Goal: Task Accomplishment & Management: Use online tool/utility

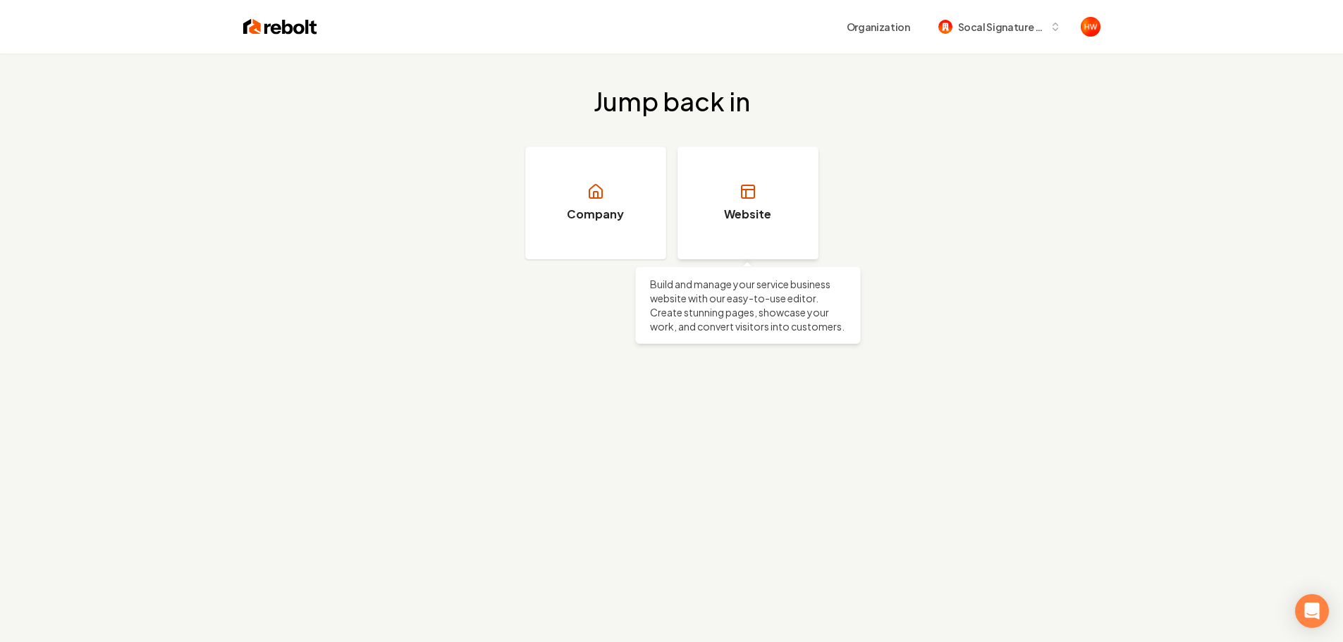
click at [759, 219] on h3 "Website" at bounding box center [747, 214] width 47 height 17
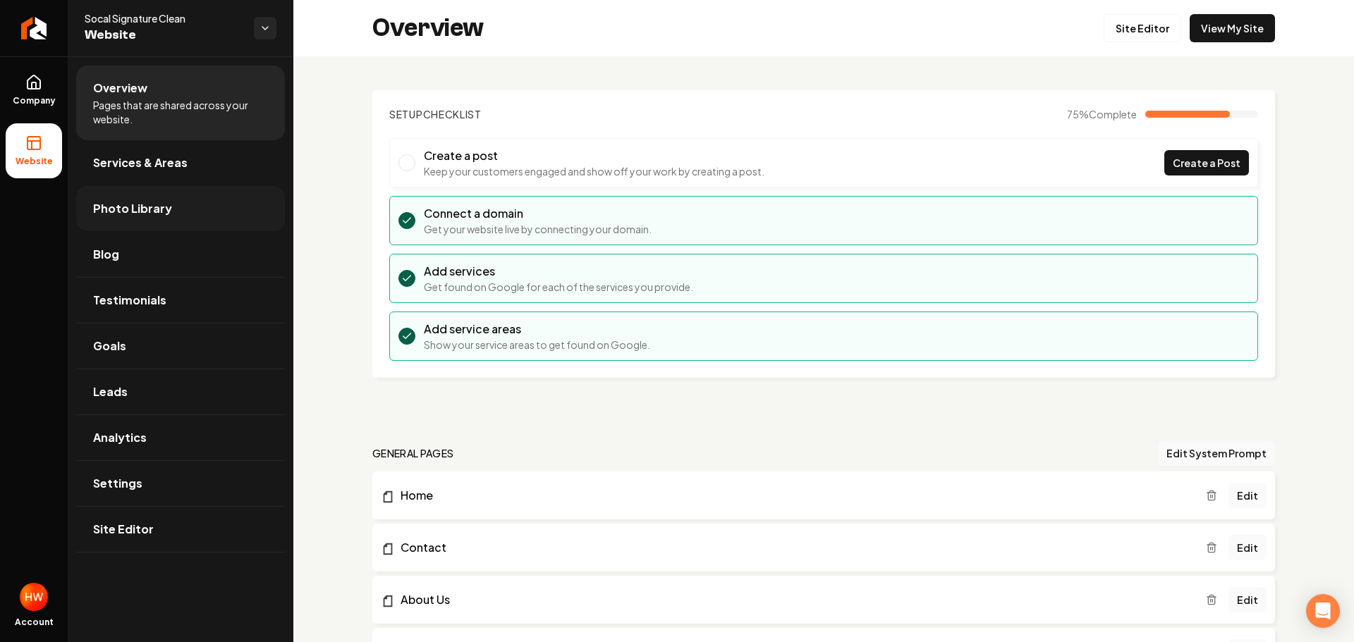
click at [161, 212] on span "Photo Library" at bounding box center [132, 208] width 79 height 17
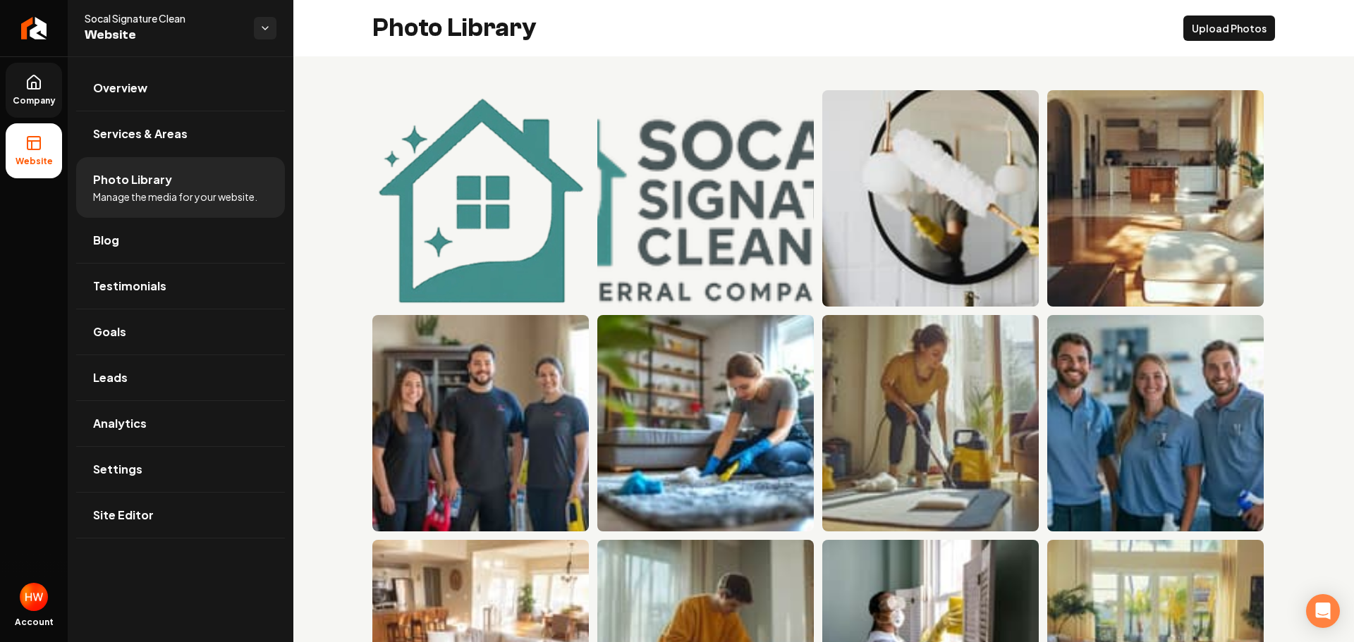
click at [37, 87] on icon at bounding box center [33, 82] width 17 height 17
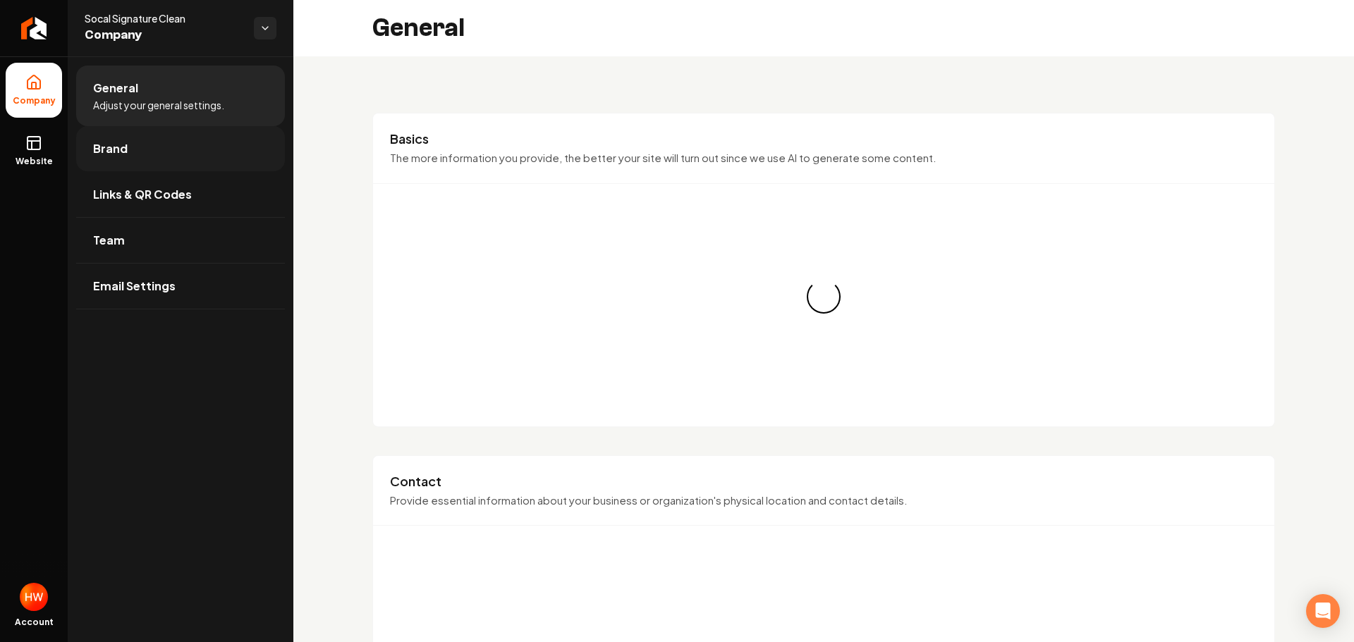
click at [171, 155] on link "Brand" at bounding box center [180, 148] width 209 height 45
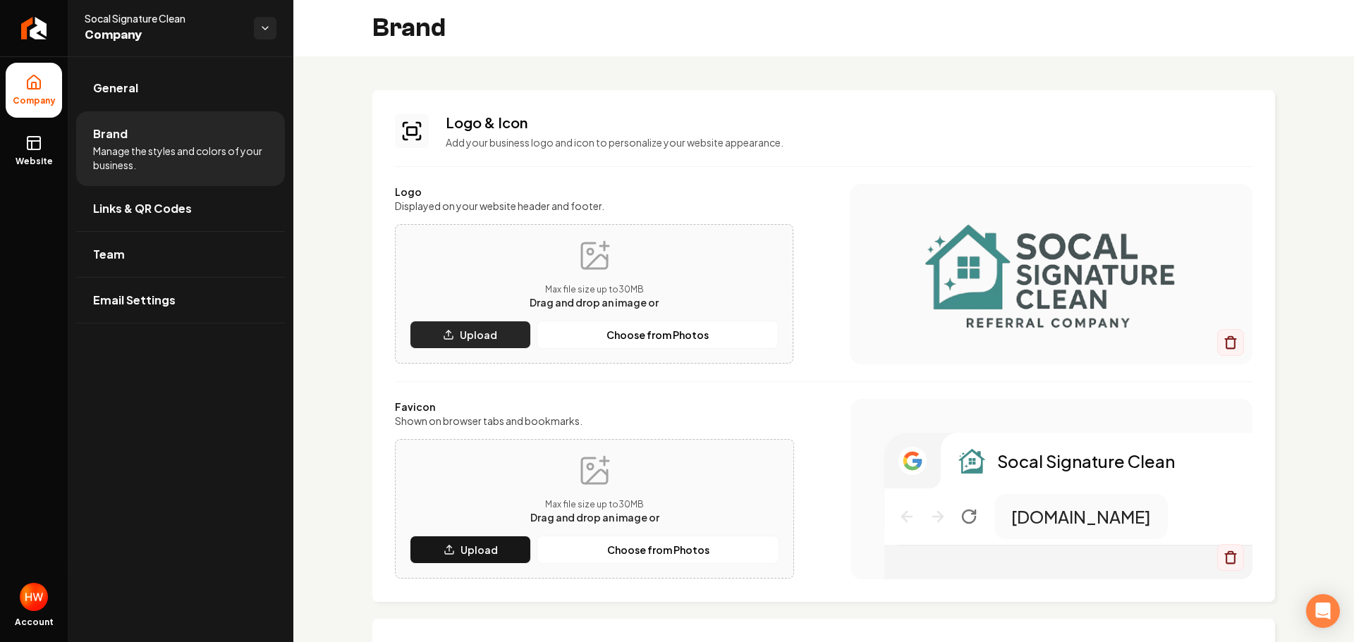
click at [490, 339] on p "Upload" at bounding box center [478, 335] width 37 height 14
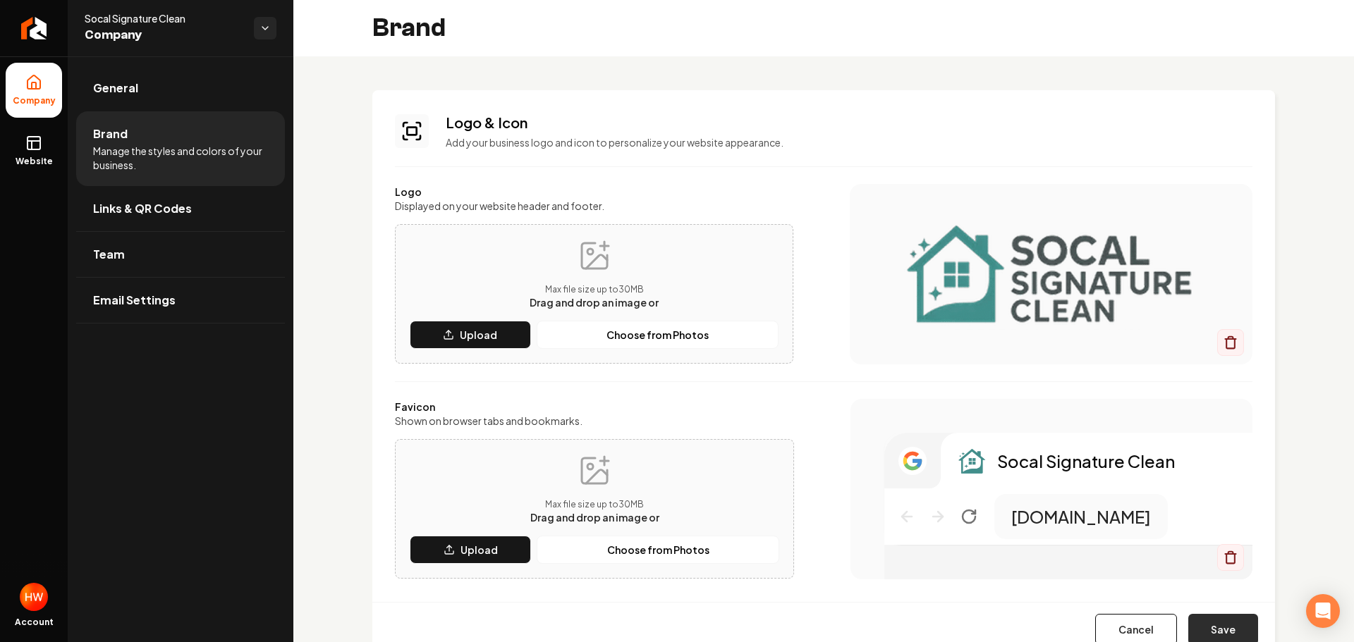
click at [1206, 628] on button "Save" at bounding box center [1223, 629] width 70 height 31
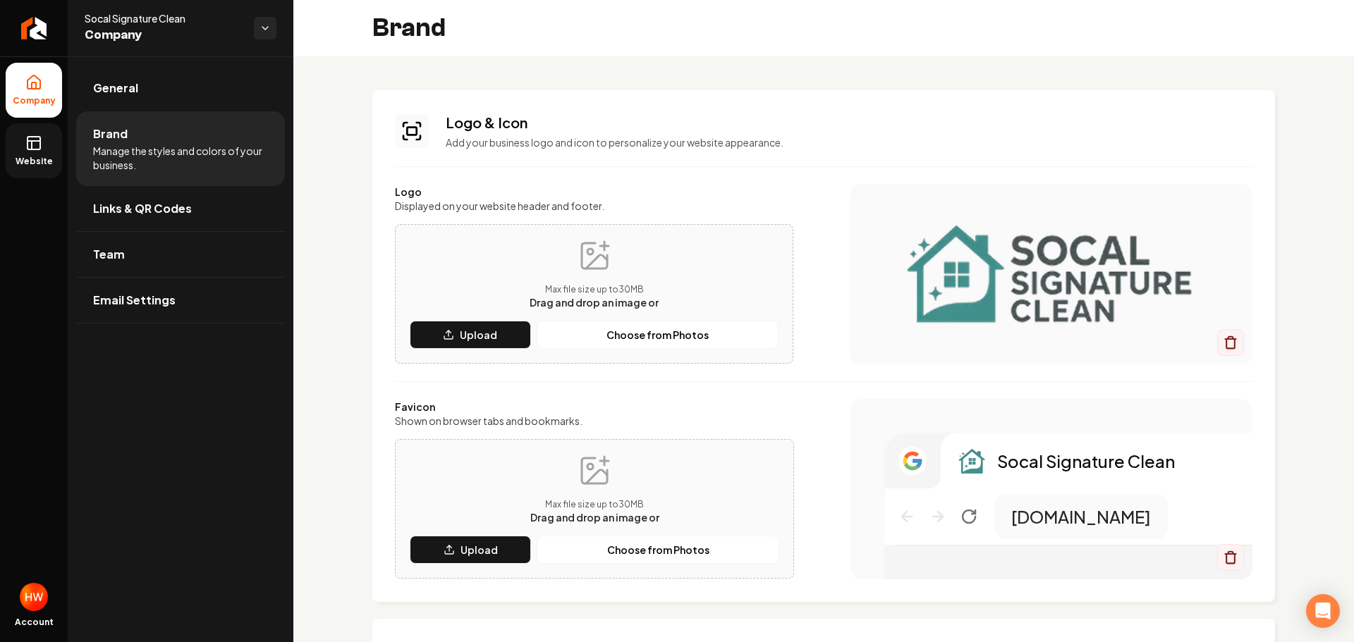
click at [36, 149] on rect at bounding box center [33, 143] width 13 height 13
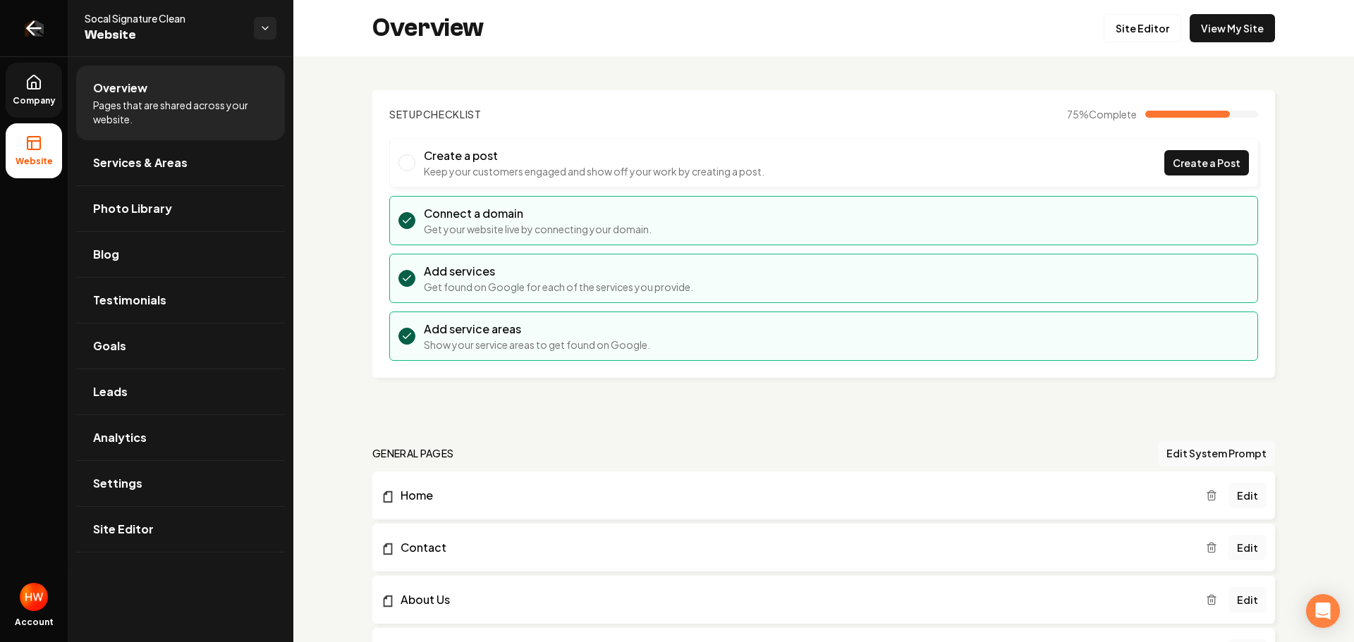
click at [32, 33] on icon "Return to dashboard" at bounding box center [30, 28] width 6 height 13
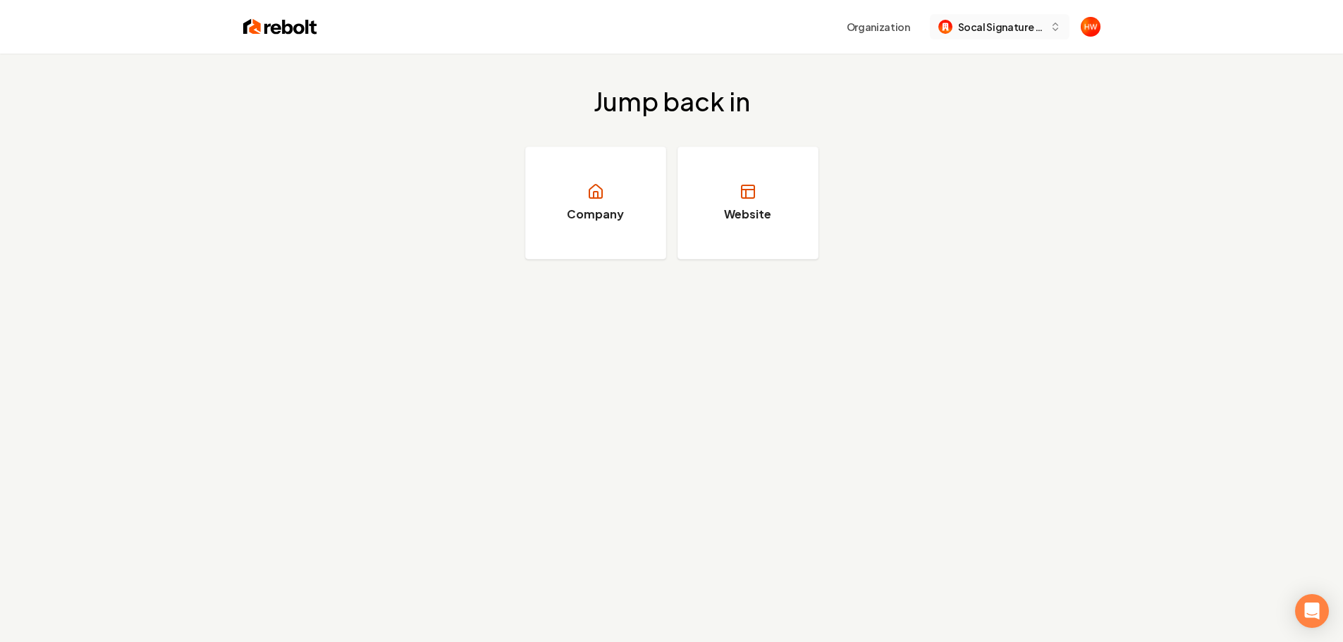
click at [977, 32] on span "Socal Signature Clean" at bounding box center [1001, 27] width 86 height 15
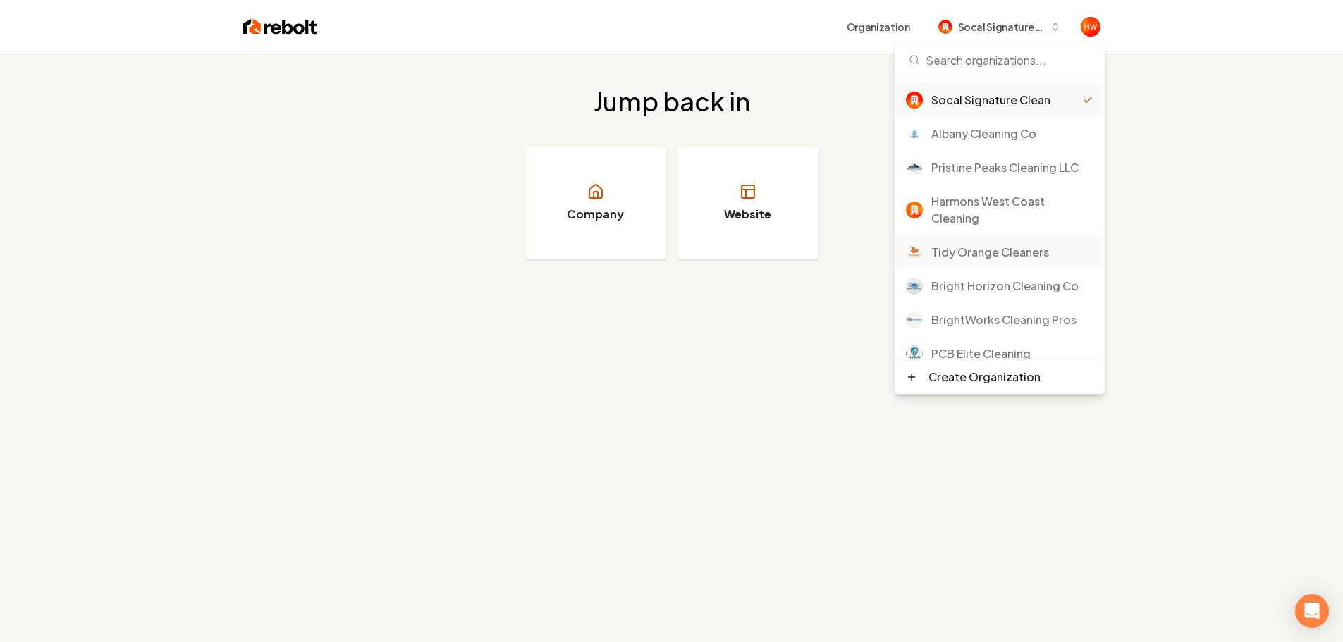
click at [981, 250] on div "Tidy Orange Cleaners" at bounding box center [1012, 252] width 162 height 17
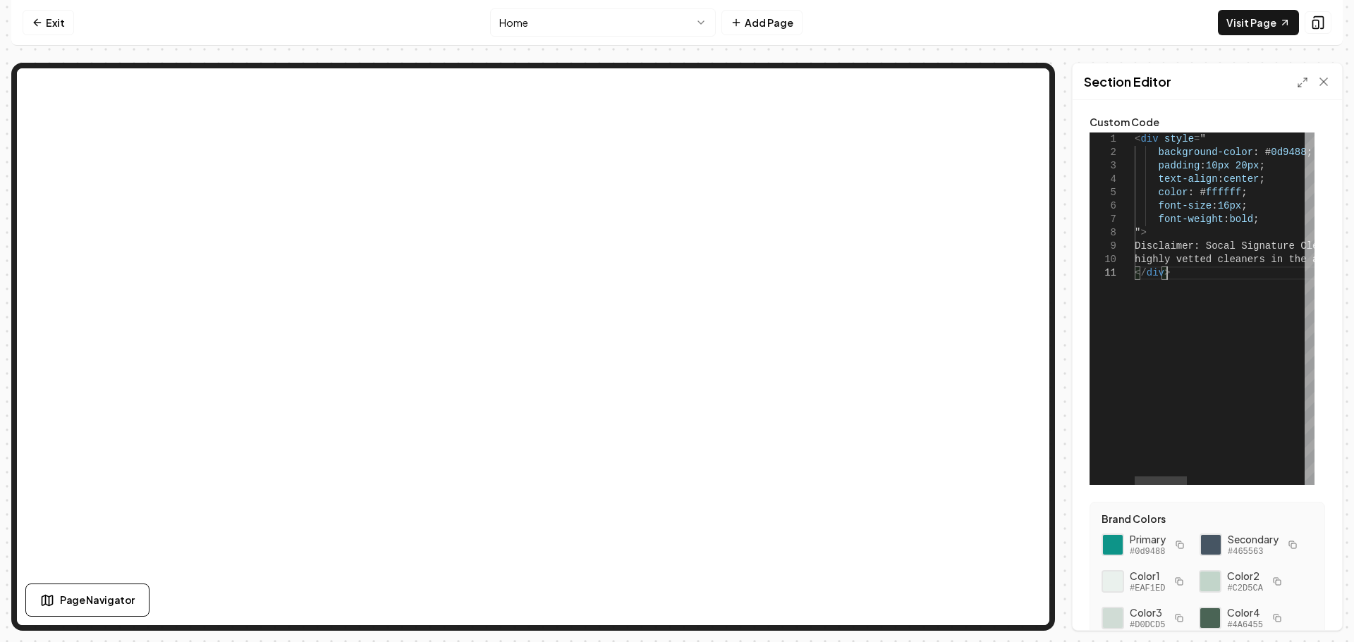
type textarea "**********"
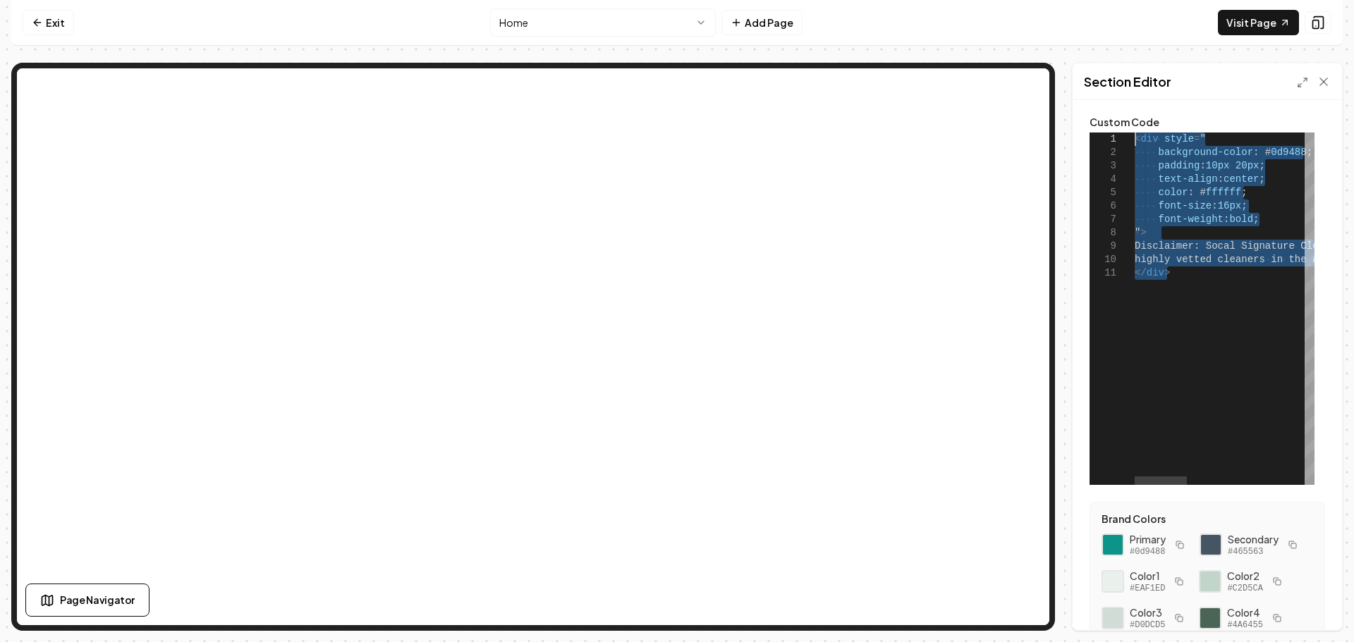
drag, startPoint x: 1176, startPoint y: 271, endPoint x: 1120, endPoint y: 141, distance: 141.2
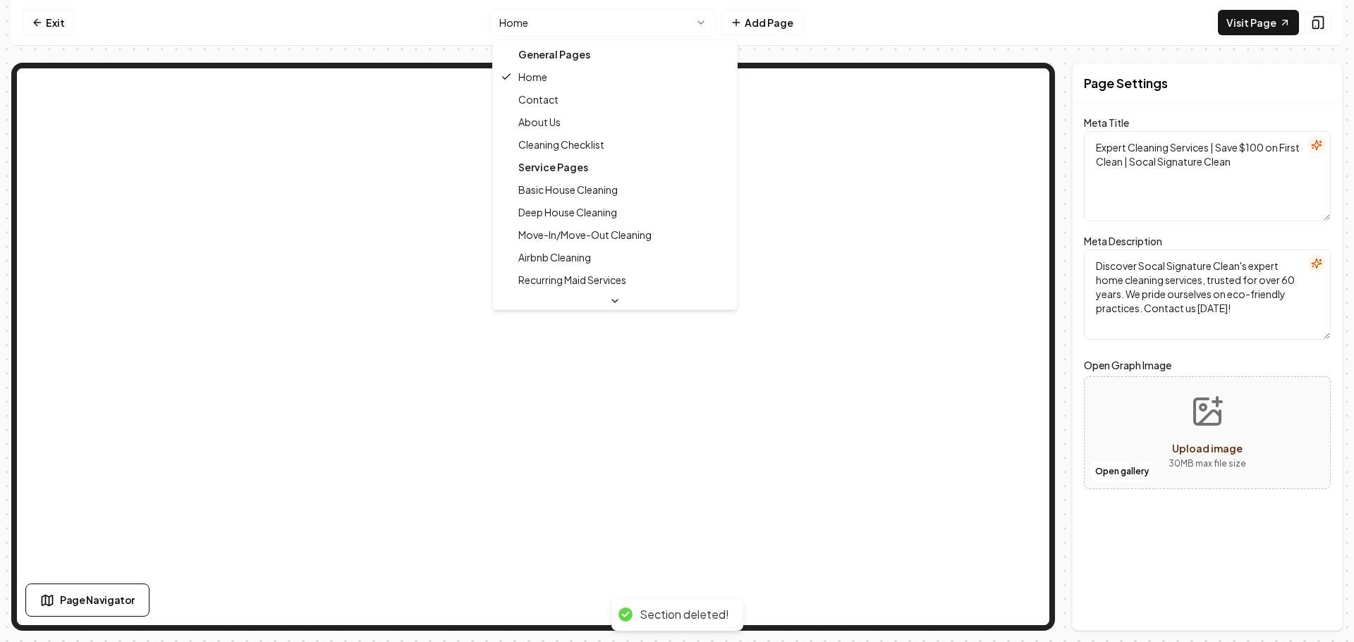
click at [577, 20] on html "Computer Required This feature is only available on a computer. Please switch t…" at bounding box center [677, 321] width 1354 height 642
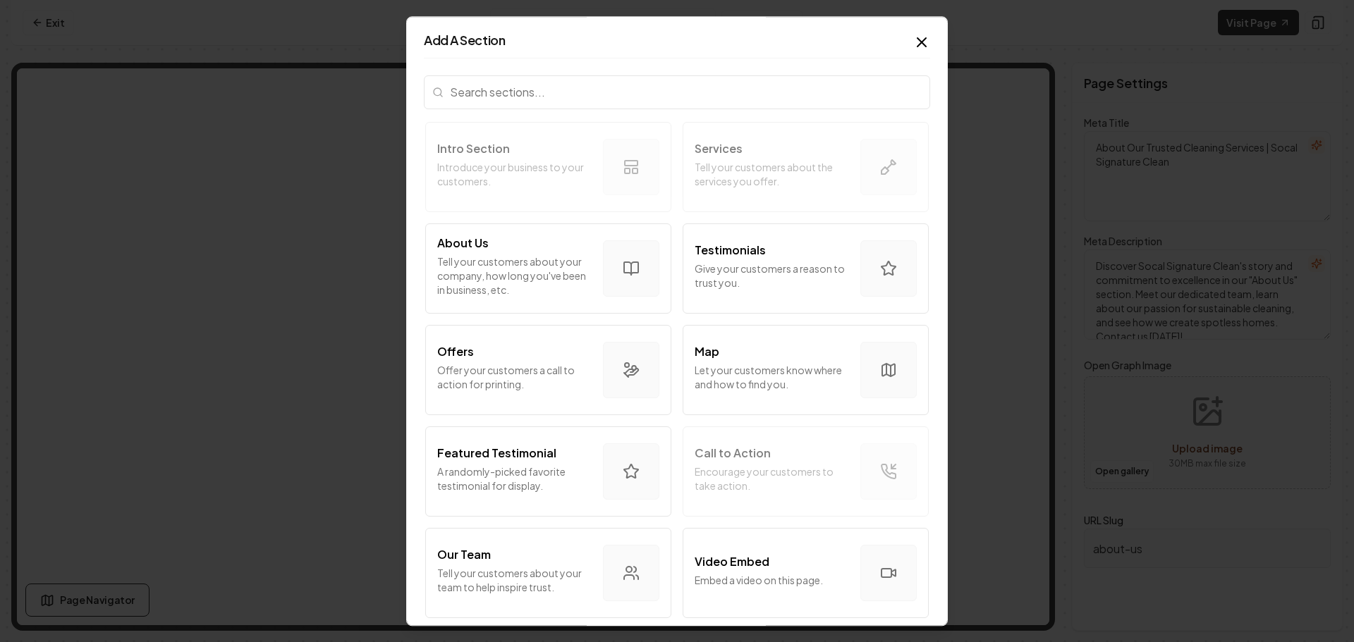
click at [687, 91] on input "search" at bounding box center [677, 92] width 506 height 34
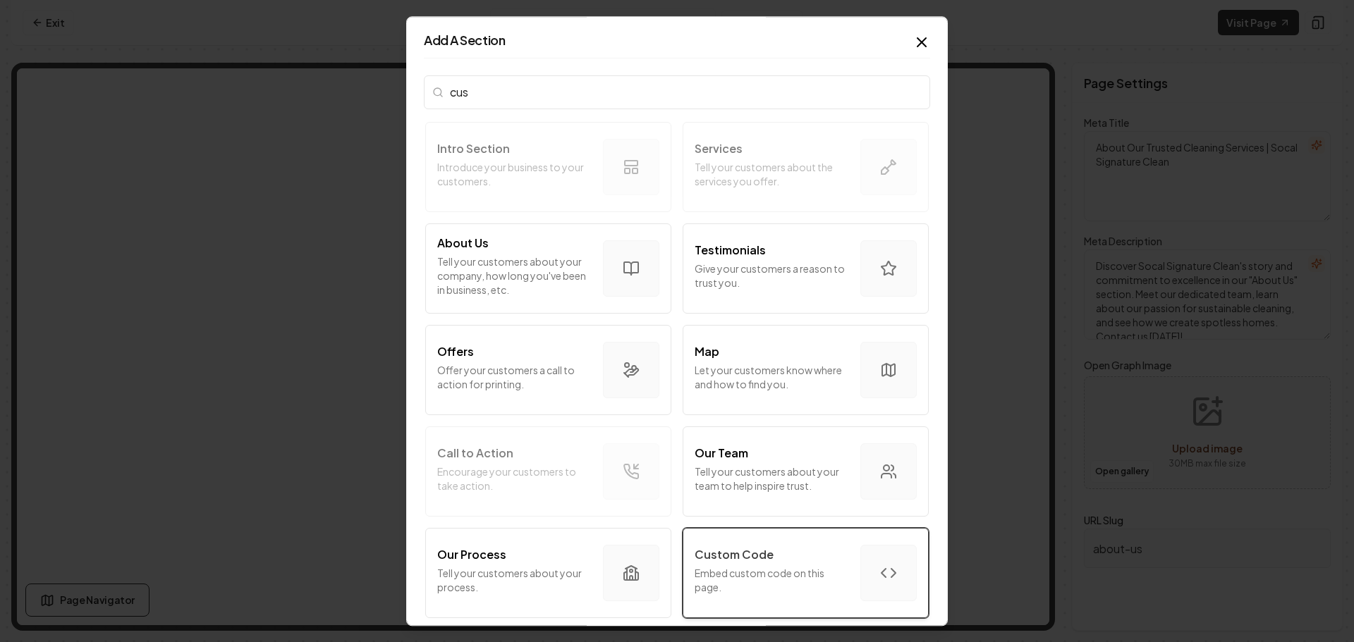
type input "cus"
click at [769, 575] on p "Embed custom code on this page." at bounding box center [772, 580] width 154 height 28
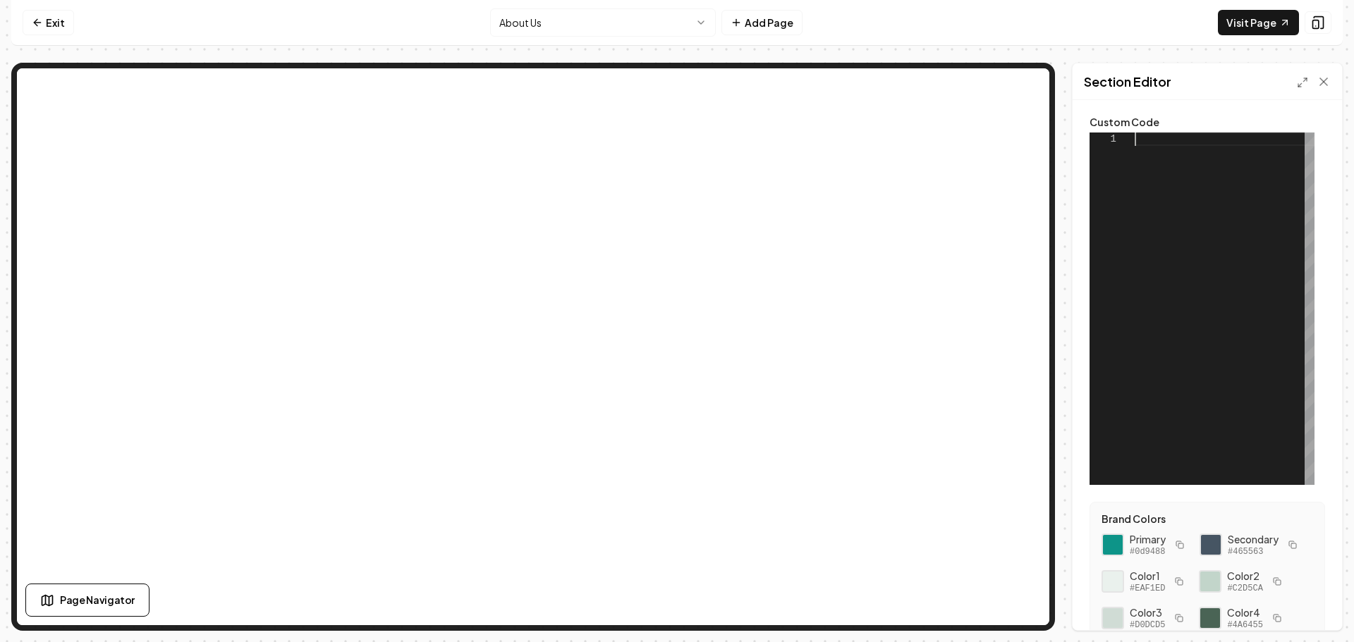
click at [1175, 142] on div at bounding box center [1224, 309] width 180 height 353
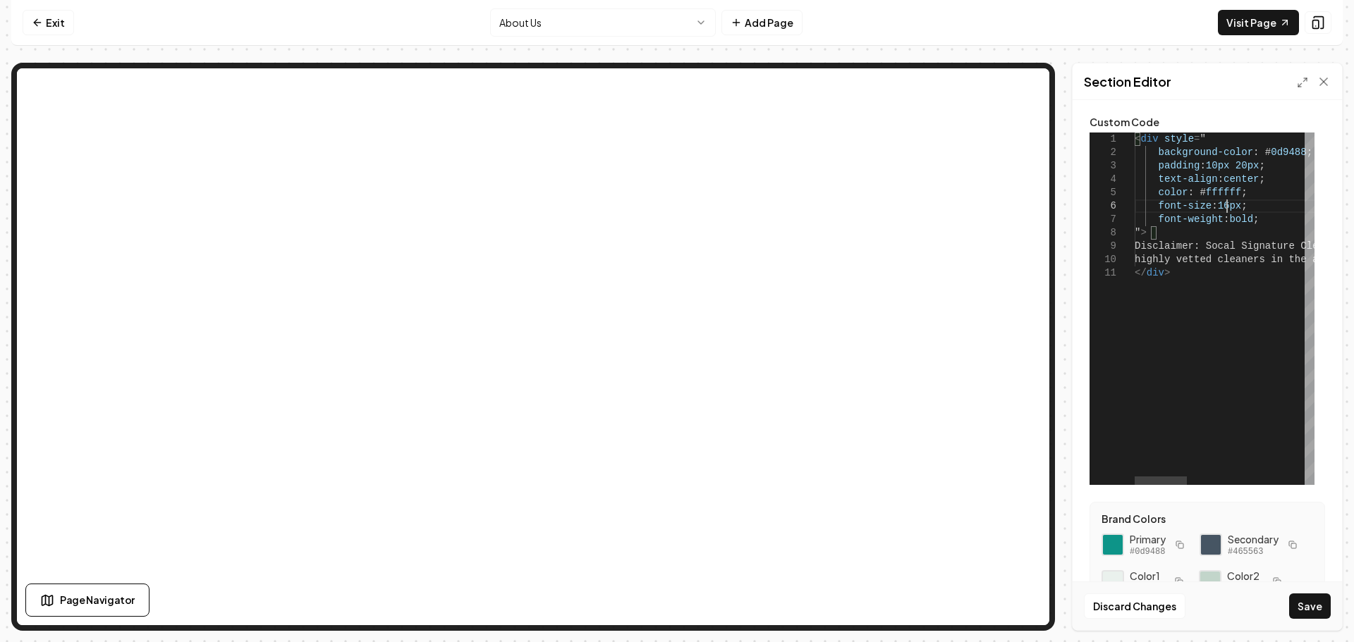
type textarea "**********"
click at [1305, 601] on button "Save" at bounding box center [1310, 606] width 42 height 25
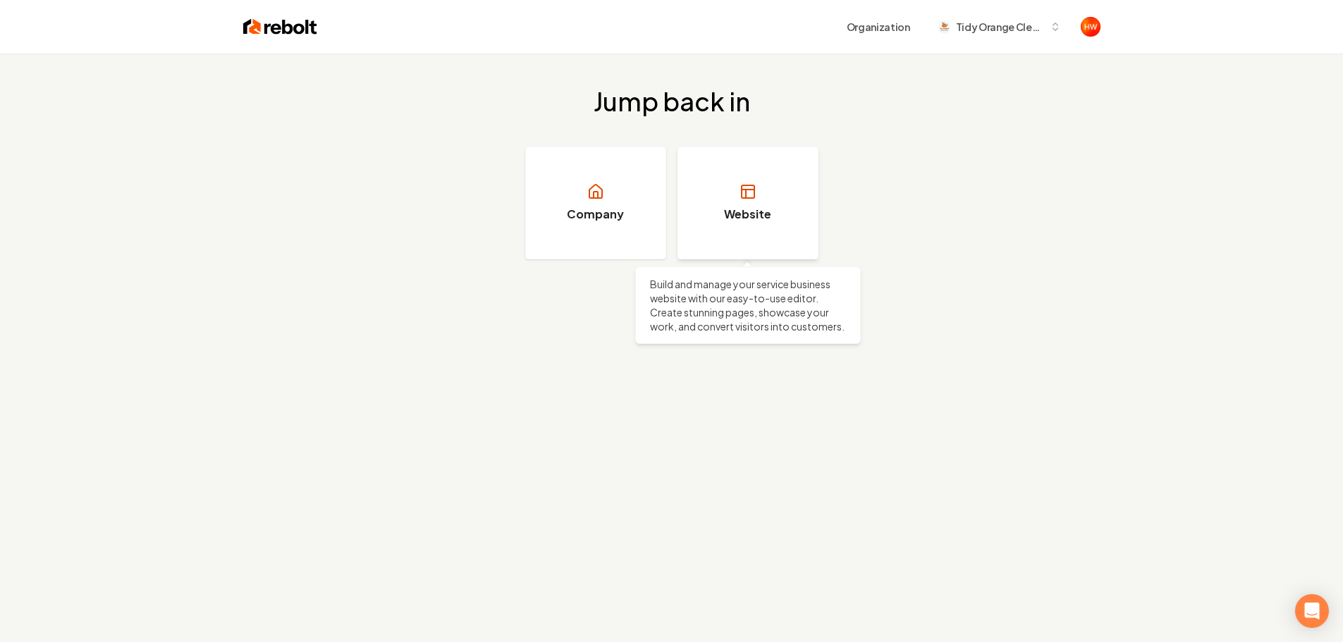
click at [764, 211] on h3 "Website" at bounding box center [747, 214] width 47 height 17
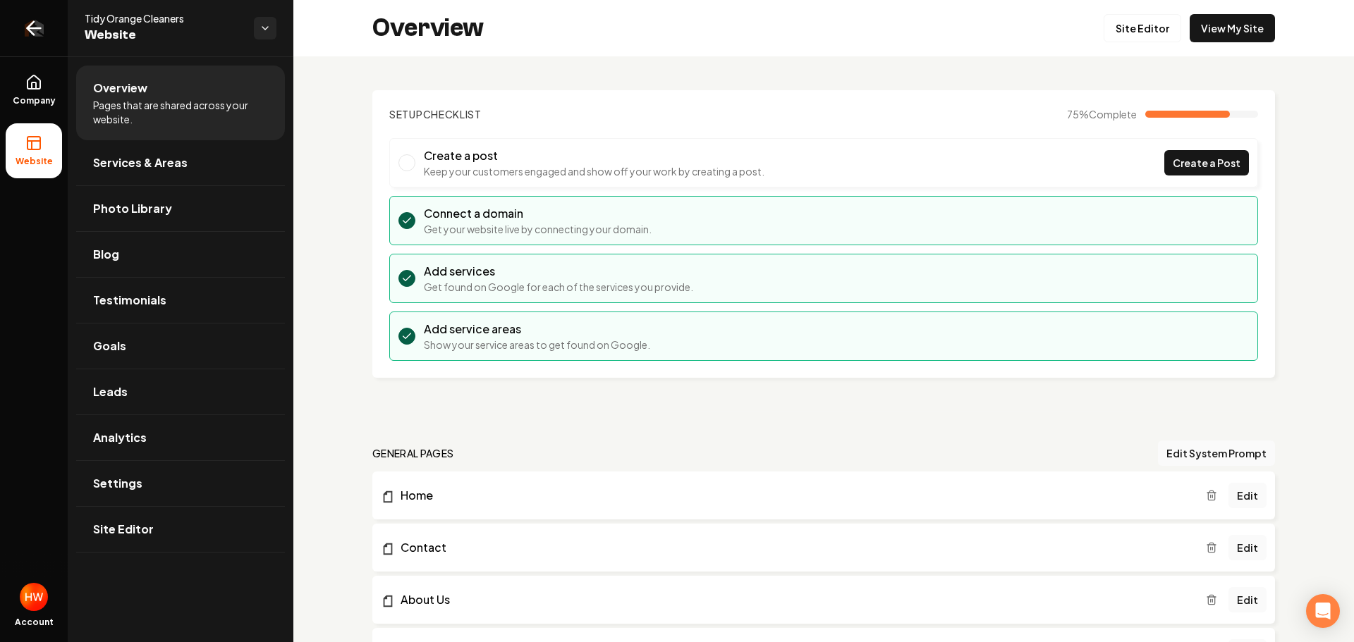
click at [31, 32] on icon "Return to dashboard" at bounding box center [30, 28] width 6 height 13
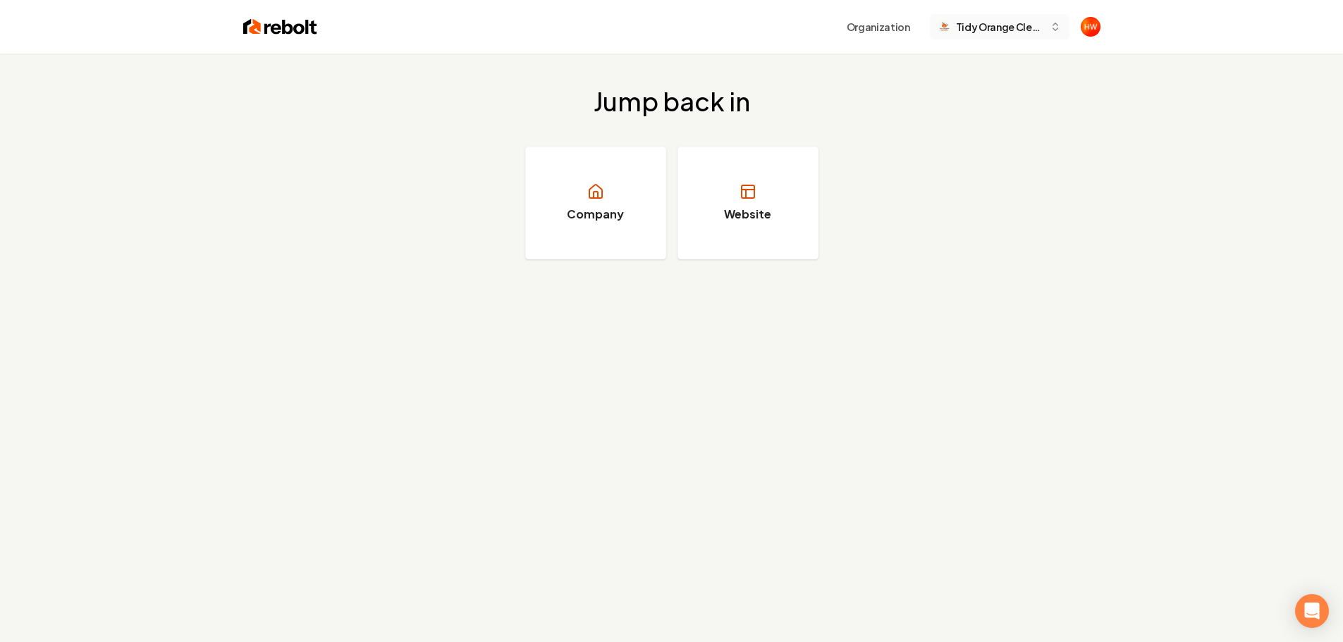
click at [1008, 32] on span "Tidy Orange Cleaners" at bounding box center [1000, 27] width 88 height 15
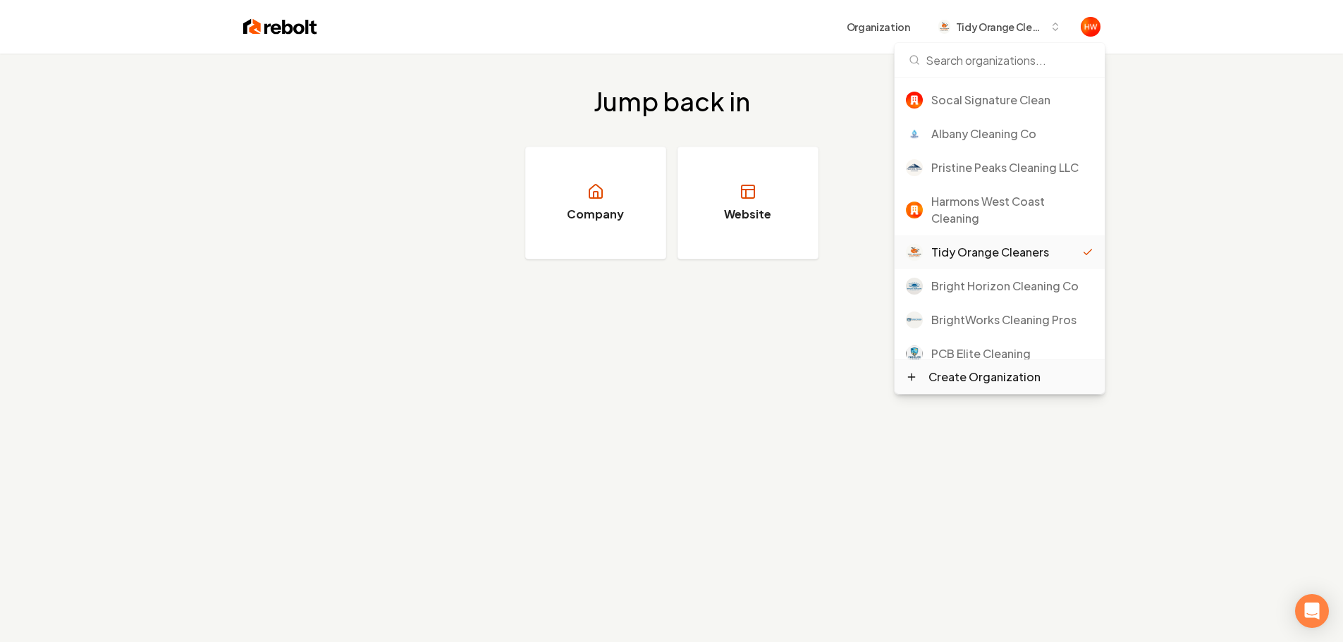
click at [984, 382] on div "Create Organization" at bounding box center [985, 377] width 112 height 17
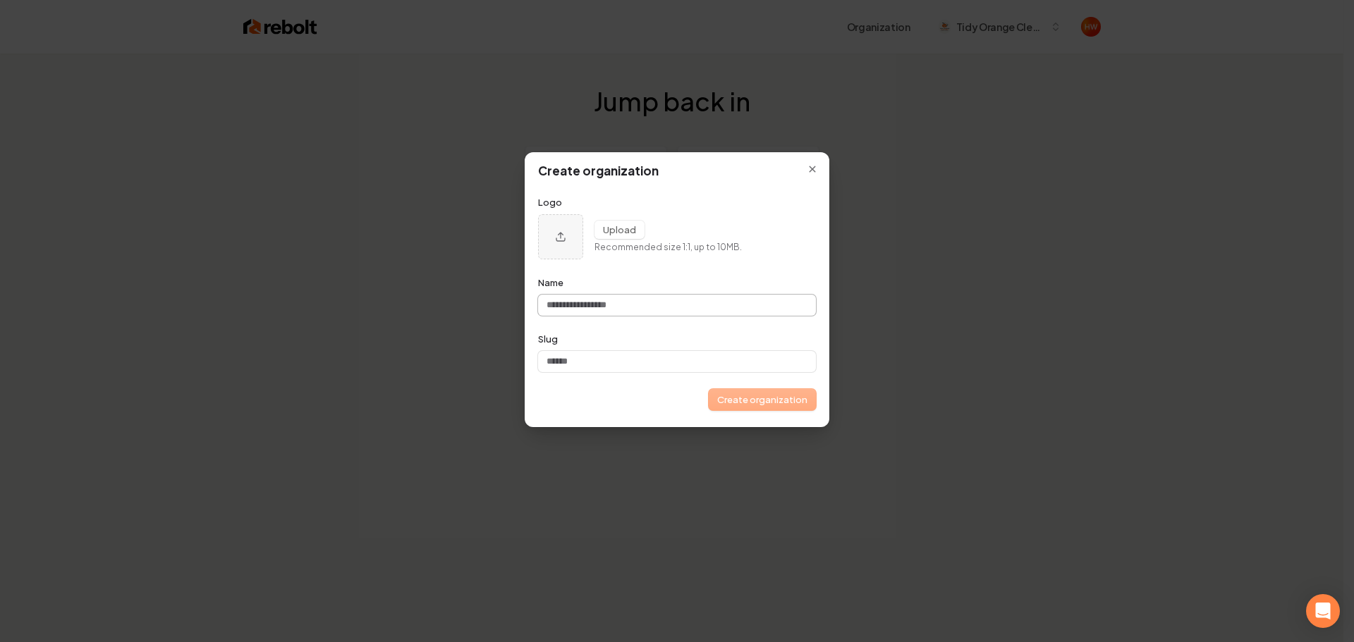
click at [640, 300] on input "Name" at bounding box center [677, 305] width 278 height 21
type input "**********"
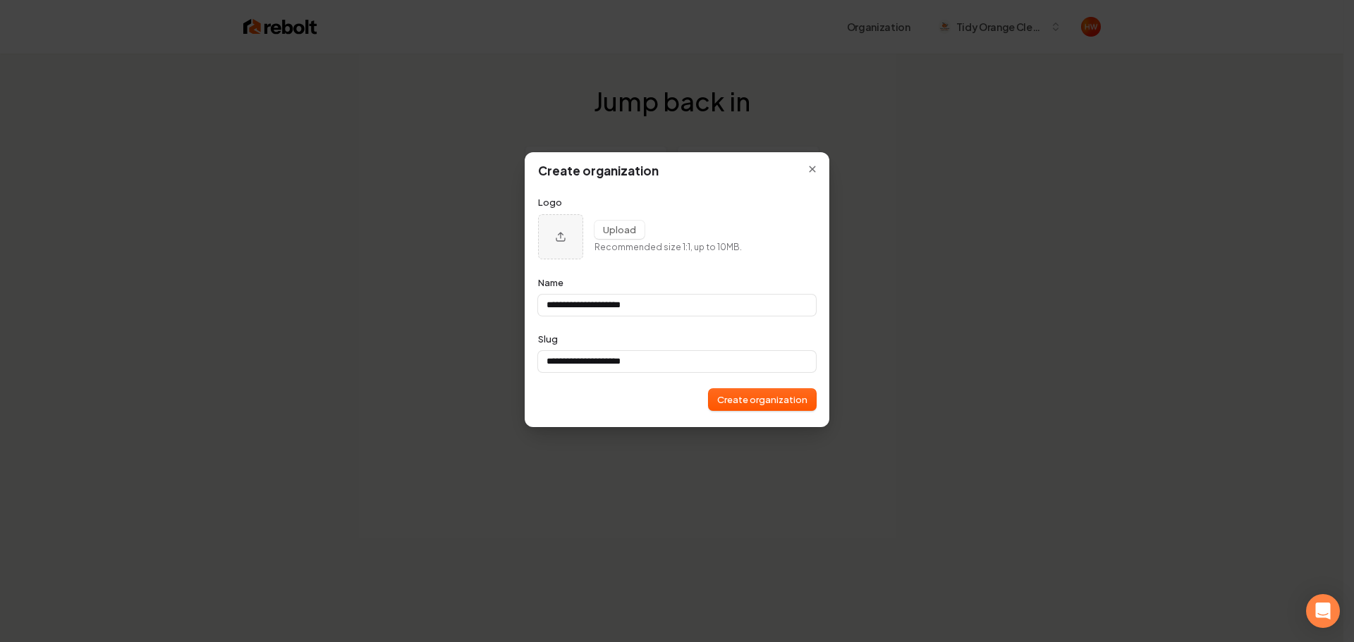
type input "**********"
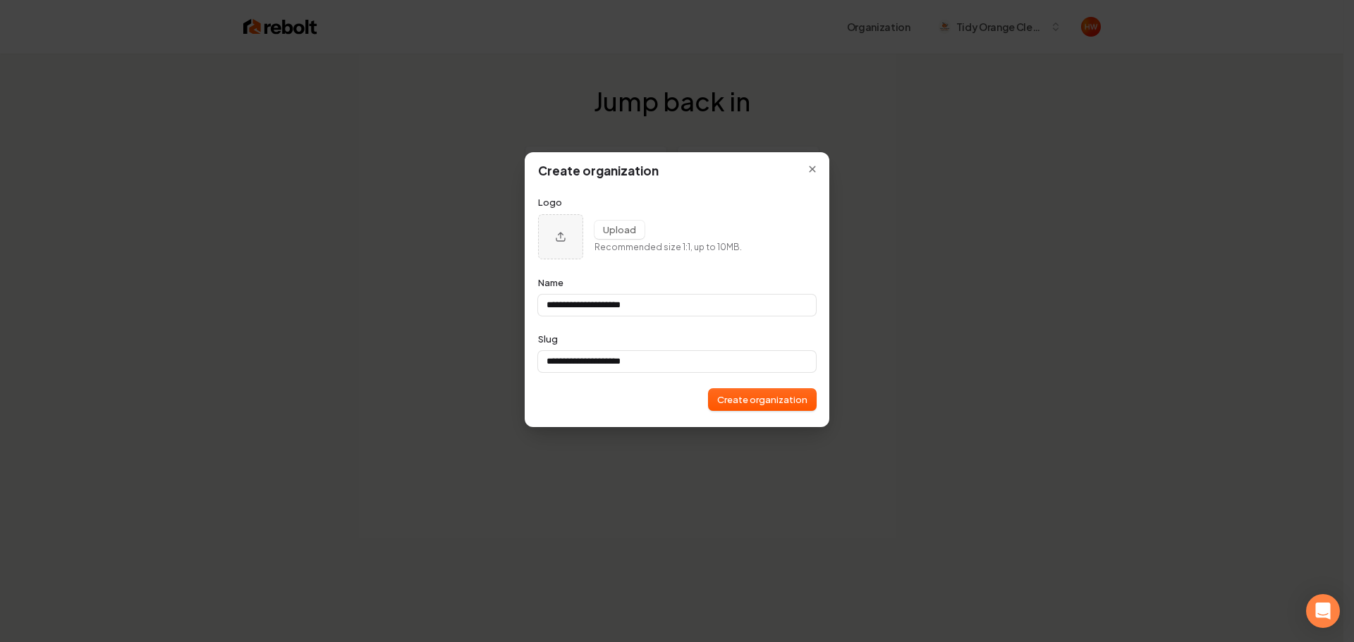
type input "**********"
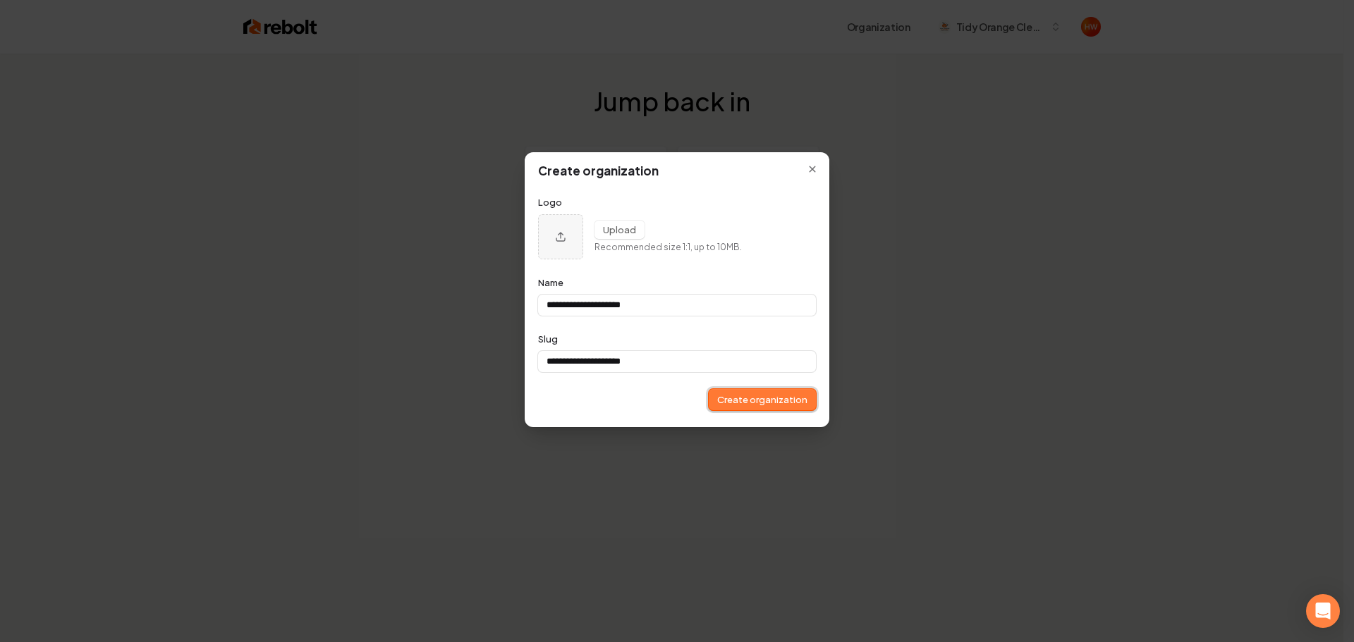
click at [750, 405] on button "Create organization" at bounding box center [762, 399] width 107 height 21
type input "**********"
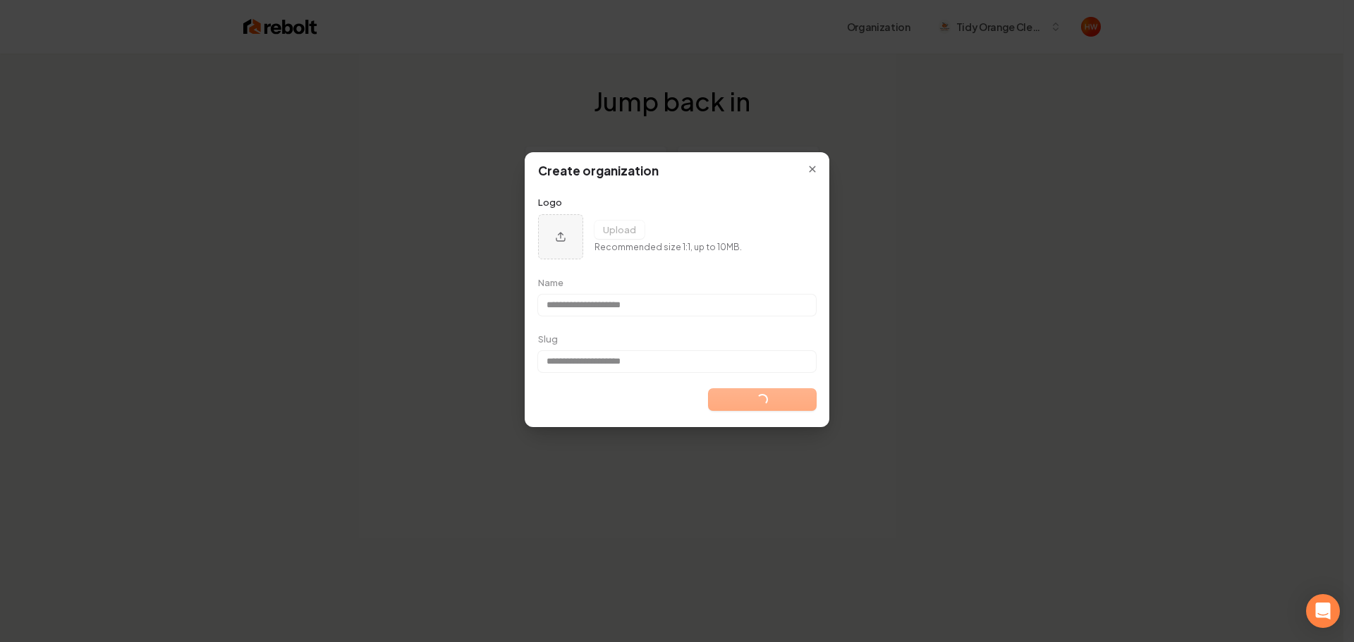
type input "**********"
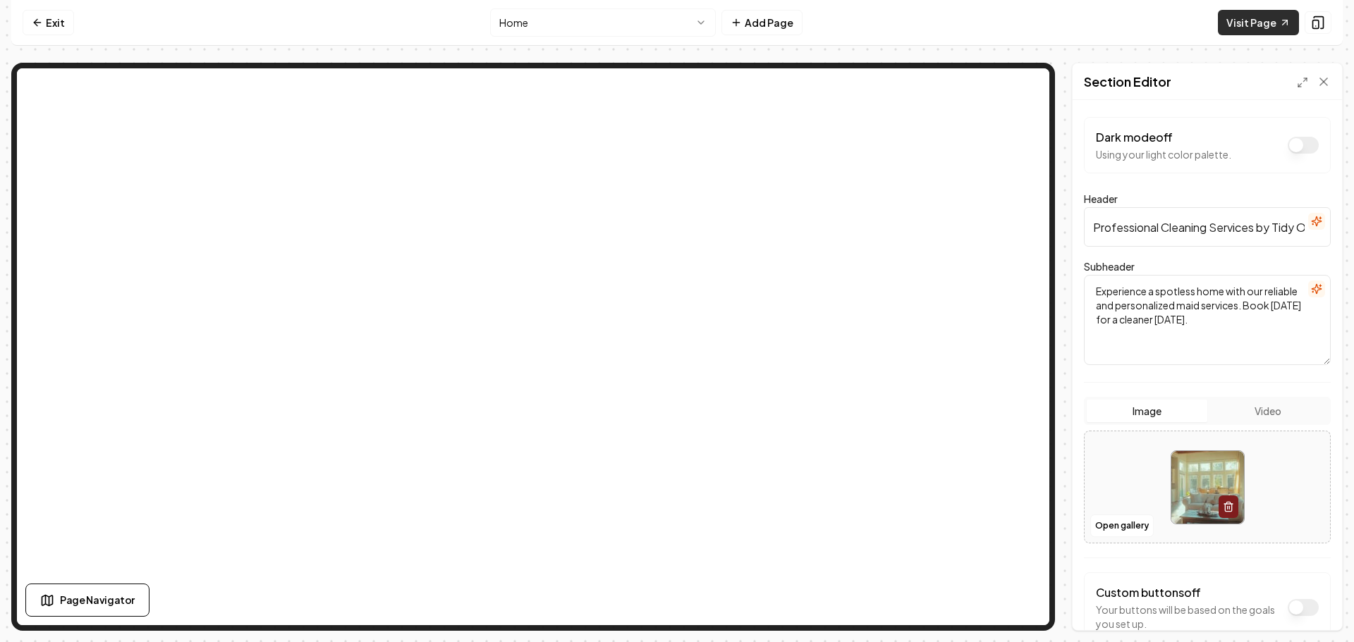
click at [1261, 20] on link "Visit Page" at bounding box center [1258, 22] width 81 height 25
click at [1256, 19] on link "Visit Page" at bounding box center [1258, 22] width 81 height 25
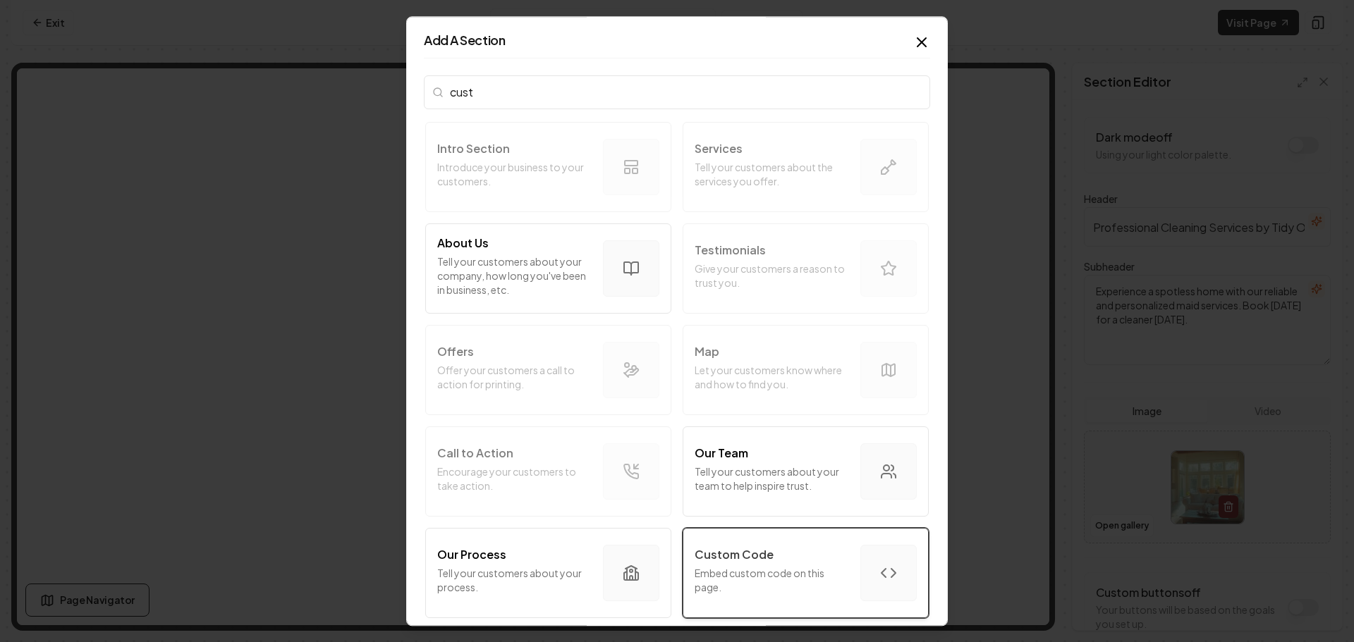
type input "cust"
click at [761, 584] on p "Embed custom code on this page." at bounding box center [772, 580] width 154 height 28
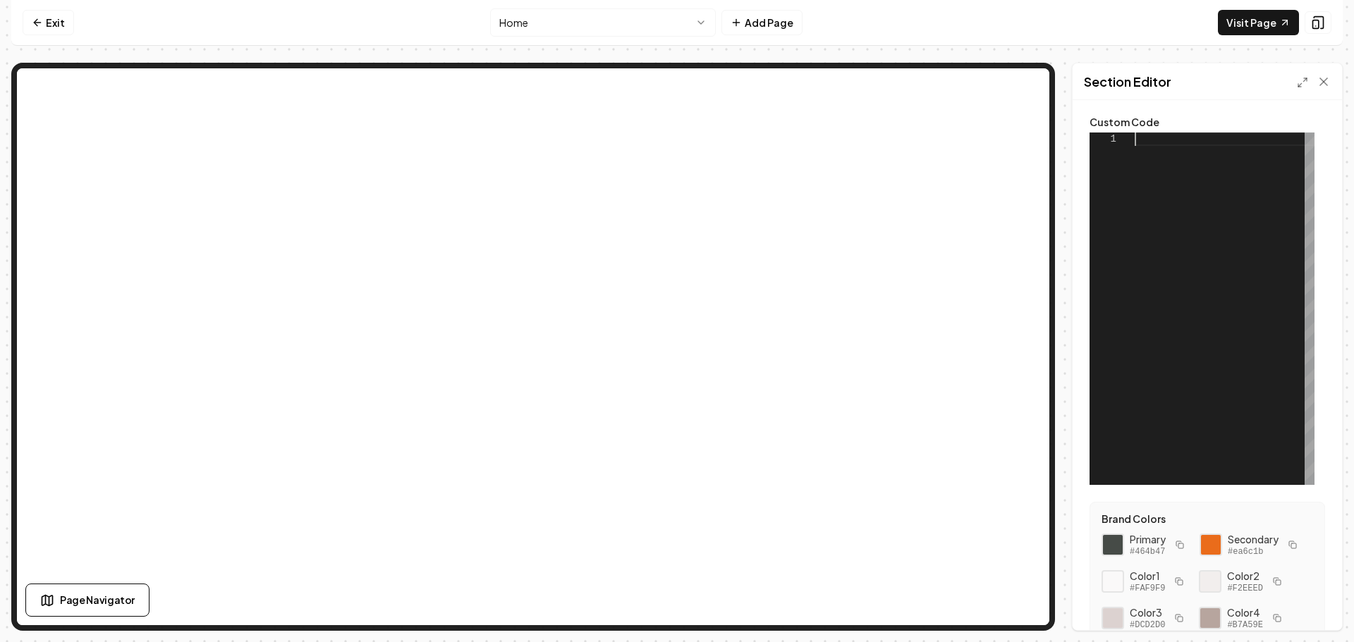
click at [1172, 147] on div at bounding box center [1224, 309] width 180 height 353
click at [1304, 605] on button "Save" at bounding box center [1310, 606] width 42 height 25
type textarea "**********"
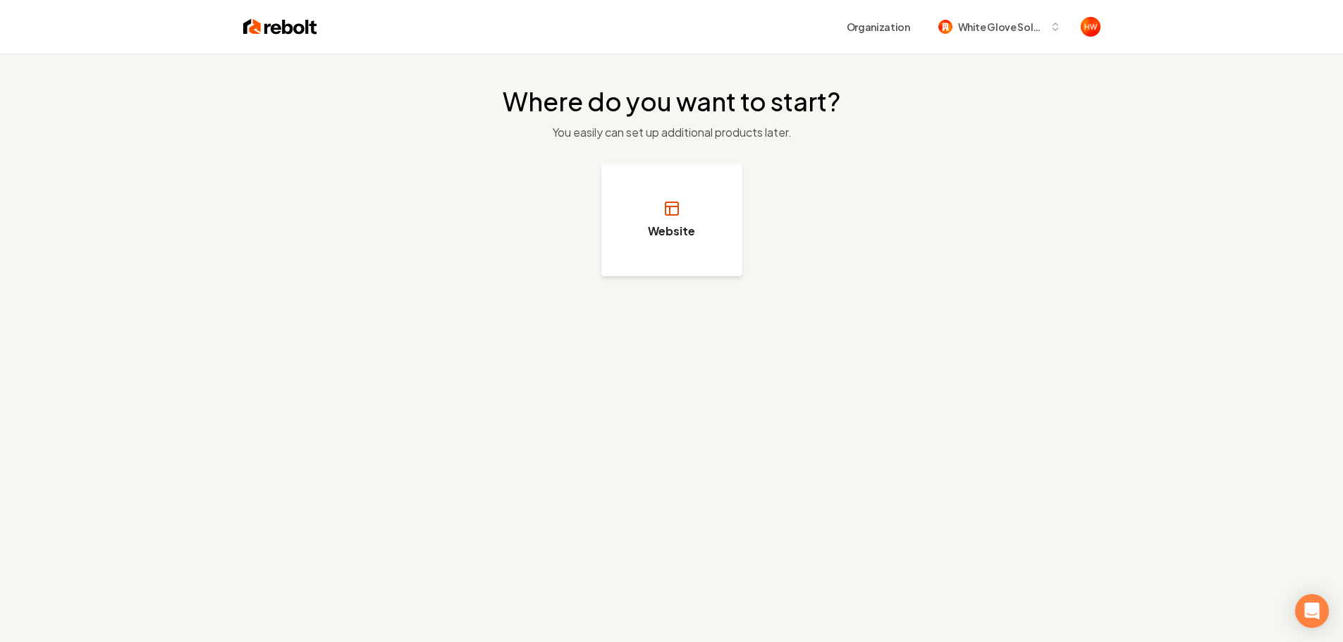
click at [672, 246] on button "Website" at bounding box center [671, 220] width 141 height 113
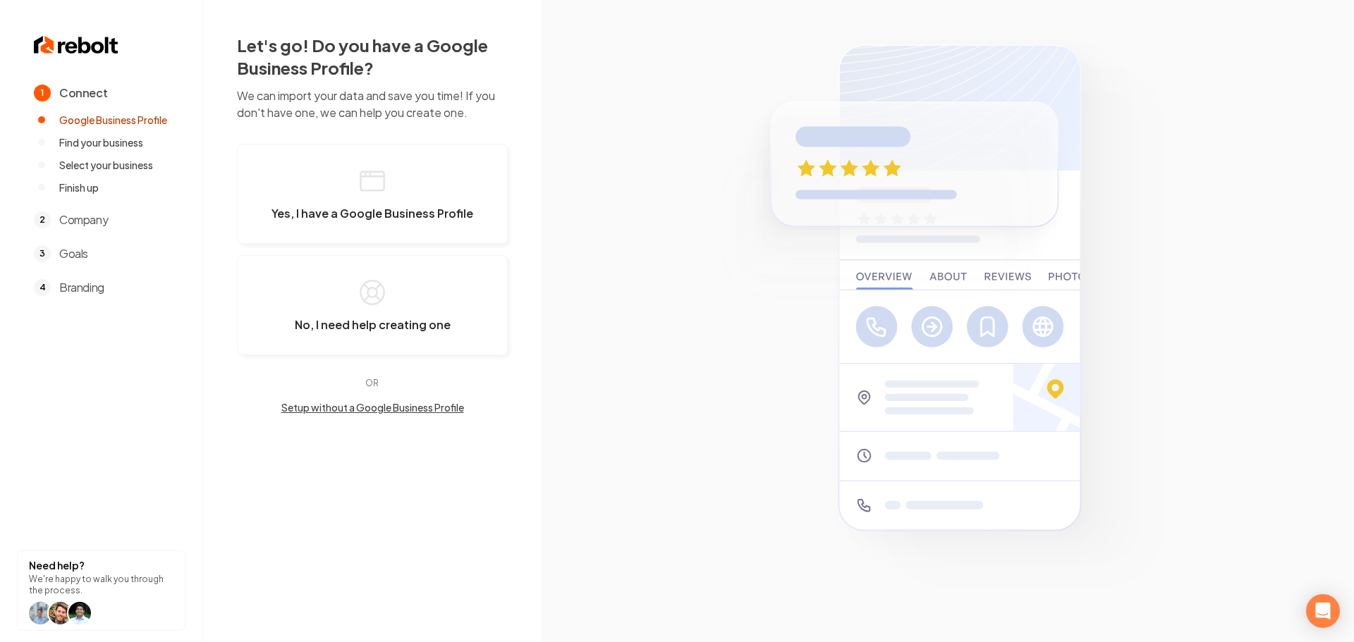
click at [336, 410] on button "Setup without a Google Business Profile" at bounding box center [372, 407] width 271 height 14
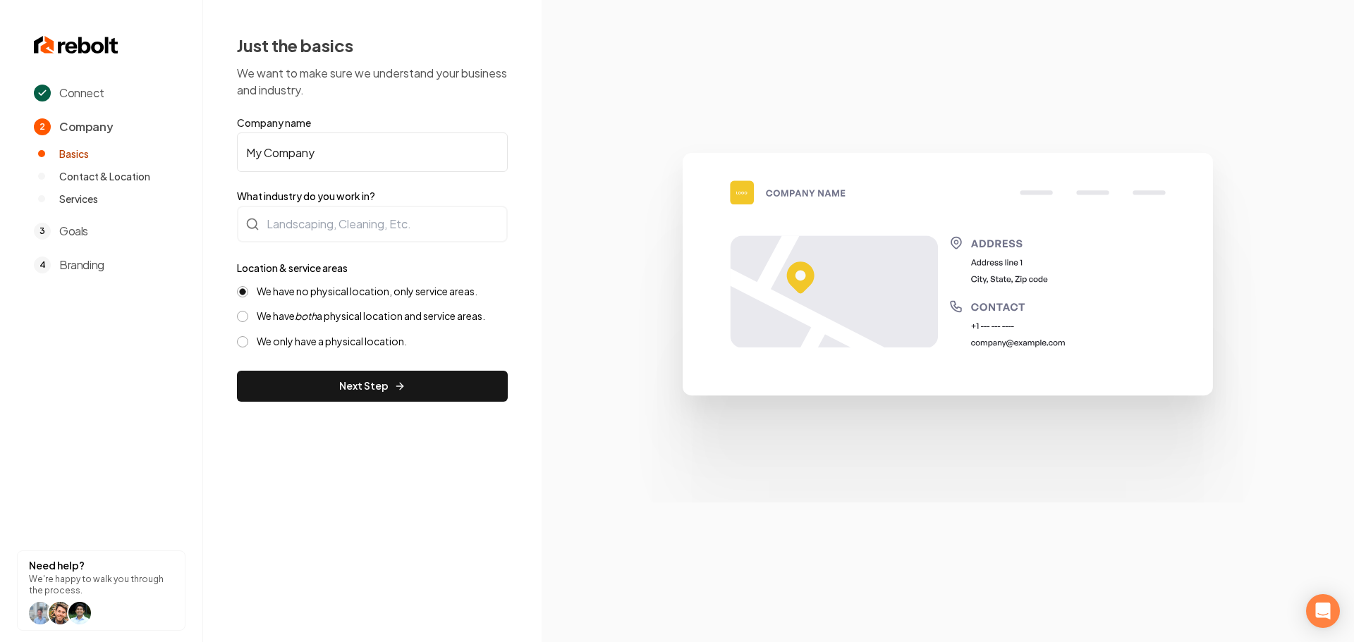
click at [365, 158] on input "My Company" at bounding box center [372, 152] width 271 height 39
click at [364, 157] on input "My Company" at bounding box center [372, 152] width 271 height 39
paste input "Preferred brand colors? White & Blue & Green"
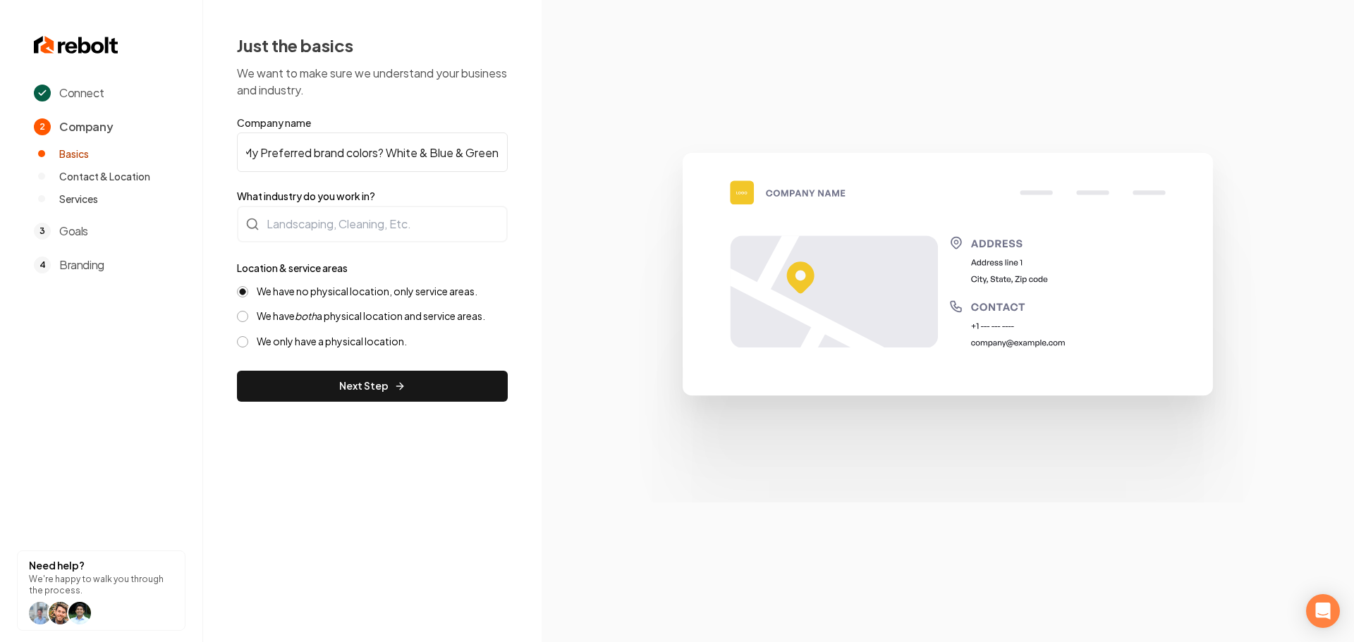
click at [364, 158] on input "My Preferred brand colors? White & Blue & Green" at bounding box center [372, 152] width 271 height 39
paste input "text"
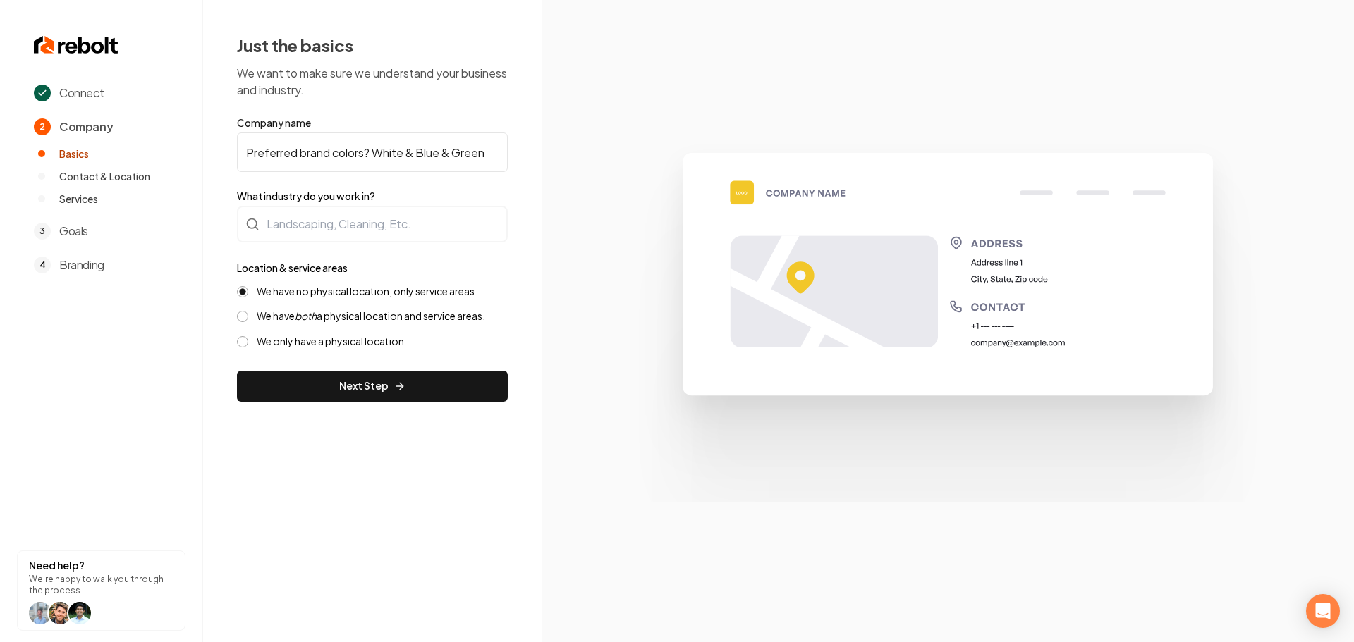
click at [286, 147] on input "Preferred brand colors? White & Blue & Green" at bounding box center [372, 152] width 271 height 39
paste input "White Glove Solutions"
type input "White Glove Solutions"
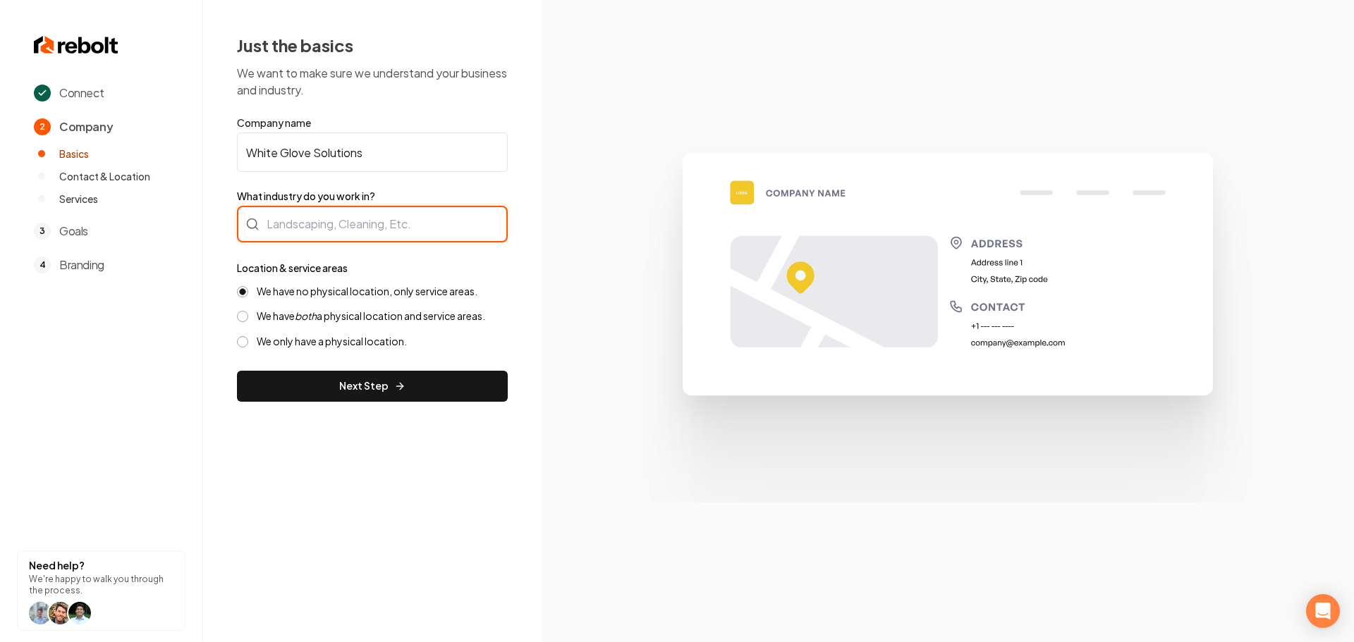
click at [341, 226] on div at bounding box center [372, 224] width 271 height 37
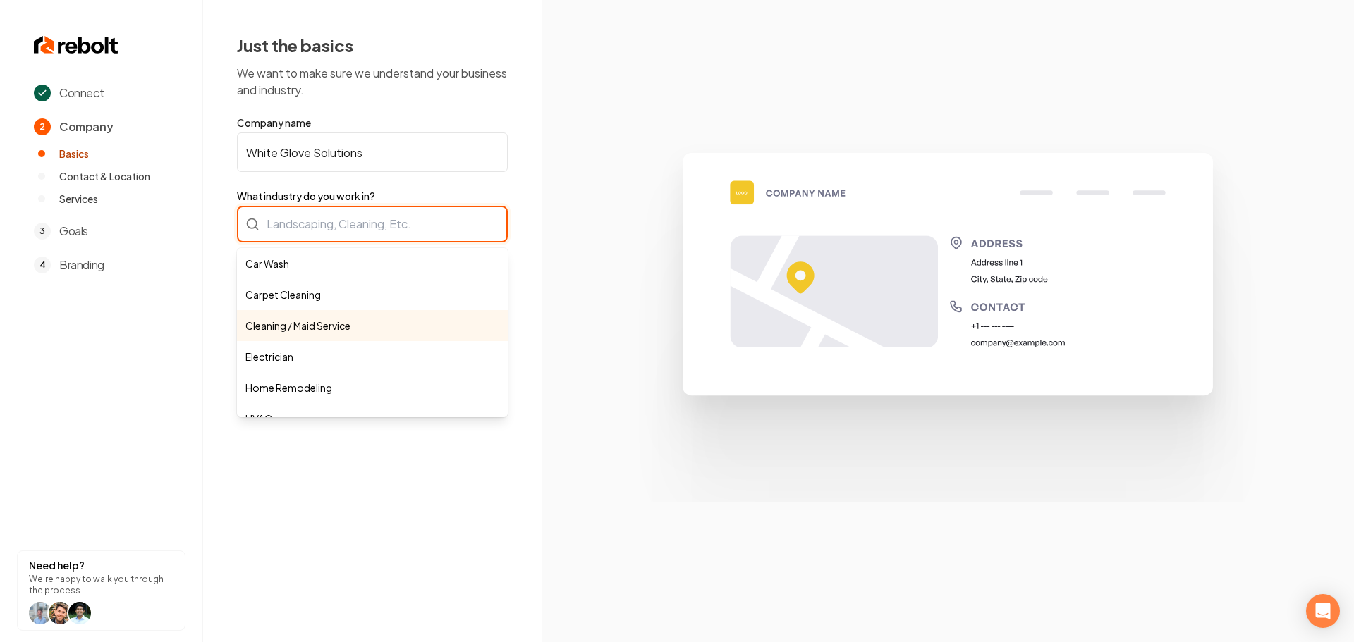
type input "Cleaning / Maid Service"
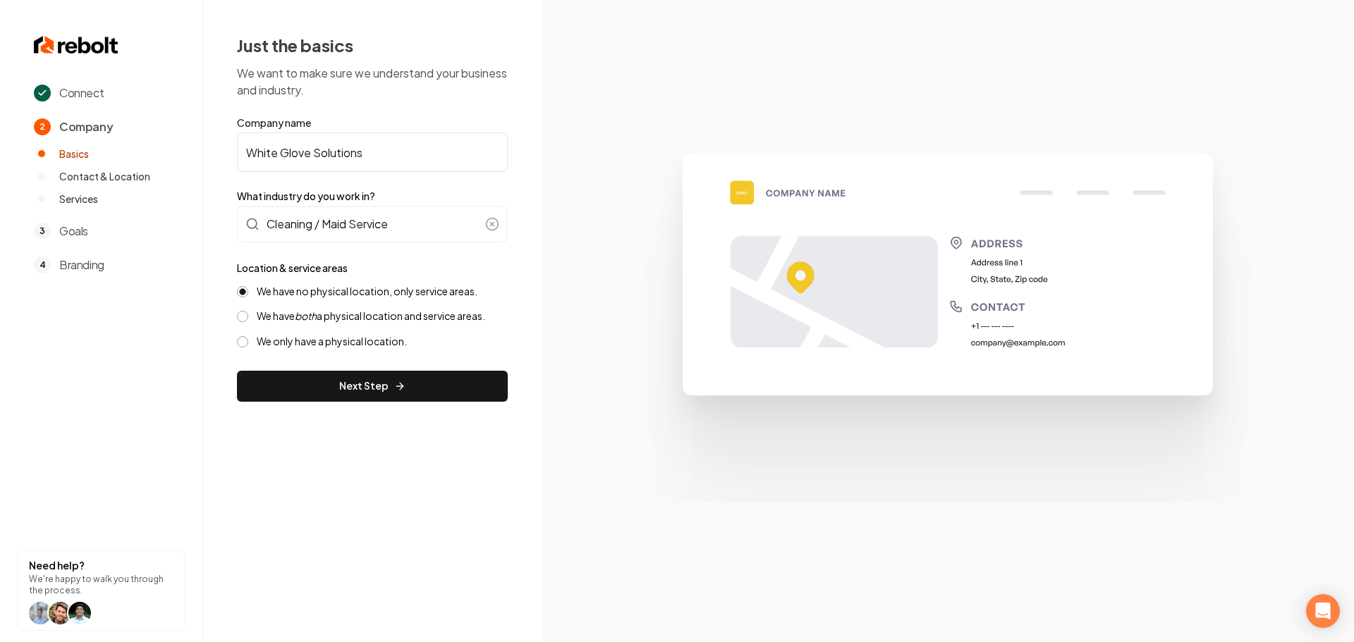
click at [316, 380] on button "Next Step" at bounding box center [372, 386] width 271 height 31
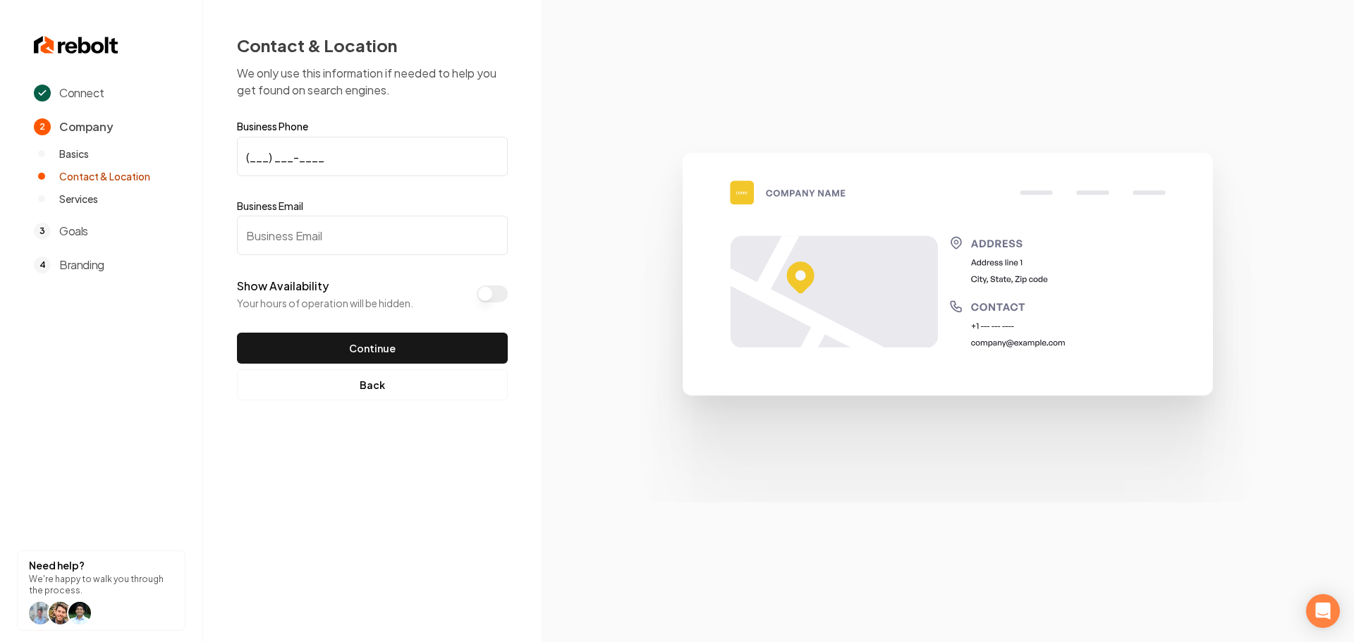
drag, startPoint x: 251, startPoint y: 159, endPoint x: 276, endPoint y: 166, distance: 25.9
click at [251, 159] on input "(___) ___-____" at bounding box center [372, 156] width 271 height 39
paste input "703) 895-8887"
type input "(703) 895-8887"
click at [338, 234] on input "Business Email" at bounding box center [372, 235] width 271 height 39
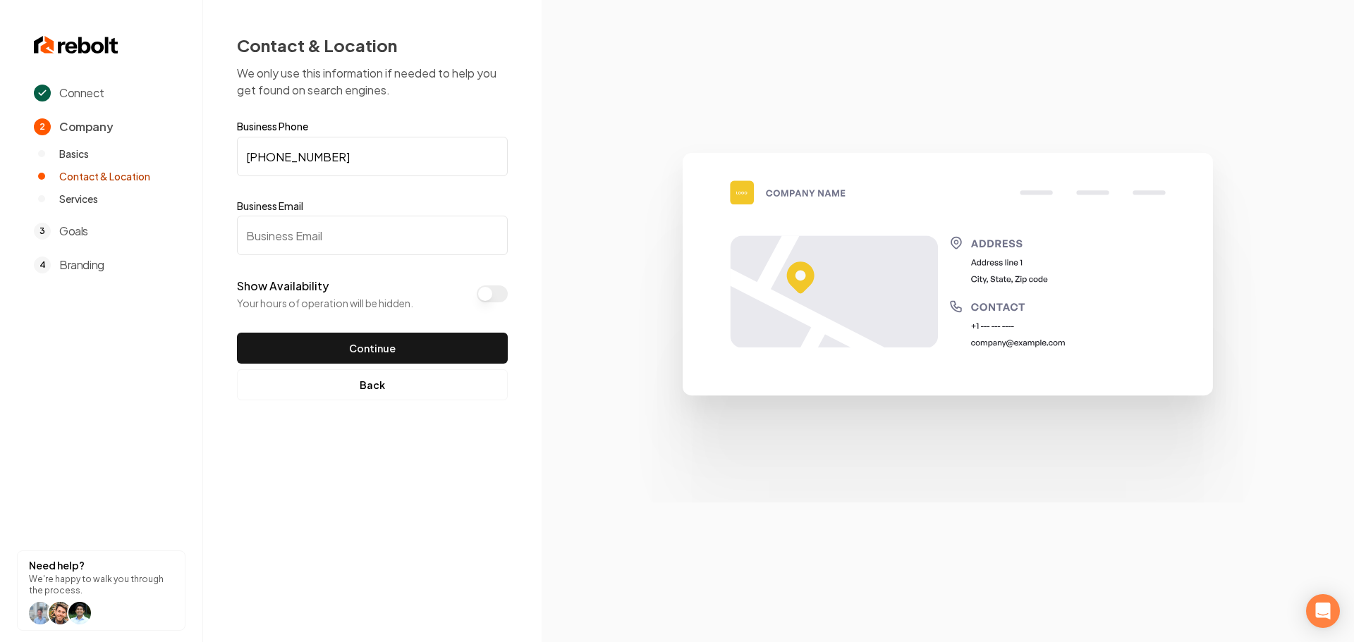
click at [295, 246] on input "Business Email" at bounding box center [372, 235] width 271 height 39
paste input "ryan_k_reed@yahoo.com"
type input "ryan_k_reed@yahoo.com"
click at [334, 345] on button "Continue" at bounding box center [372, 348] width 271 height 31
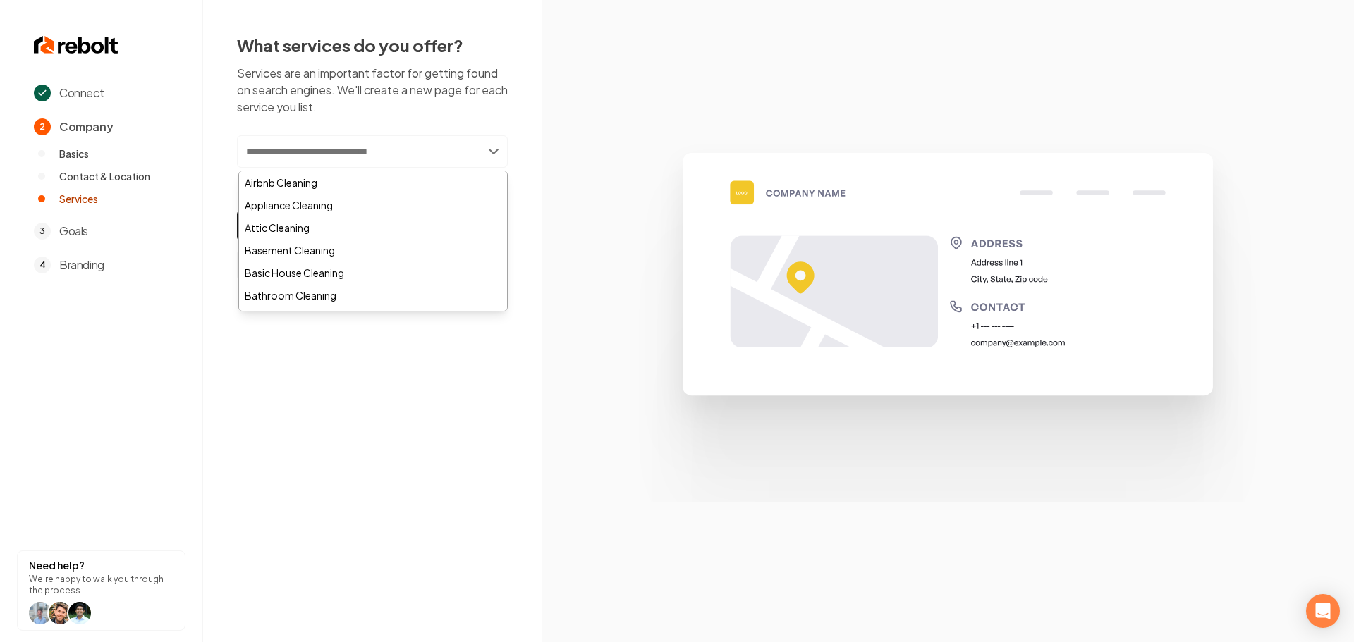
click at [359, 154] on input "text" at bounding box center [372, 151] width 271 height 32
paste input "**********"
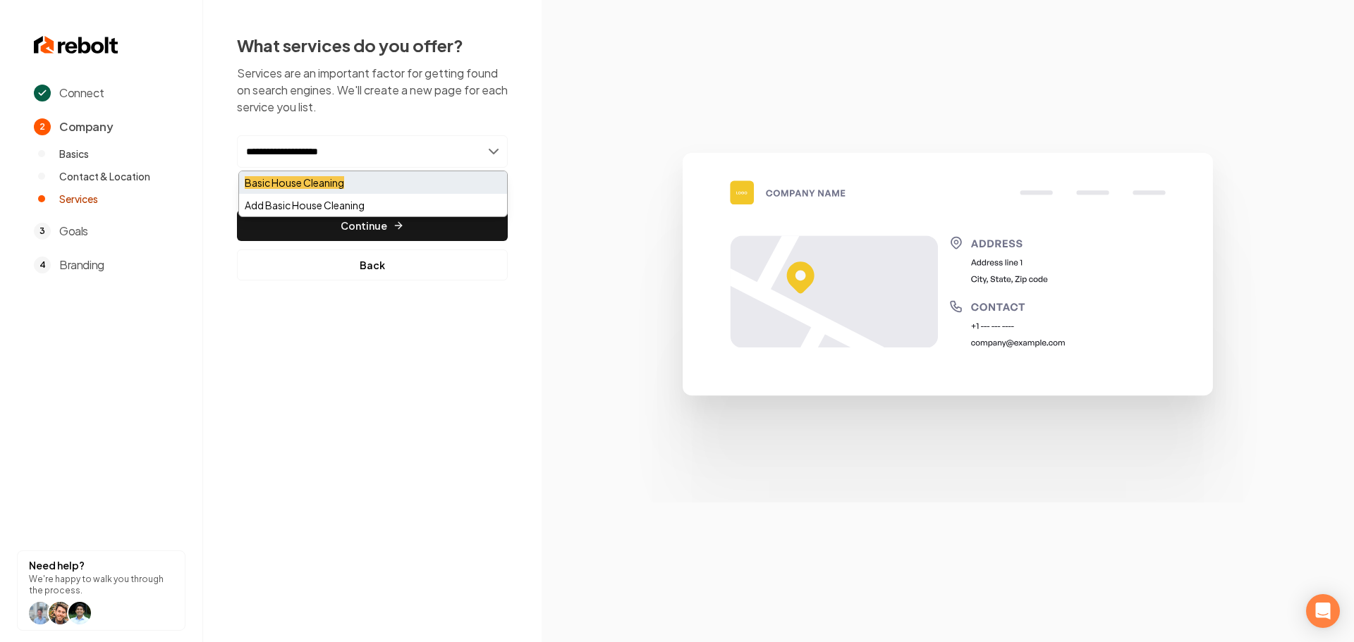
type input "**********"
click at [348, 182] on div "Basic House Cleaning" at bounding box center [373, 182] width 268 height 23
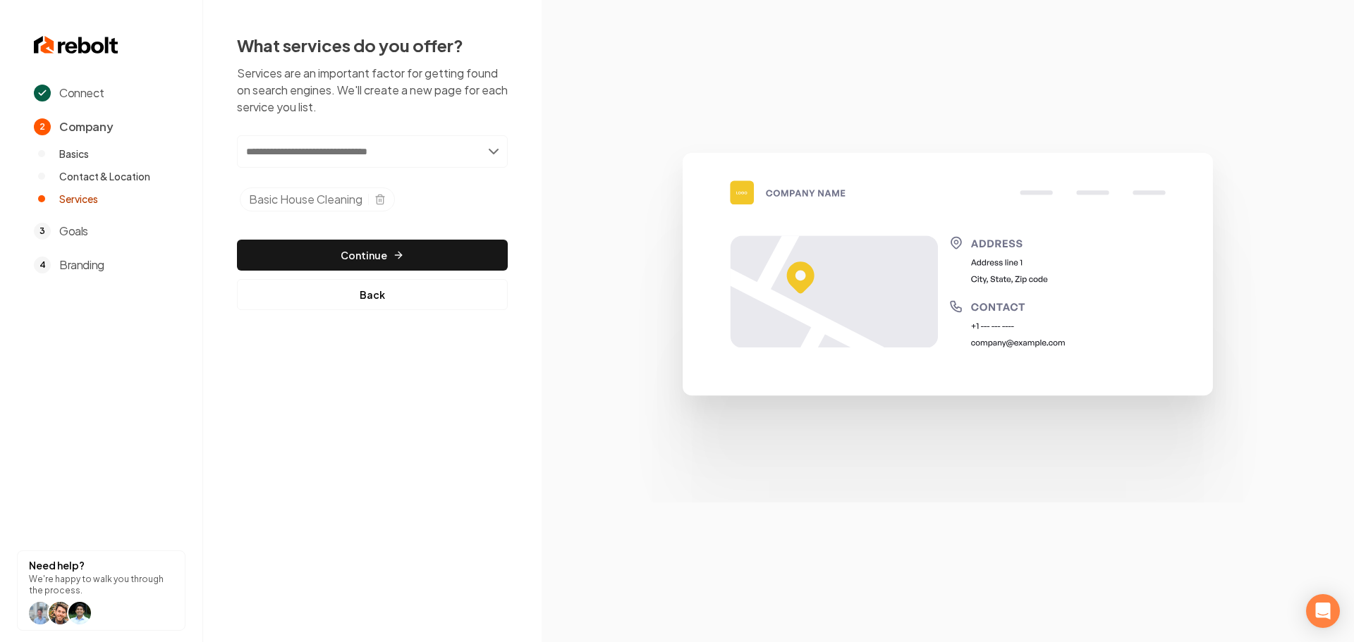
click at [327, 154] on input "text" at bounding box center [372, 151] width 271 height 32
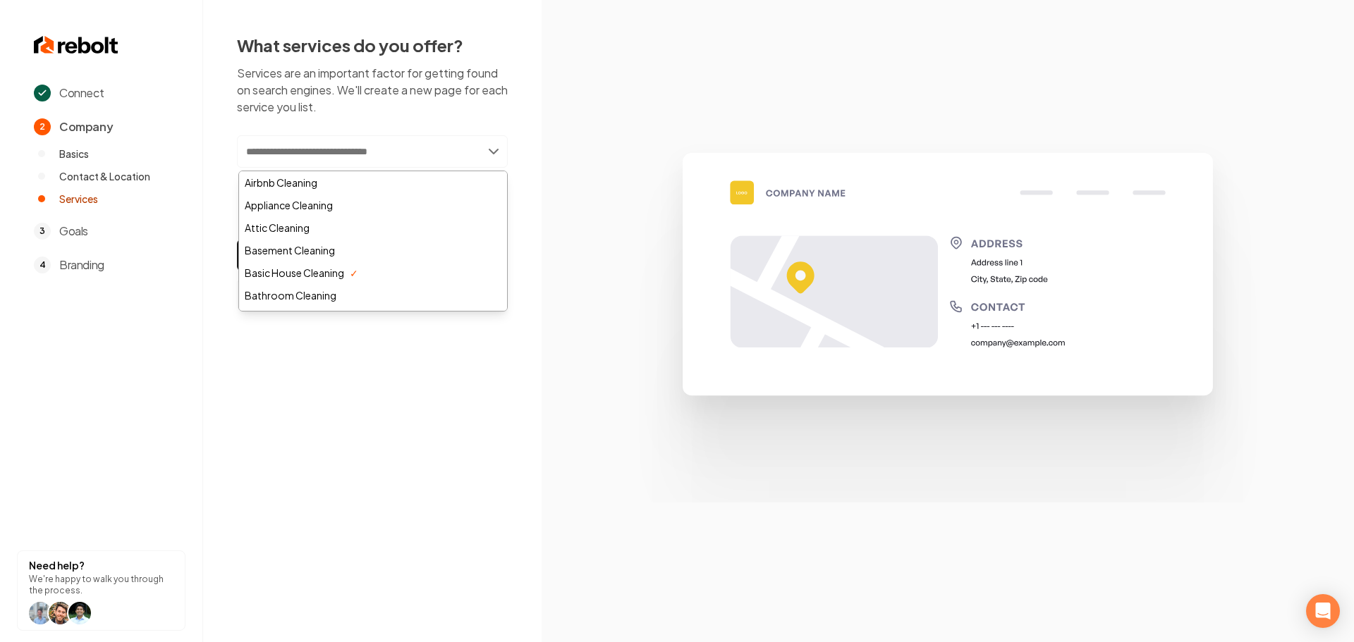
paste input "**********"
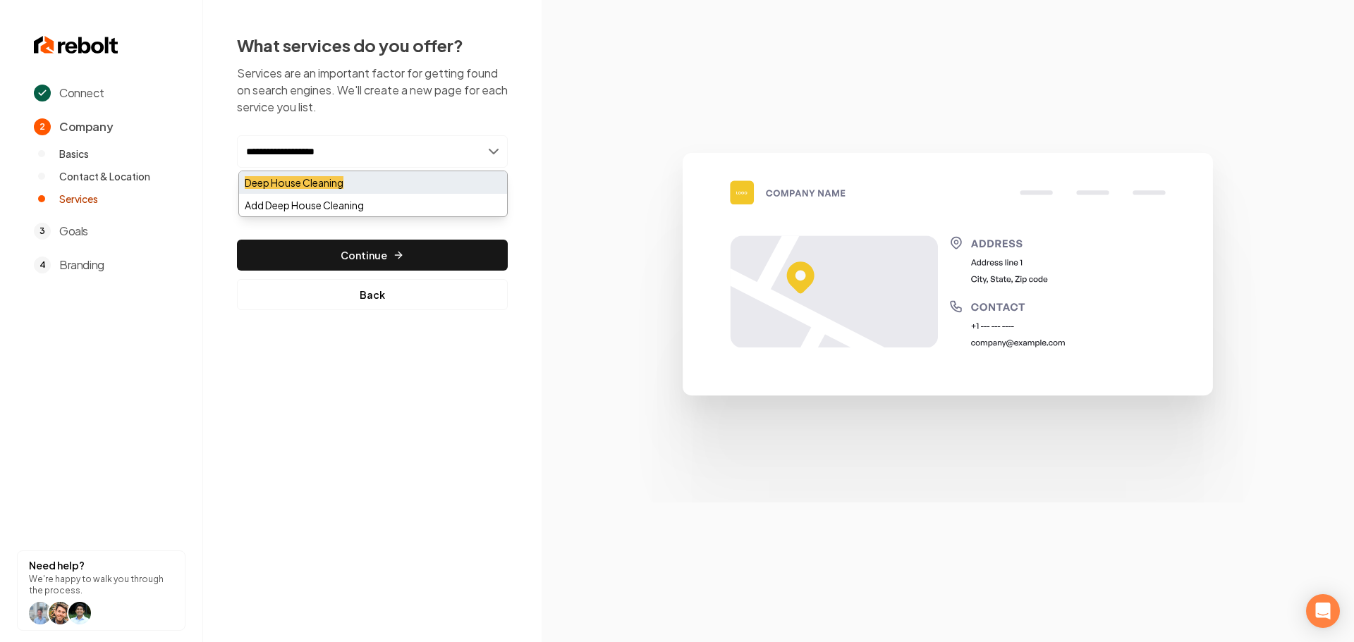
type input "**********"
click at [343, 185] on mark "Deep House Cleaning" at bounding box center [294, 182] width 99 height 13
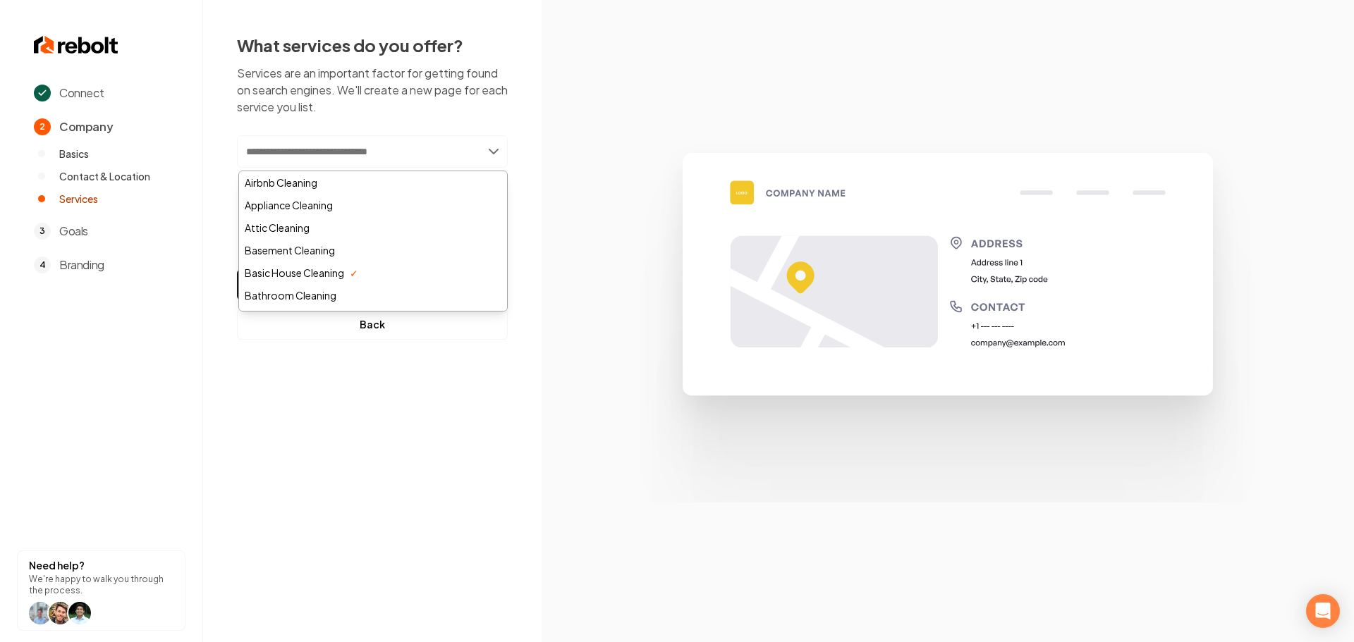
click at [347, 152] on input "text" at bounding box center [372, 151] width 271 height 32
paste input "**********"
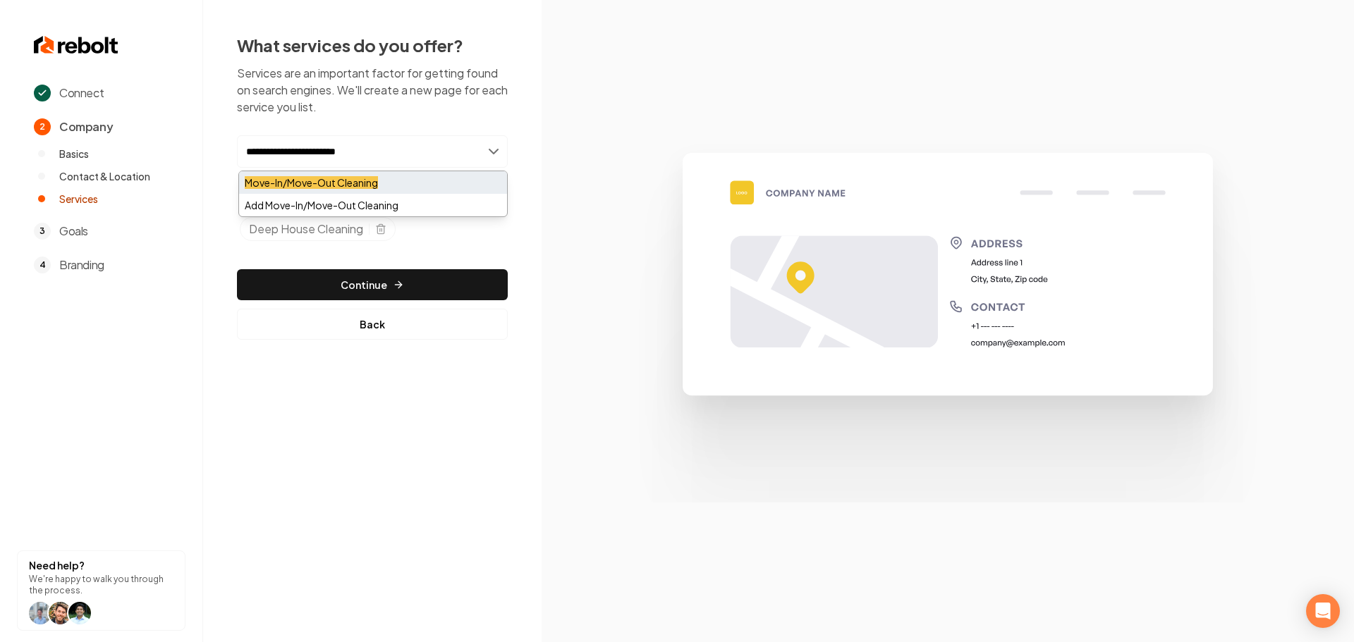
type input "**********"
click at [362, 180] on mark "Move-In/Move-Out Cleaning" at bounding box center [311, 182] width 133 height 13
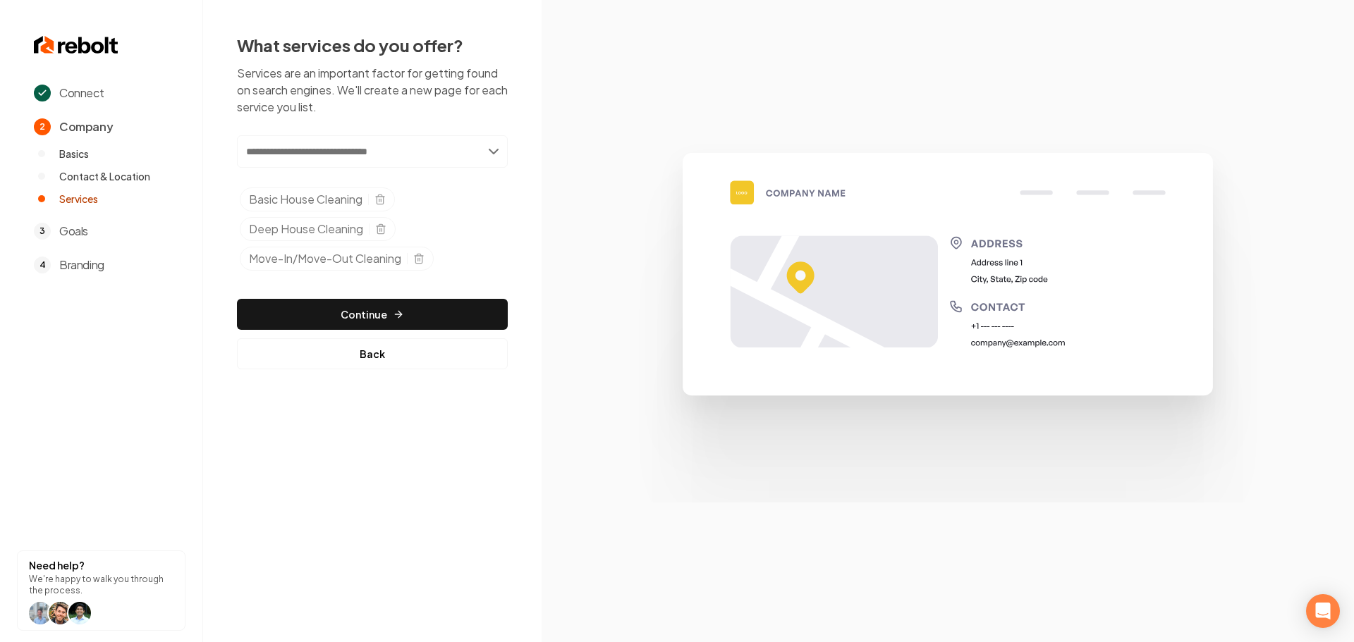
click at [374, 153] on input "text" at bounding box center [372, 151] width 271 height 32
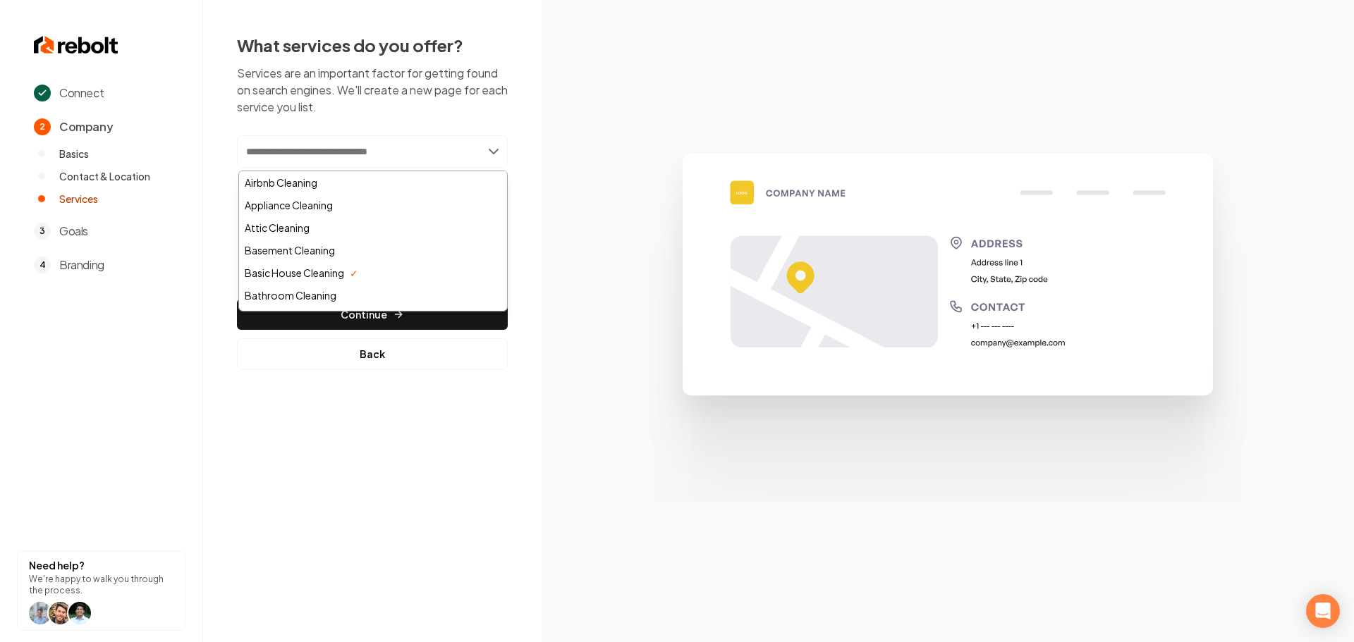
paste input "**********"
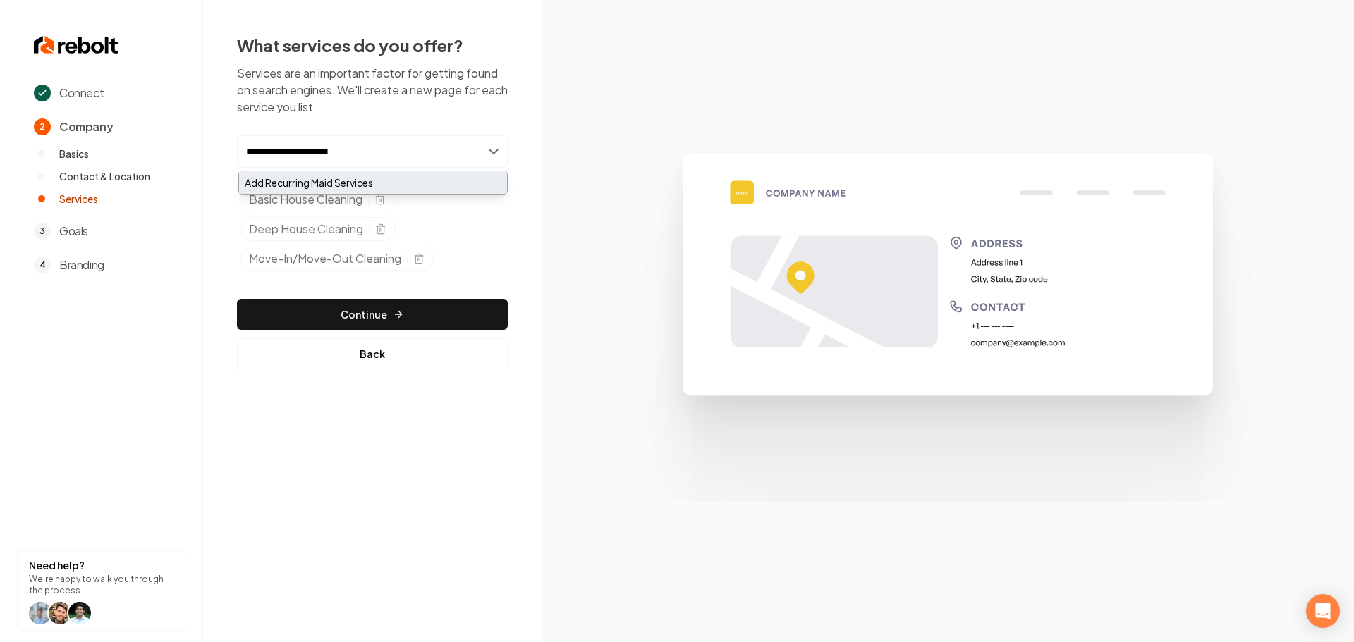
type input "**********"
click at [353, 178] on div "Add Recurring Maid Services" at bounding box center [373, 182] width 268 height 23
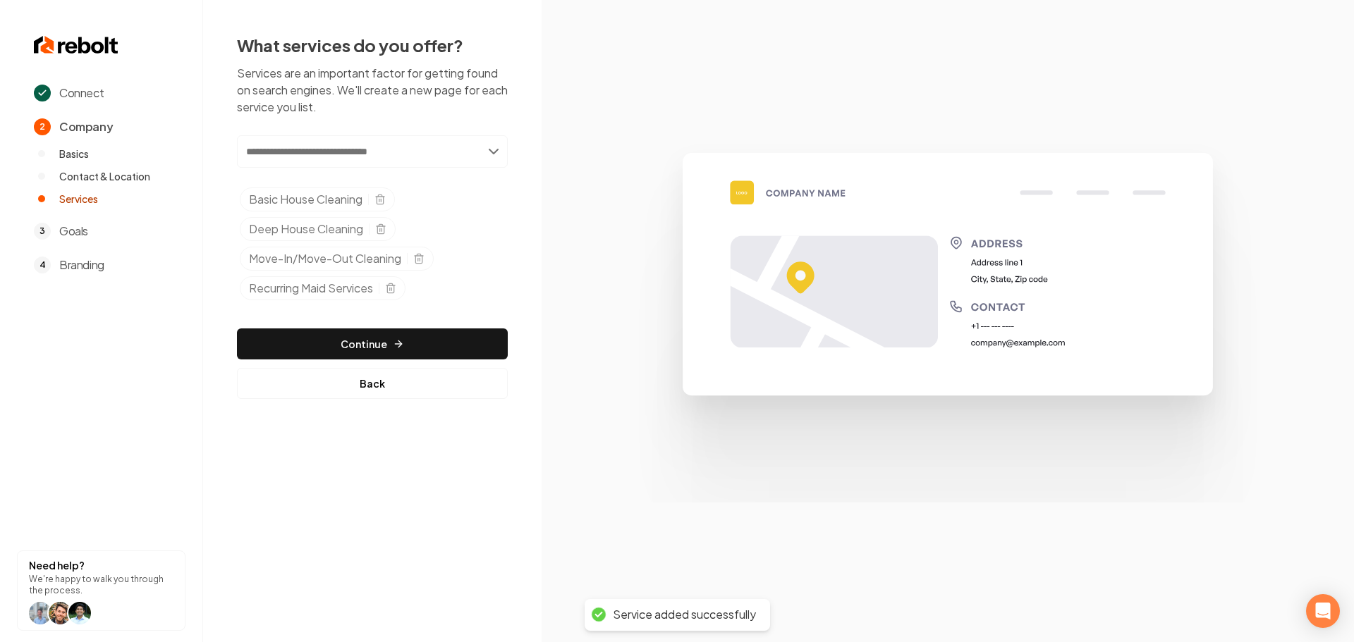
click at [348, 148] on input "text" at bounding box center [372, 151] width 271 height 32
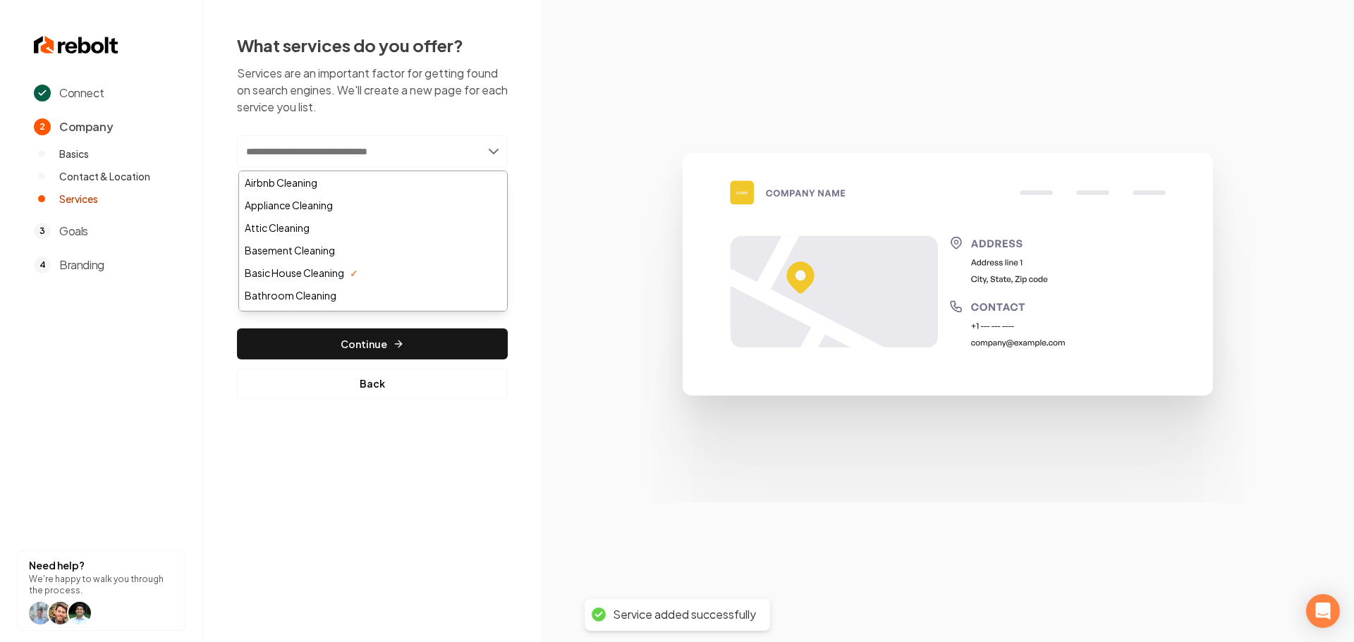
paste input "**********"
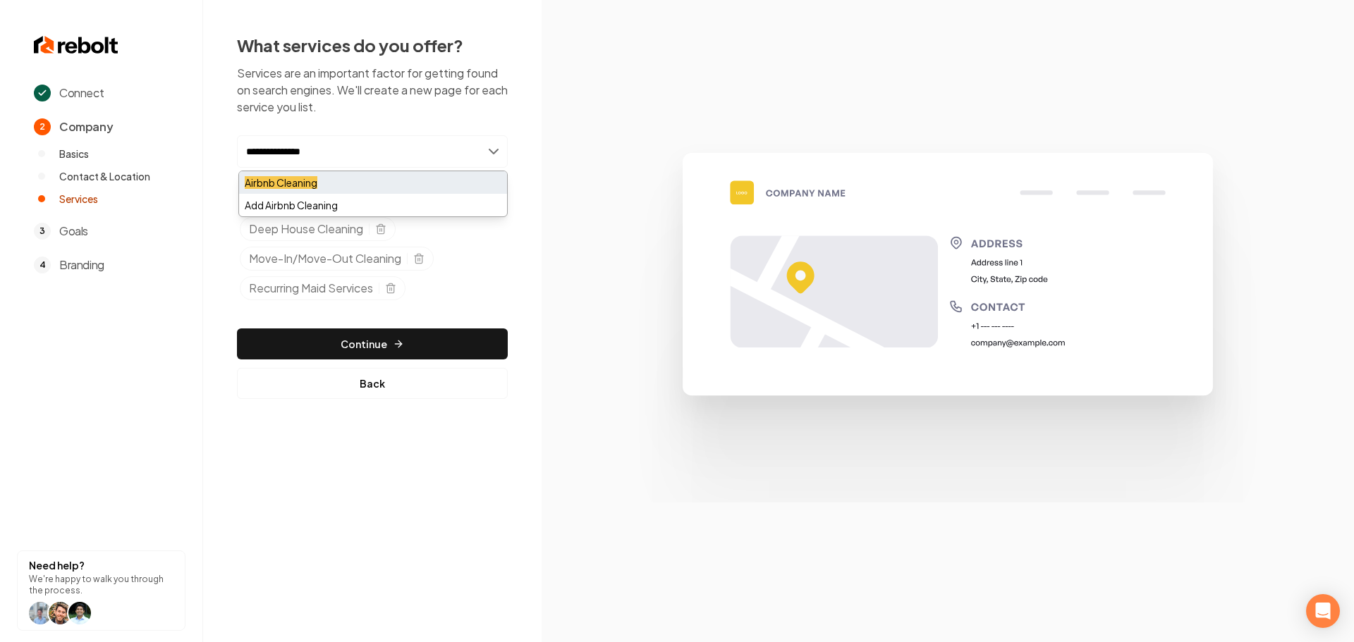
type input "**********"
click at [341, 181] on div "Airbnb Cleaning" at bounding box center [373, 182] width 268 height 23
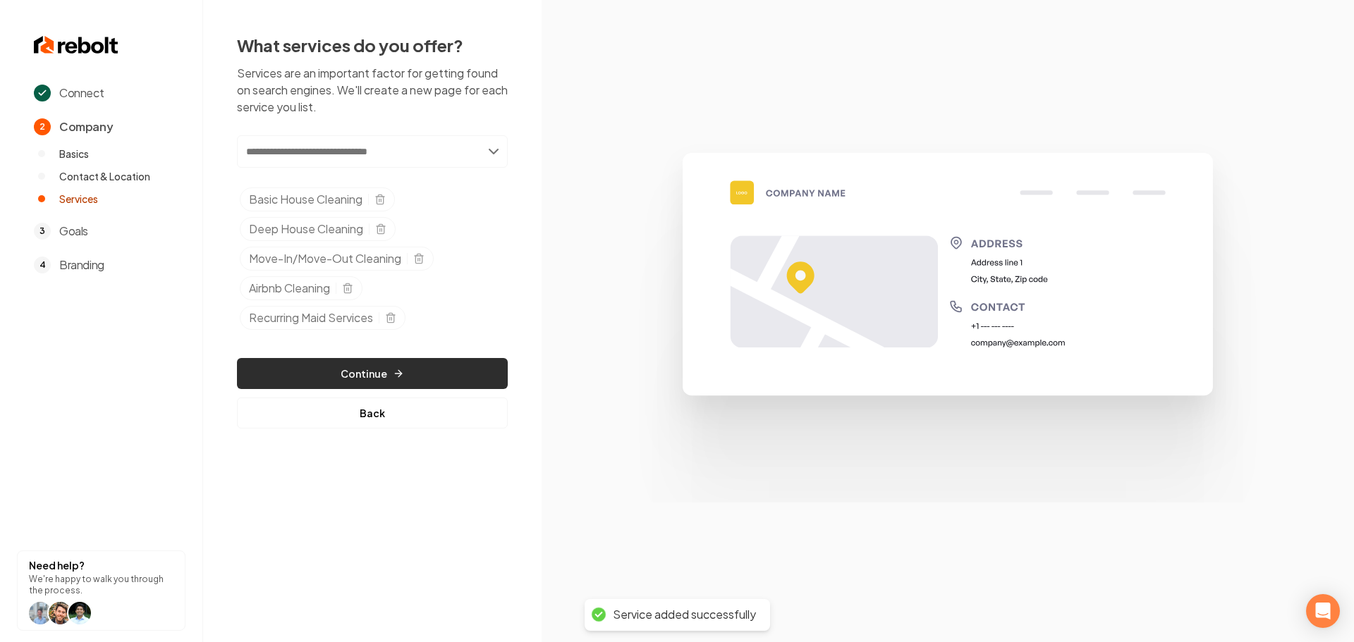
click at [372, 365] on button "Continue" at bounding box center [372, 373] width 271 height 31
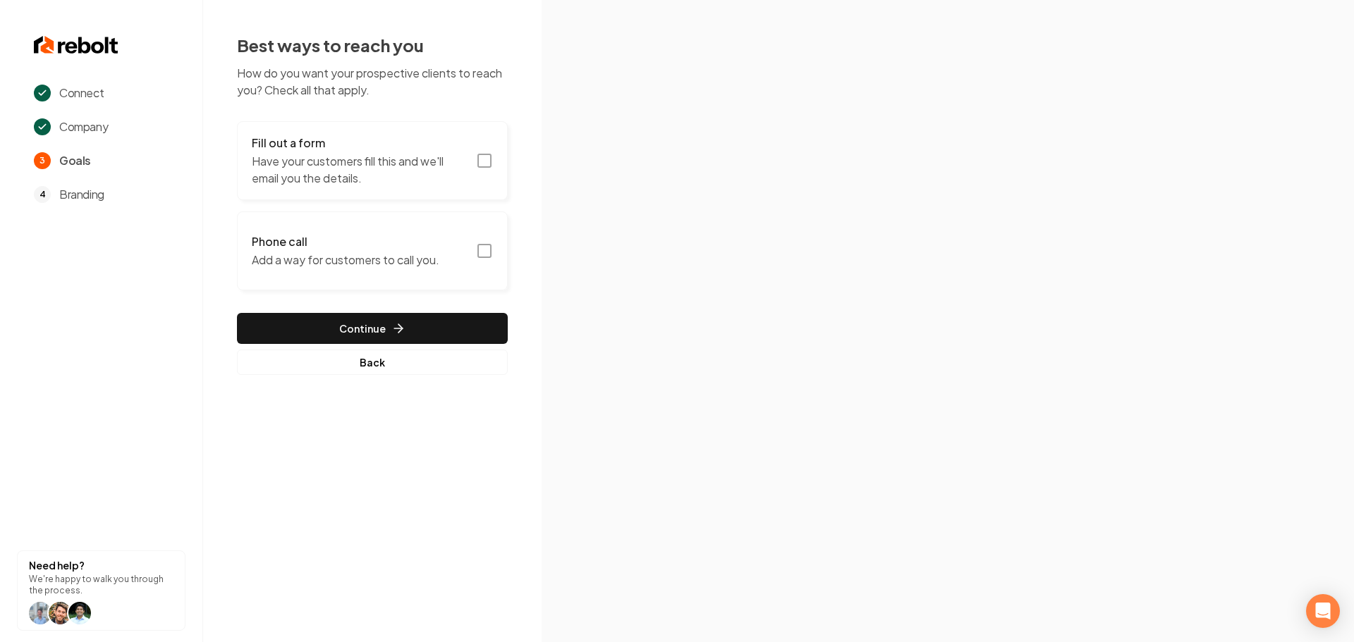
click at [489, 160] on icon "button" at bounding box center [484, 160] width 17 height 17
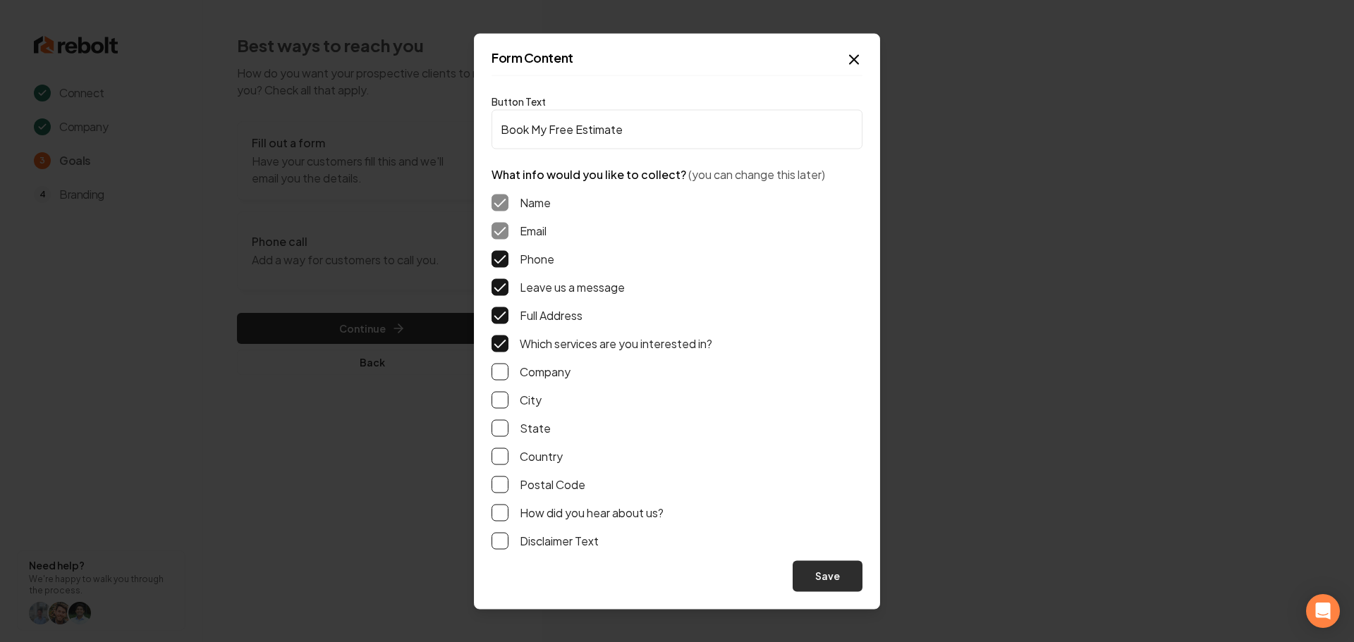
click at [838, 574] on button "Save" at bounding box center [828, 576] width 70 height 31
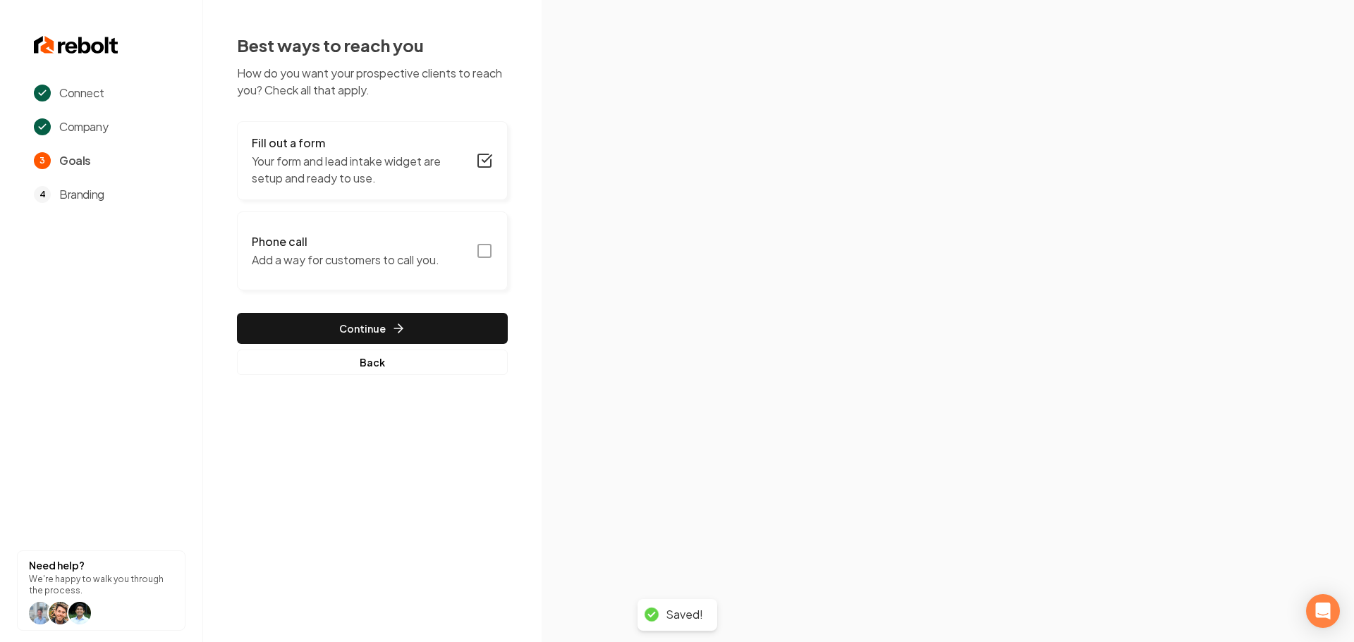
click at [482, 255] on icon "button" at bounding box center [484, 251] width 17 height 17
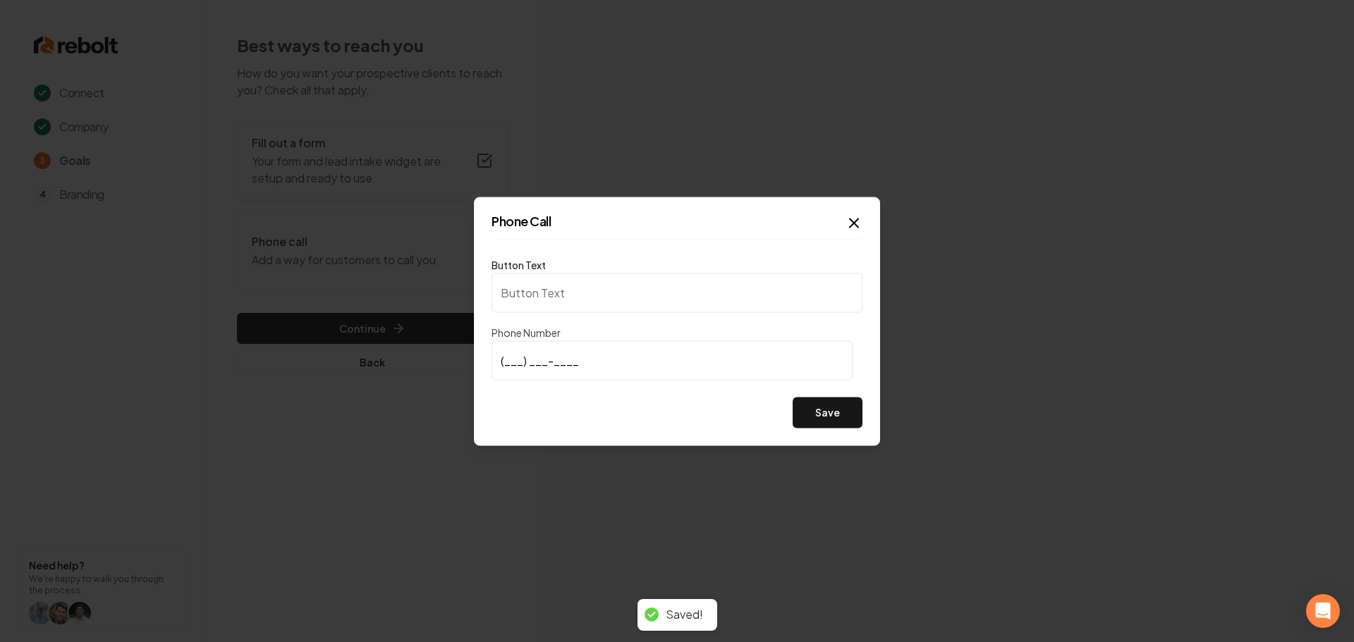
type input "Call us"
type input "(703) 895-8887"
click at [563, 405] on div "Save" at bounding box center [676, 412] width 371 height 31
click at [827, 420] on button "Save" at bounding box center [828, 412] width 70 height 31
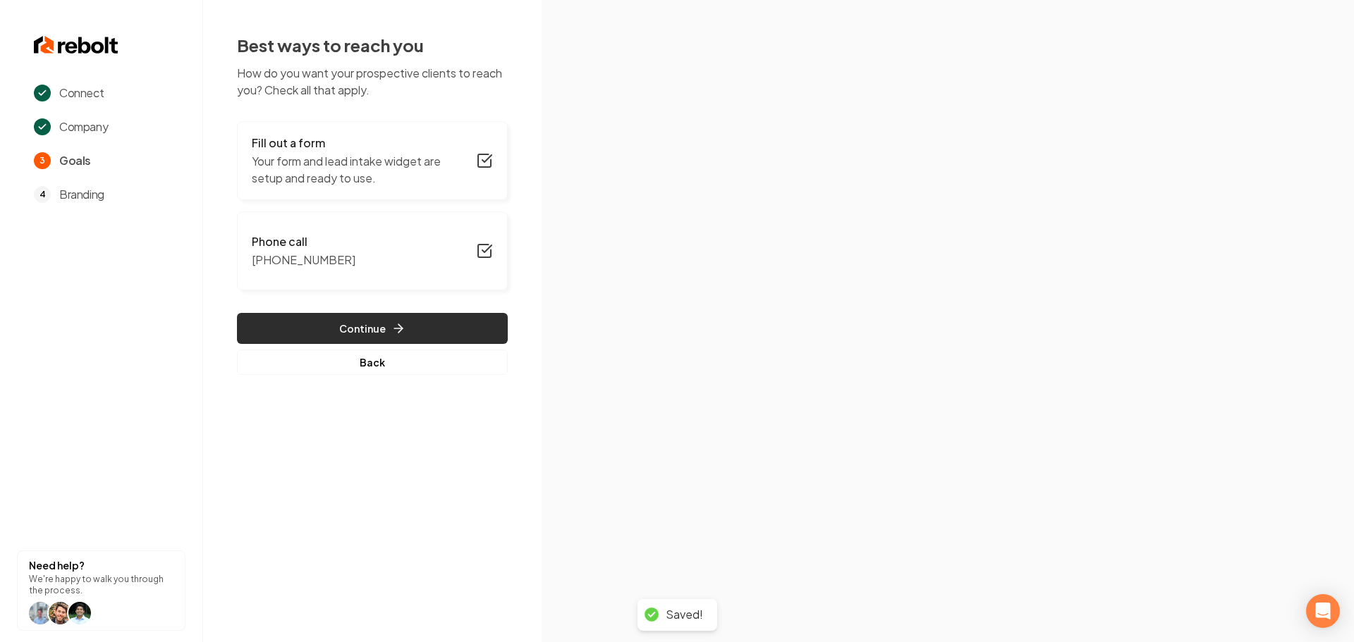
click at [272, 331] on button "Continue" at bounding box center [372, 328] width 271 height 31
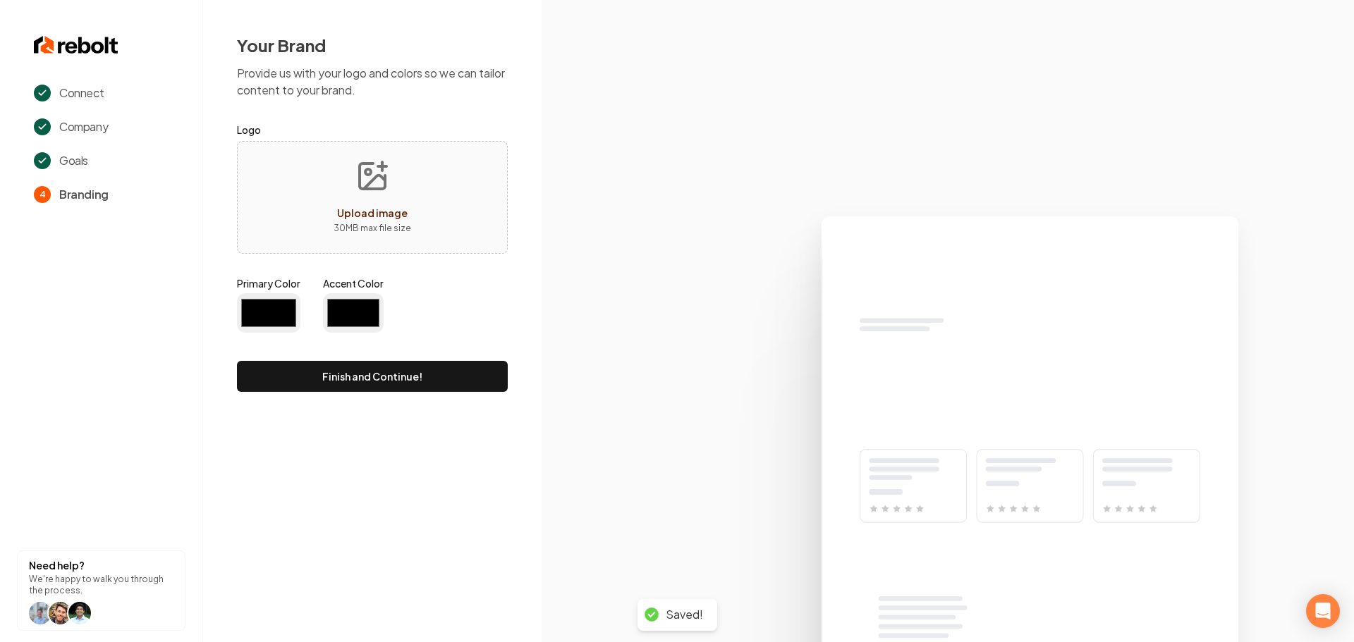
type input "#194d33"
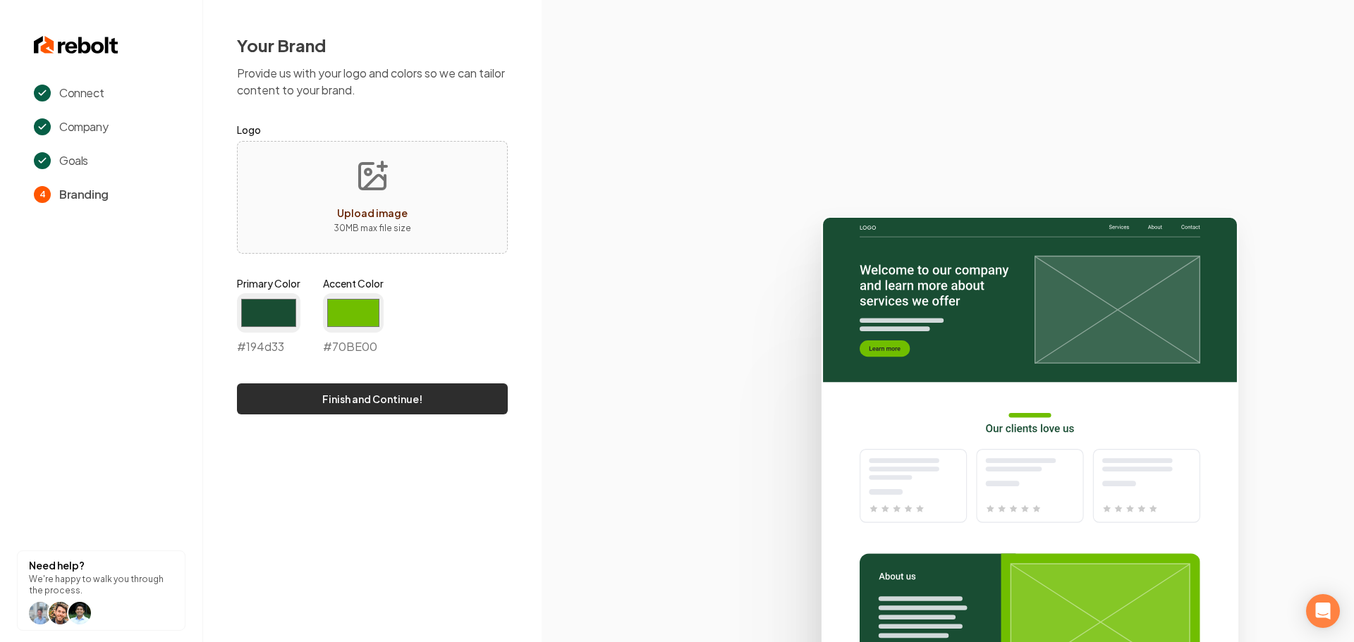
click at [376, 398] on button "Finish and Continue!" at bounding box center [372, 399] width 271 height 31
type input "#70be00"
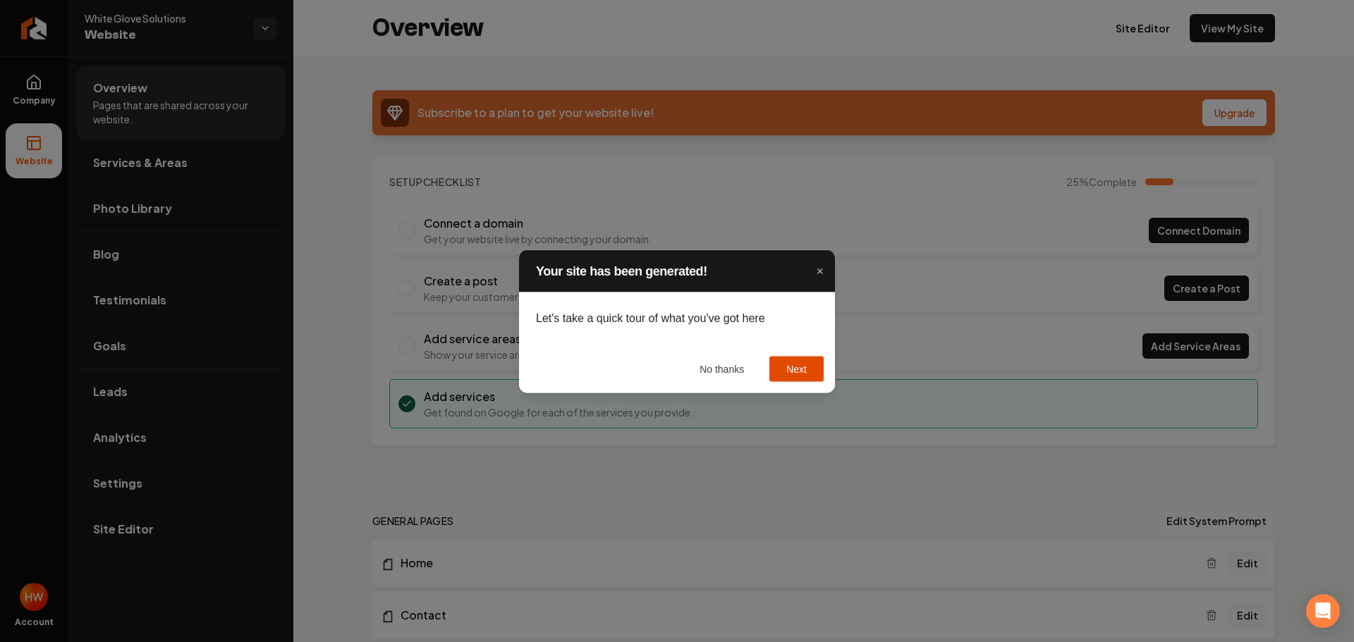
click at [804, 372] on button "Next" at bounding box center [796, 368] width 54 height 25
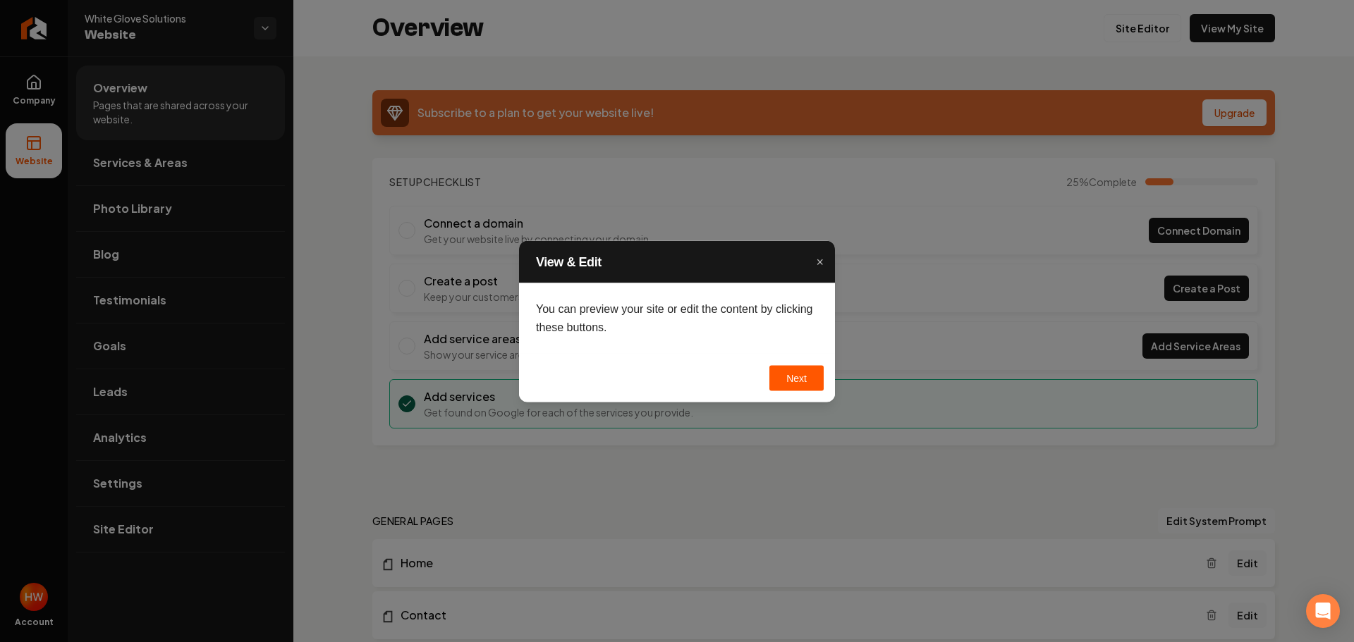
drag, startPoint x: 795, startPoint y: 381, endPoint x: 794, endPoint y: 398, distance: 16.3
click at [795, 382] on button "Next" at bounding box center [796, 377] width 54 height 25
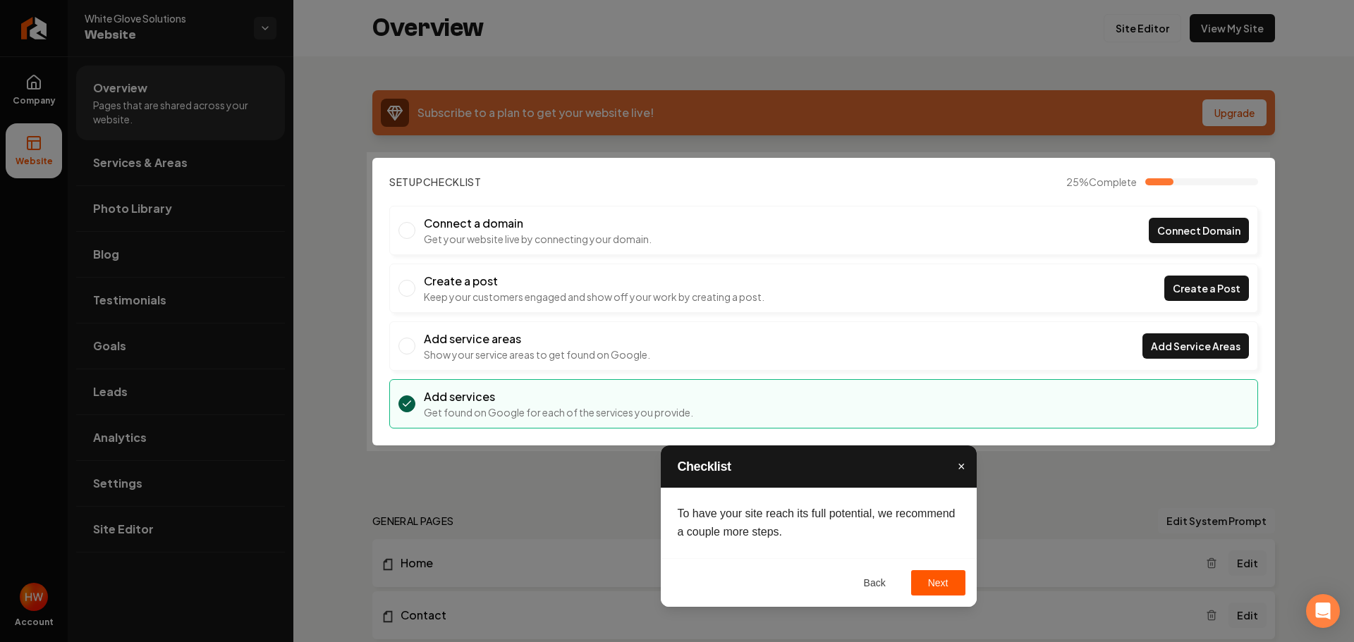
click at [962, 465] on span "×" at bounding box center [962, 467] width 8 height 14
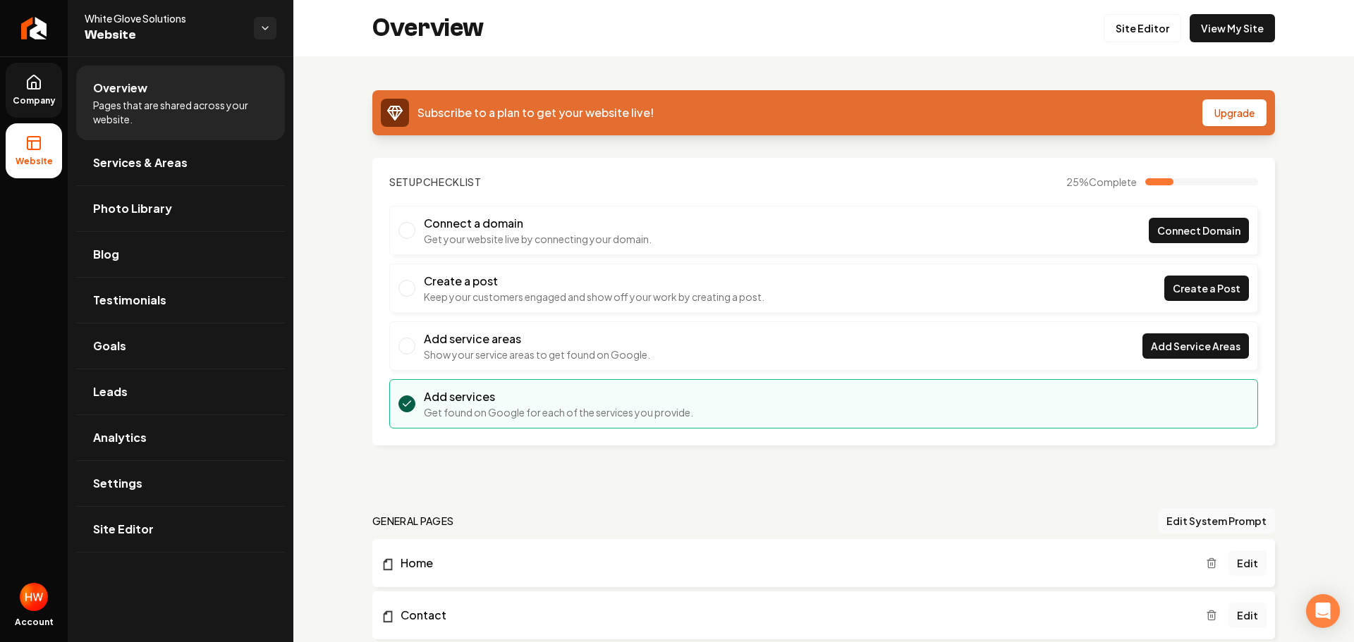
click at [27, 102] on span "Company" at bounding box center [34, 100] width 54 height 11
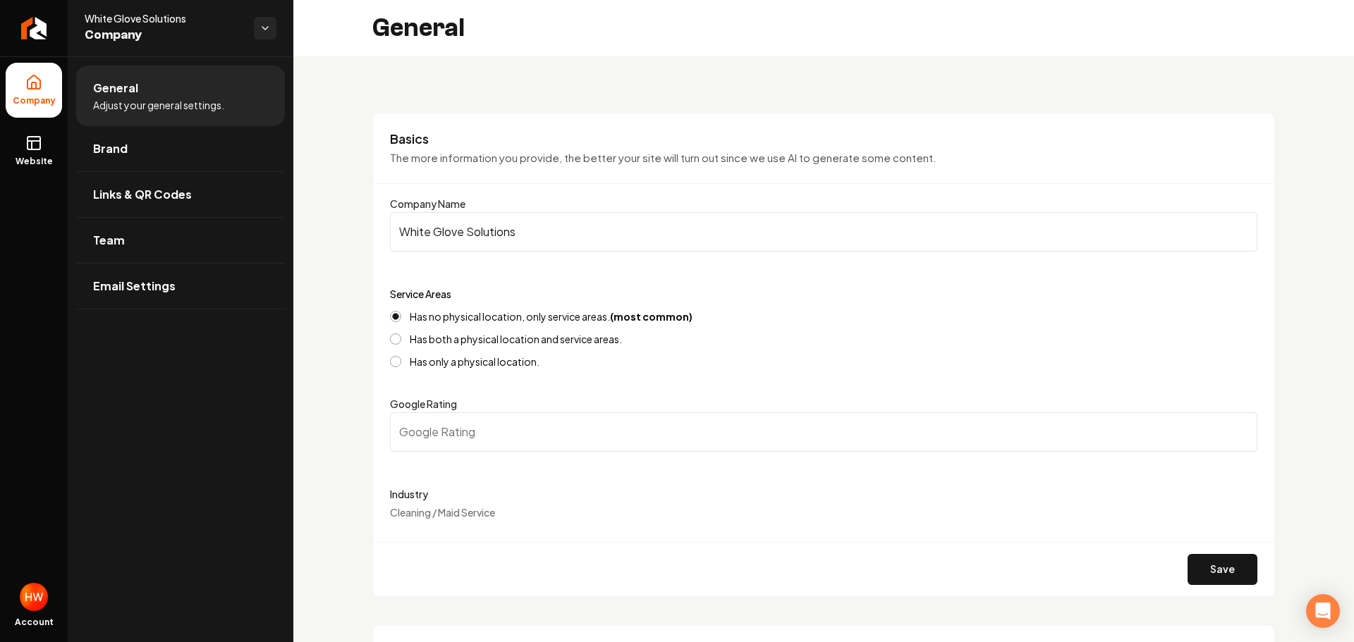
click at [498, 233] on input "White Glove Solutions" at bounding box center [823, 231] width 867 height 39
click at [130, 155] on link "Brand" at bounding box center [180, 148] width 209 height 45
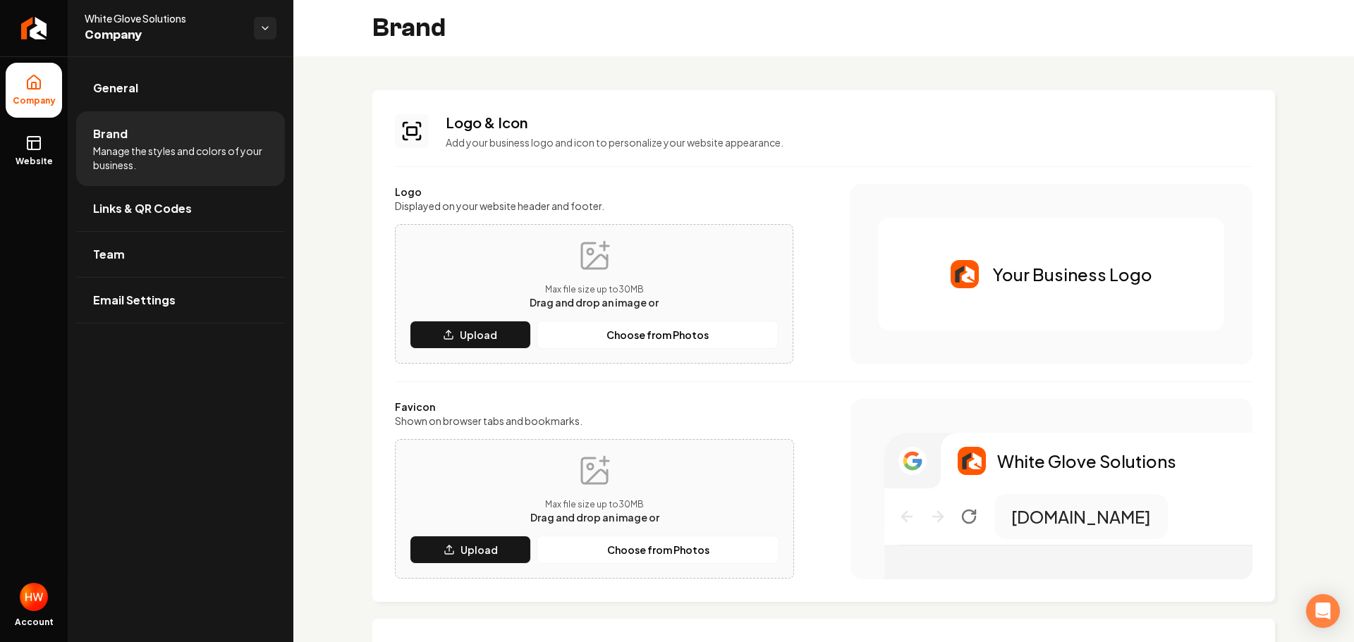
scroll to position [141, 0]
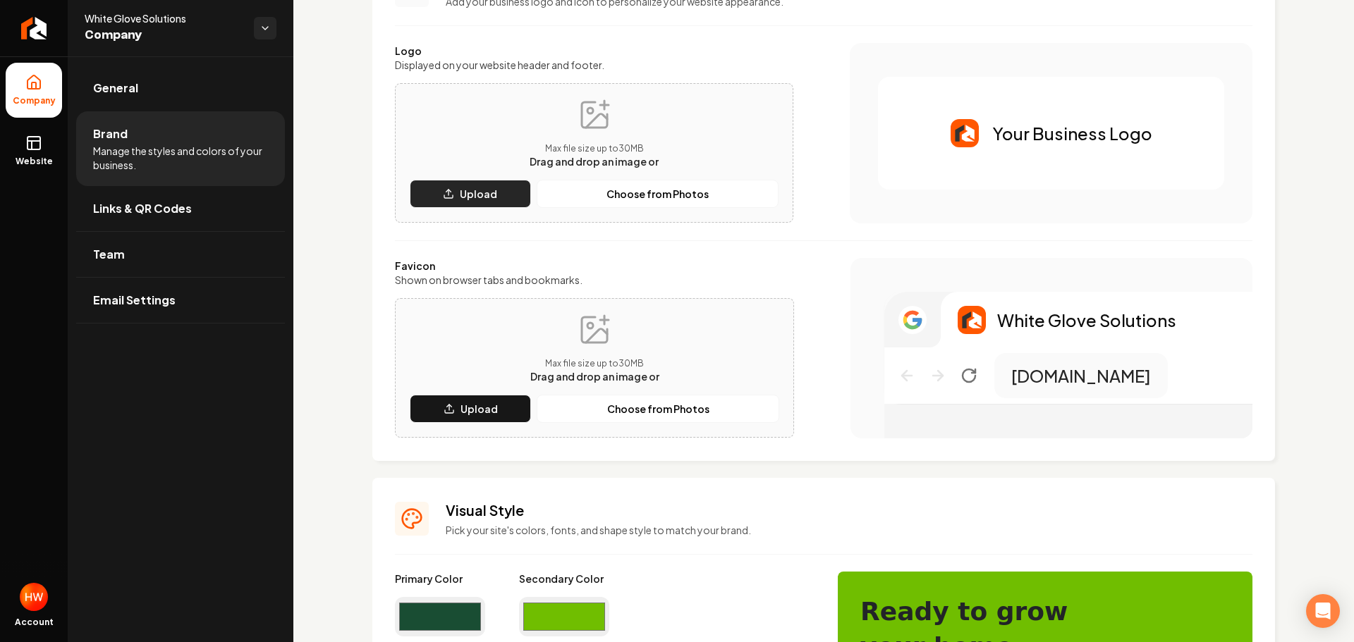
click at [479, 190] on p "Upload" at bounding box center [478, 194] width 37 height 14
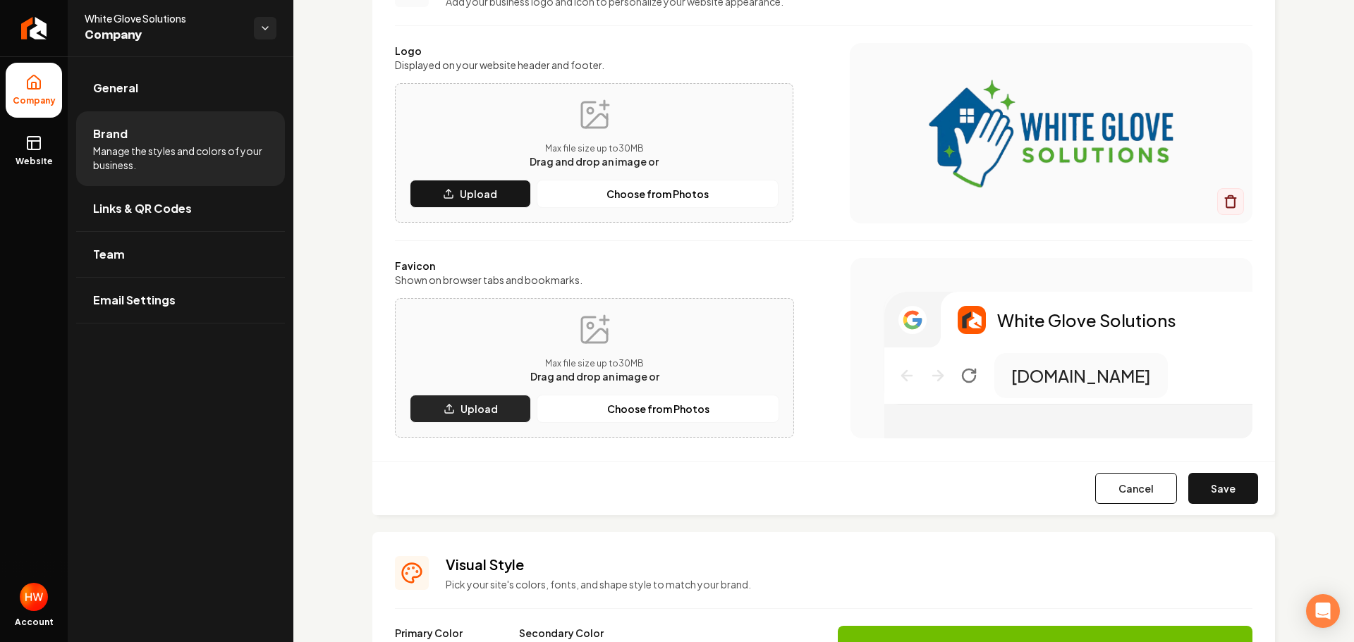
click at [456, 403] on button "Upload" at bounding box center [470, 409] width 121 height 28
click at [1213, 492] on button "Save" at bounding box center [1223, 488] width 70 height 31
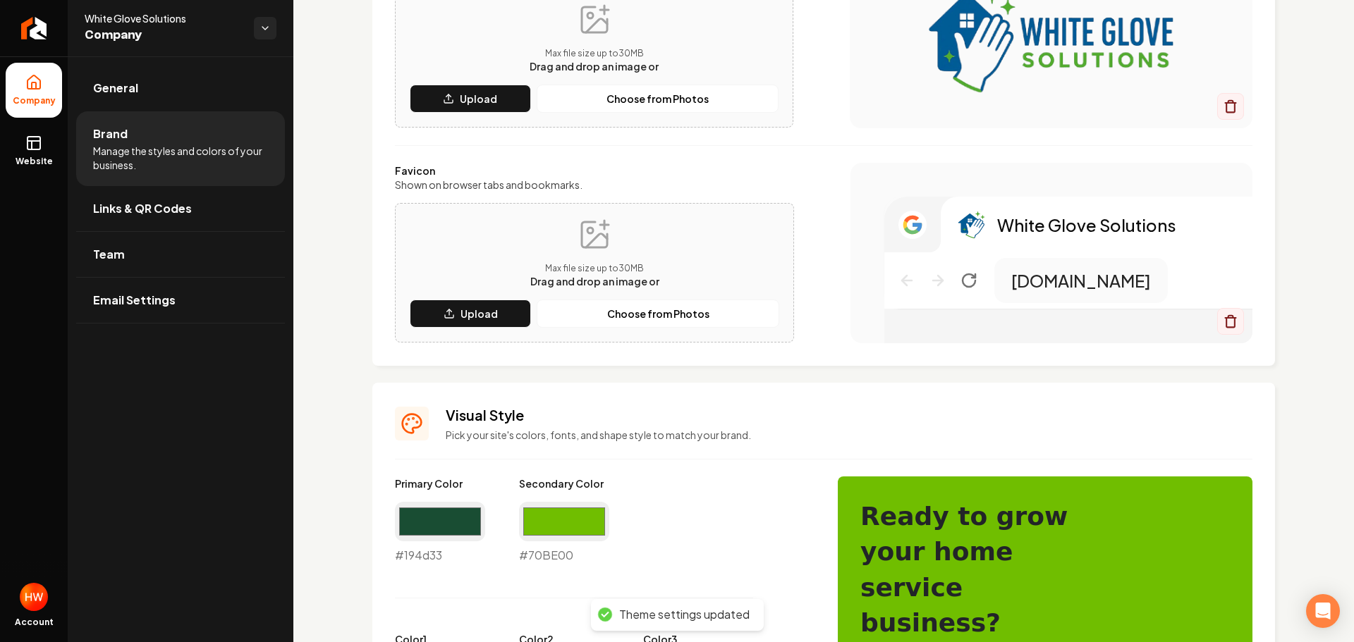
scroll to position [212, 0]
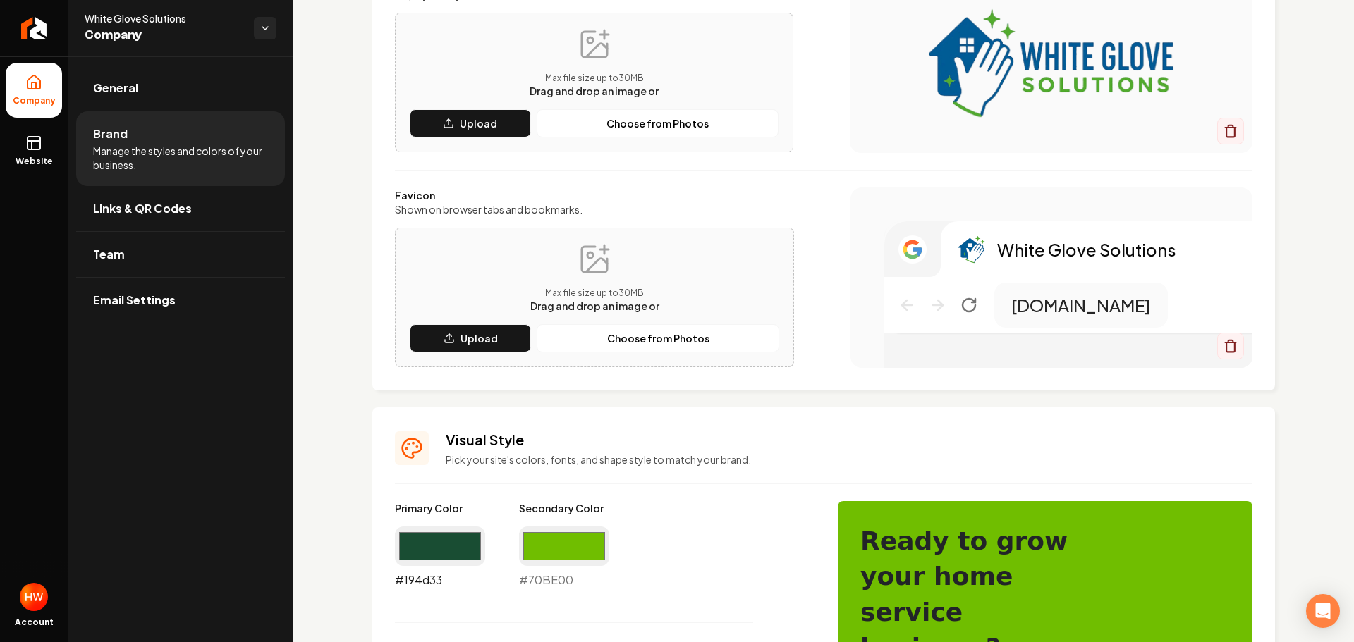
click at [429, 544] on input "#194d33" at bounding box center [440, 546] width 90 height 39
type input "#005c96"
click at [545, 547] on input "#70be00" at bounding box center [564, 546] width 90 height 39
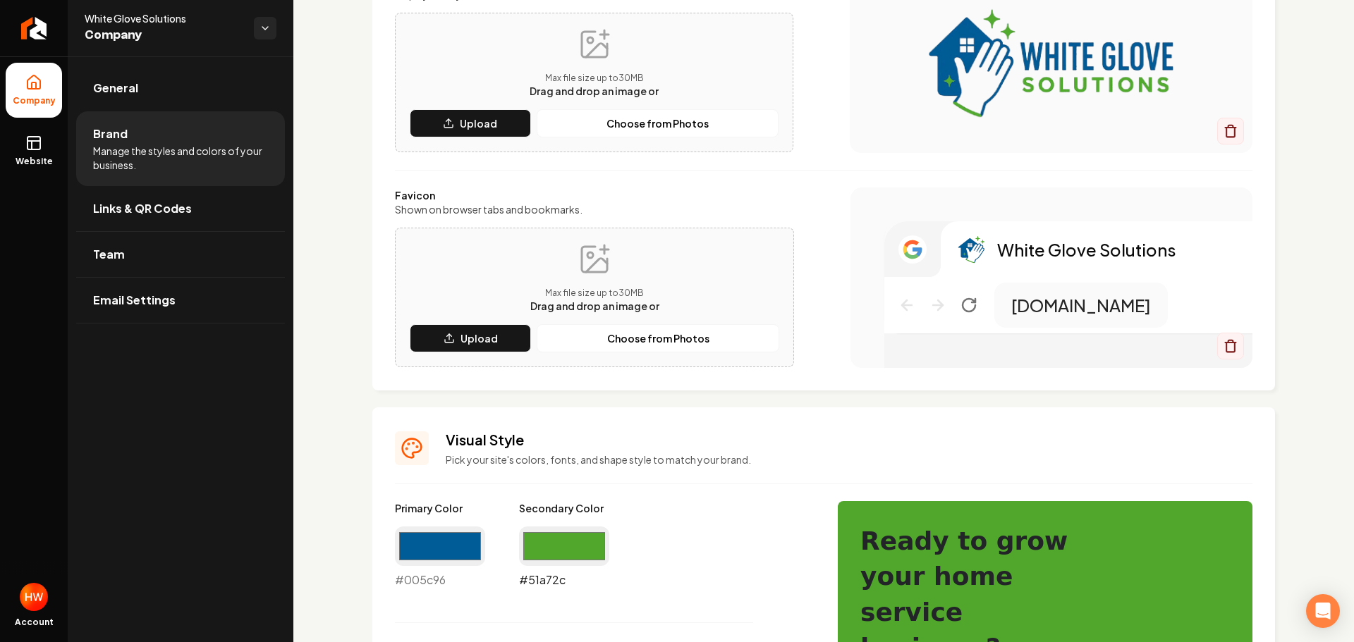
type input "#51a72c"
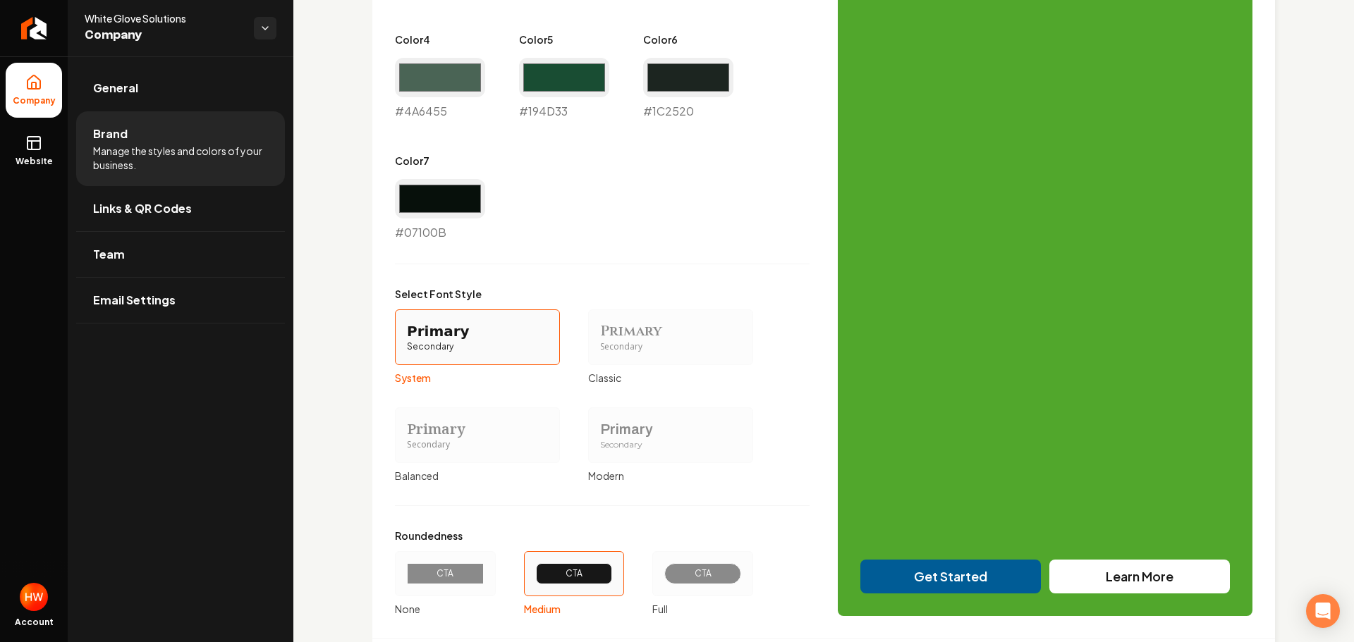
scroll to position [1042, 0]
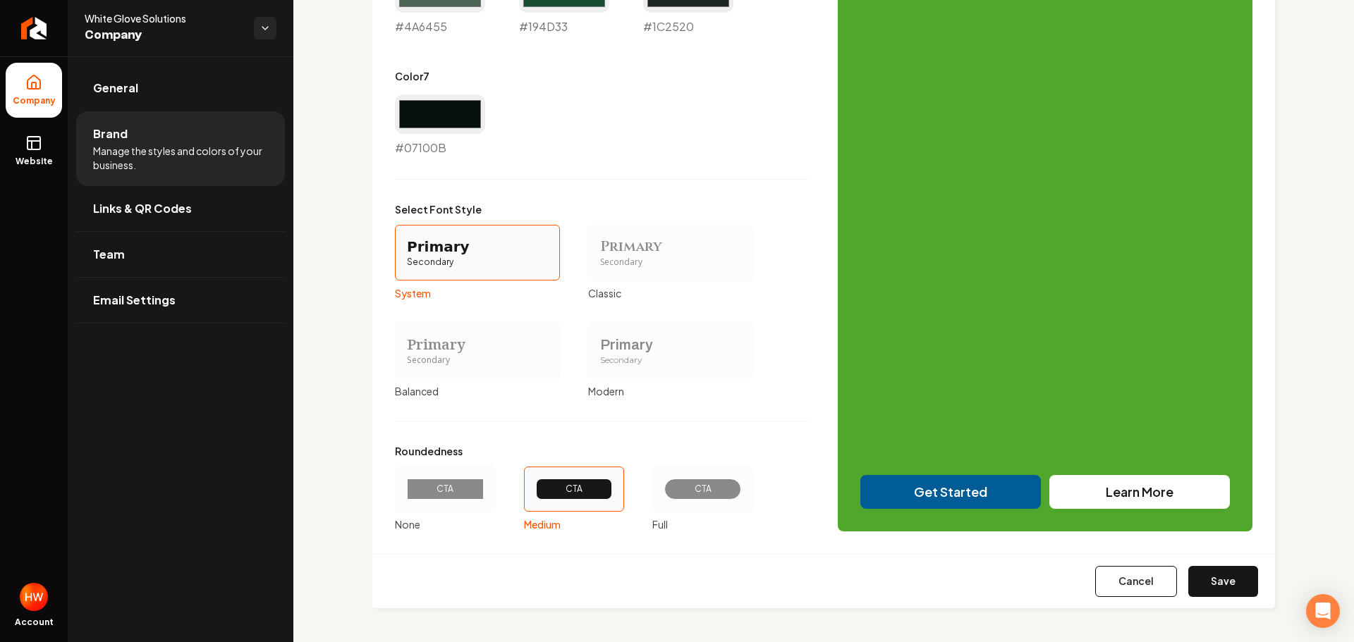
drag, startPoint x: 684, startPoint y: 492, endPoint x: 736, endPoint y: 502, distance: 53.1
click at [684, 491] on div "CTA" at bounding box center [702, 489] width 53 height 11
click at [663, 491] on button "CTA Full" at bounding box center [656, 489] width 11 height 11
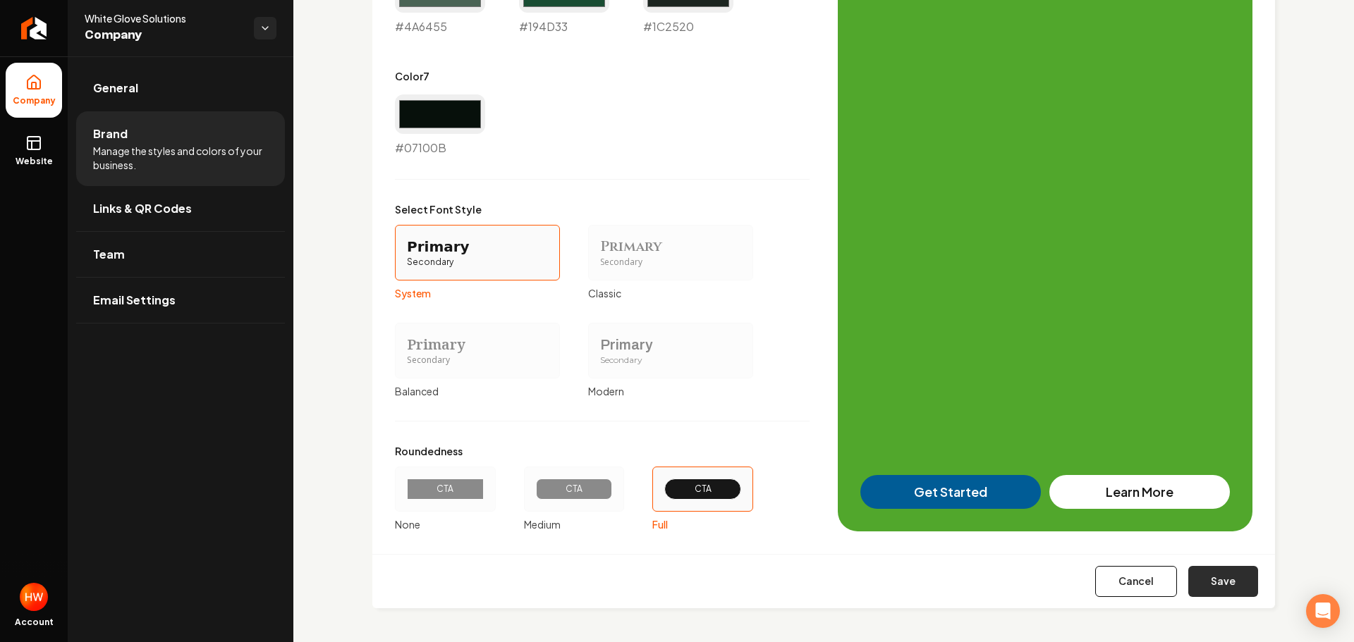
click at [1211, 585] on button "Save" at bounding box center [1223, 581] width 70 height 31
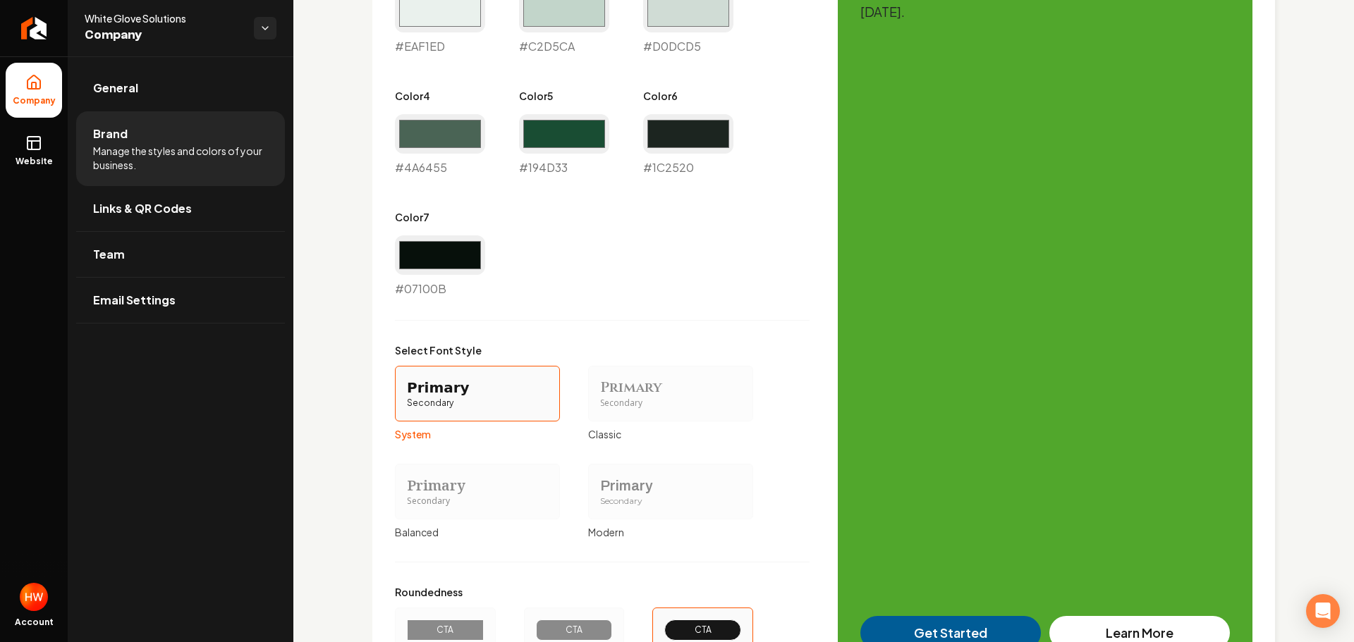
type input "#eaf1ed"
type input "#c2d5ca"
type input "#d0dcd5"
type input "#4a6455"
type input "#194d33"
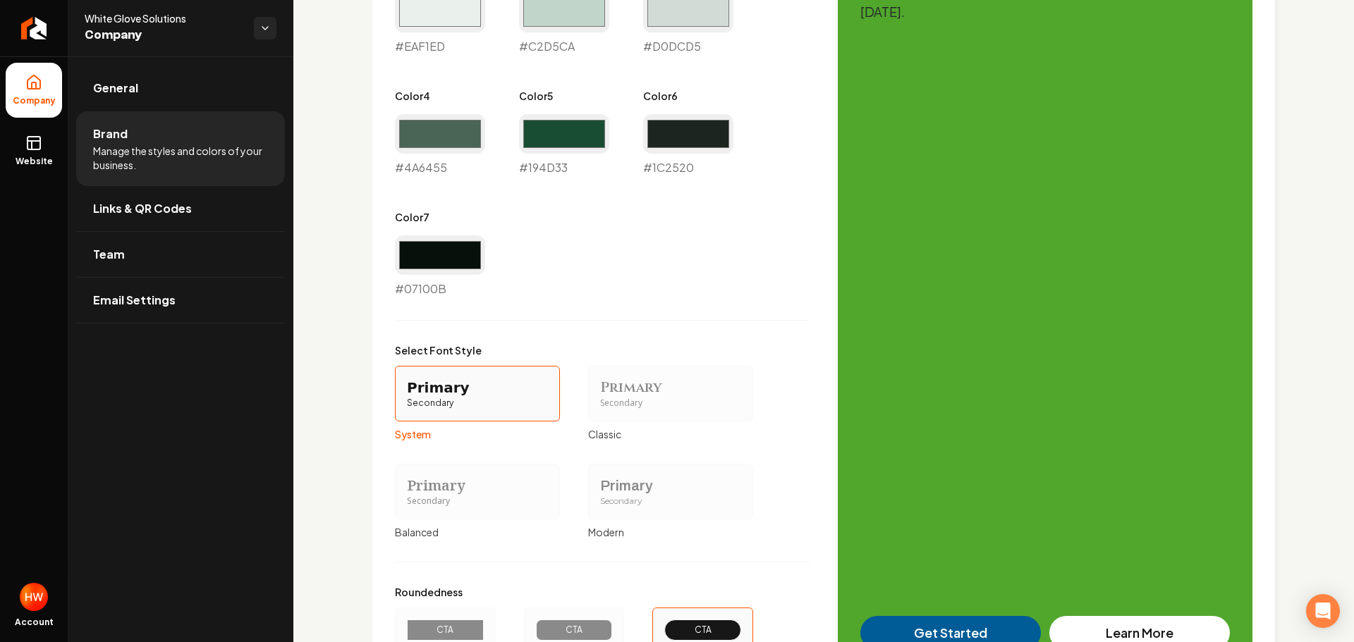
type input "#1c2520"
type input "#07100b"
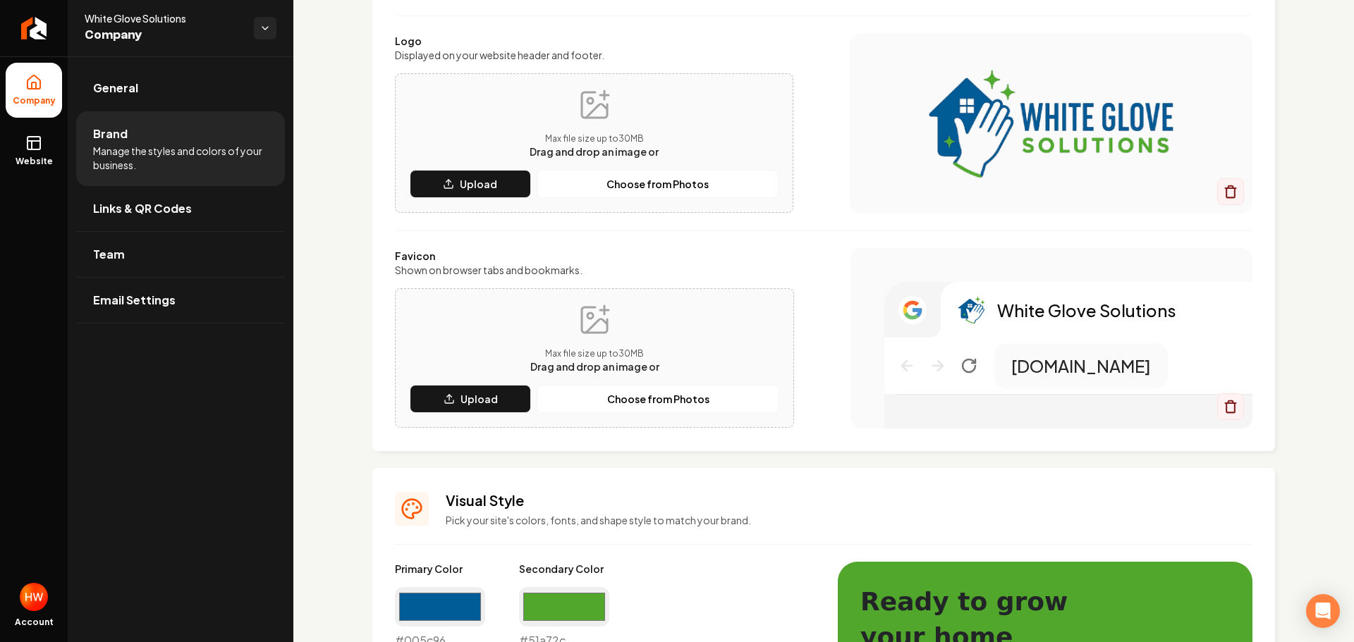
scroll to position [0, 0]
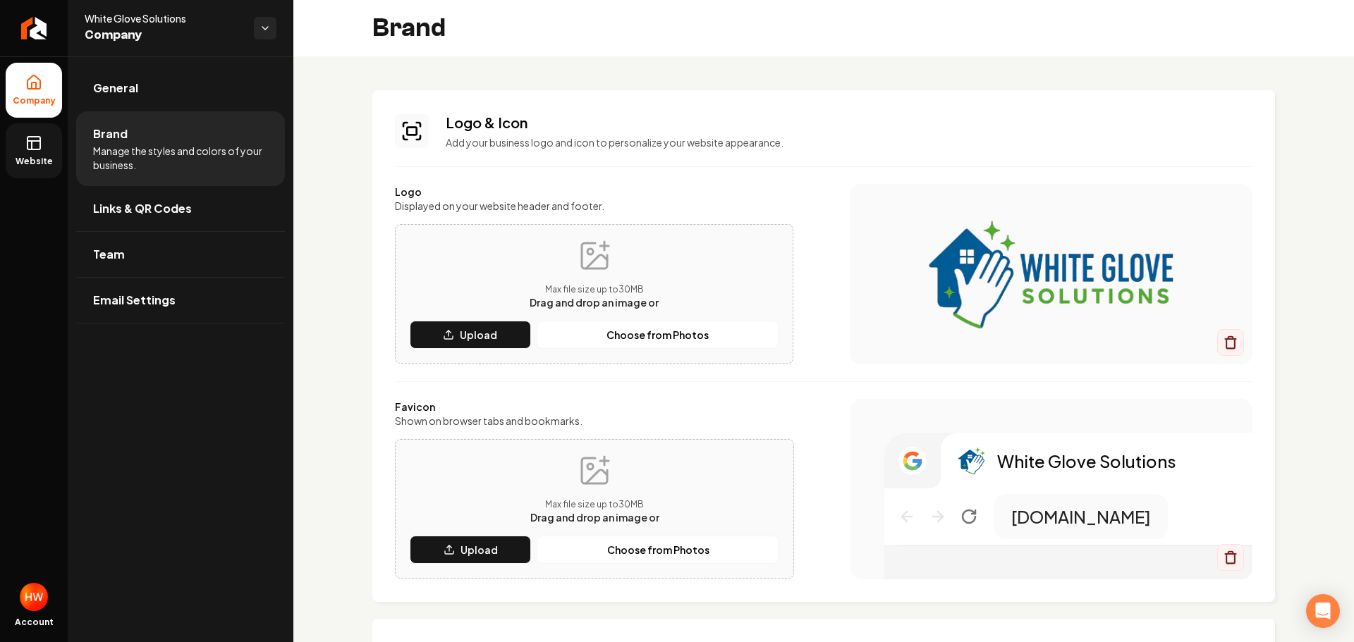
click at [39, 154] on link "Website" at bounding box center [34, 150] width 56 height 55
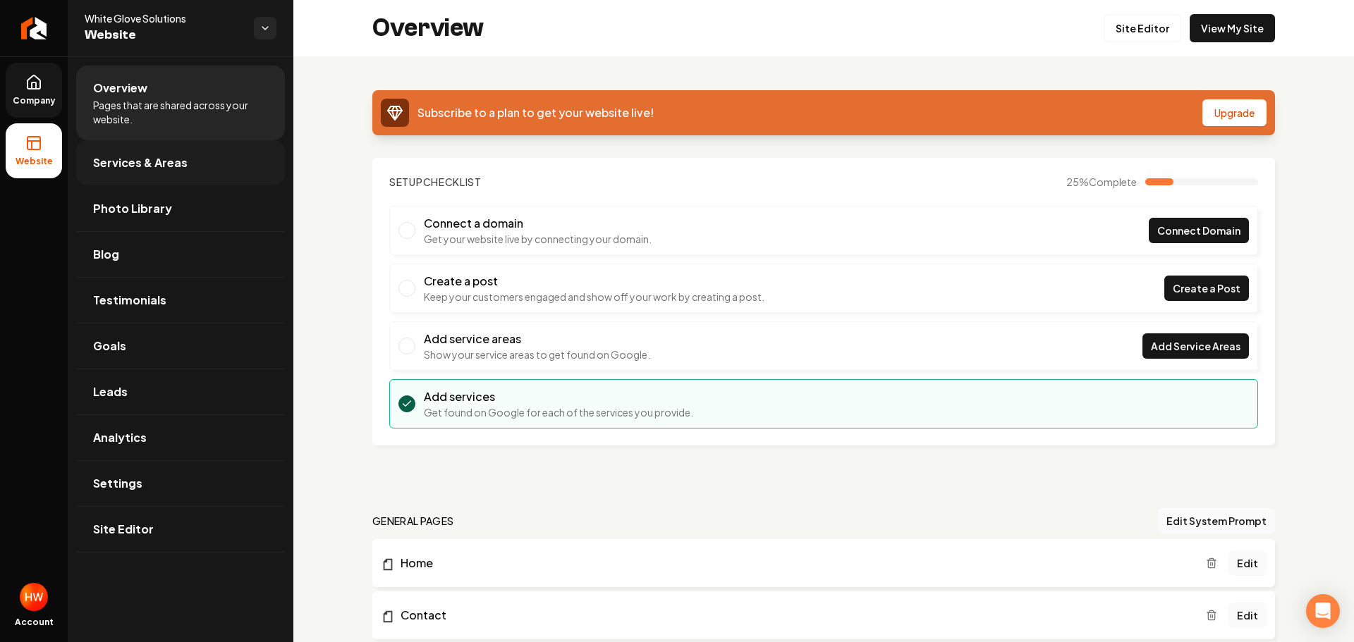
click at [132, 159] on span "Services & Areas" at bounding box center [140, 162] width 94 height 17
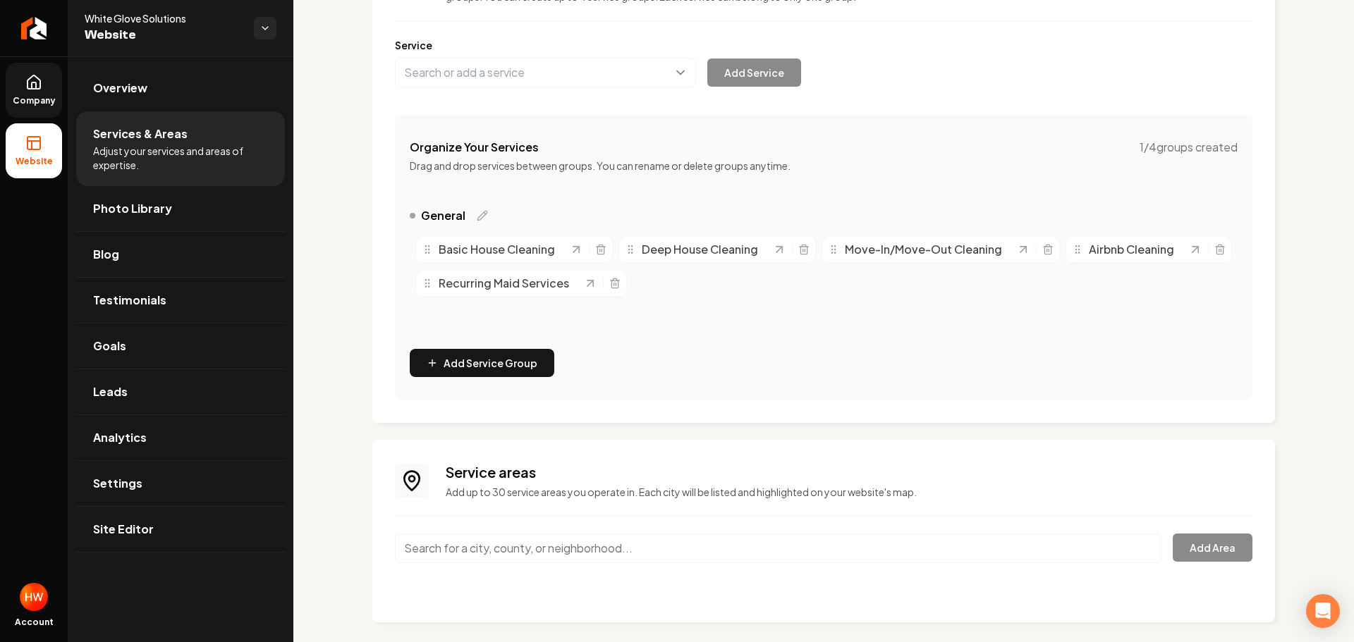
scroll to position [174, 0]
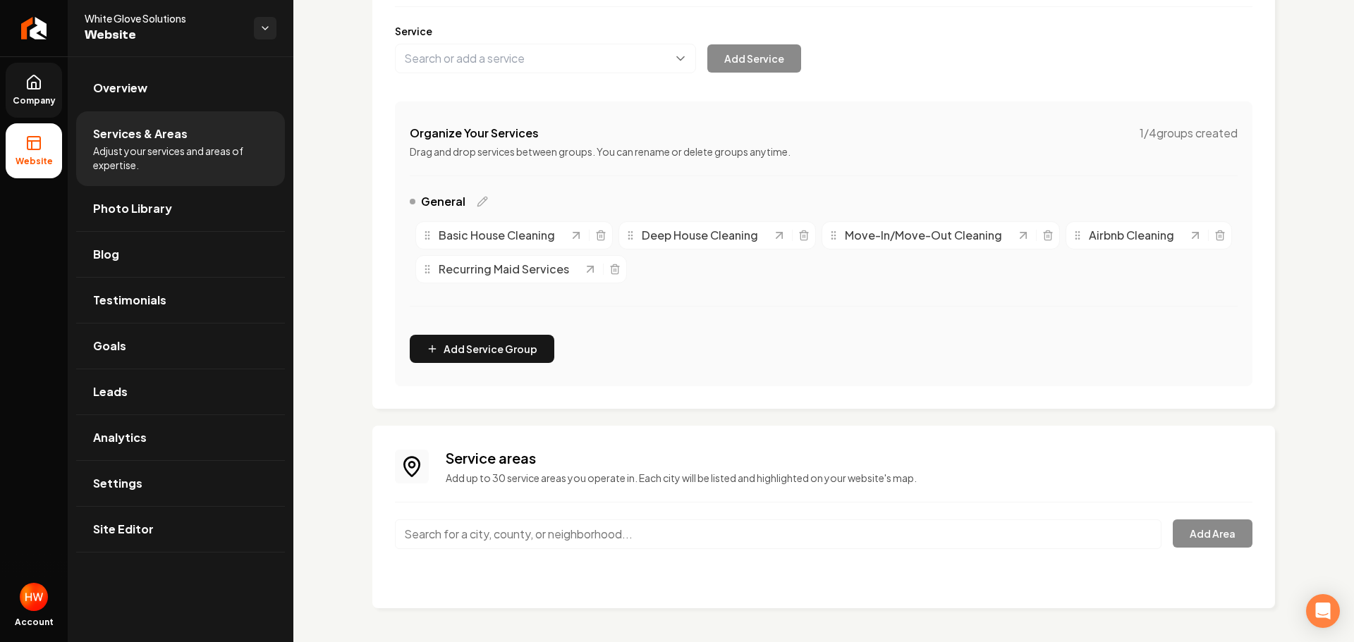
click at [580, 540] on input "Main content area" at bounding box center [778, 535] width 766 height 30
paste input "Manassas City"
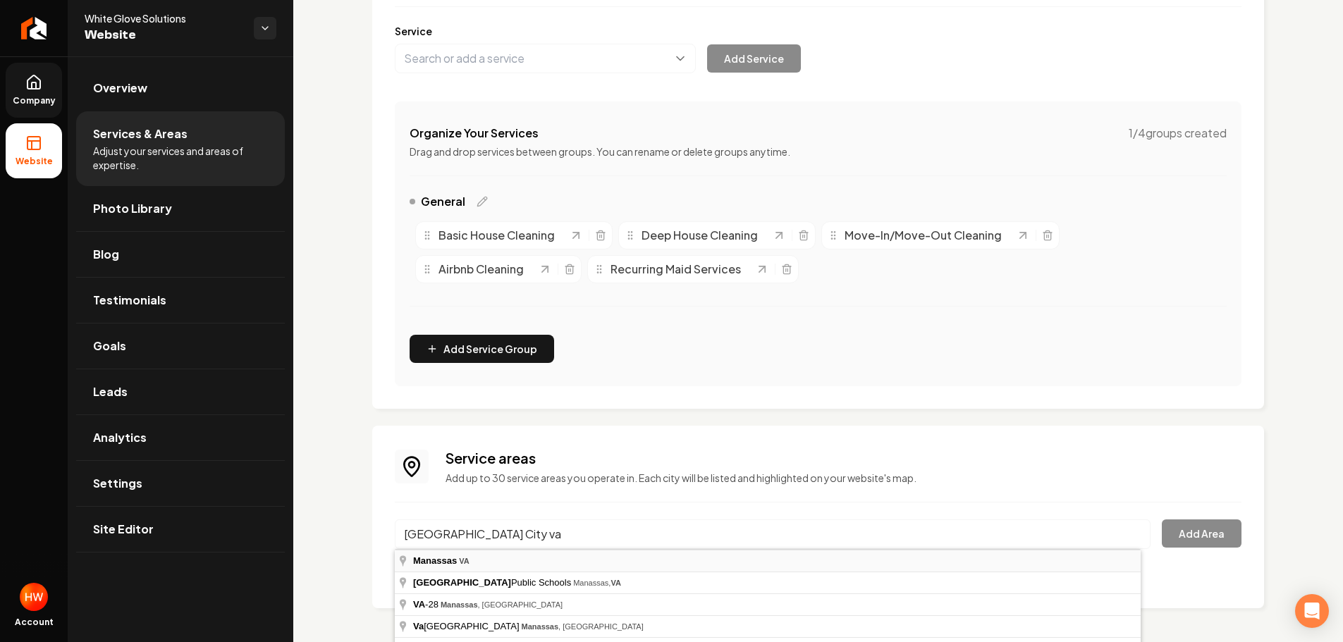
type input "[GEOGRAPHIC_DATA], [GEOGRAPHIC_DATA]"
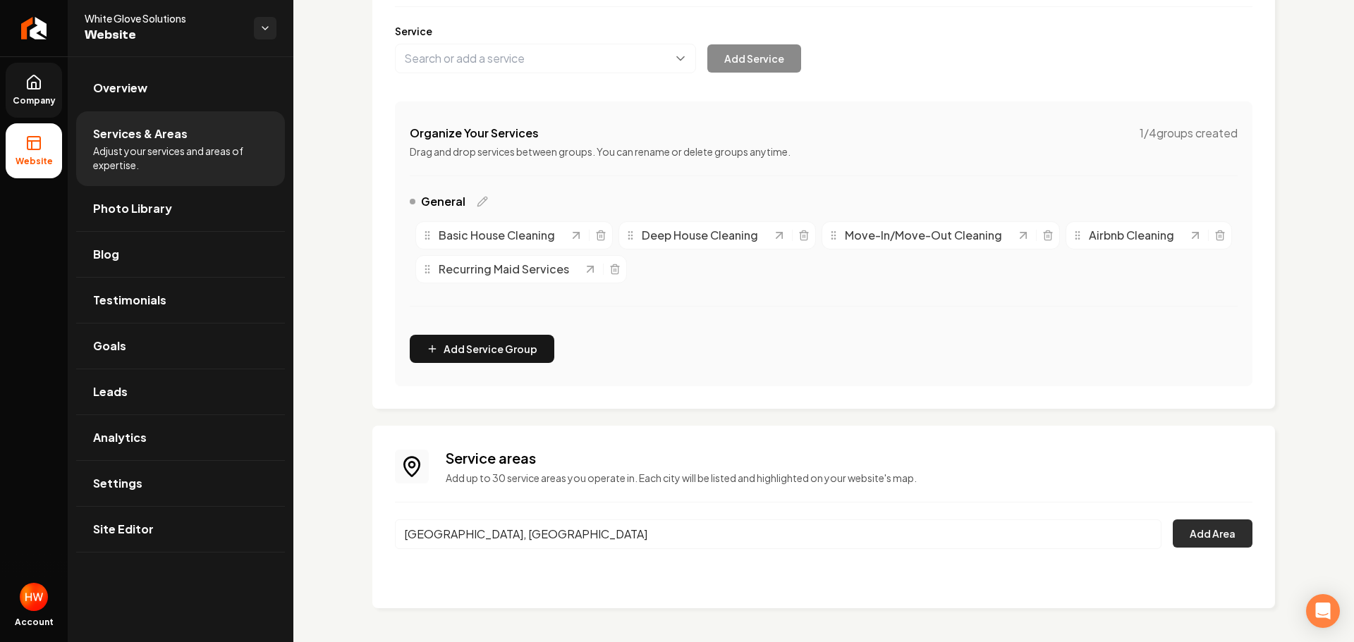
click at [1189, 540] on button "Add Area" at bounding box center [1213, 534] width 80 height 28
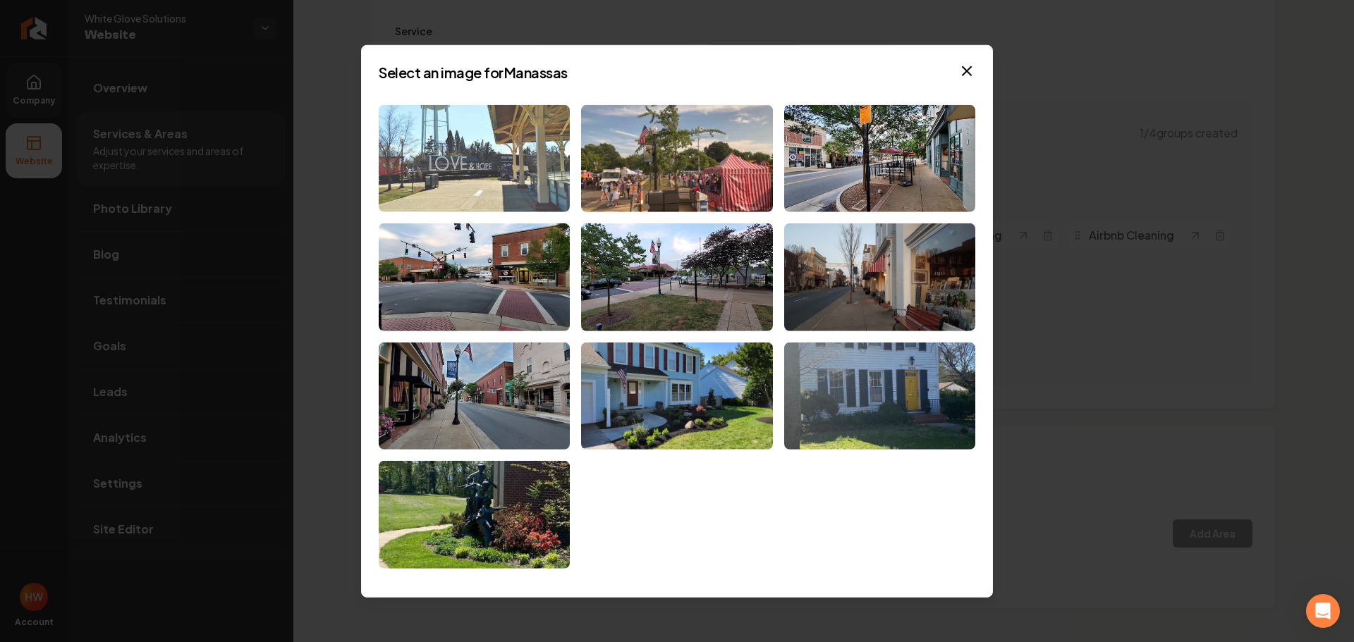
click at [498, 162] on img at bounding box center [474, 158] width 191 height 108
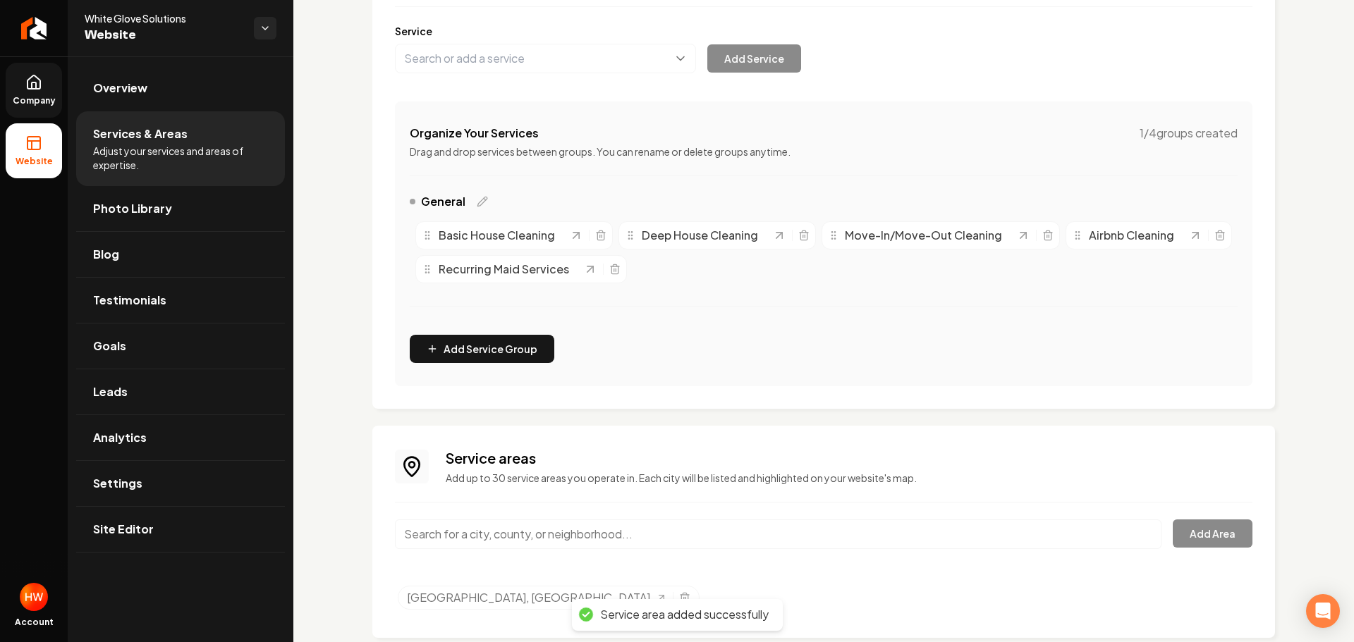
click at [678, 532] on input "Main content area" at bounding box center [778, 535] width 766 height 30
paste input "Fairfax Cit"
click at [587, 537] on input "[GEOGRAPHIC_DATA], [GEOGRAPHIC_DATA]" at bounding box center [778, 535] width 766 height 30
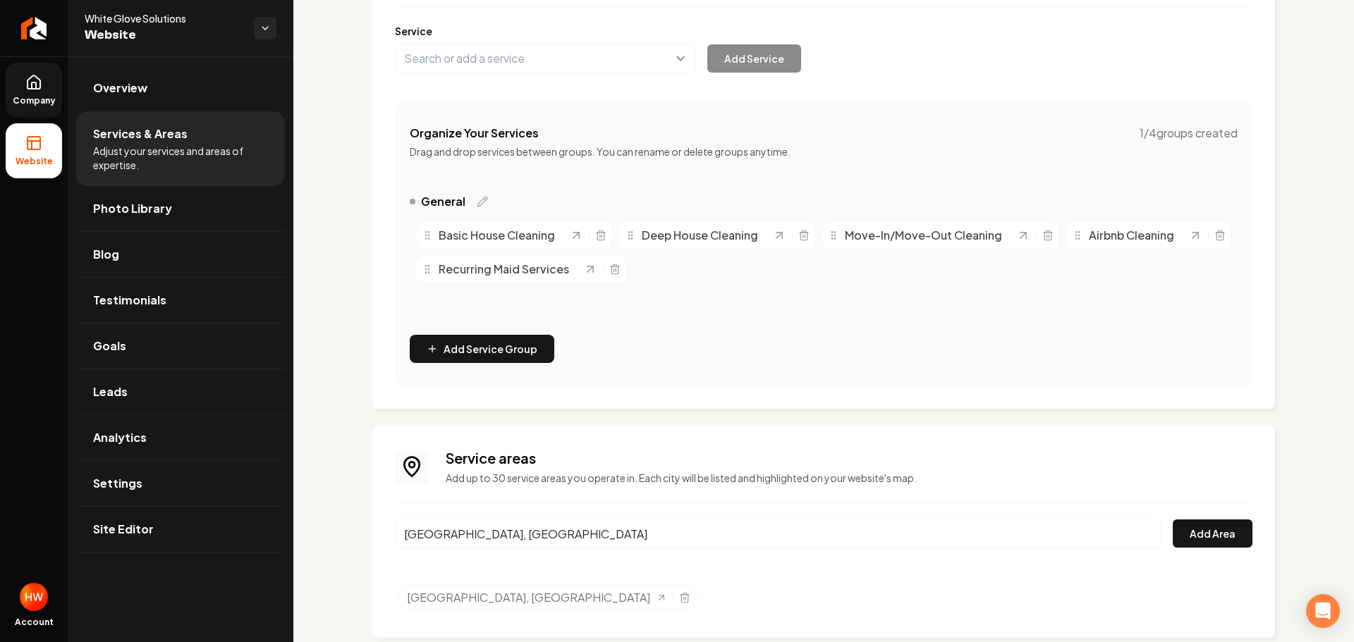
paste input "Cit"
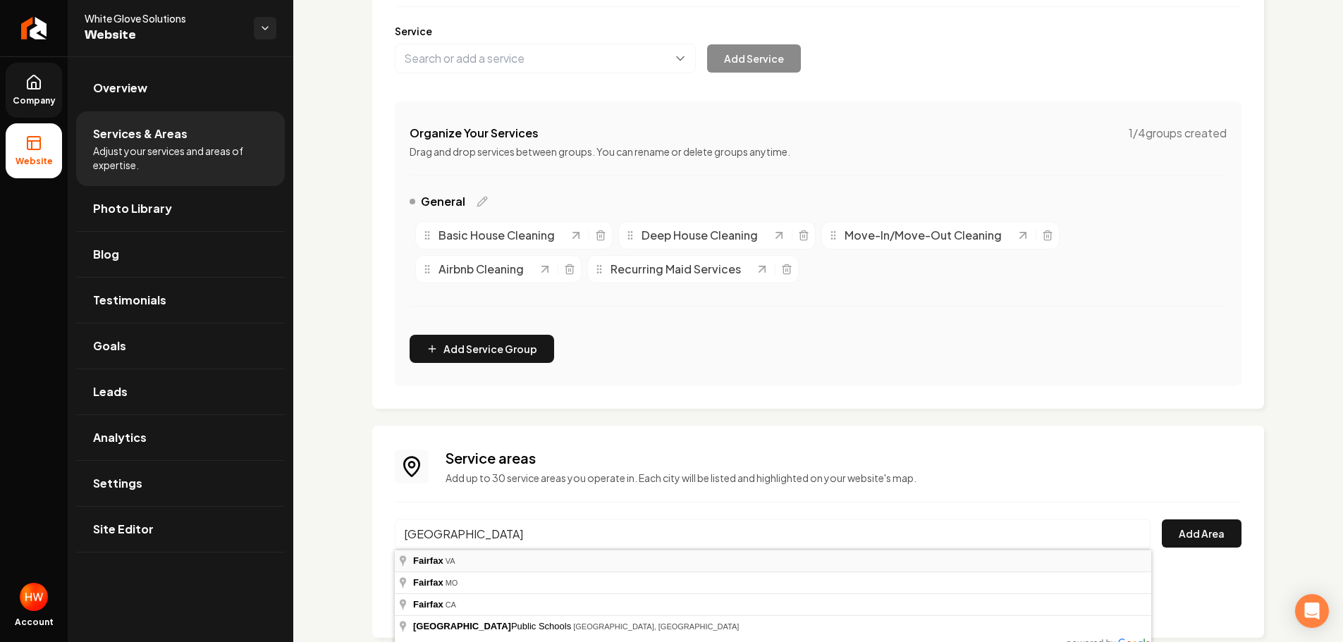
type input "[GEOGRAPHIC_DATA], [GEOGRAPHIC_DATA]"
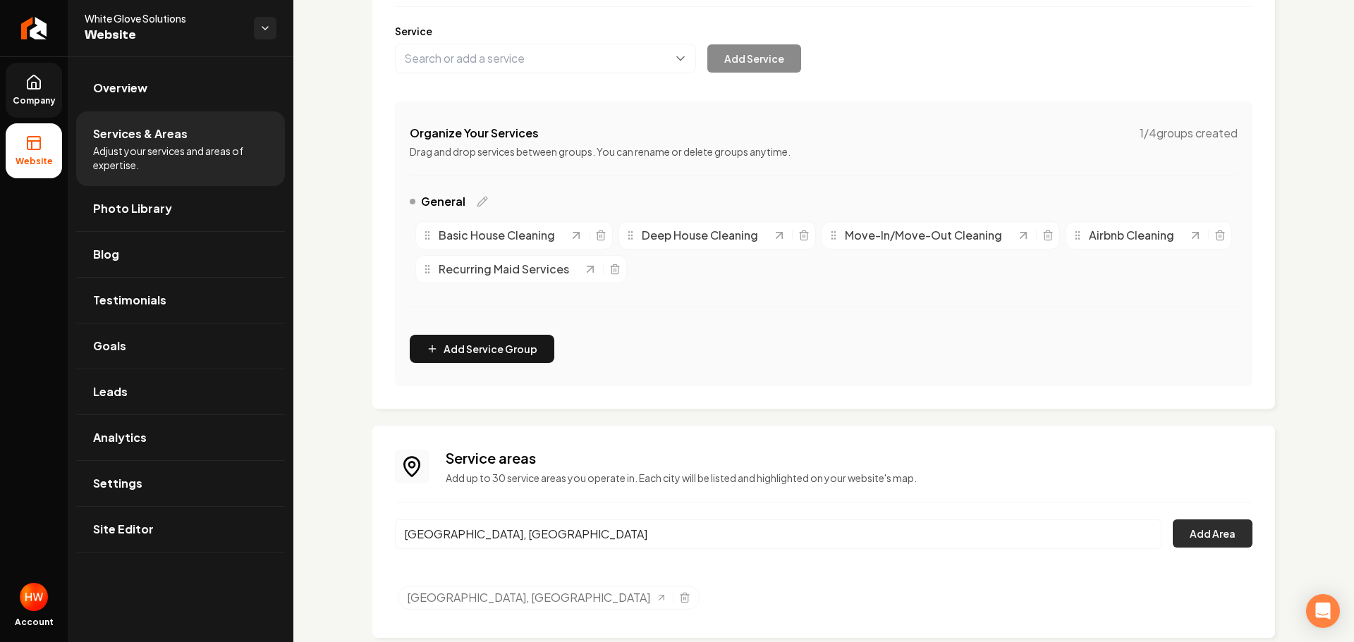
click at [1213, 530] on button "Add Area" at bounding box center [1213, 534] width 80 height 28
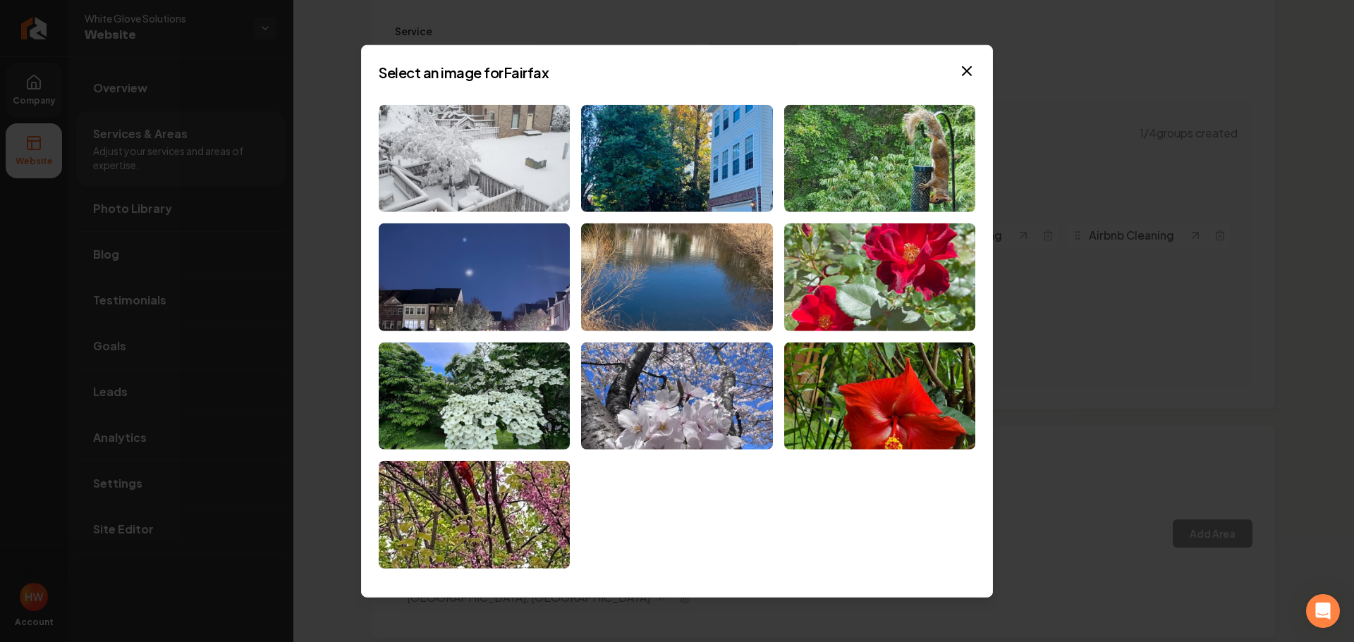
click at [515, 182] on img at bounding box center [474, 158] width 191 height 108
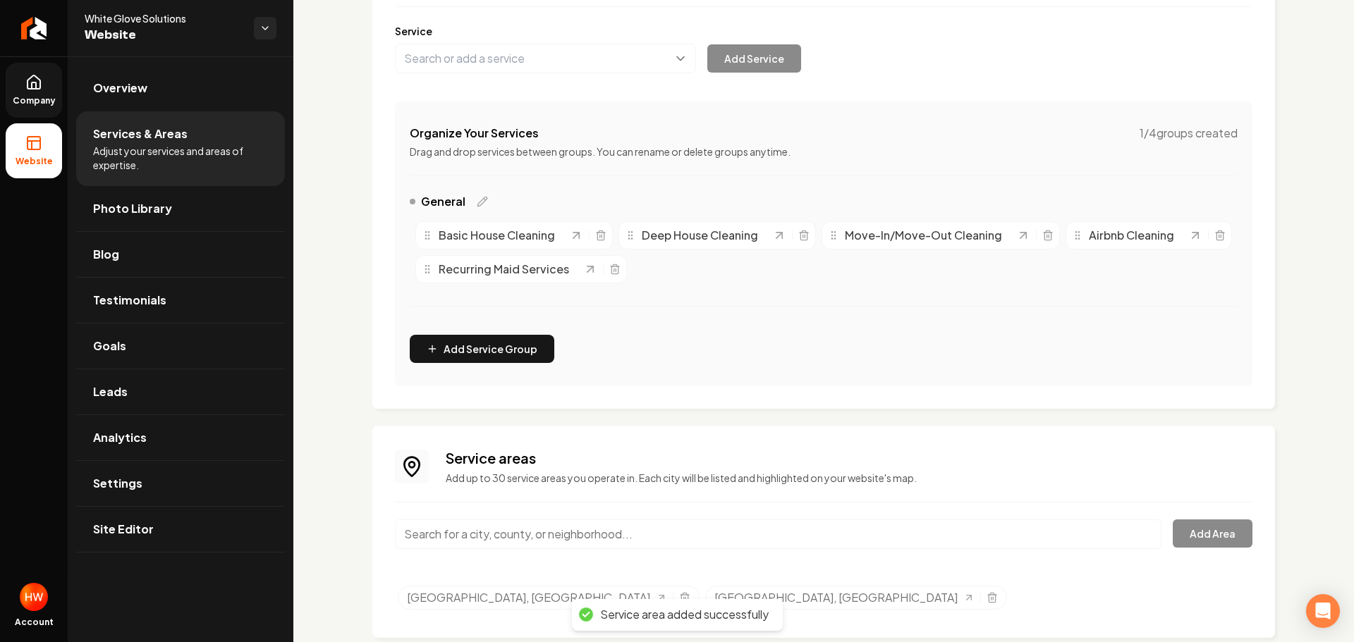
click at [573, 539] on input "Main content area" at bounding box center [778, 535] width 766 height 30
paste input "Falls Church City,"
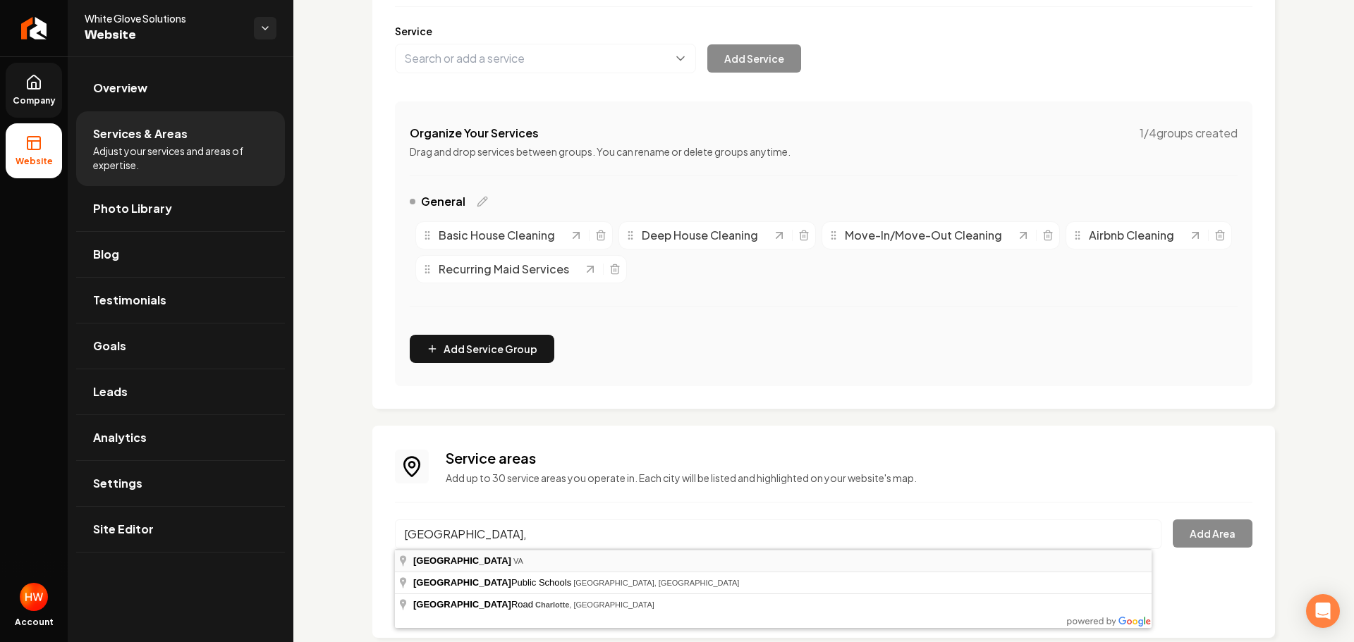
type input "[GEOGRAPHIC_DATA], [GEOGRAPHIC_DATA]"
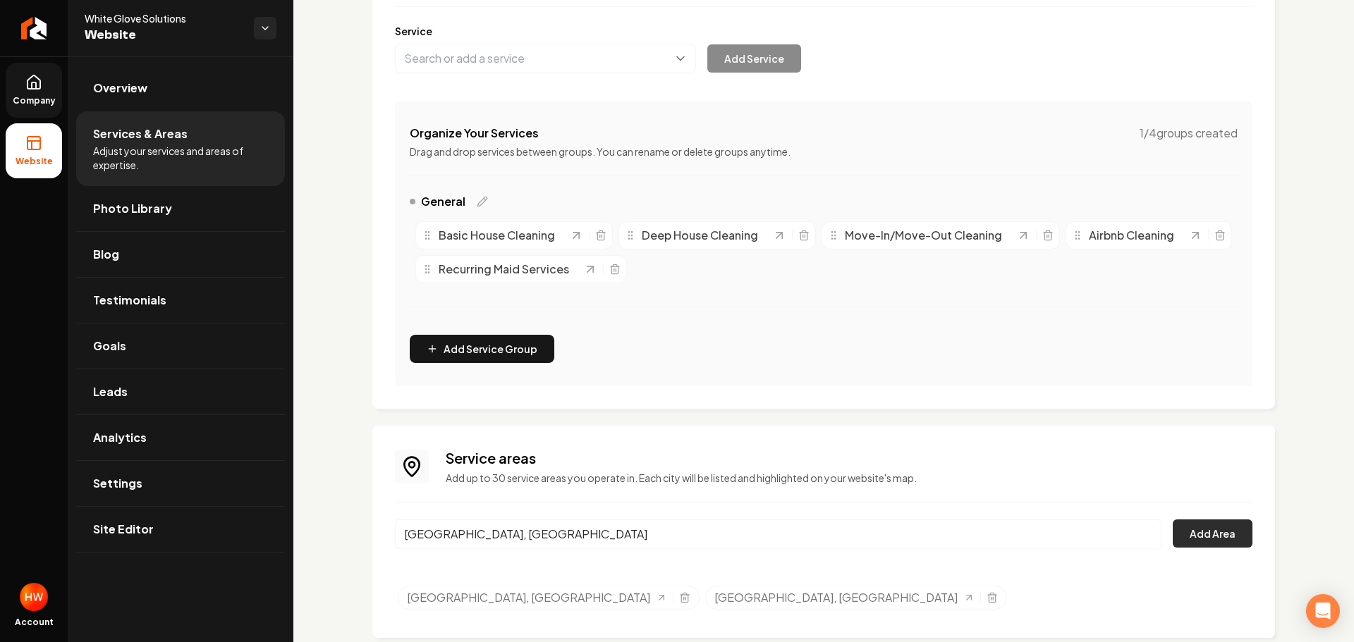
click at [1205, 537] on button "Add Area" at bounding box center [1213, 534] width 80 height 28
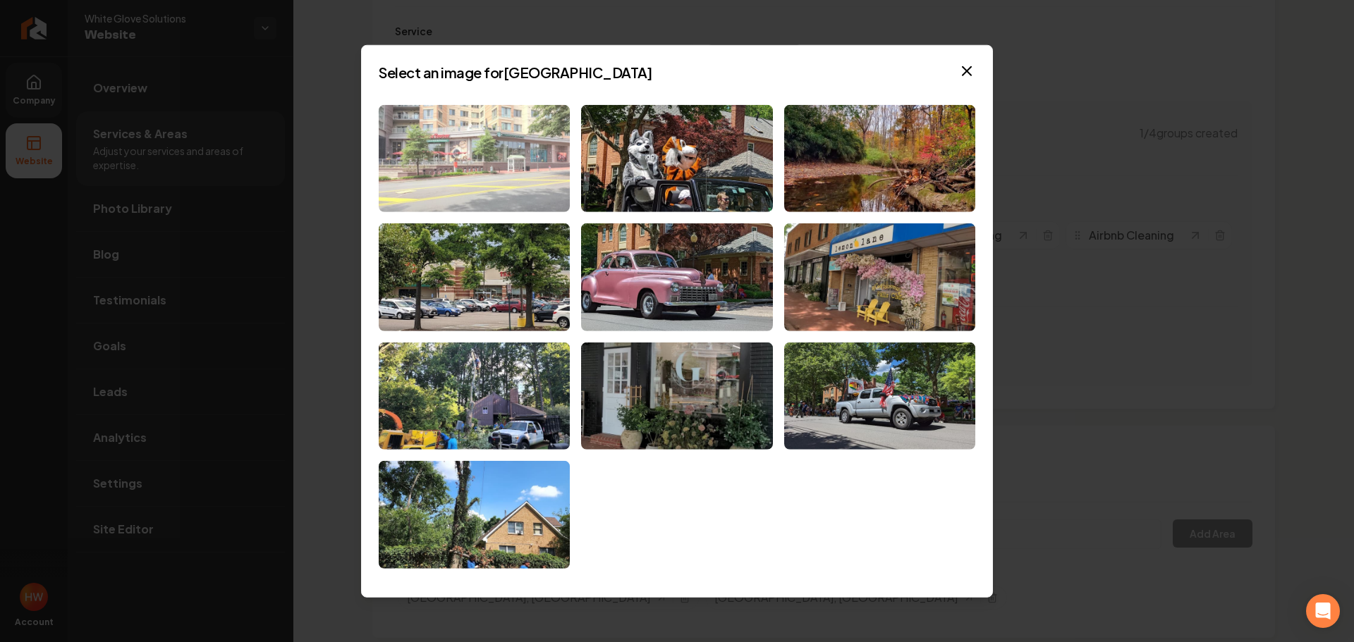
click at [509, 189] on img at bounding box center [474, 158] width 191 height 108
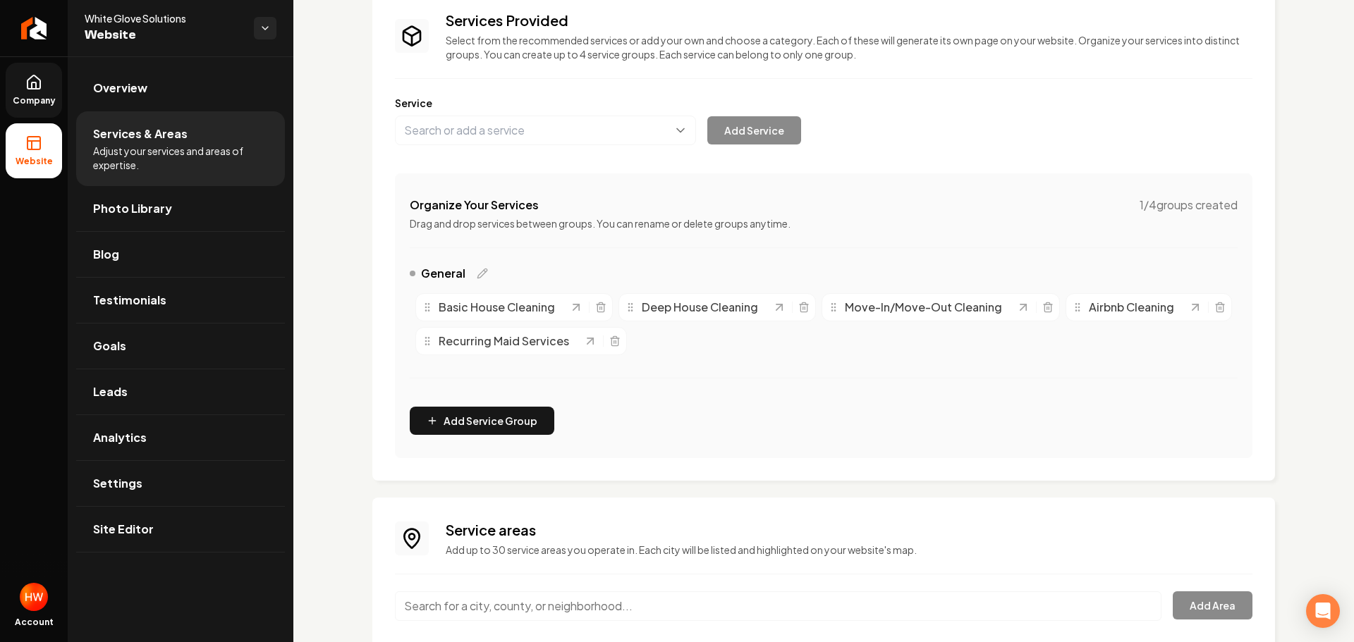
scroll to position [0, 0]
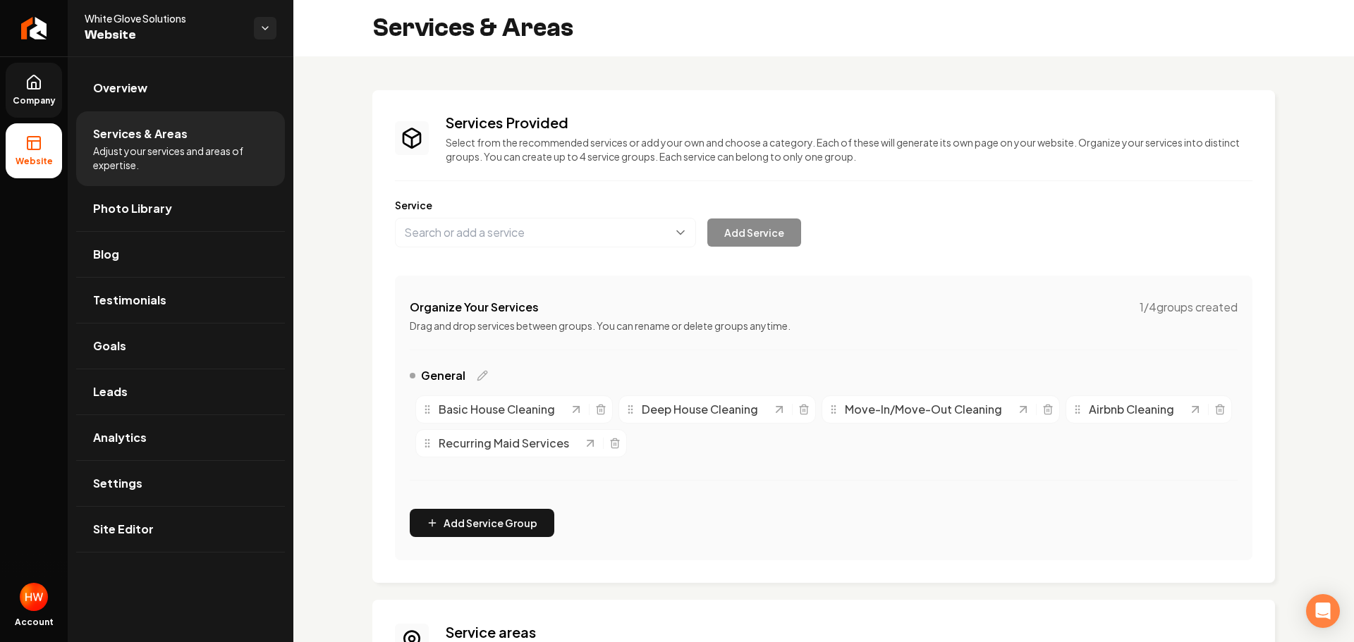
click at [39, 101] on span "Company" at bounding box center [34, 100] width 54 height 11
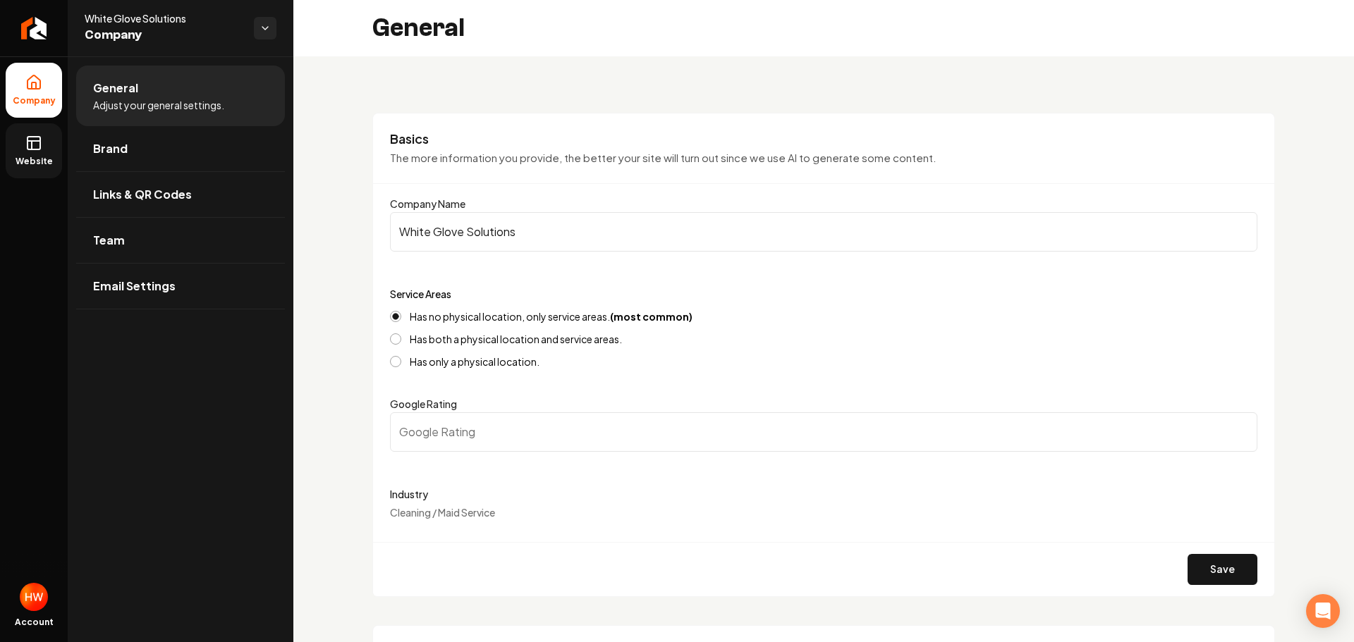
click at [46, 145] on link "Website" at bounding box center [34, 150] width 56 height 55
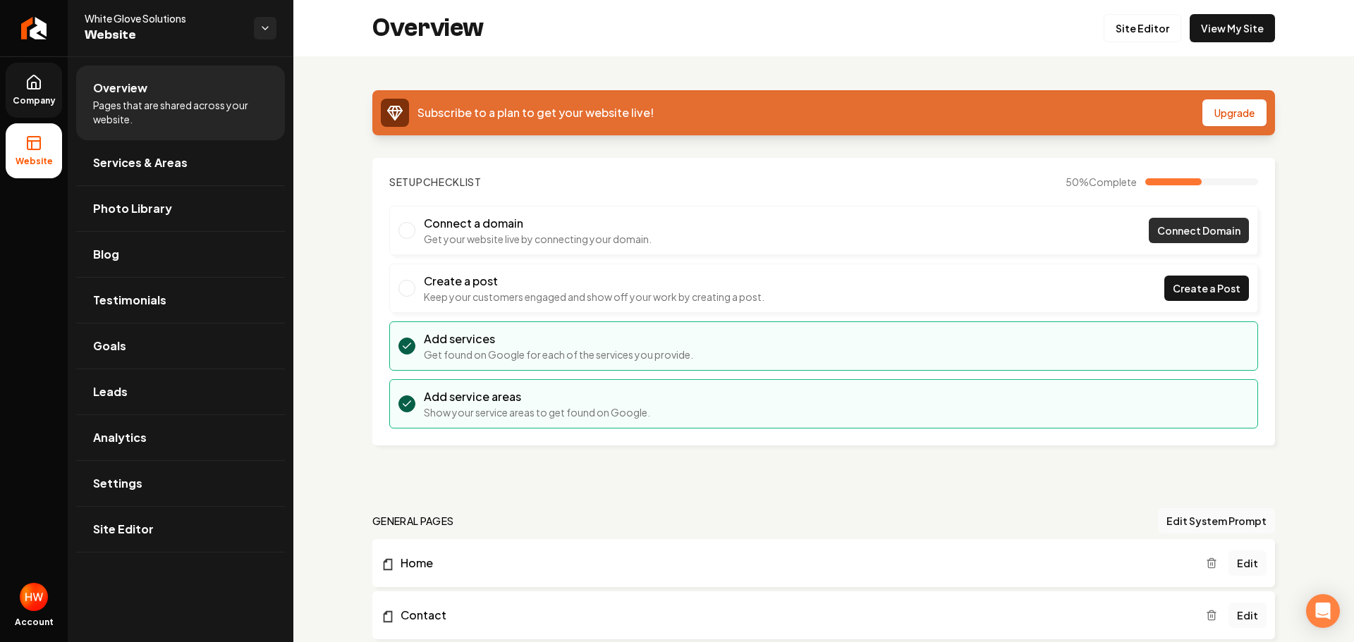
click at [1178, 227] on span "Connect Domain" at bounding box center [1198, 231] width 83 height 15
click at [44, 97] on span "Company" at bounding box center [34, 100] width 54 height 11
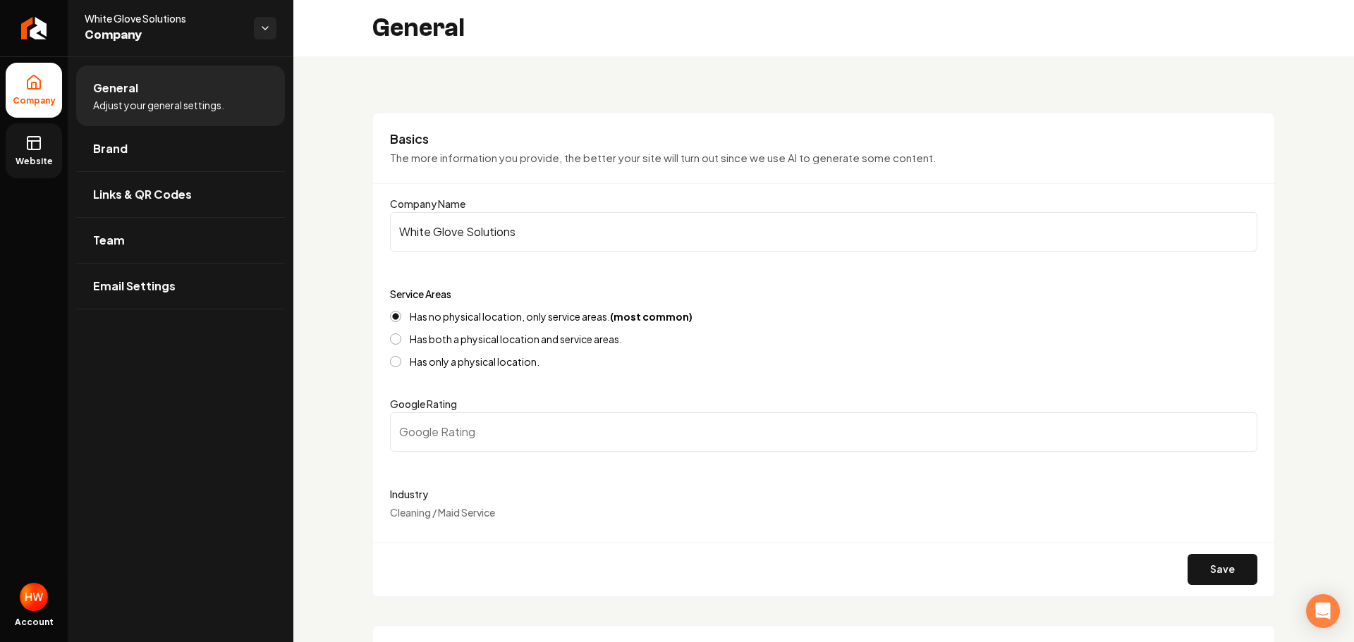
click at [519, 235] on input "White Glove Solutions" at bounding box center [823, 231] width 867 height 39
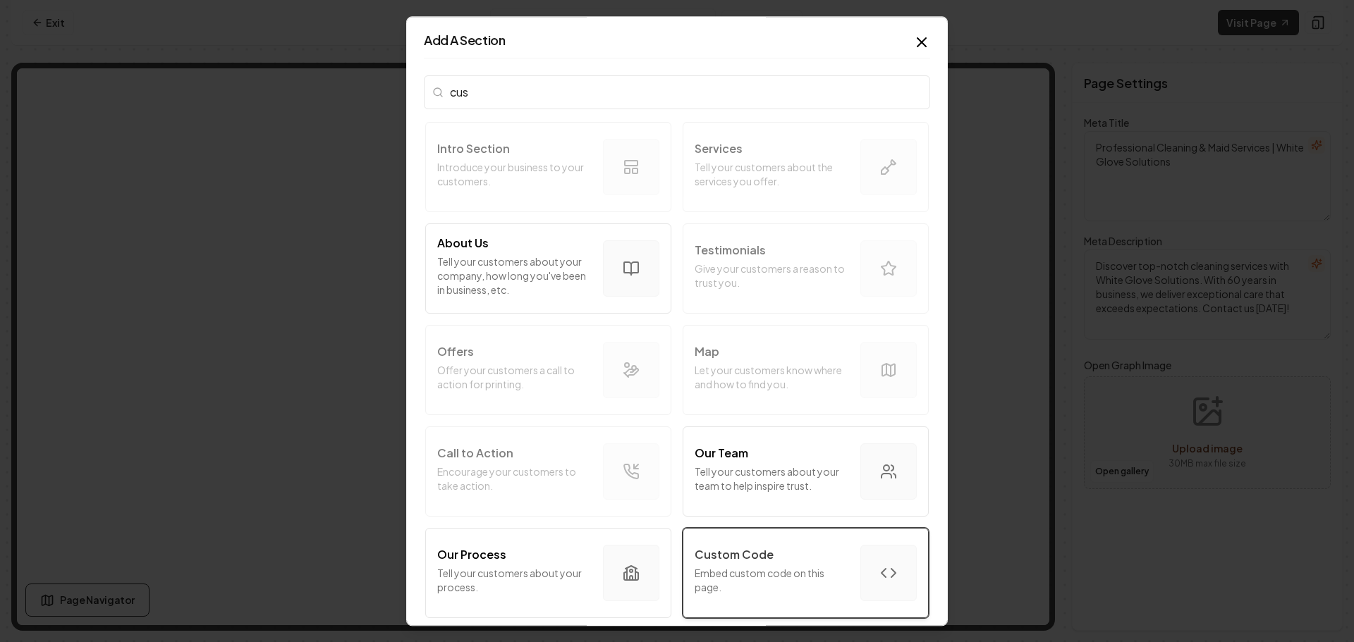
type input "cus"
click at [778, 568] on p "Embed custom code on this page." at bounding box center [772, 580] width 154 height 28
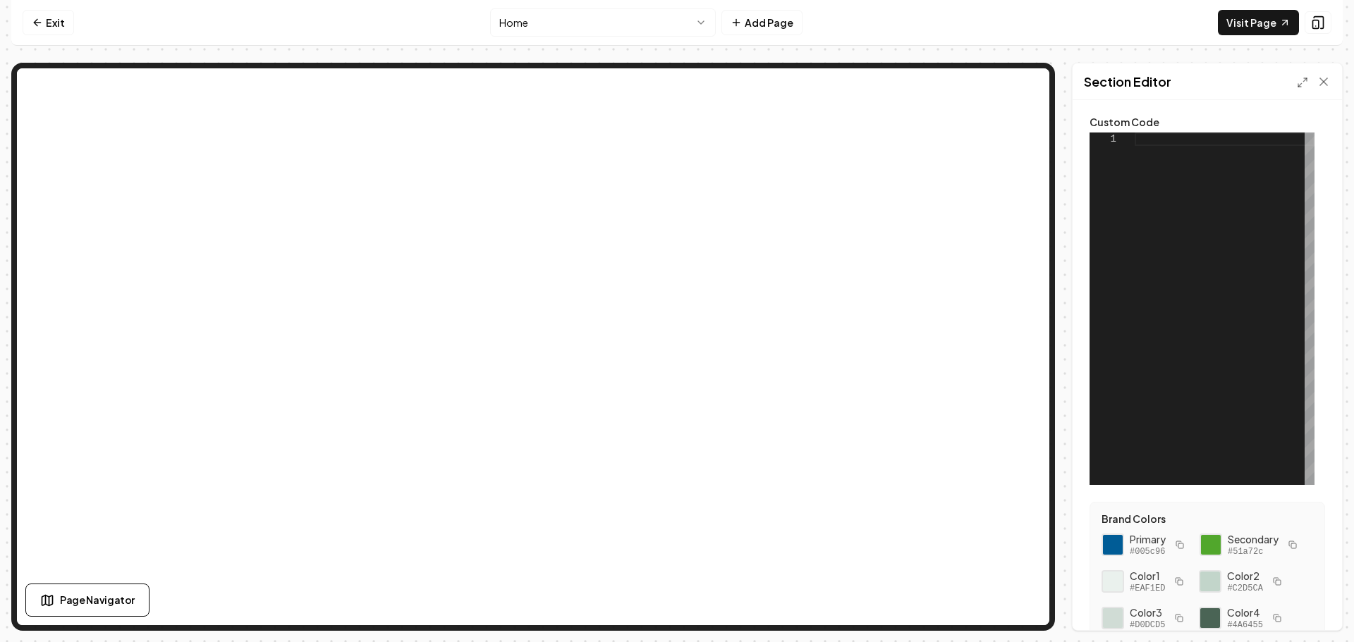
click at [1197, 146] on div at bounding box center [1224, 309] width 180 height 353
click at [1199, 140] on div at bounding box center [1224, 309] width 180 height 353
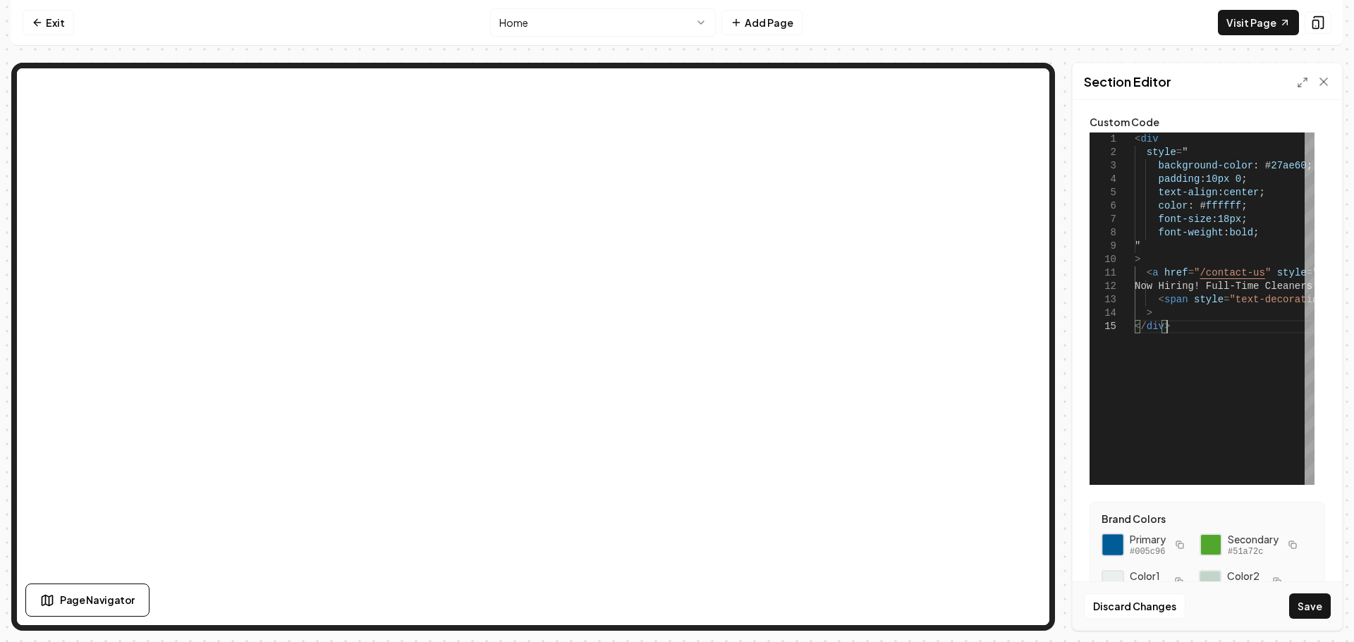
click at [1109, 547] on div at bounding box center [1113, 545] width 24 height 24
drag, startPoint x: 1291, startPoint y: 164, endPoint x: 1280, endPoint y: 202, distance: 39.7
click at [1254, 165] on div "< div style = " background-color : # 27ae60 ; padding : 10px 0 ; text-align : c…" at bounding box center [1339, 309] width 411 height 353
click at [1314, 610] on button "Save" at bounding box center [1310, 606] width 42 height 25
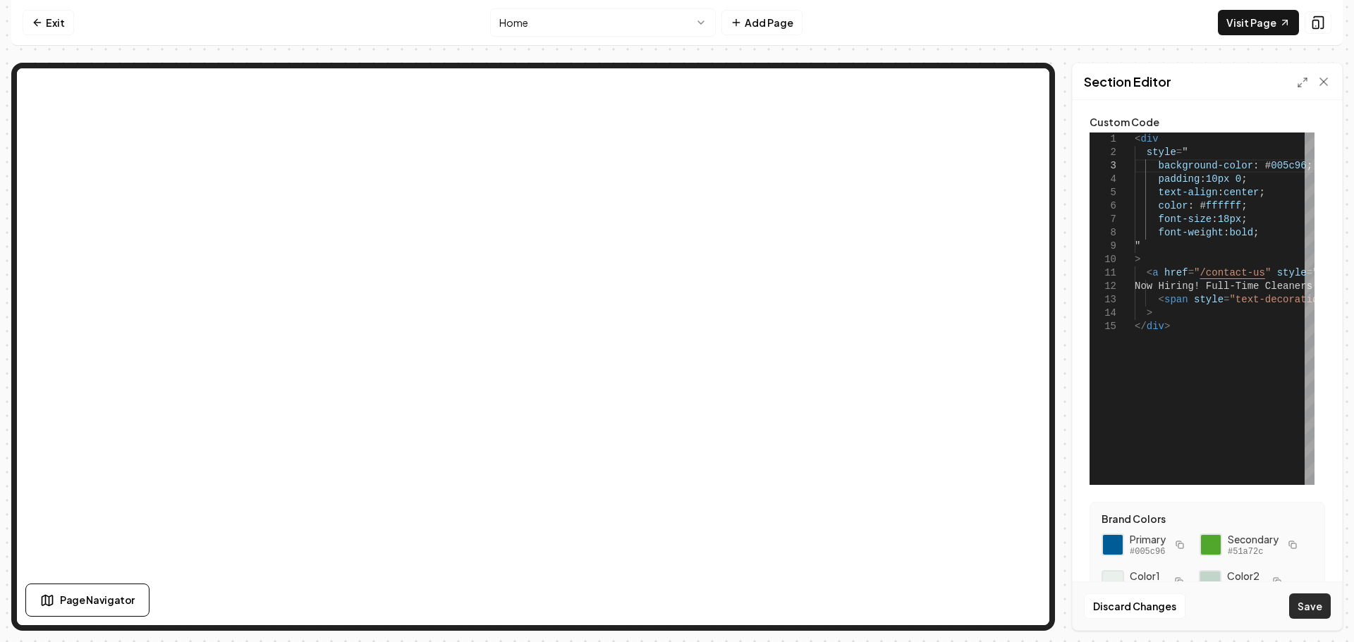
type textarea "**********"
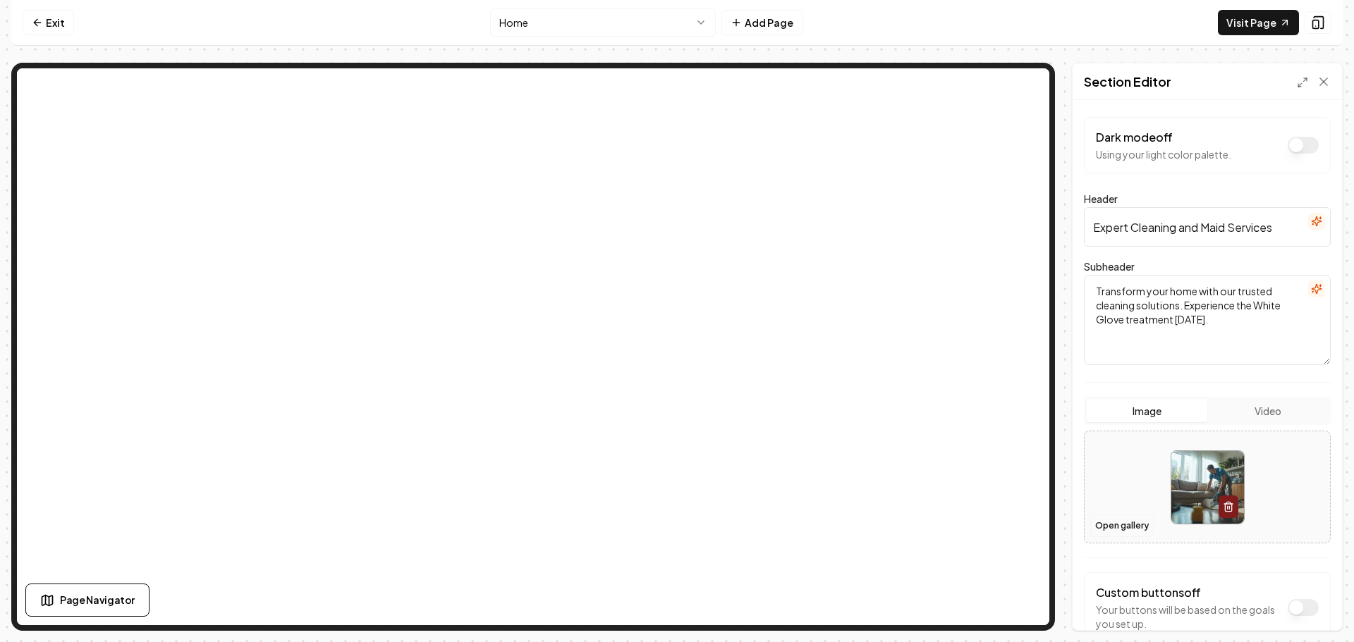
click at [1117, 534] on button "Open gallery" at bounding box center [1121, 526] width 63 height 23
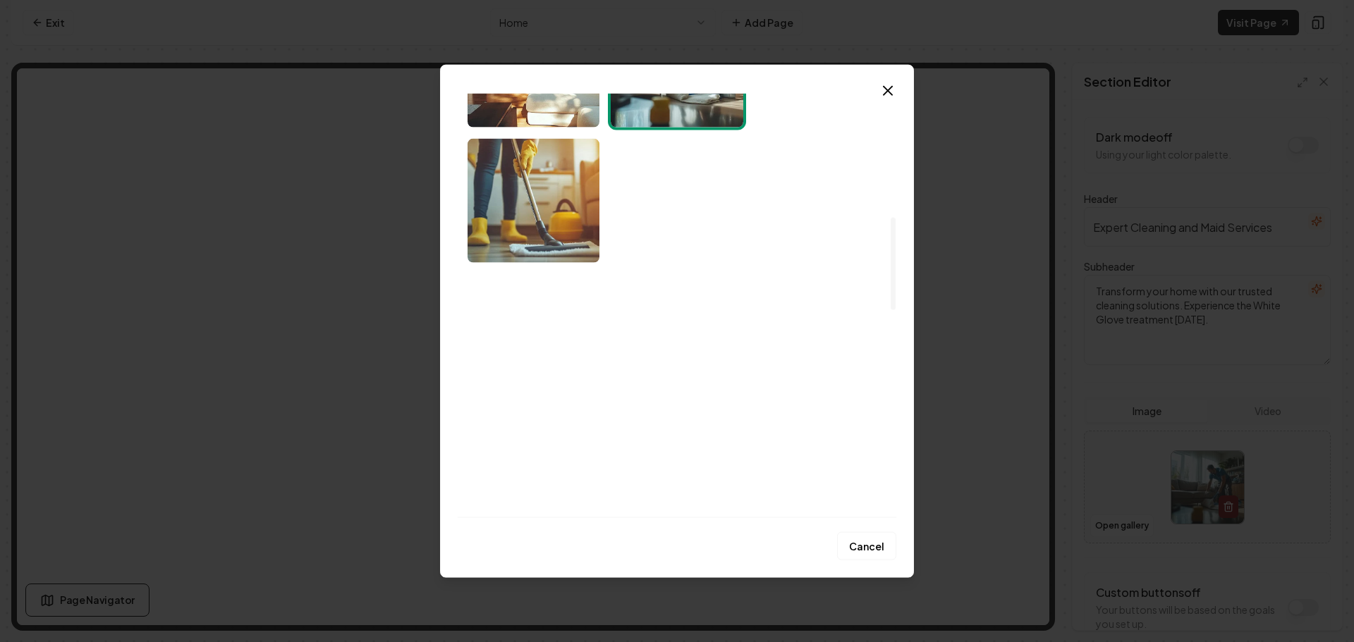
scroll to position [564, 0]
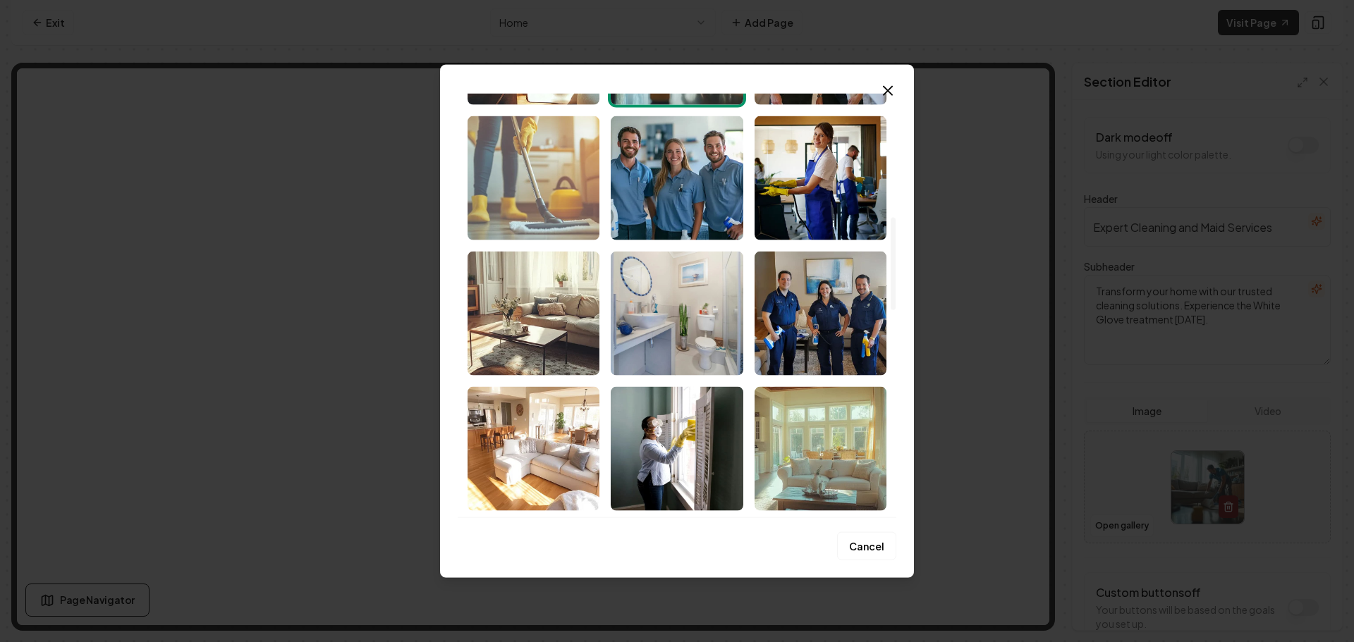
click at [520, 206] on img "Select image image_68cbe7a75c7cd75eb84b27d0.png" at bounding box center [533, 178] width 132 height 124
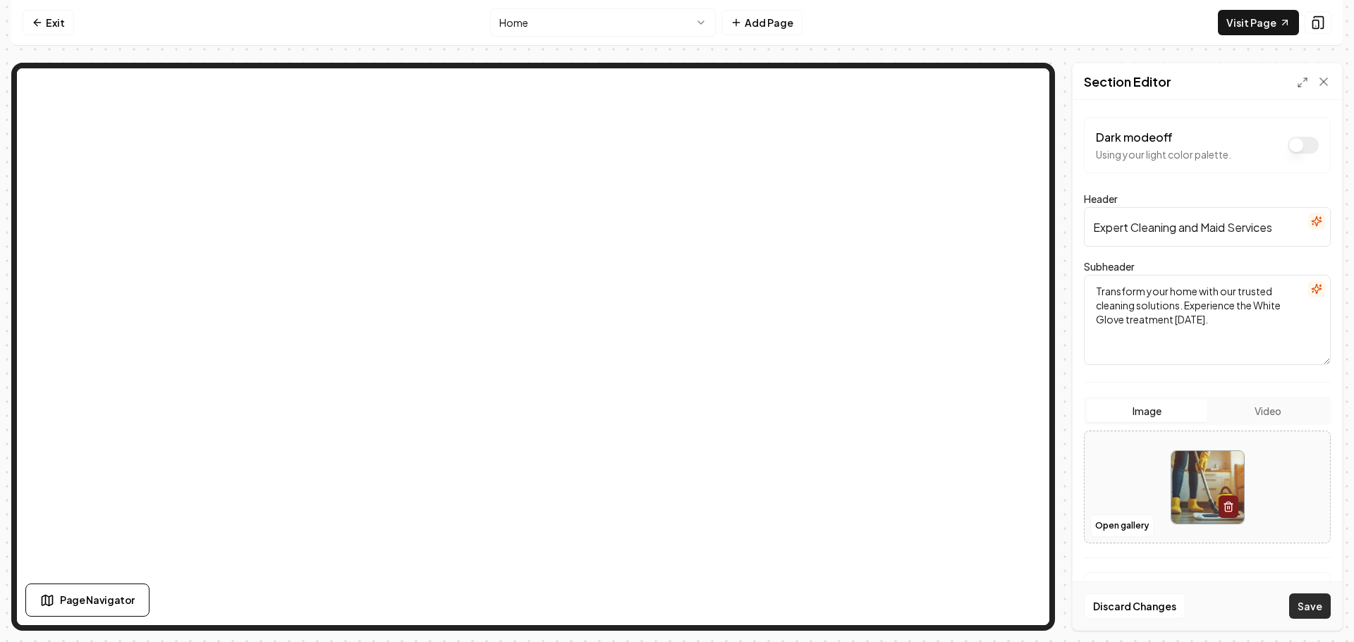
click at [1308, 606] on button "Save" at bounding box center [1310, 606] width 42 height 25
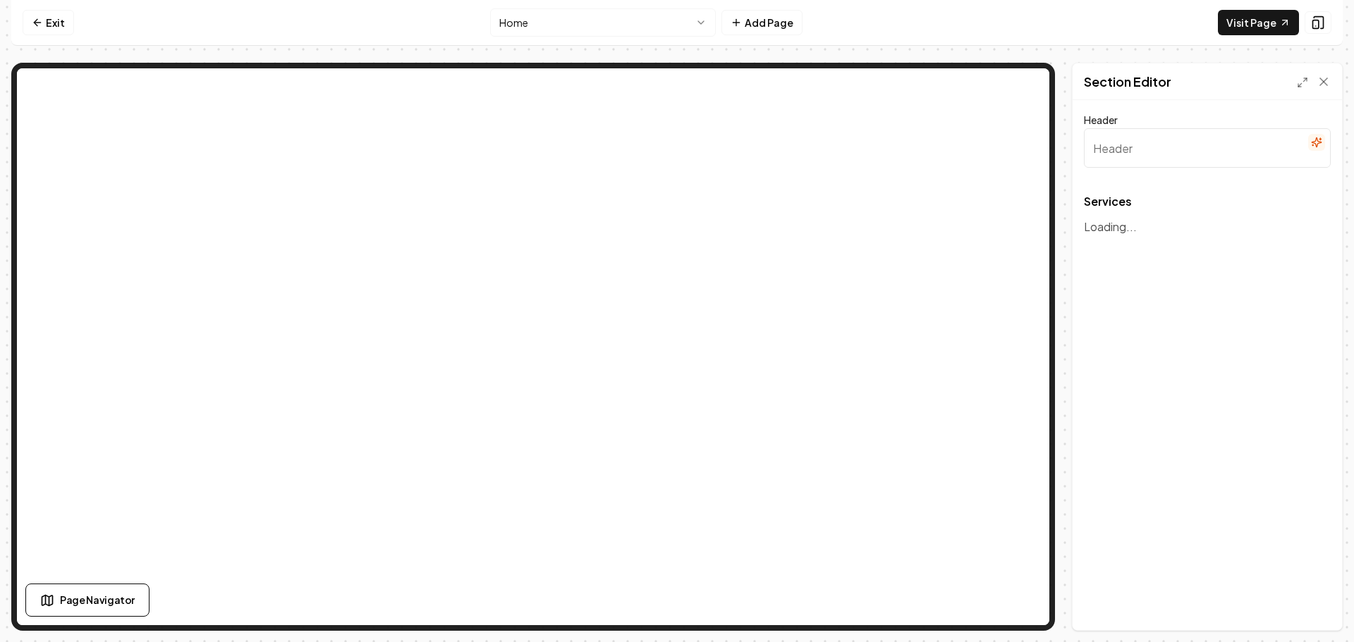
type input "Expert Cleaning Services for Your Home"
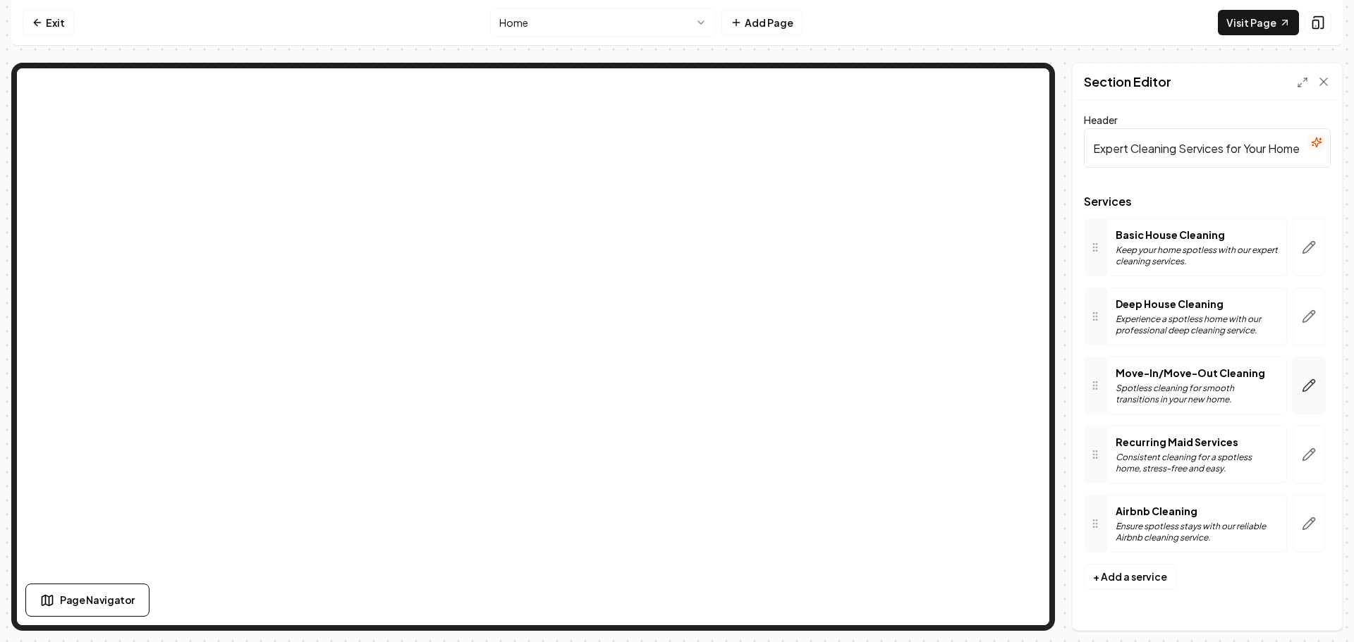
click at [1309, 390] on icon "button" at bounding box center [1309, 386] width 14 height 14
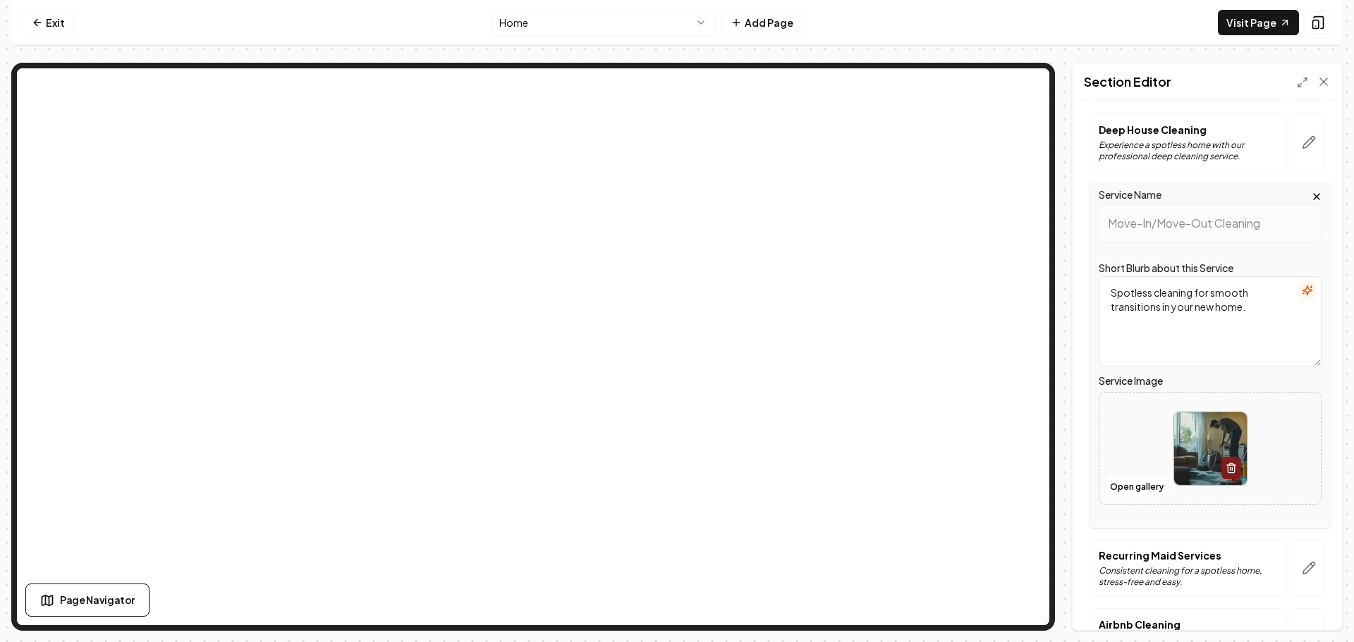
scroll to position [275, 0]
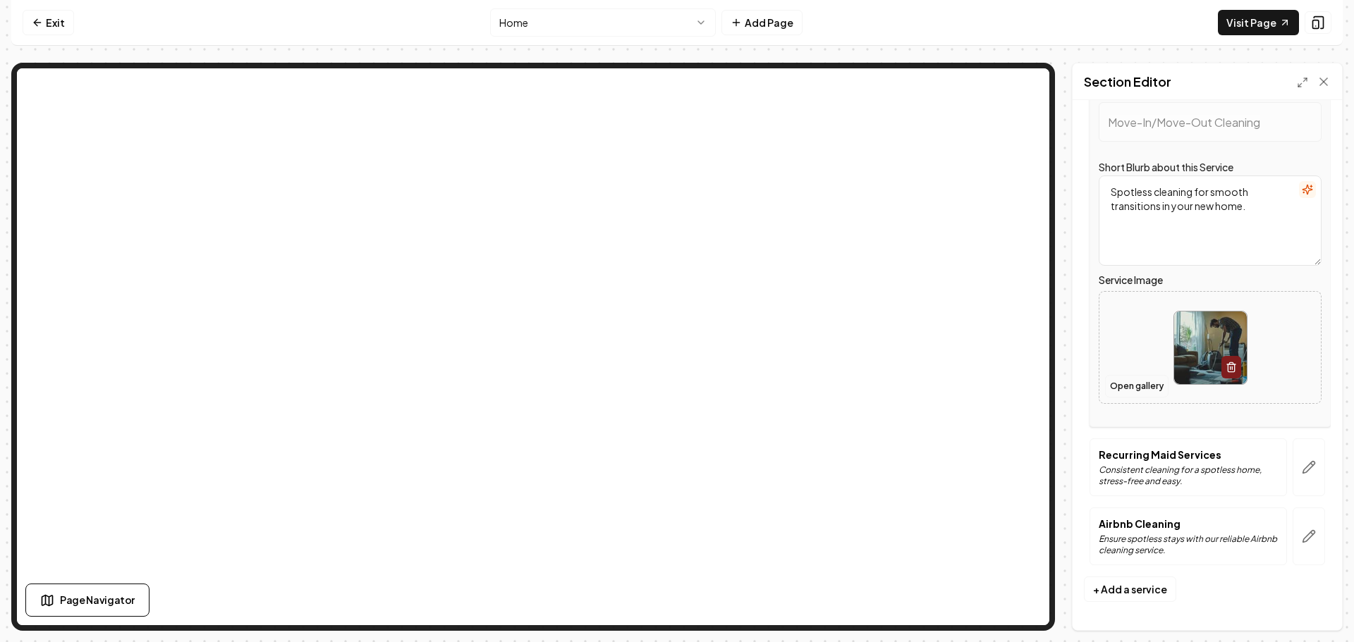
click at [1128, 386] on button "Open gallery" at bounding box center [1136, 386] width 63 height 23
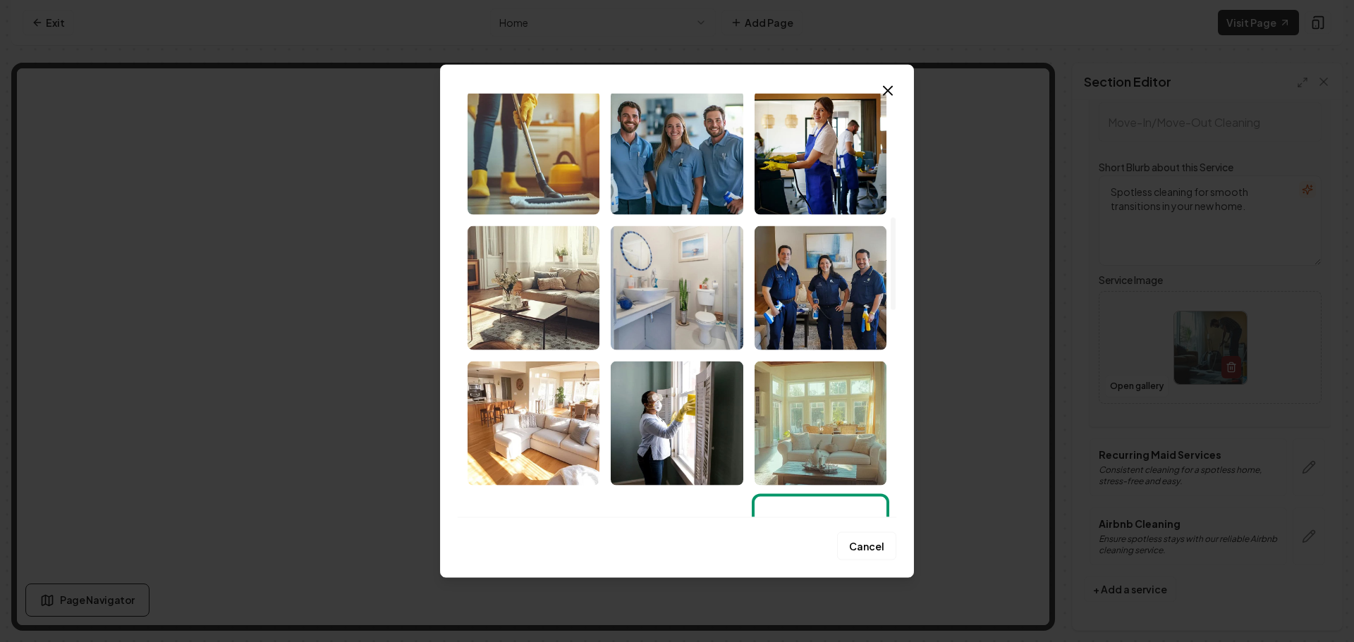
scroll to position [564, 0]
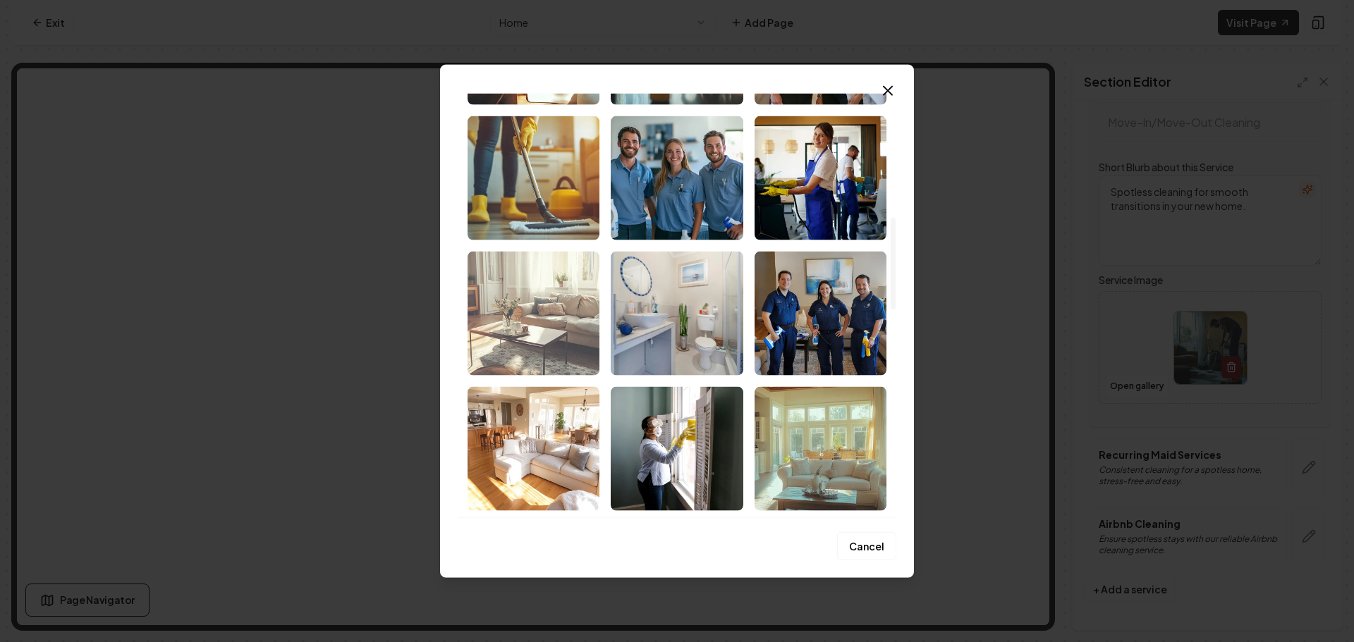
click at [537, 300] on img "Select image image_68cbe7a75c7cd75eb84b2154.png" at bounding box center [533, 313] width 132 height 124
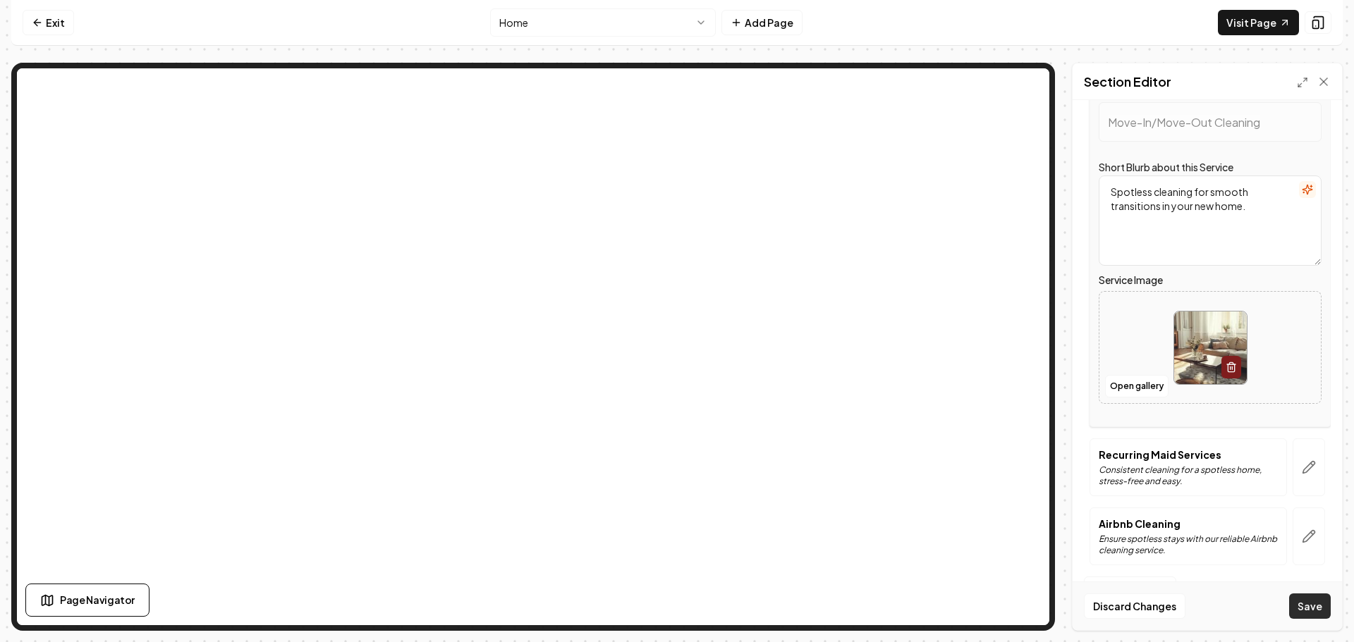
click at [1315, 604] on button "Save" at bounding box center [1310, 606] width 42 height 25
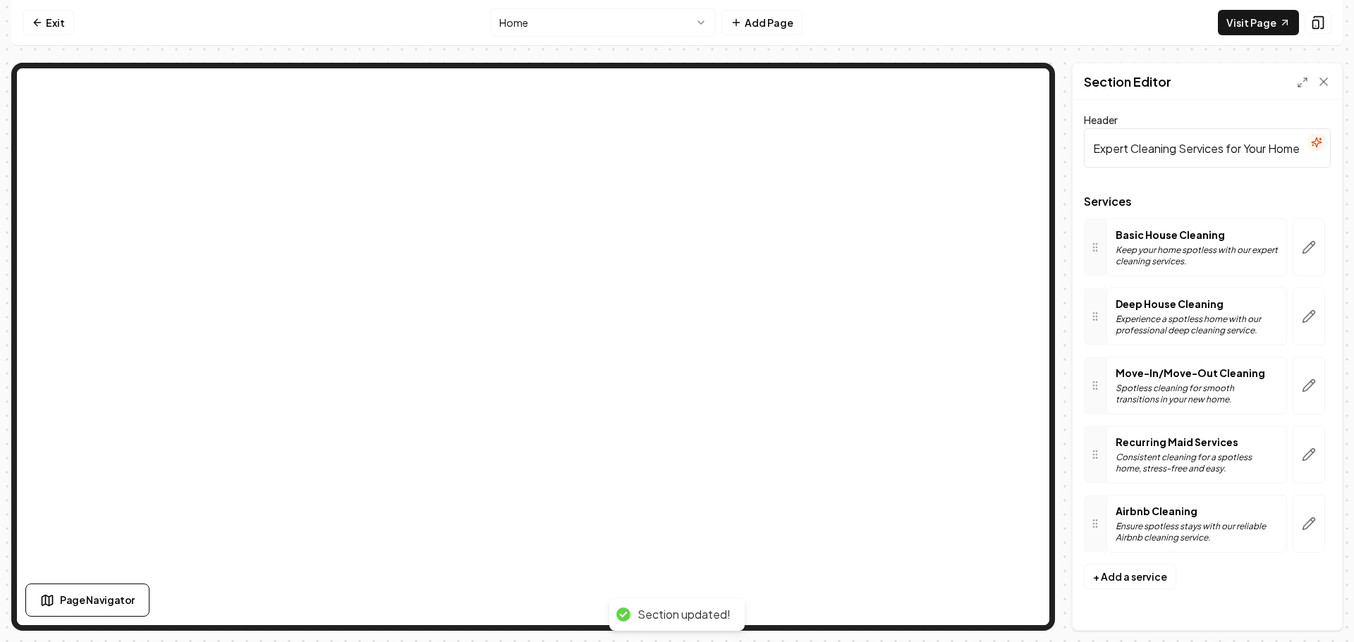
scroll to position [0, 0]
click at [1311, 528] on icon "button" at bounding box center [1309, 524] width 14 height 14
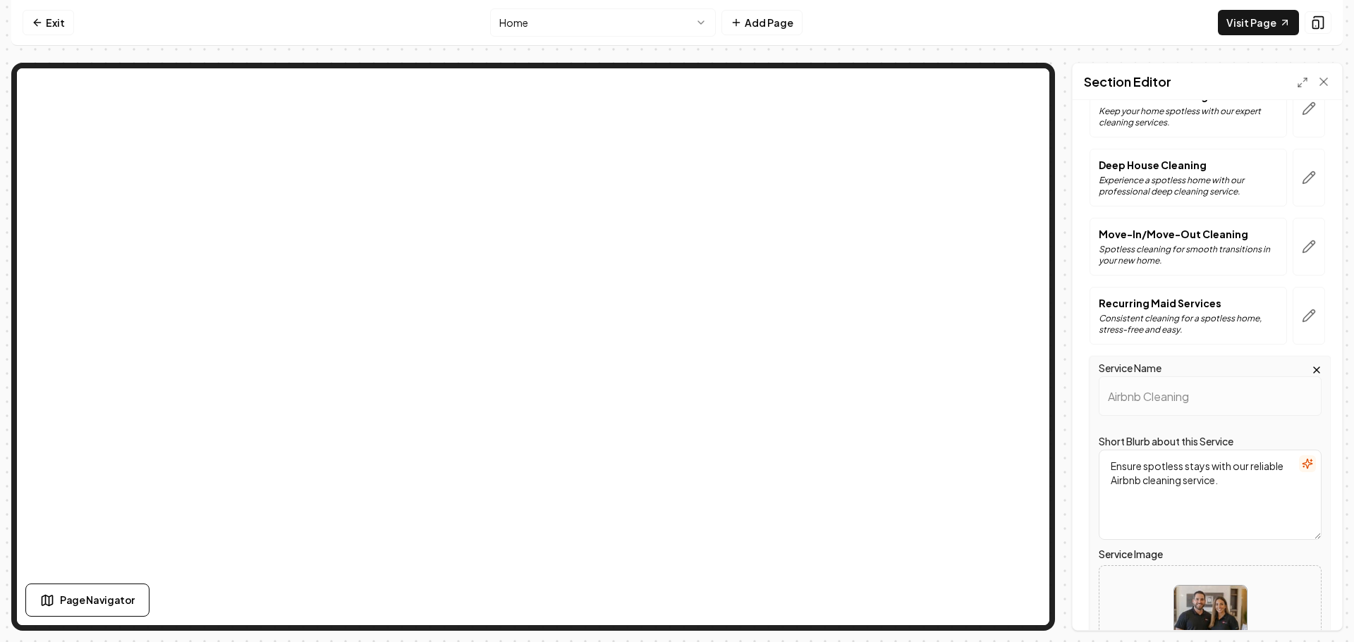
scroll to position [275, 0]
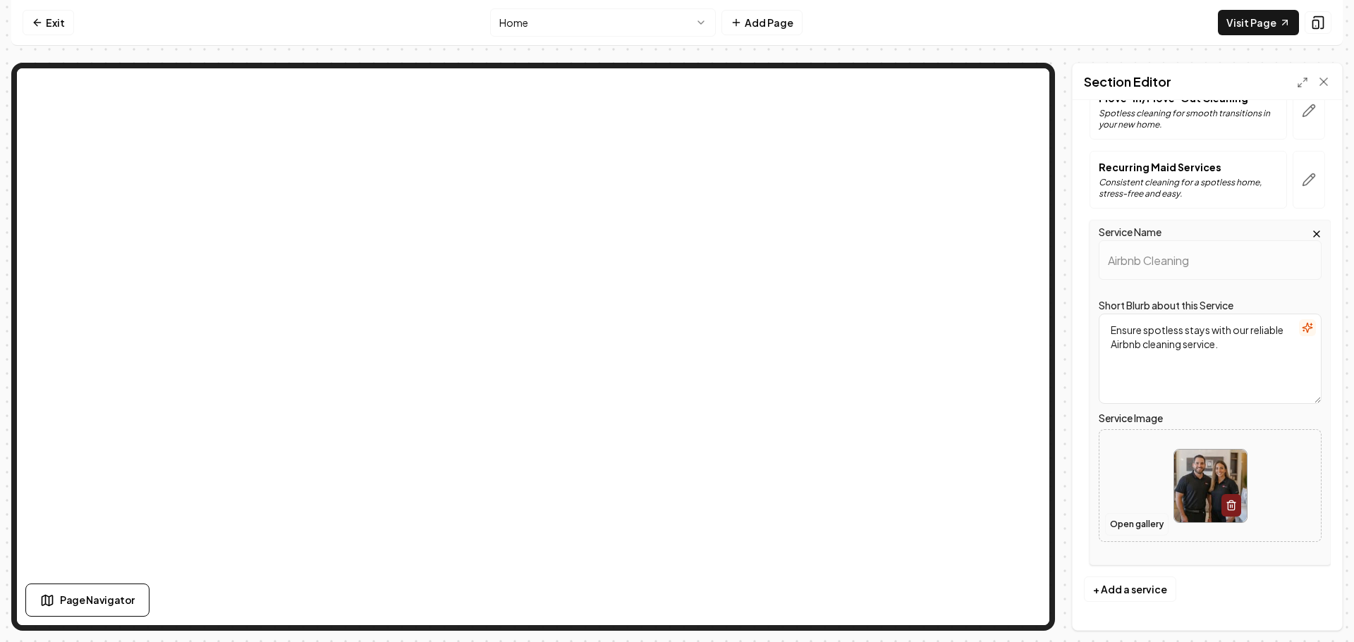
click at [1135, 522] on button "Open gallery" at bounding box center [1136, 524] width 63 height 23
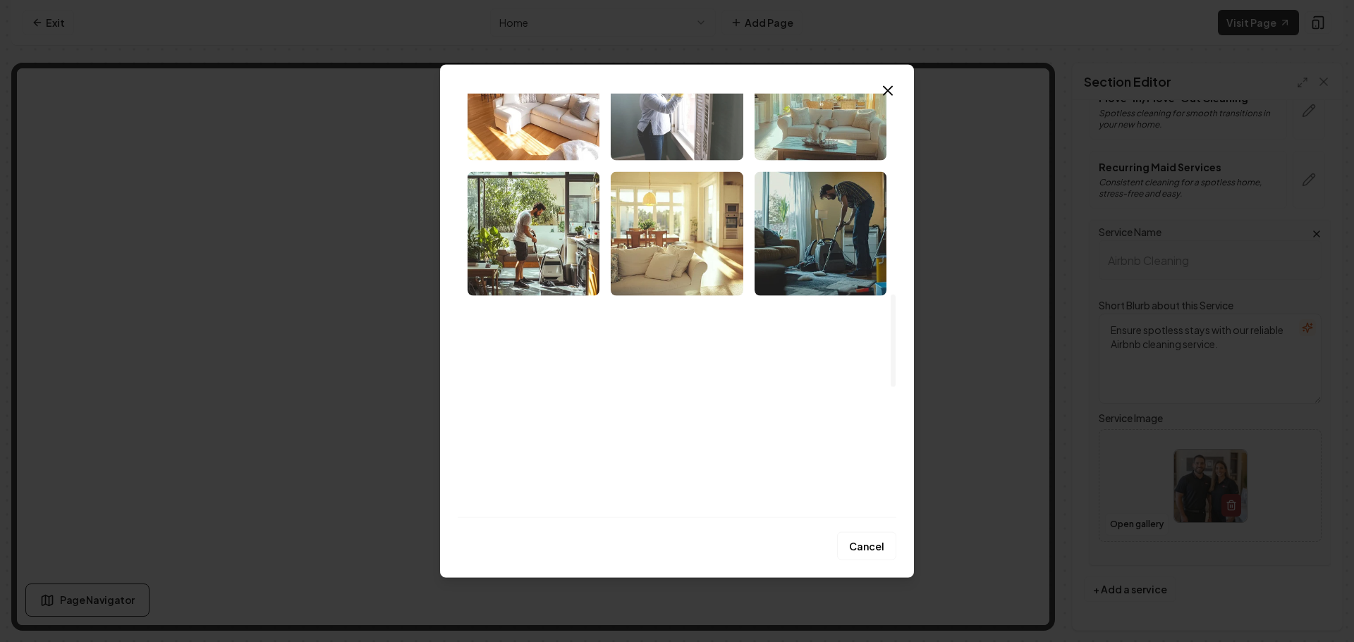
scroll to position [917, 0]
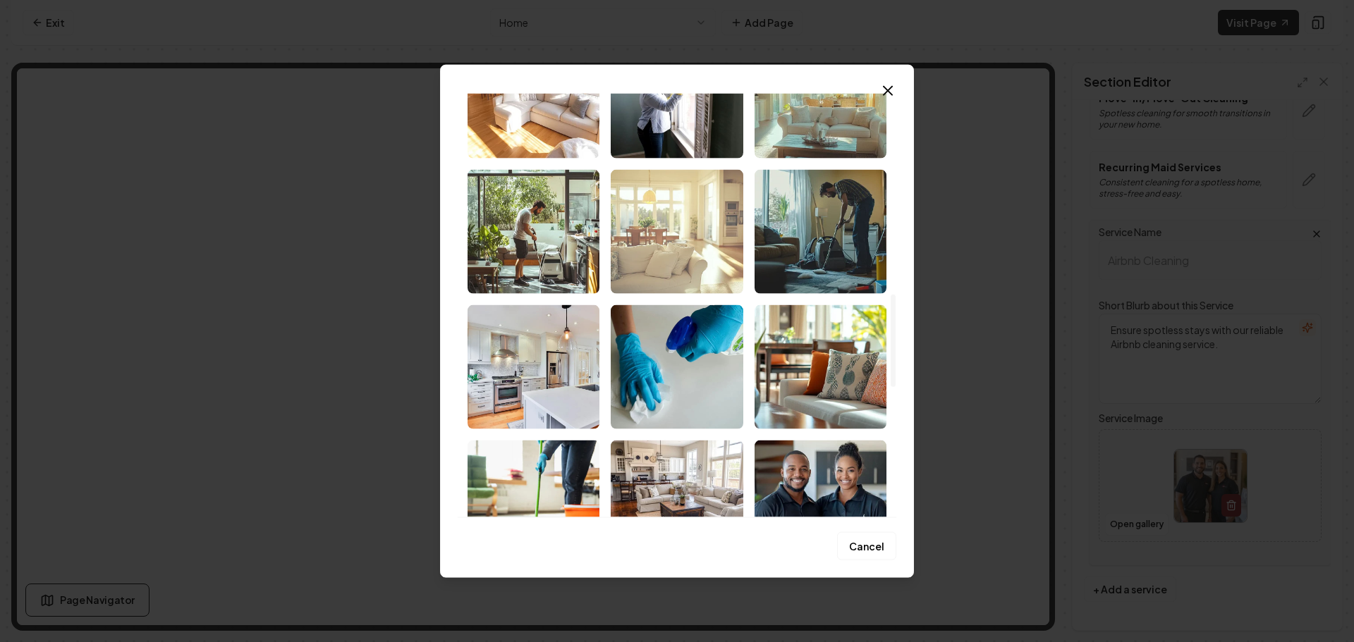
click at [680, 254] on img "Select image image_68cbe7a85c7cd75eb84b3399.png" at bounding box center [677, 231] width 132 height 124
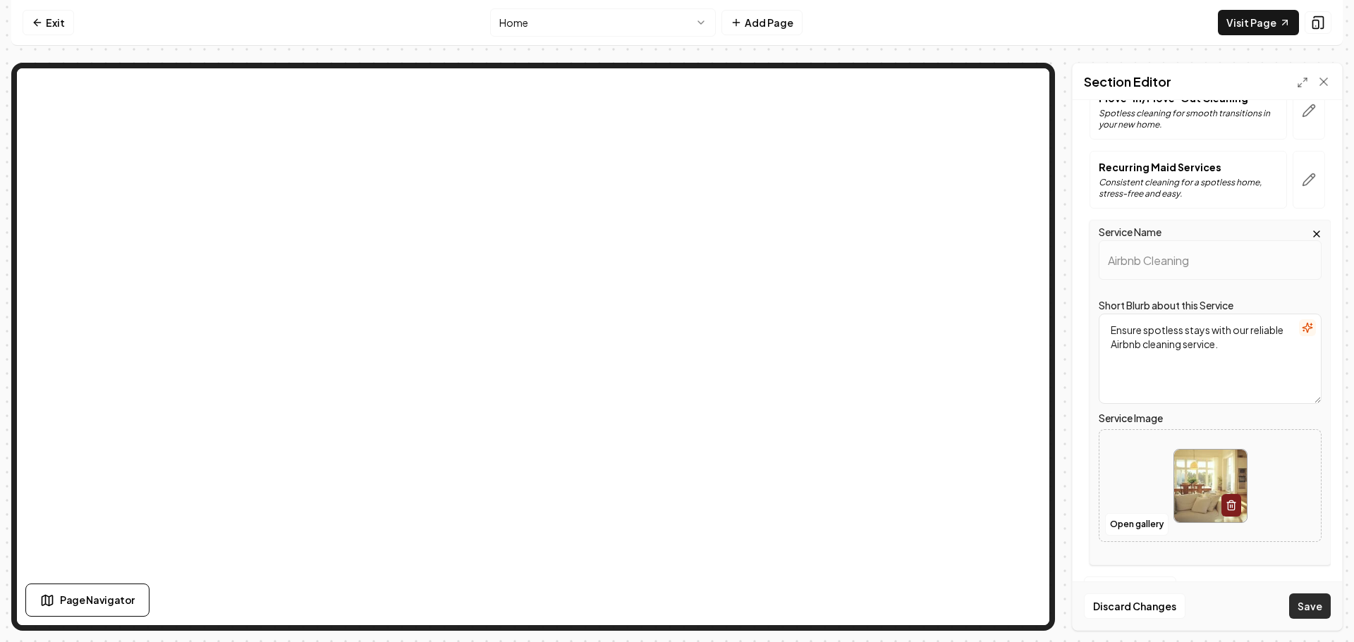
click at [1307, 604] on button "Save" at bounding box center [1310, 606] width 42 height 25
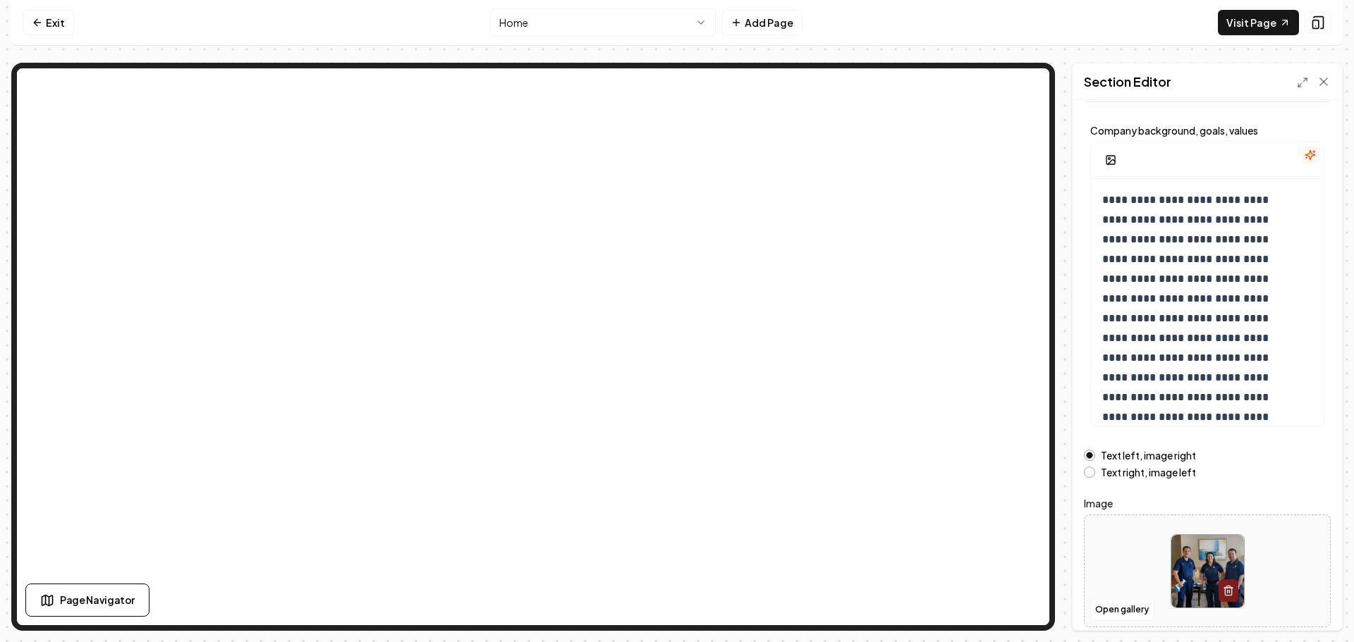
scroll to position [119, 0]
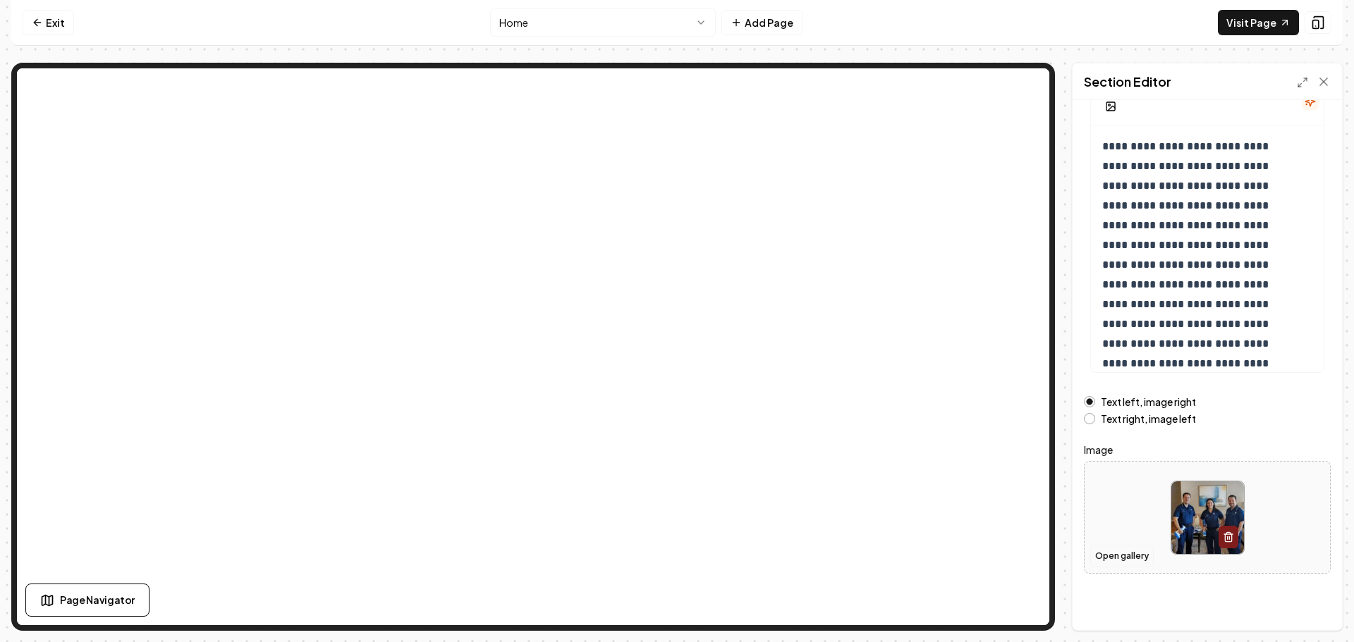
click at [1098, 549] on button "Open gallery" at bounding box center [1121, 556] width 63 height 23
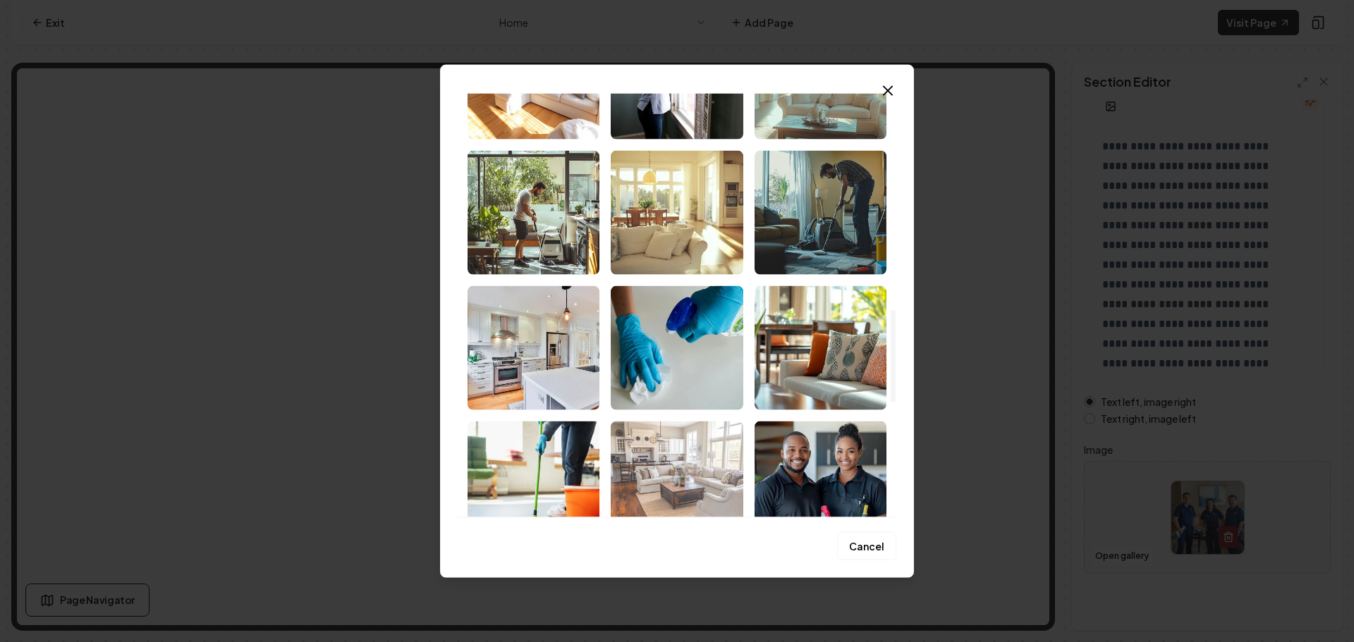
scroll to position [987, 0]
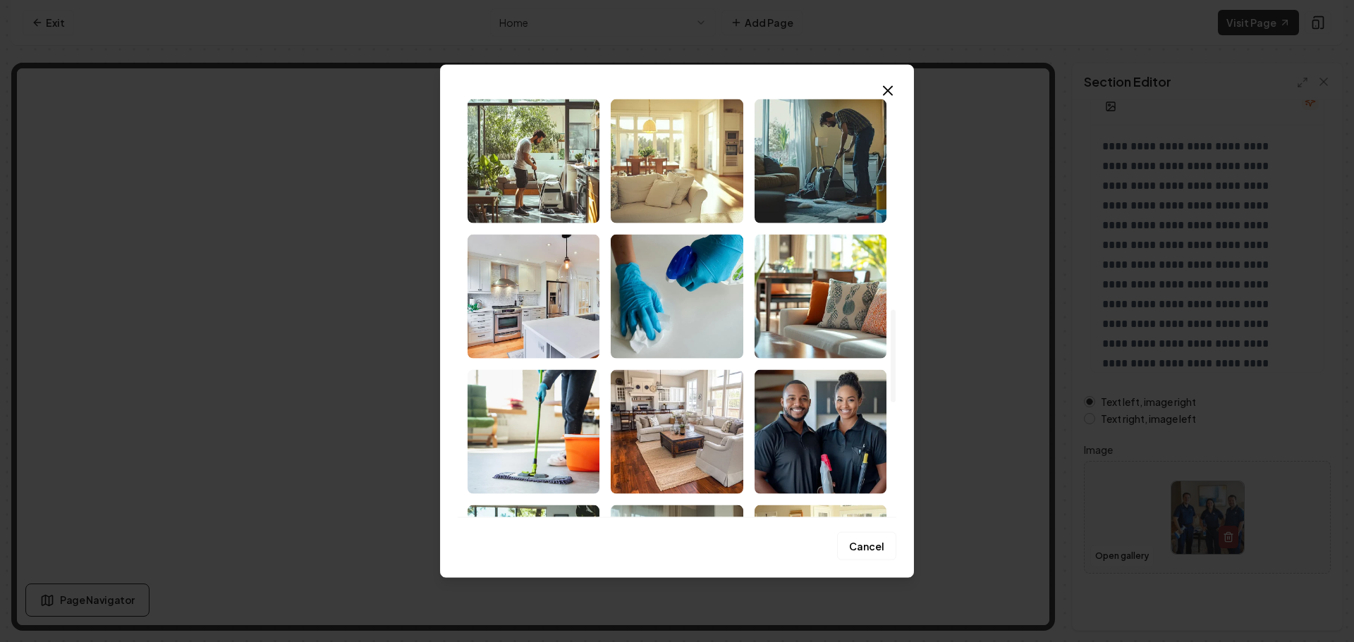
click at [579, 302] on img "Select image image_68cbe7a85c7cd75eb84b3389.jpeg" at bounding box center [533, 296] width 132 height 124
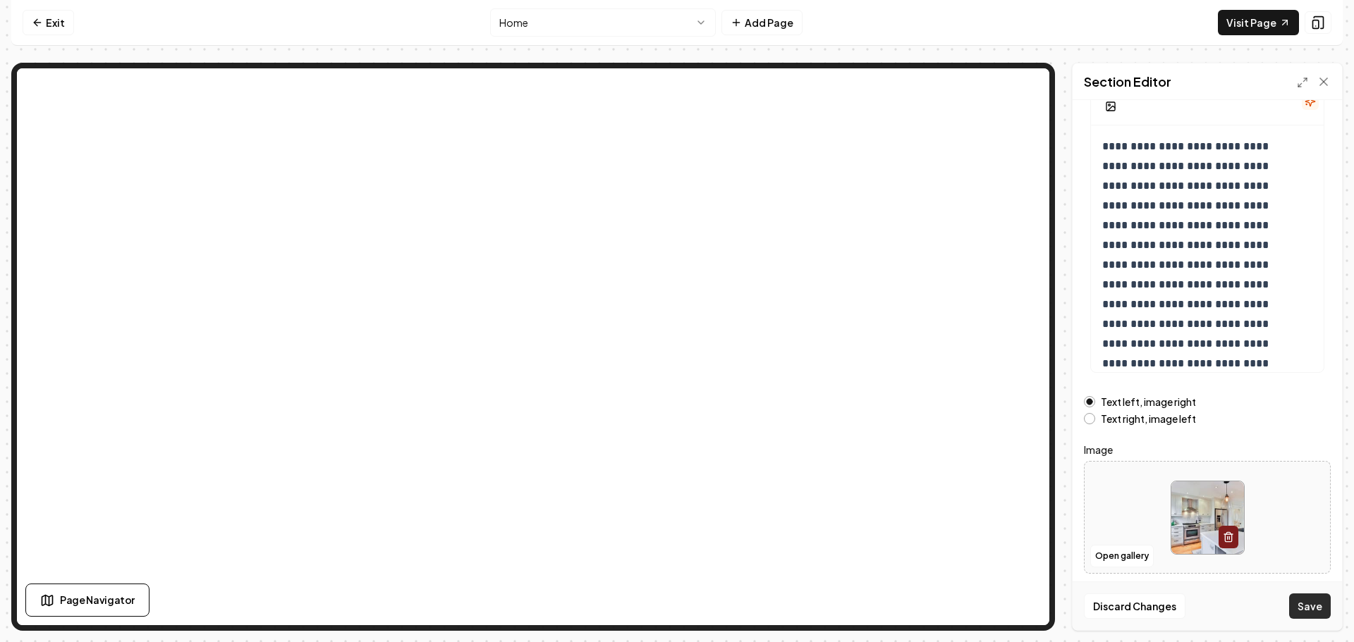
click at [1304, 604] on button "Save" at bounding box center [1310, 606] width 42 height 25
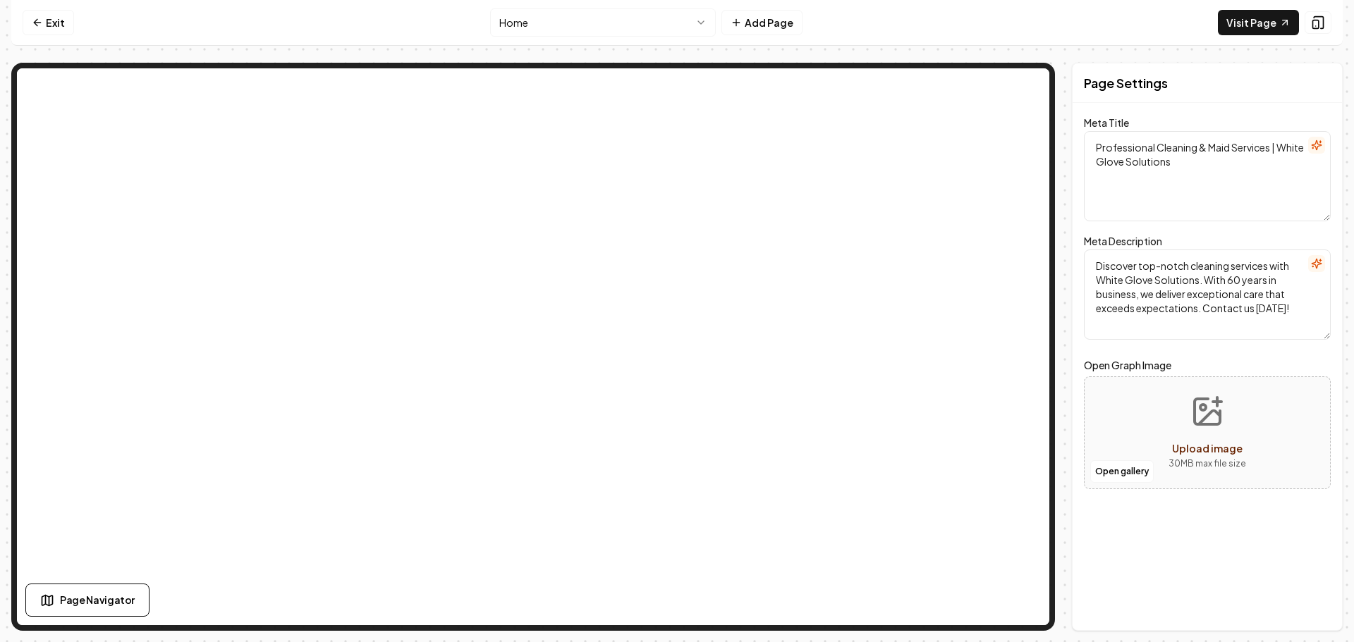
scroll to position [0, 0]
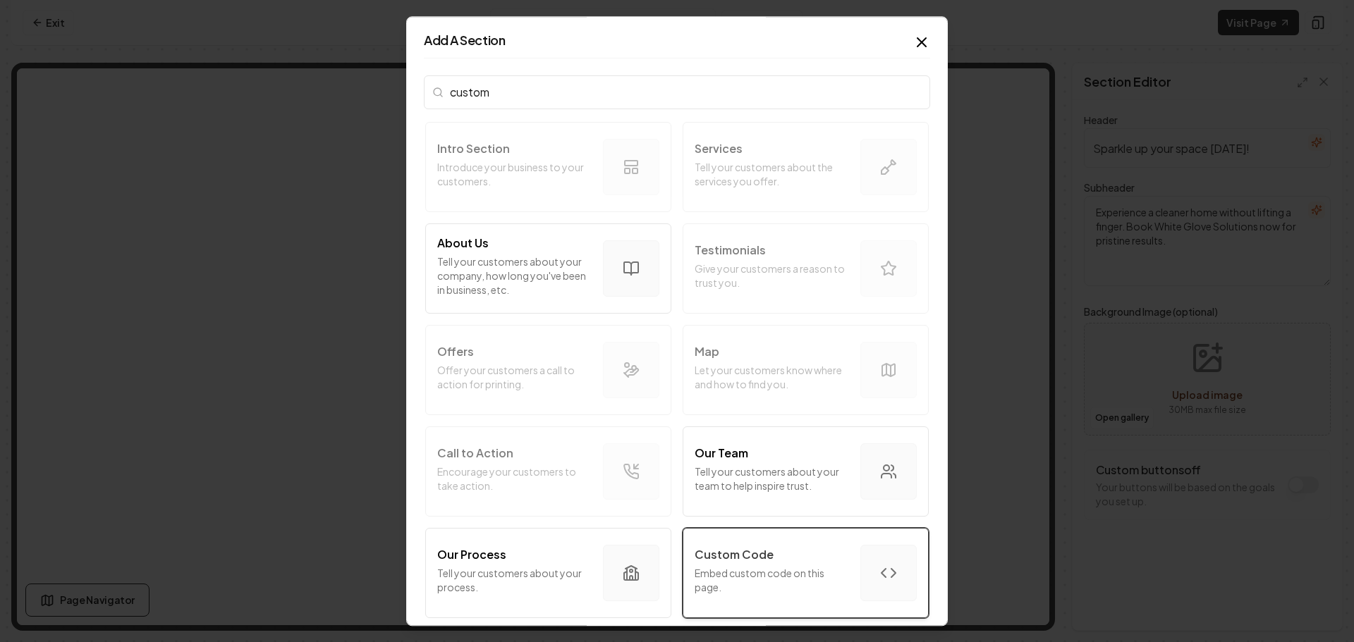
type input "custom"
click at [738, 577] on p "Embed custom code on this page." at bounding box center [772, 580] width 154 height 28
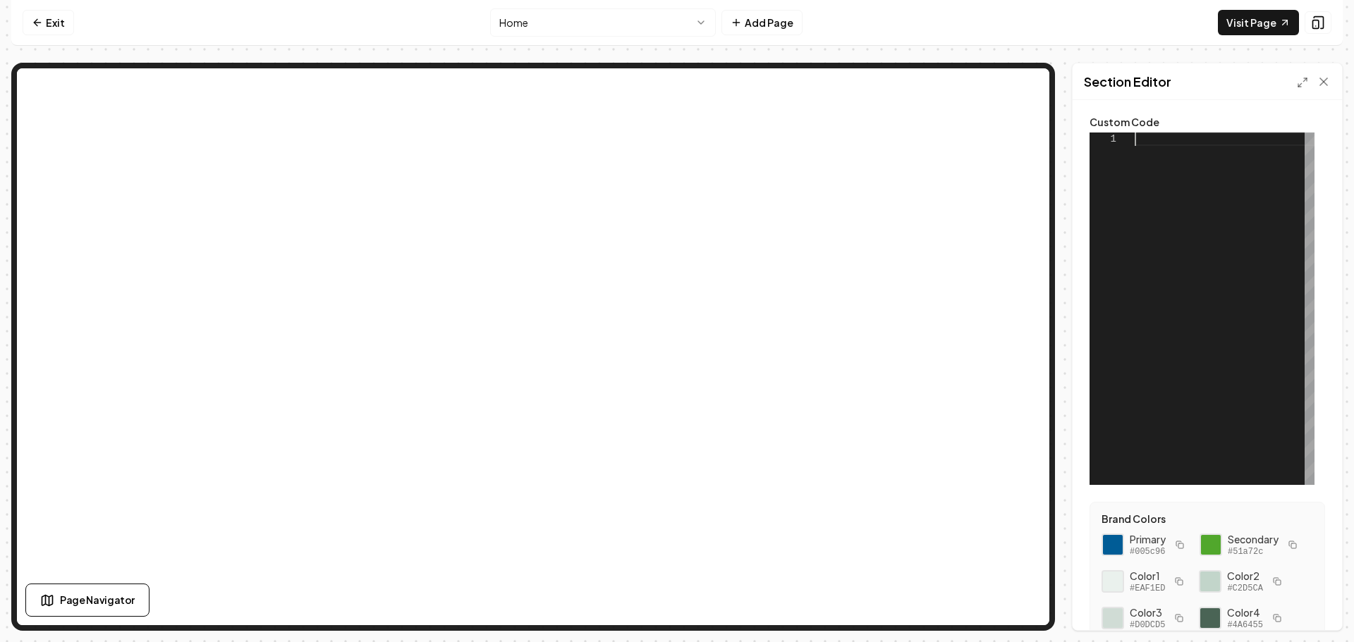
click at [1160, 143] on div at bounding box center [1224, 309] width 180 height 353
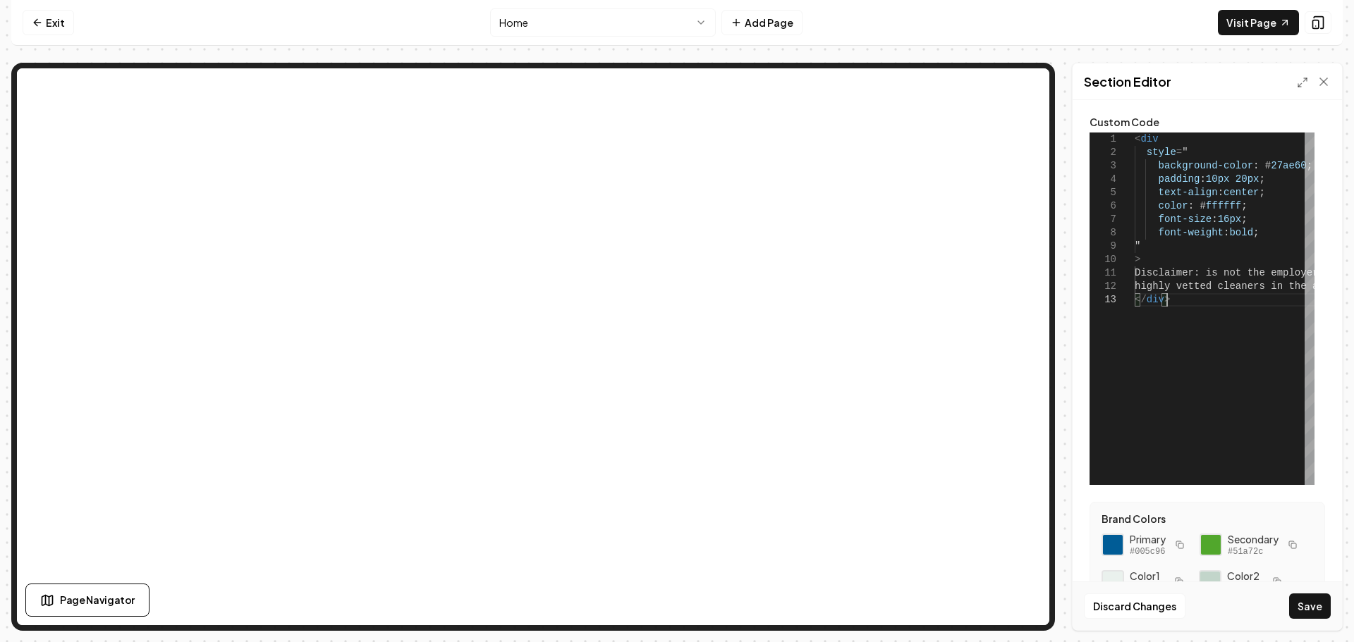
click at [1127, 544] on div "Primary #005c96" at bounding box center [1144, 544] width 87 height 25
click at [1114, 543] on div at bounding box center [1113, 545] width 24 height 24
drag, startPoint x: 1290, startPoint y: 165, endPoint x: 1261, endPoint y: 167, distance: 29.0
click at [1255, 166] on div "< div style = " background-color : # 27ae60 ; padding : 10px 20px ; text-align …" at bounding box center [1366, 309] width 465 height 353
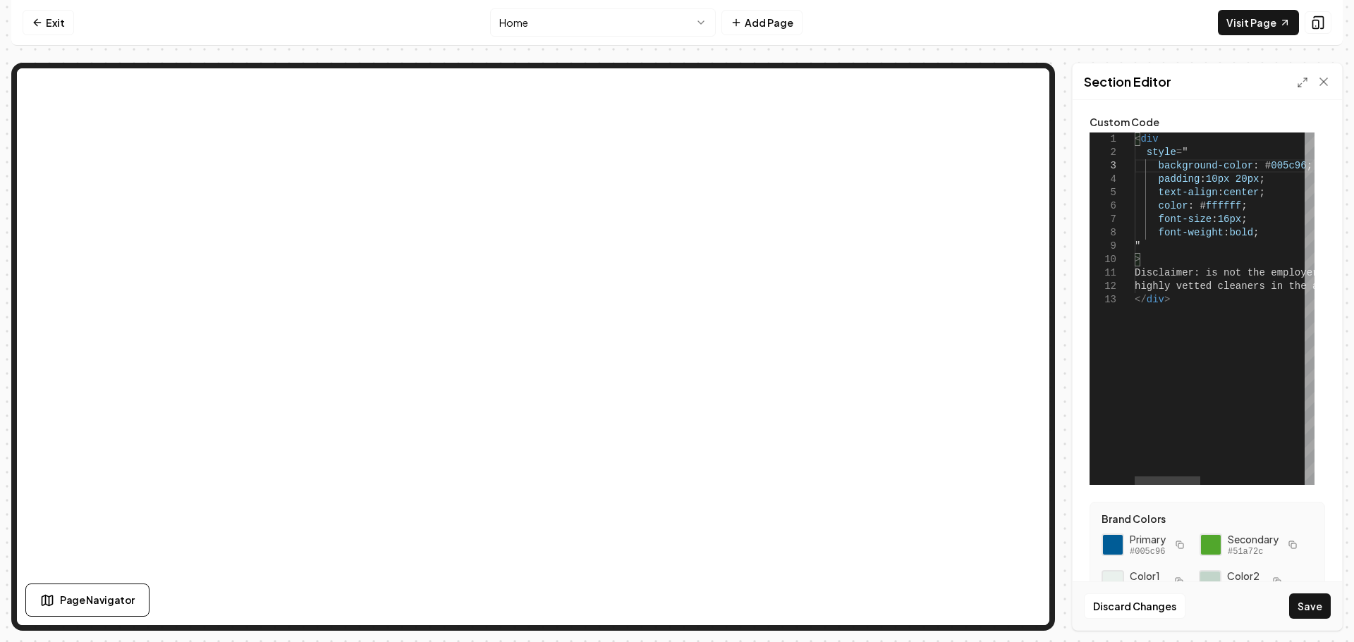
click at [1206, 279] on div "< div style = " background-color : # 005c96 ; padding : 10px 20px ; text-align …" at bounding box center [1366, 309] width 465 height 353
click at [1321, 601] on button "Save" at bounding box center [1310, 606] width 42 height 25
type textarea "**********"
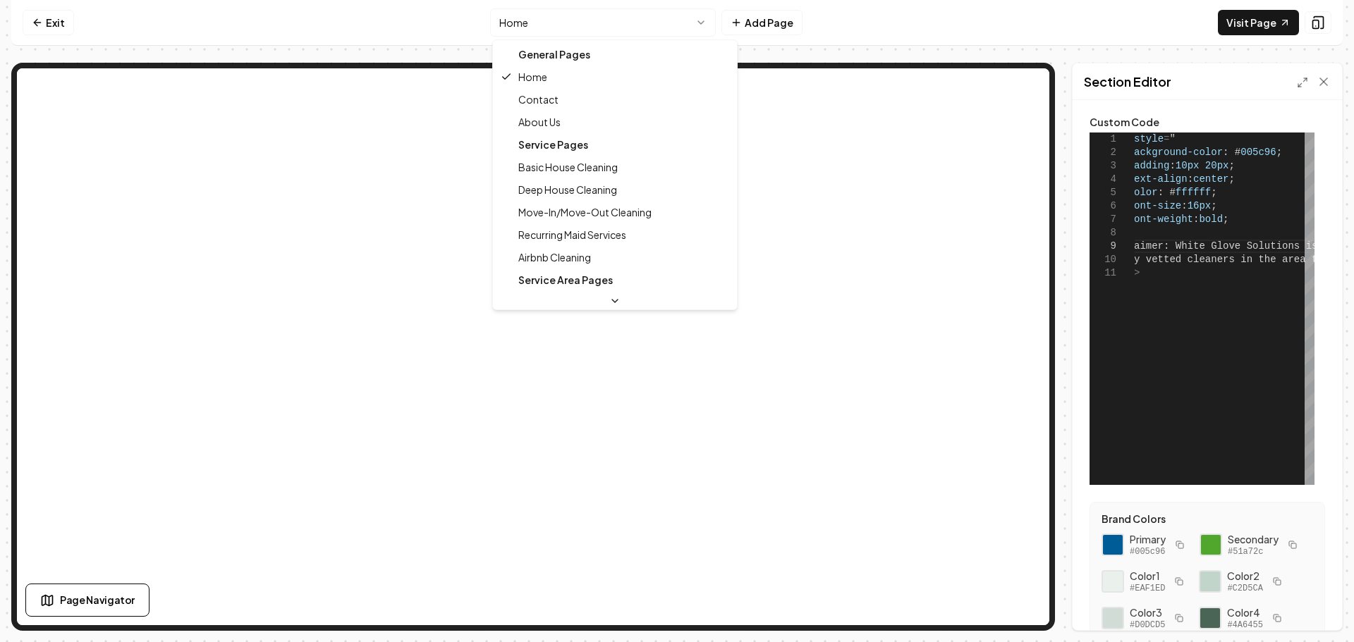
click at [623, 26] on html "**********" at bounding box center [677, 321] width 1354 height 642
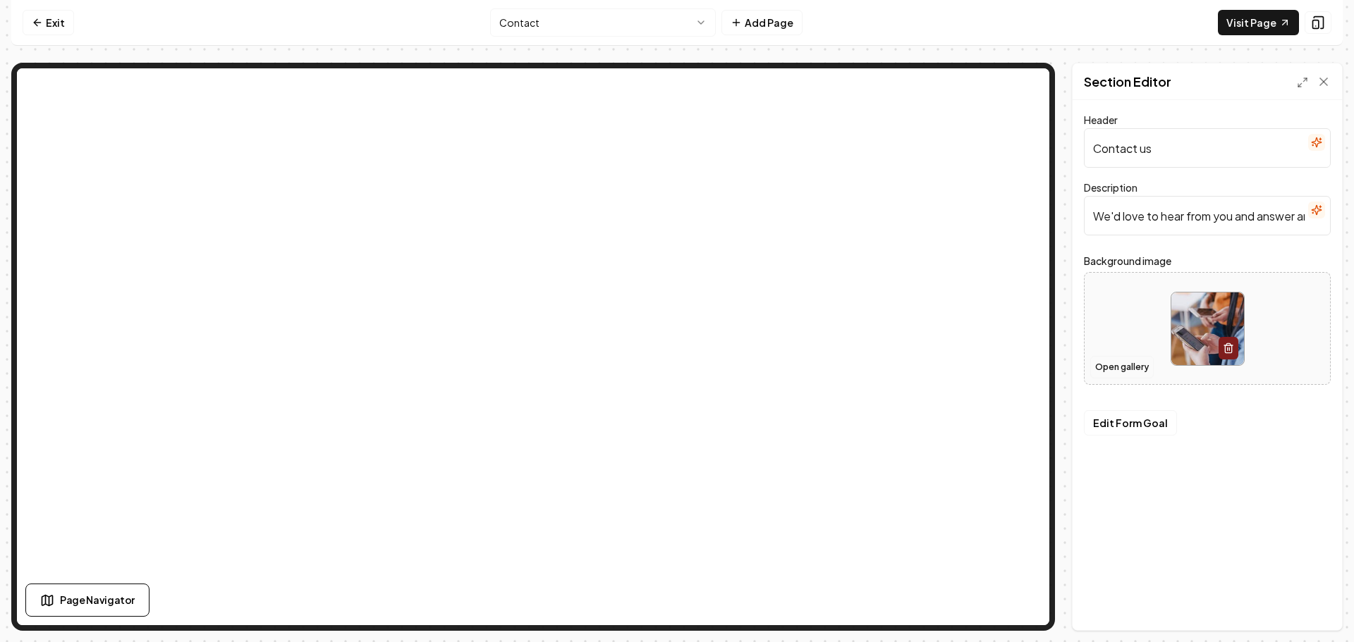
click at [1105, 365] on button "Open gallery" at bounding box center [1121, 367] width 63 height 23
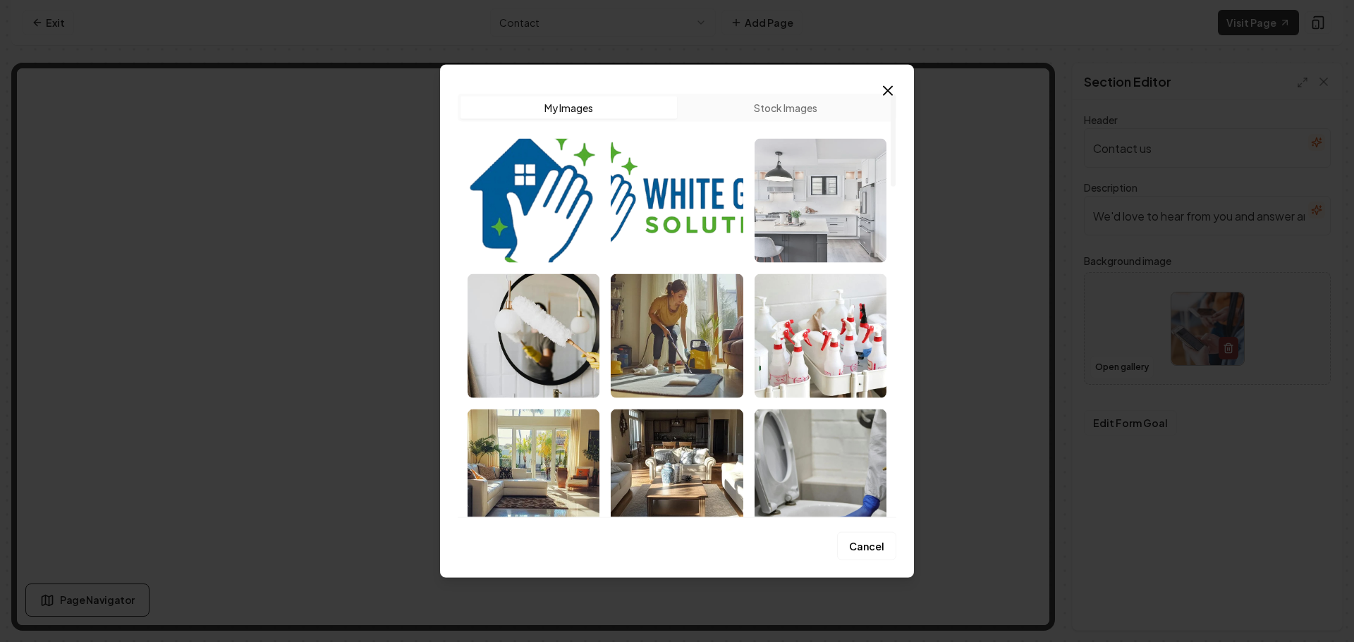
click at [800, 218] on img "Select image image_68cbe7a85c7cd75eb84b3d99.jpeg" at bounding box center [820, 200] width 132 height 124
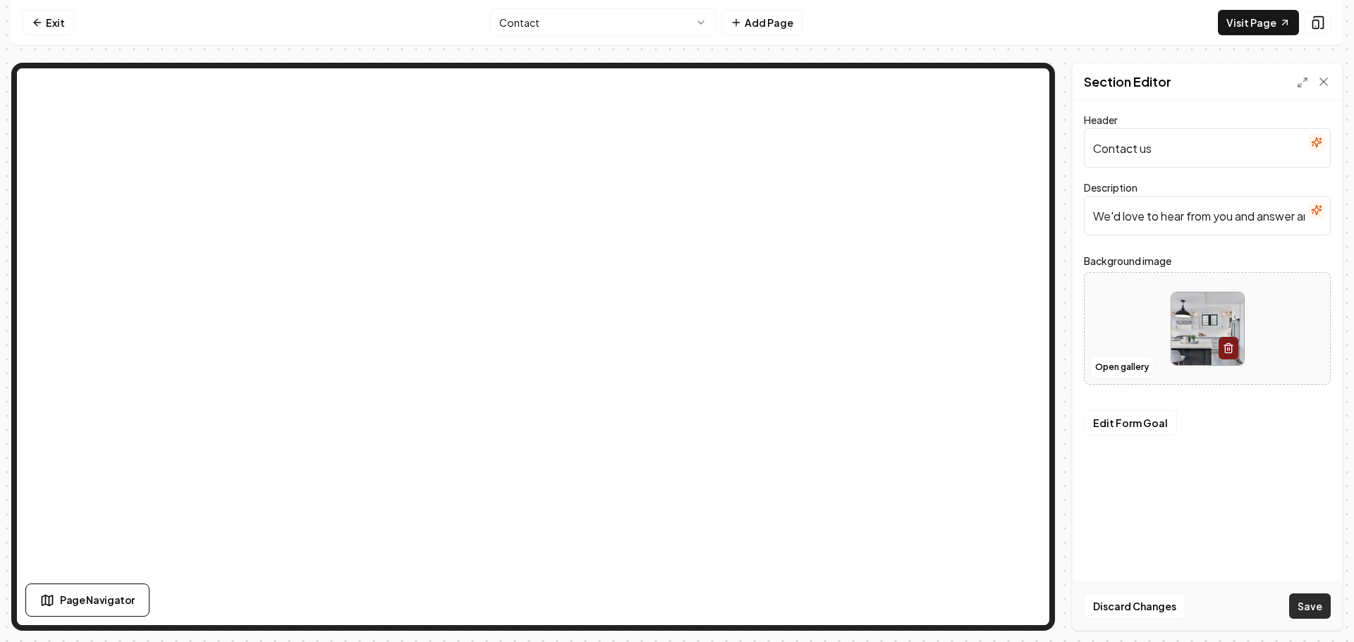
click at [1304, 596] on button "Save" at bounding box center [1310, 606] width 42 height 25
click at [579, 30] on html "Computer Required This feature is only available on a computer. Please switch t…" at bounding box center [677, 321] width 1354 height 642
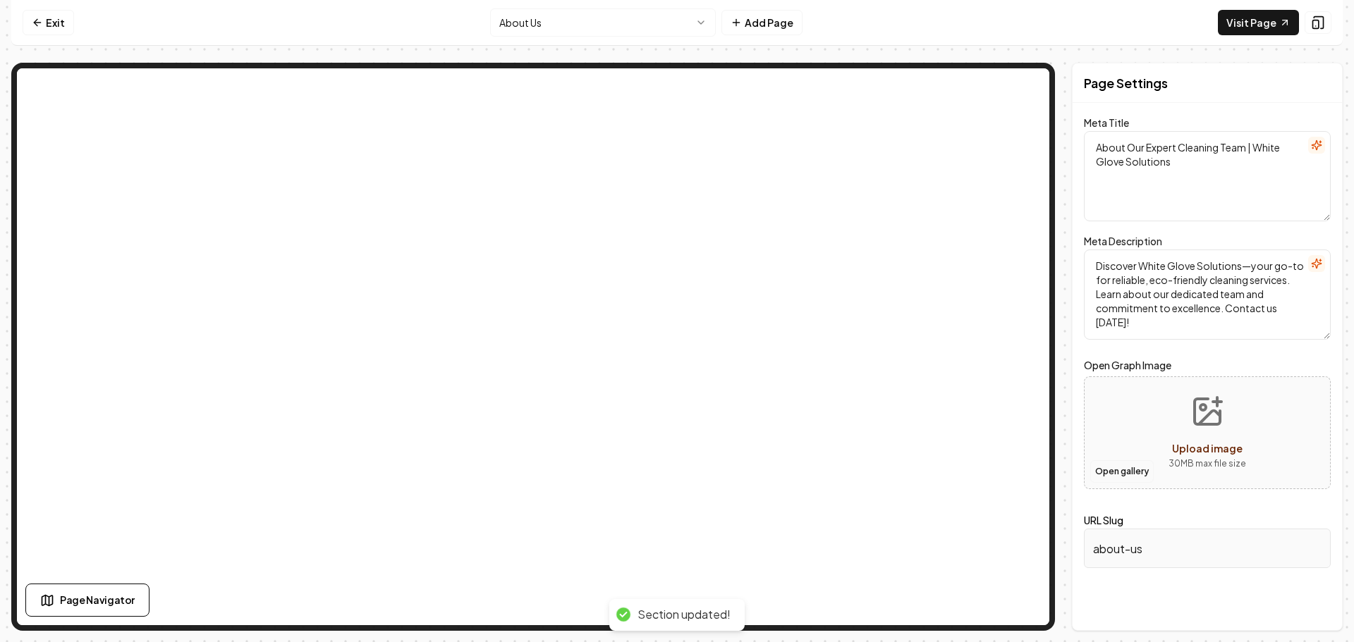
click at [1120, 470] on button "Open gallery" at bounding box center [1121, 471] width 63 height 23
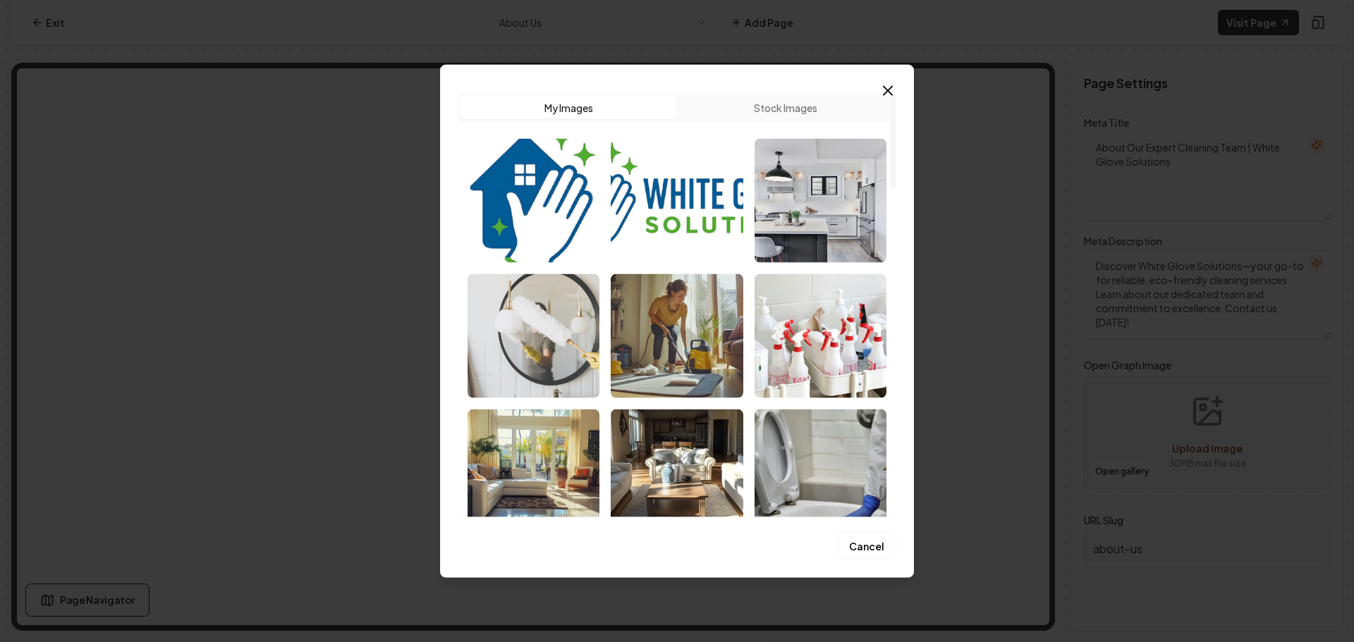
click at [568, 319] on img "Select image image_68cbe7a85c7cd75eb84b32a0.jpeg" at bounding box center [533, 336] width 132 height 124
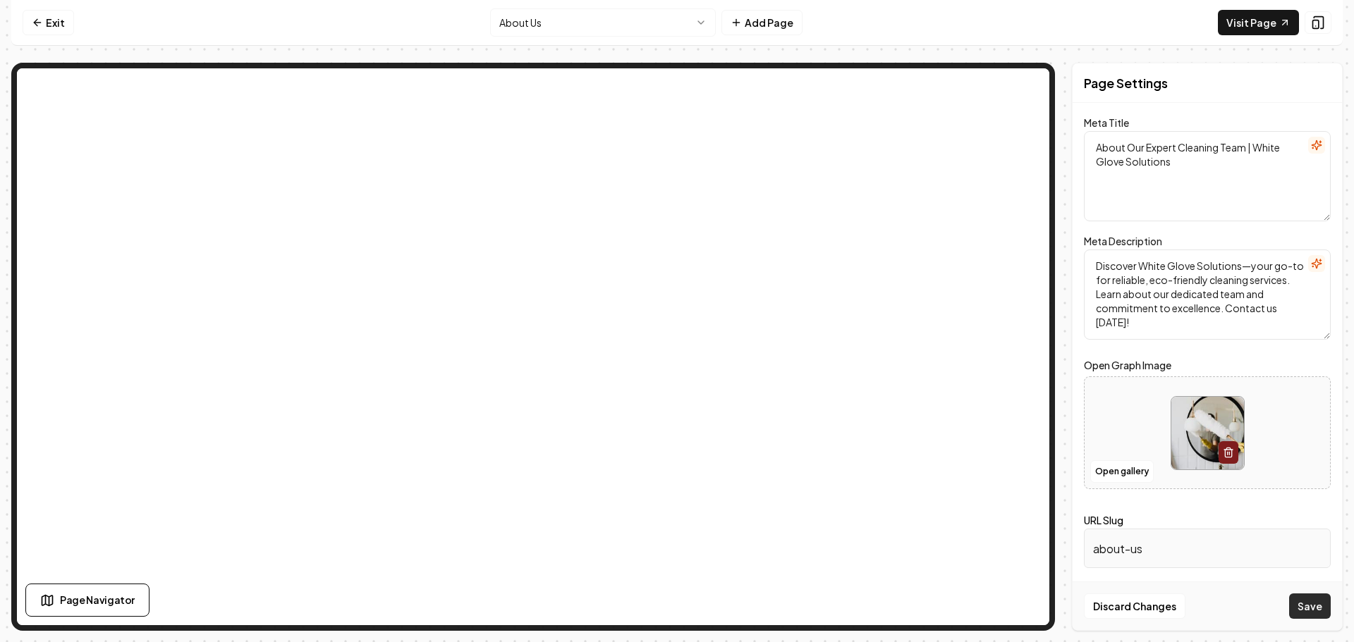
click at [1327, 603] on button "Save" at bounding box center [1310, 606] width 42 height 25
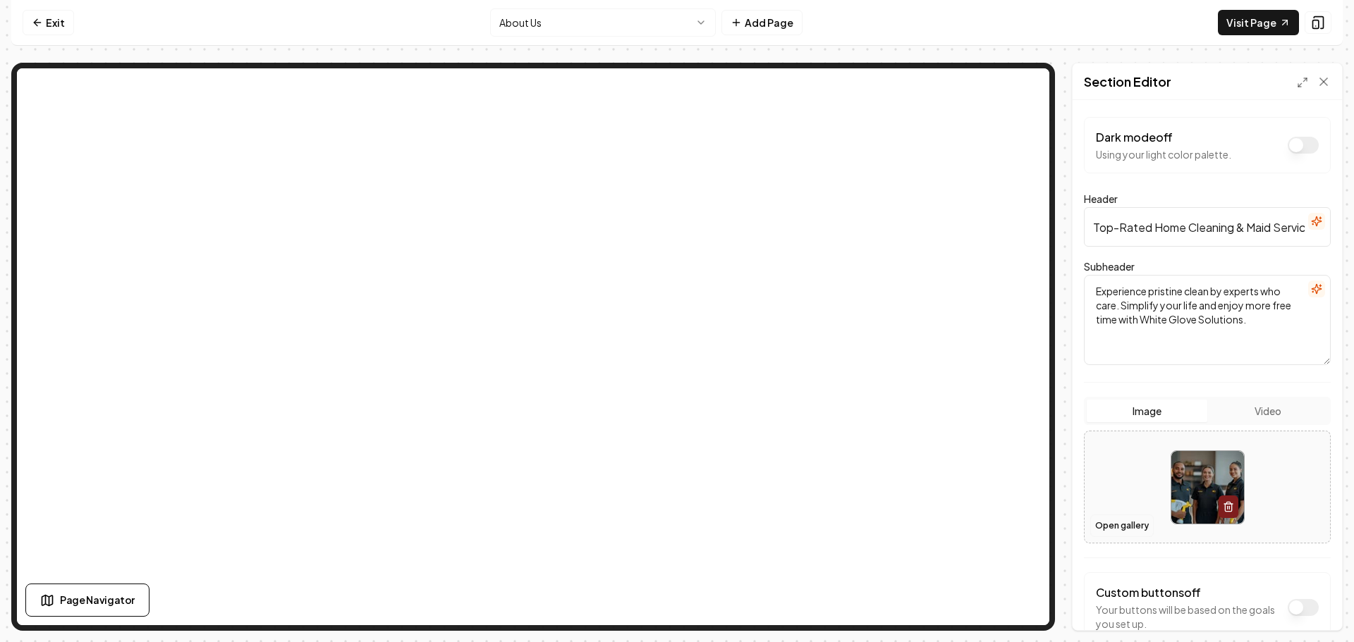
click at [1129, 524] on button "Open gallery" at bounding box center [1121, 526] width 63 height 23
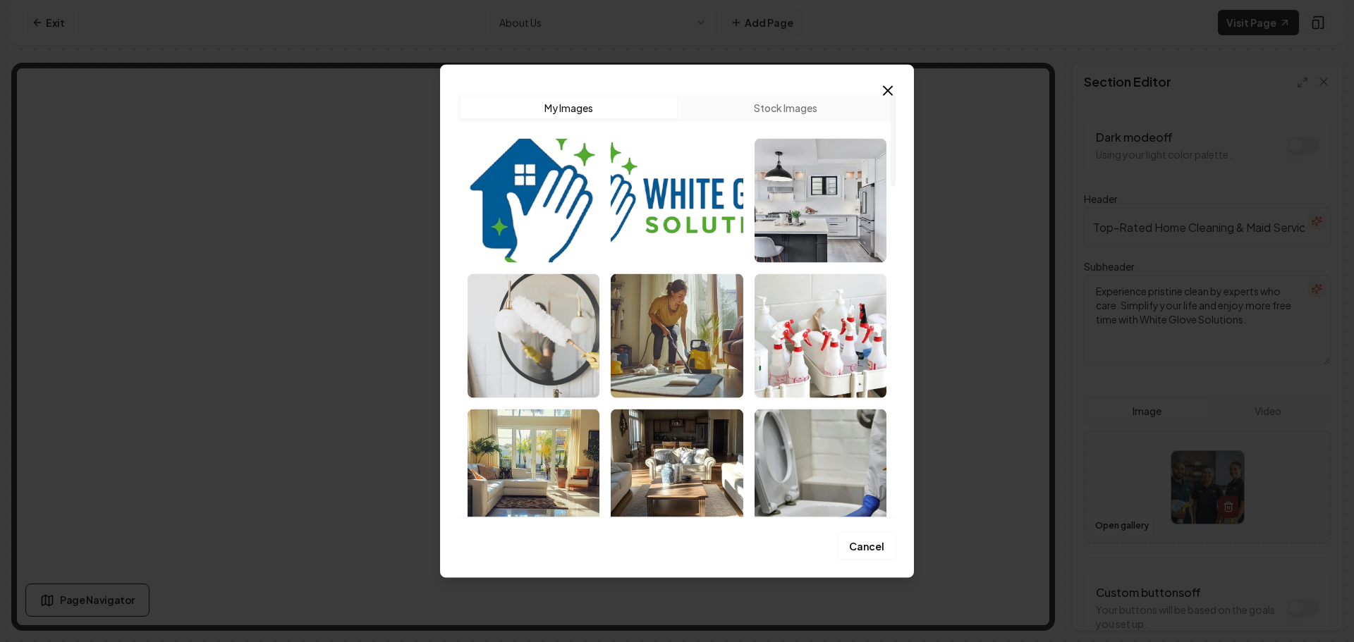
click at [573, 350] on img "Select image image_68cbe7a85c7cd75eb84b32a0.jpeg" at bounding box center [533, 336] width 132 height 124
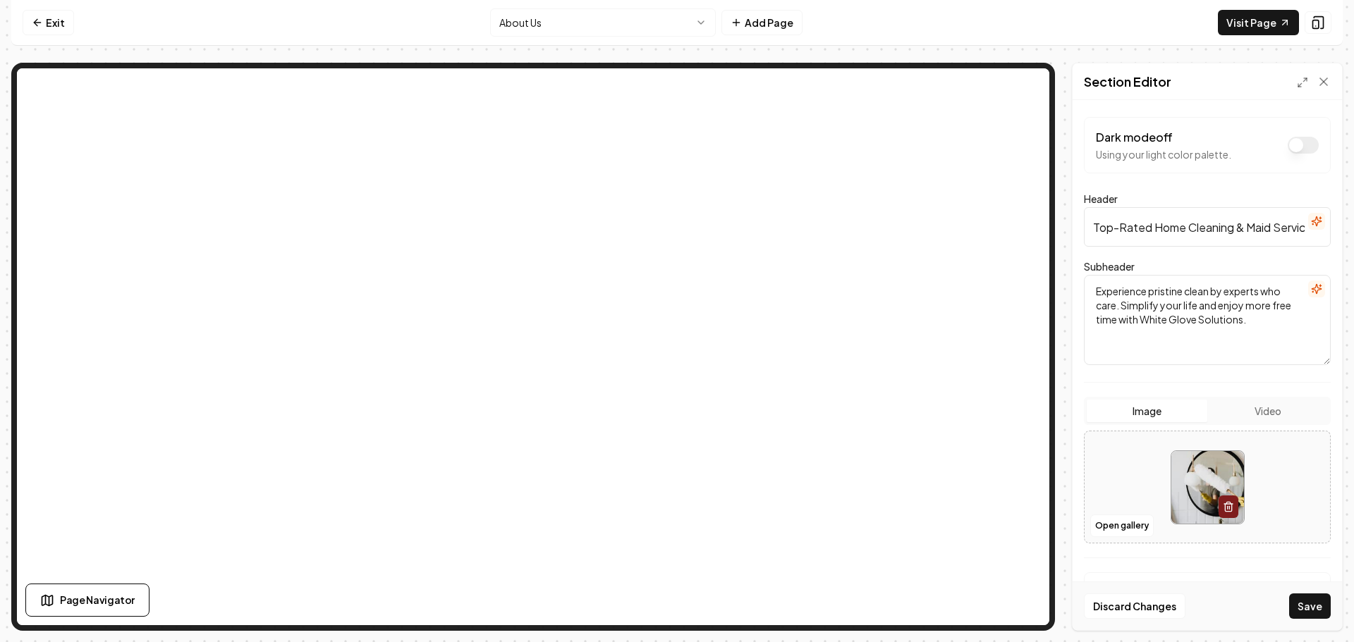
click at [1327, 606] on button "Save" at bounding box center [1310, 606] width 42 height 25
click at [577, 28] on html "Computer Required This feature is only available on a computer. Please switch t…" at bounding box center [677, 321] width 1354 height 642
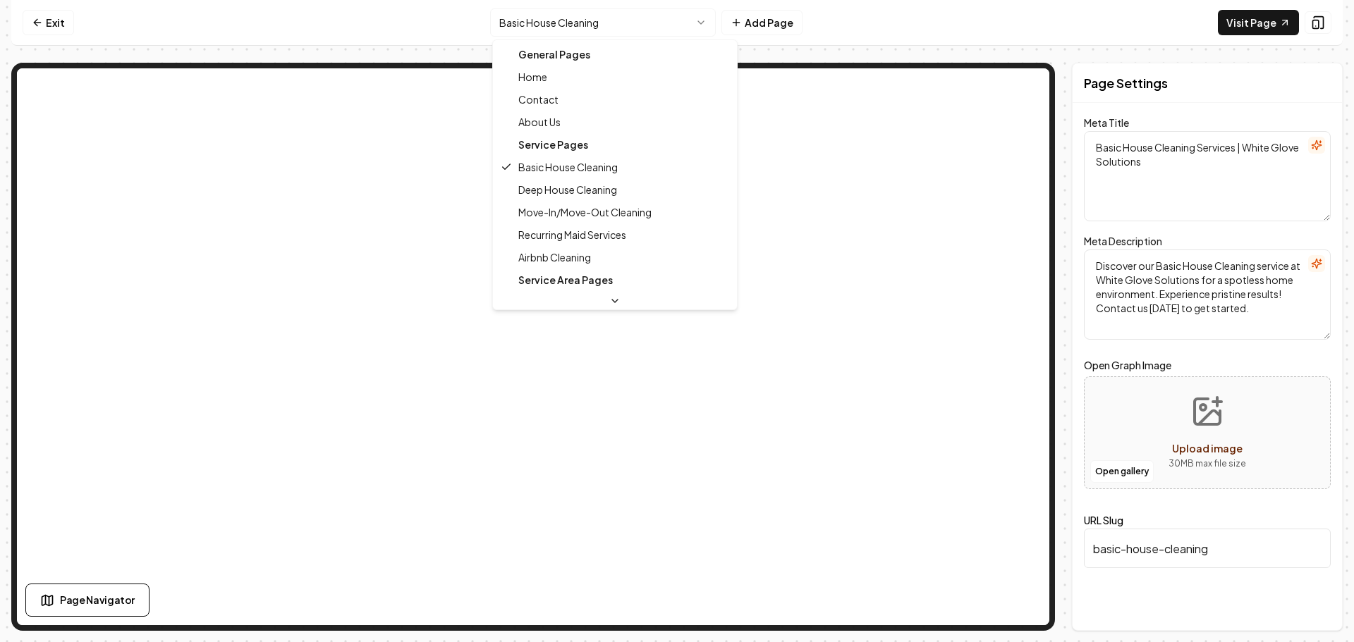
click at [634, 16] on html "Computer Required This feature is only available on a computer. Please switch t…" at bounding box center [677, 321] width 1354 height 642
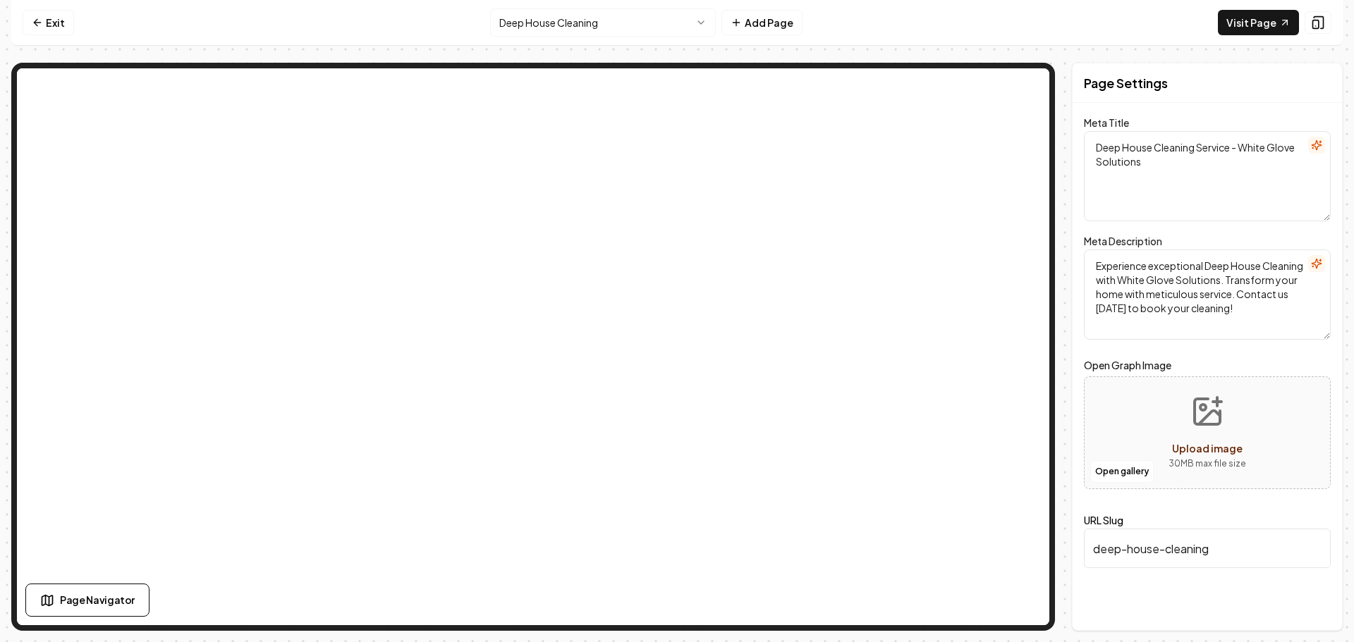
click at [596, 20] on html "Computer Required This feature is only available on a computer. Please switch t…" at bounding box center [677, 321] width 1354 height 642
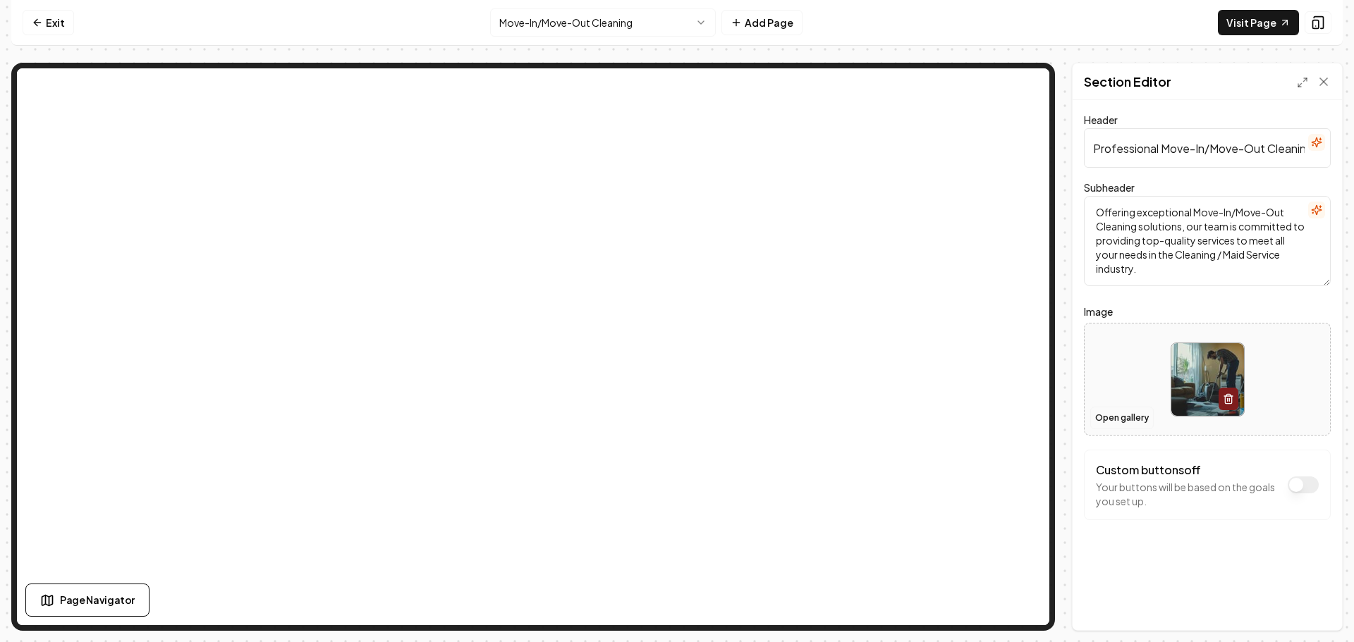
click at [1112, 420] on button "Open gallery" at bounding box center [1121, 418] width 63 height 23
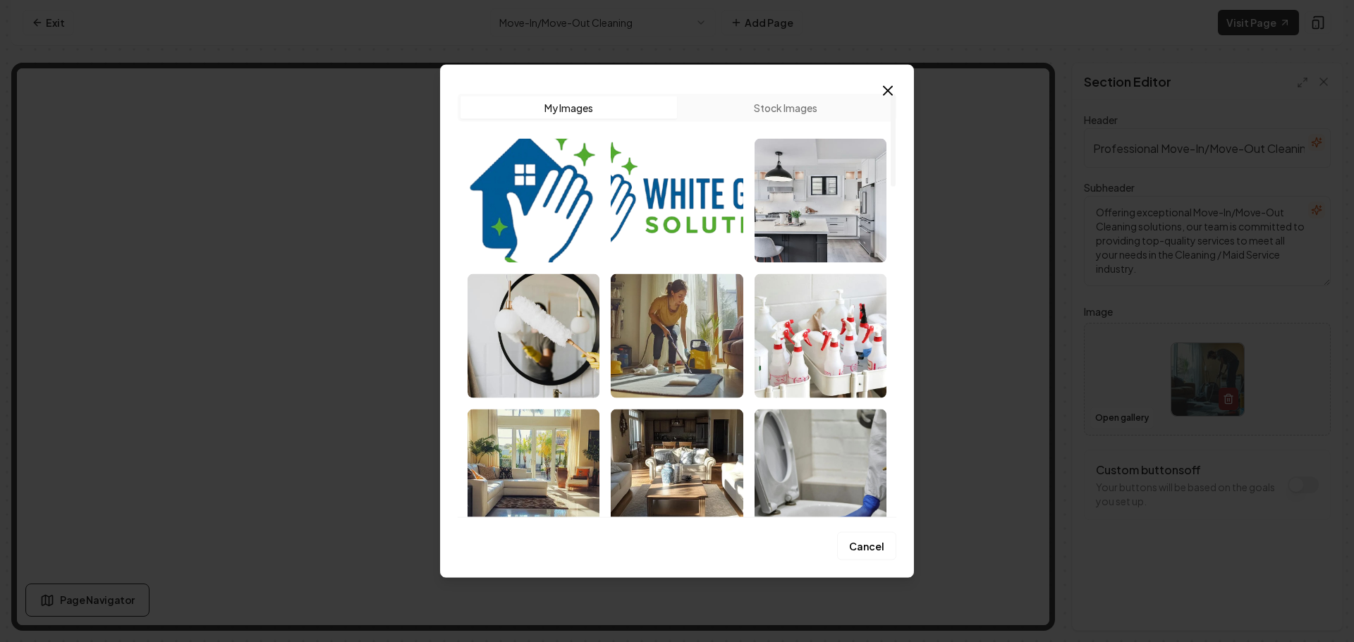
scroll to position [282, 0]
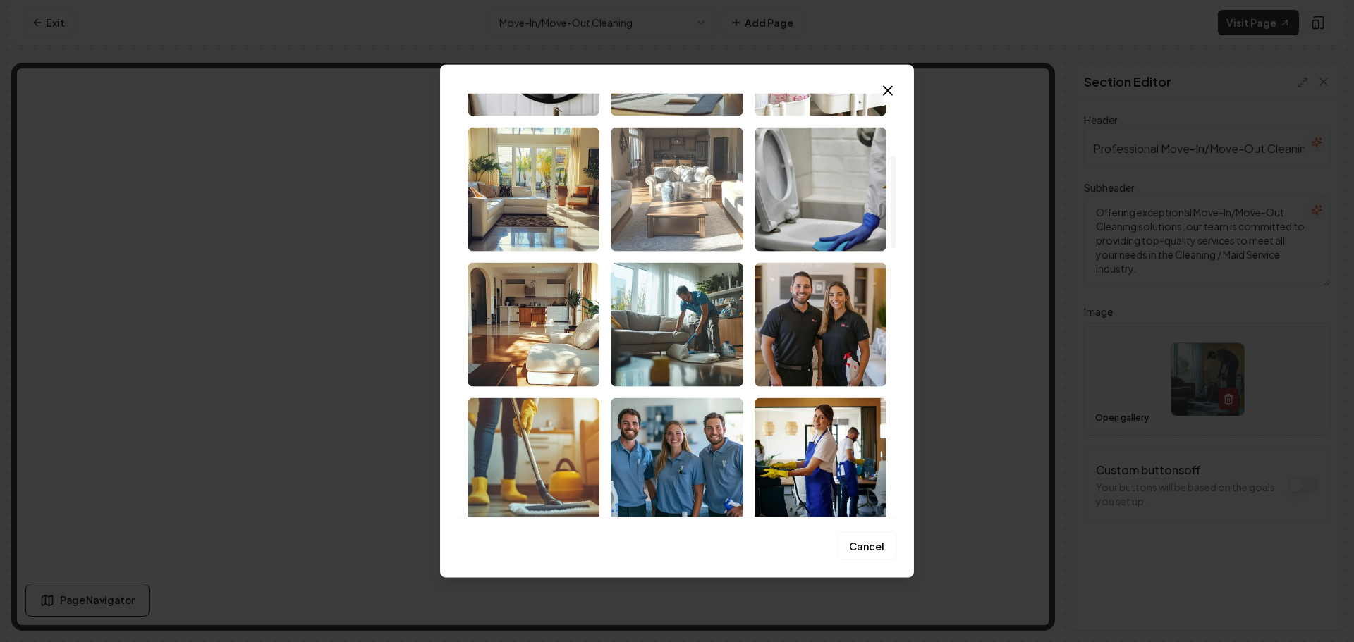
click at [683, 199] on img "Select image image_68cbe7a85c7cd75eb84b3280.png" at bounding box center [677, 189] width 132 height 124
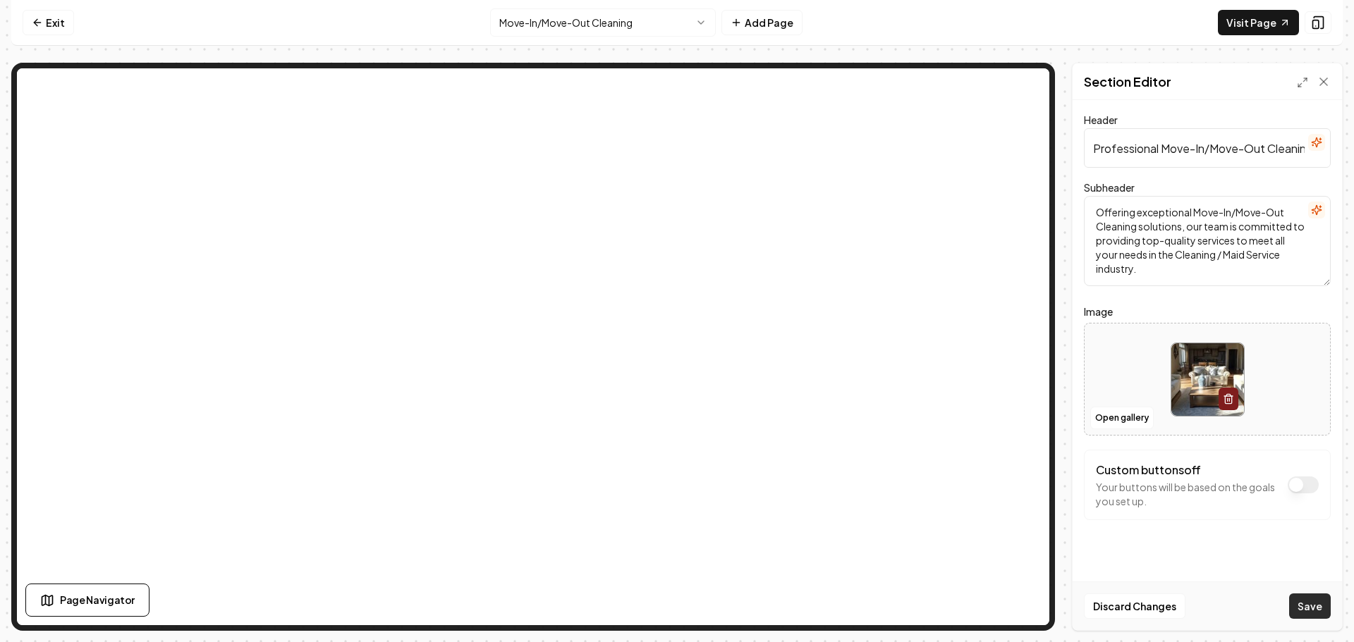
click at [1309, 598] on button "Save" at bounding box center [1310, 606] width 42 height 25
click at [588, 35] on html "Computer Required This feature is only available on a computer. Please switch t…" at bounding box center [677, 321] width 1354 height 642
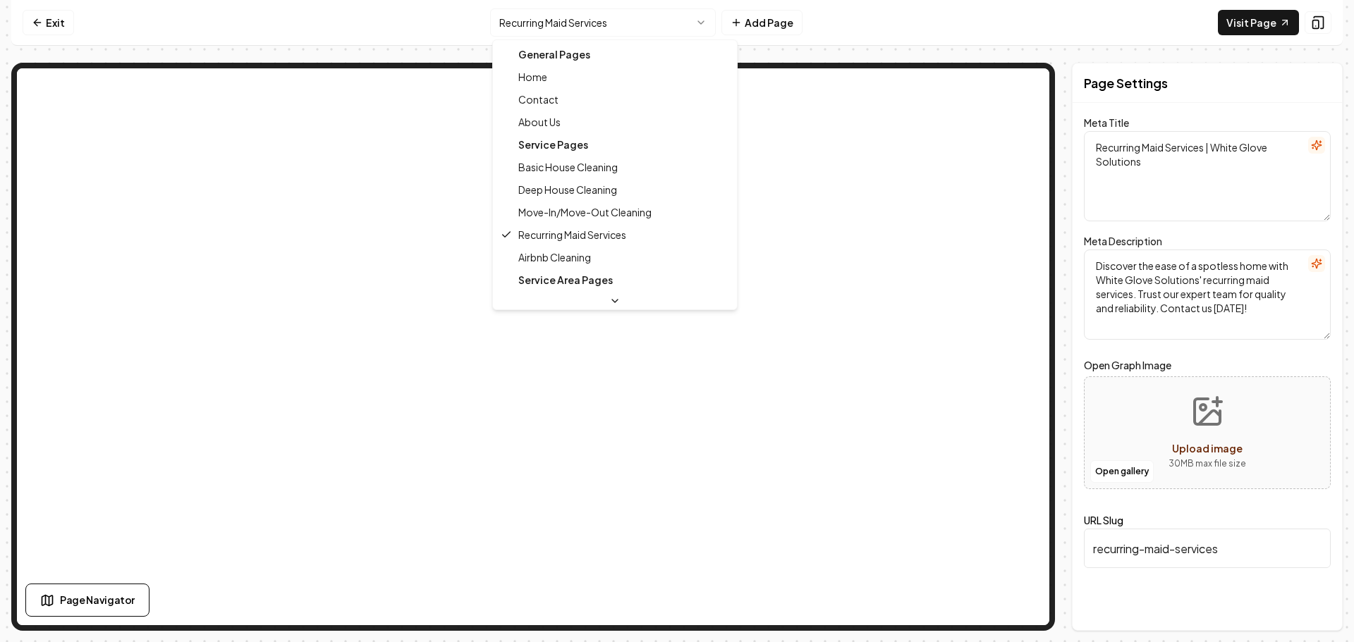
click at [635, 26] on html "Computer Required This feature is only available on a computer. Please switch t…" at bounding box center [677, 321] width 1354 height 642
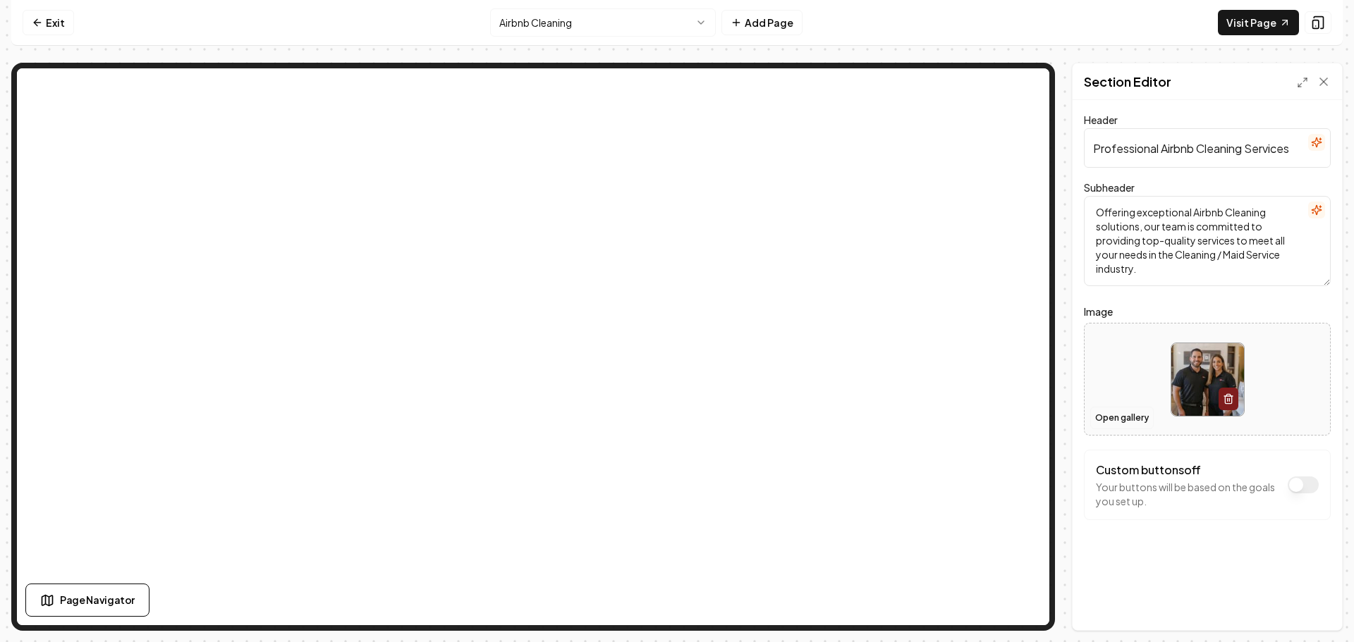
click at [1119, 422] on button "Open gallery" at bounding box center [1121, 418] width 63 height 23
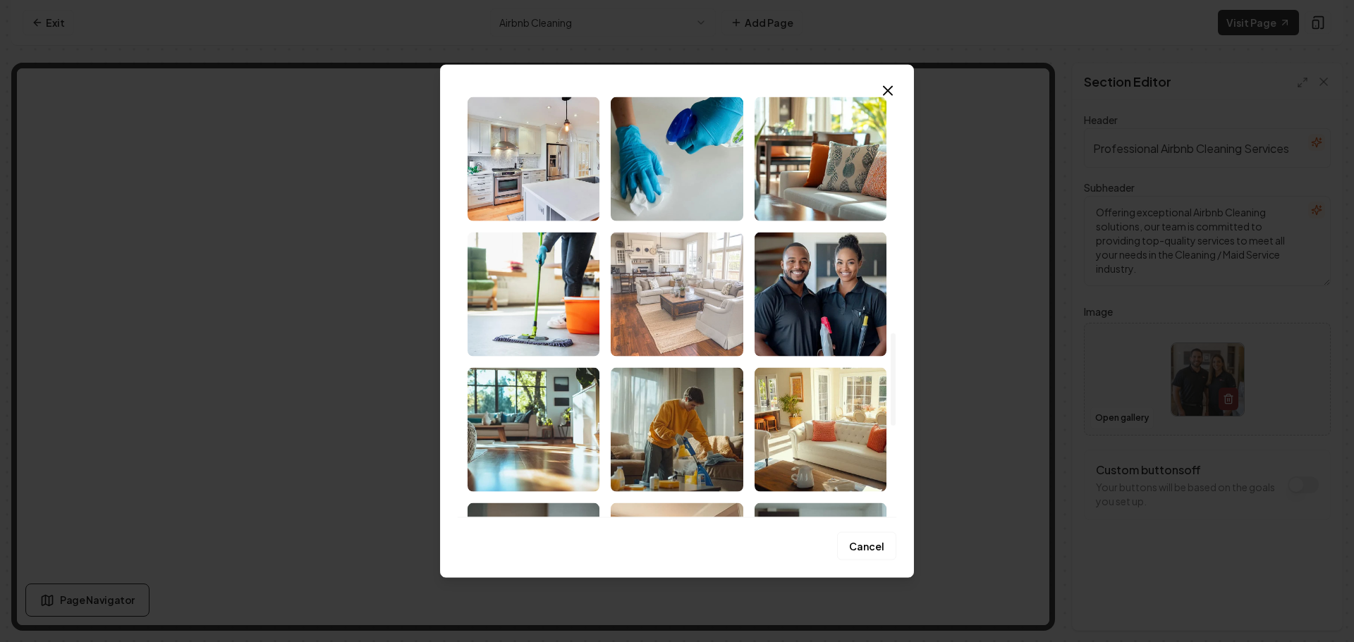
scroll to position [1128, 0]
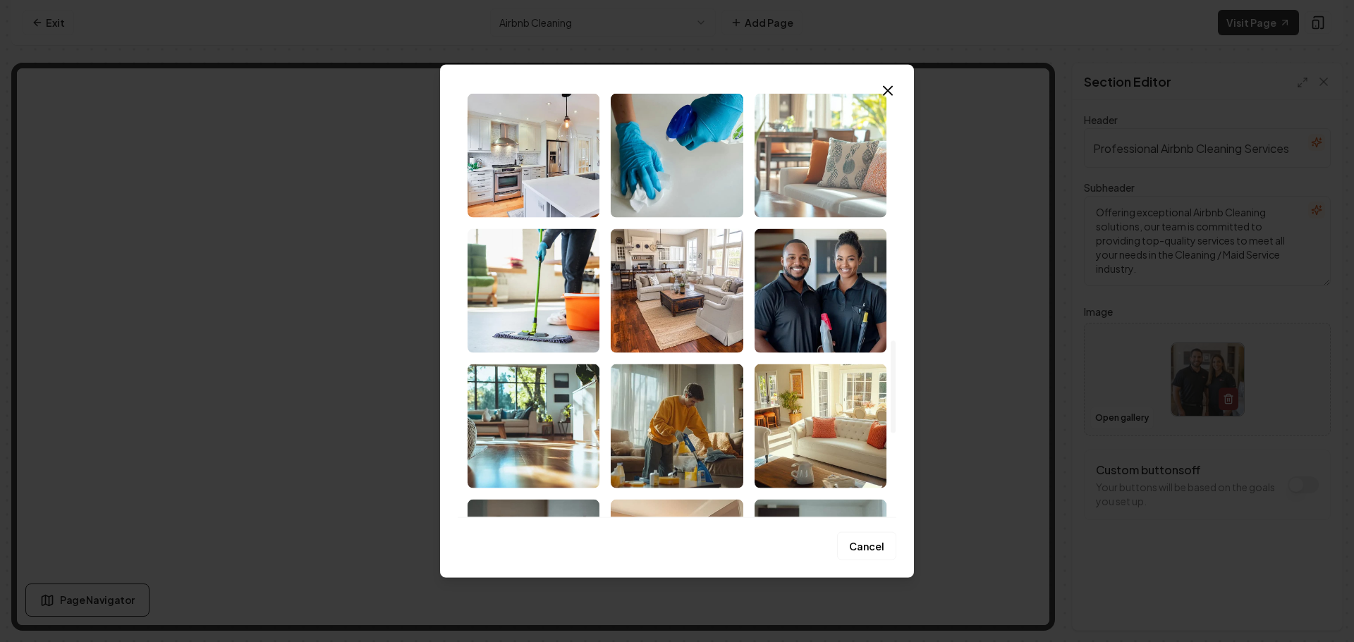
click at [794, 195] on img "Select image image_68cbe7a75c7cd75eb84b29f7.png" at bounding box center [820, 155] width 132 height 124
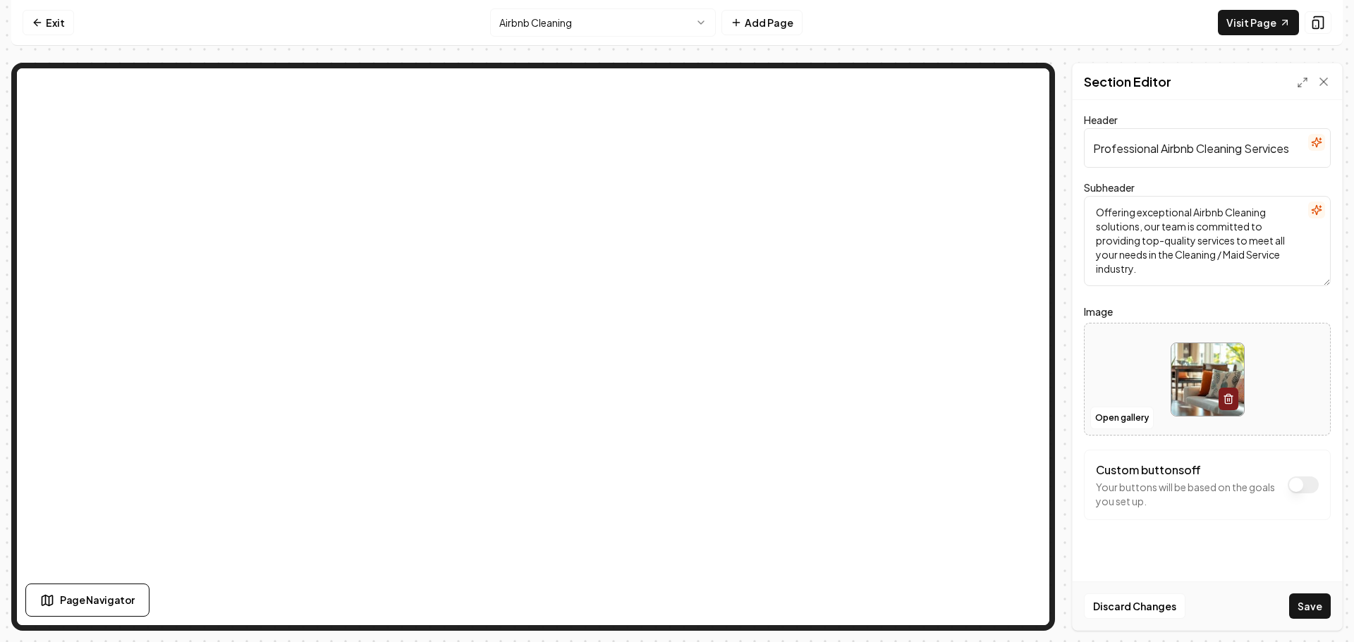
click at [1304, 603] on button "Save" at bounding box center [1310, 606] width 42 height 25
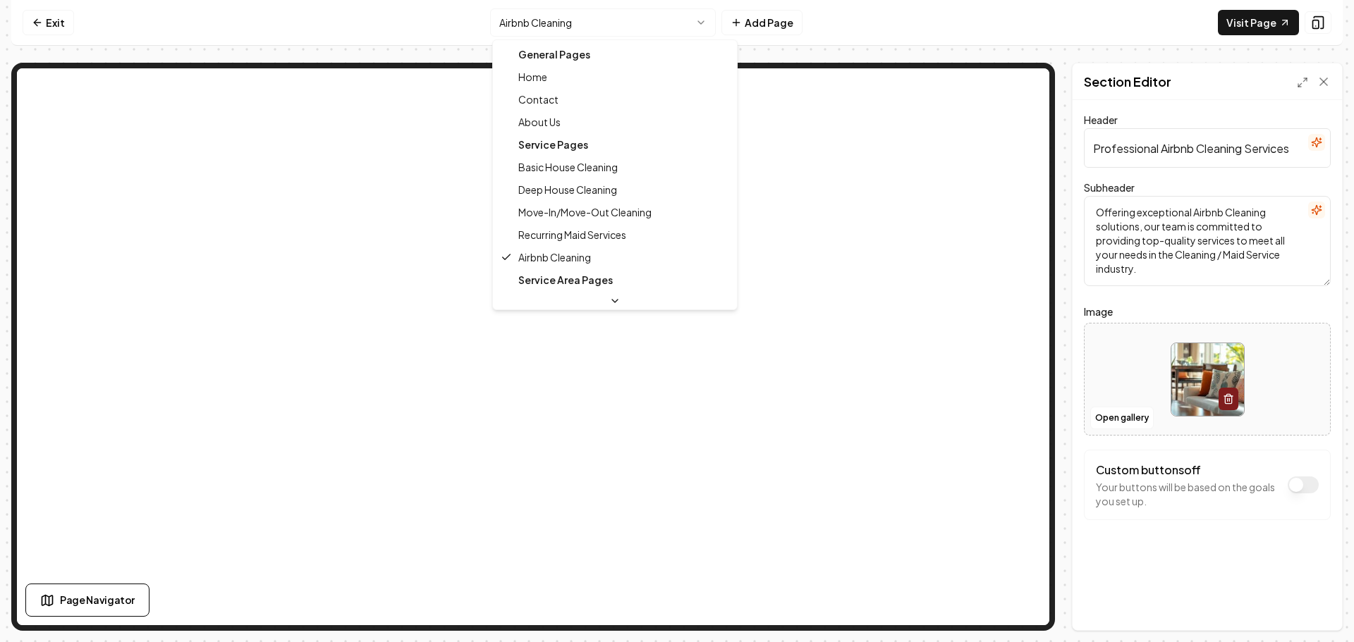
click at [604, 32] on html "Computer Required This feature is only available on a computer. Please switch t…" at bounding box center [677, 321] width 1354 height 642
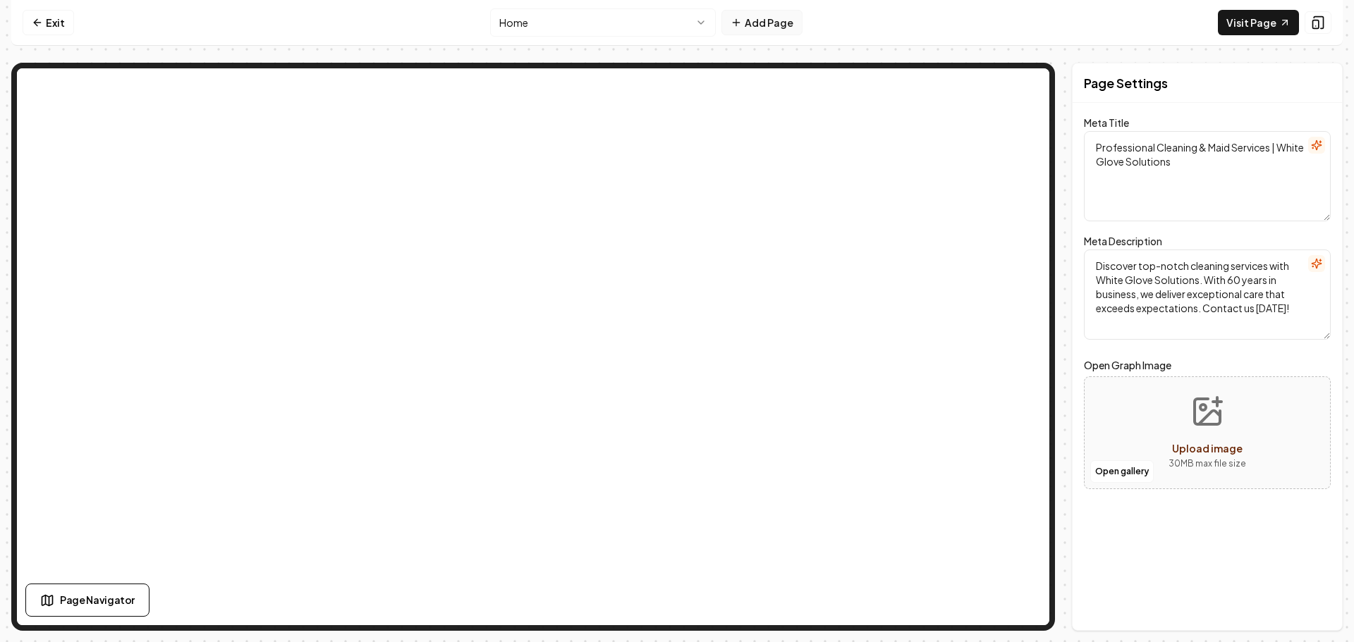
click at [748, 25] on button "Add Page" at bounding box center [761, 22] width 81 height 25
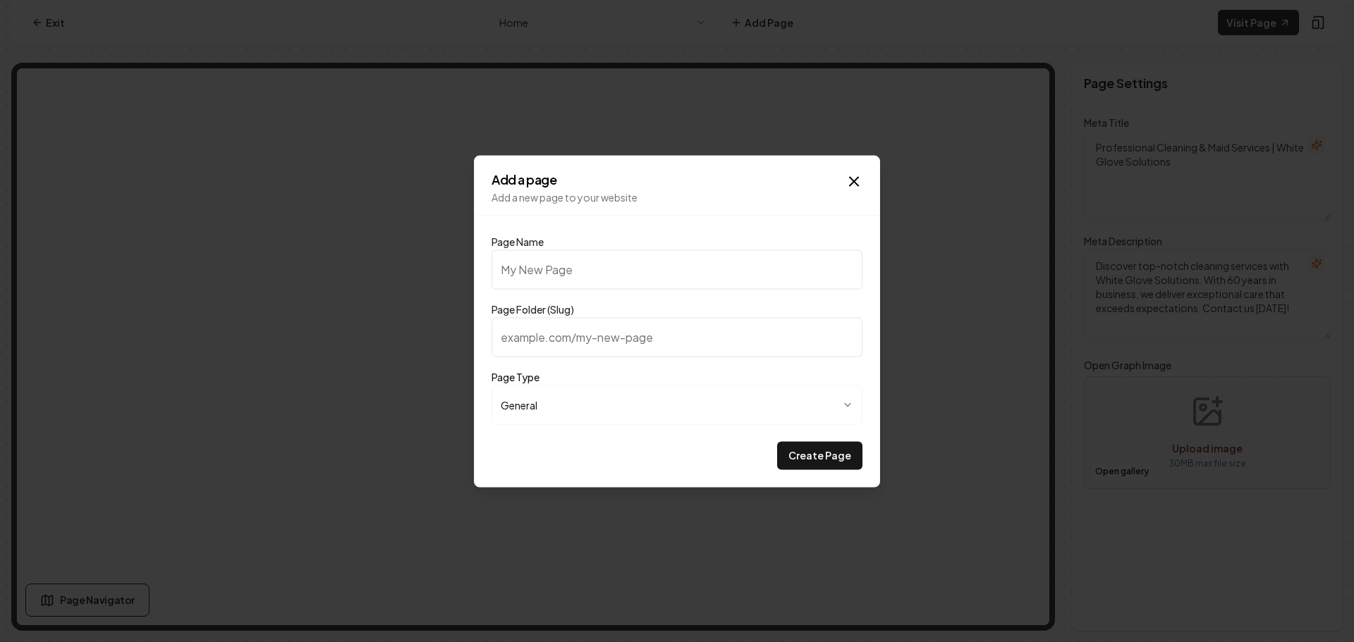
click at [630, 261] on input "Page Name" at bounding box center [676, 269] width 371 height 39
type input "Cleaning Checklist"
type input "cleaning-checklist"
click at [821, 452] on button "Create Page" at bounding box center [819, 455] width 85 height 28
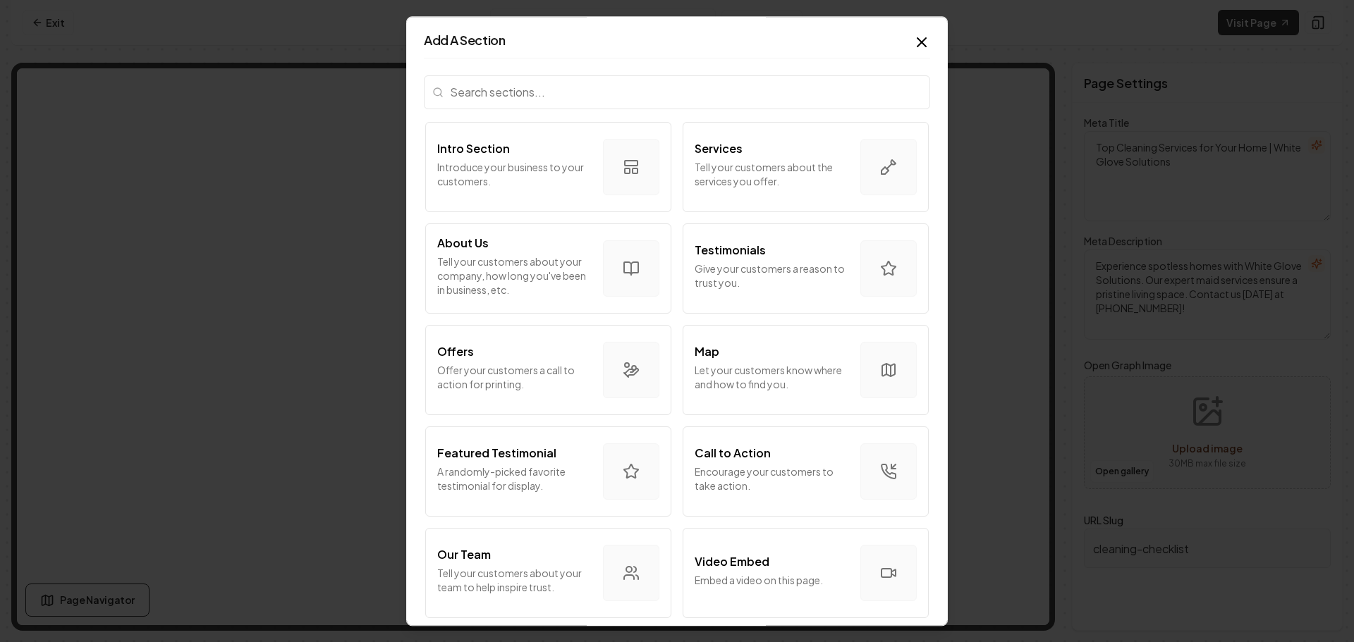
click at [632, 97] on input "search" at bounding box center [677, 92] width 506 height 34
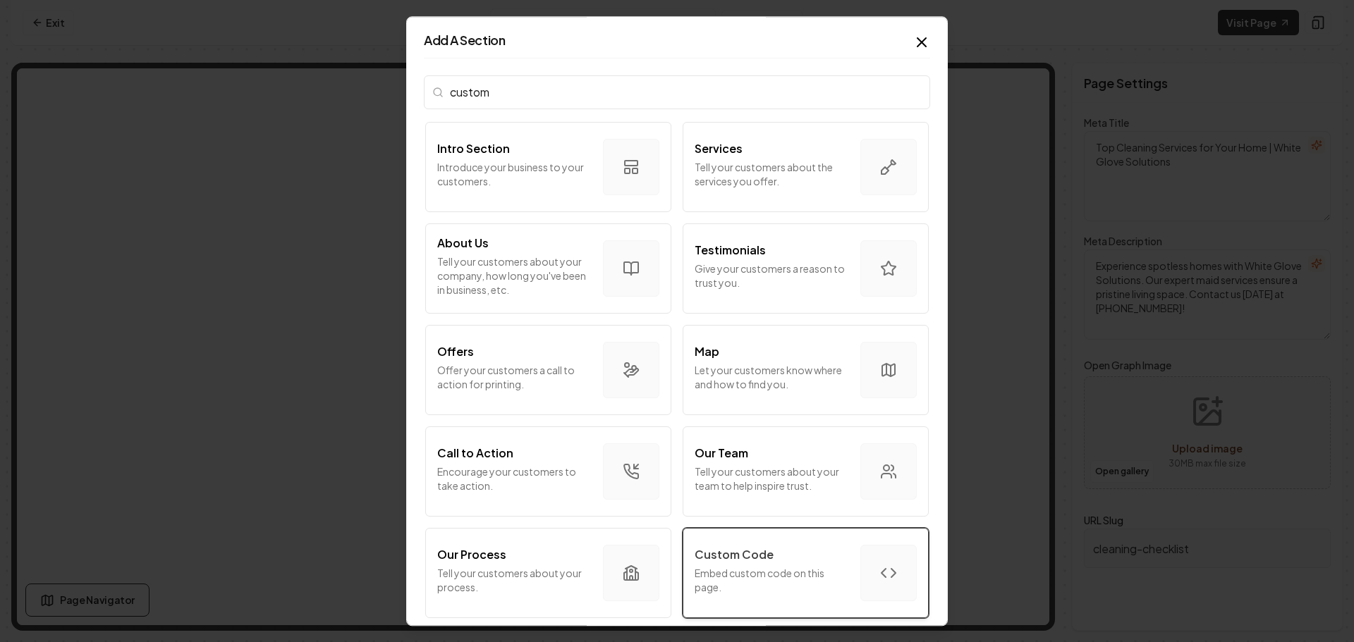
type input "custom"
click at [740, 575] on p "Embed custom code on this page." at bounding box center [772, 580] width 154 height 28
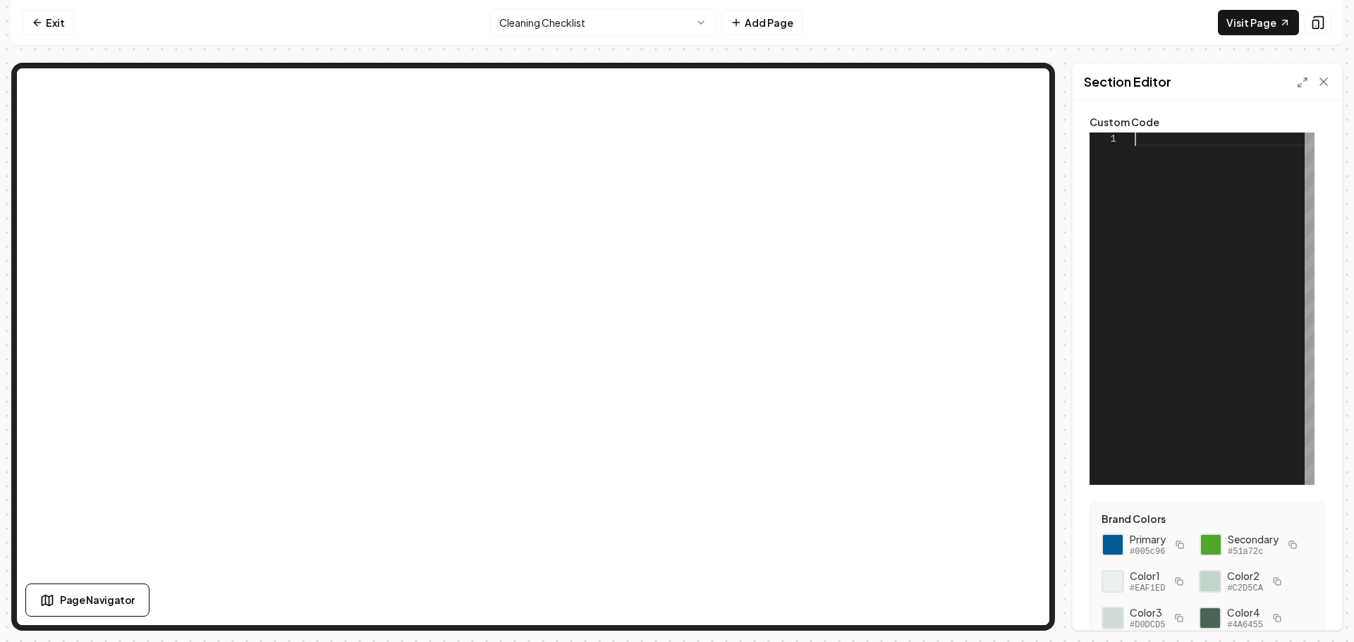
click at [1158, 145] on div at bounding box center [1224, 309] width 180 height 353
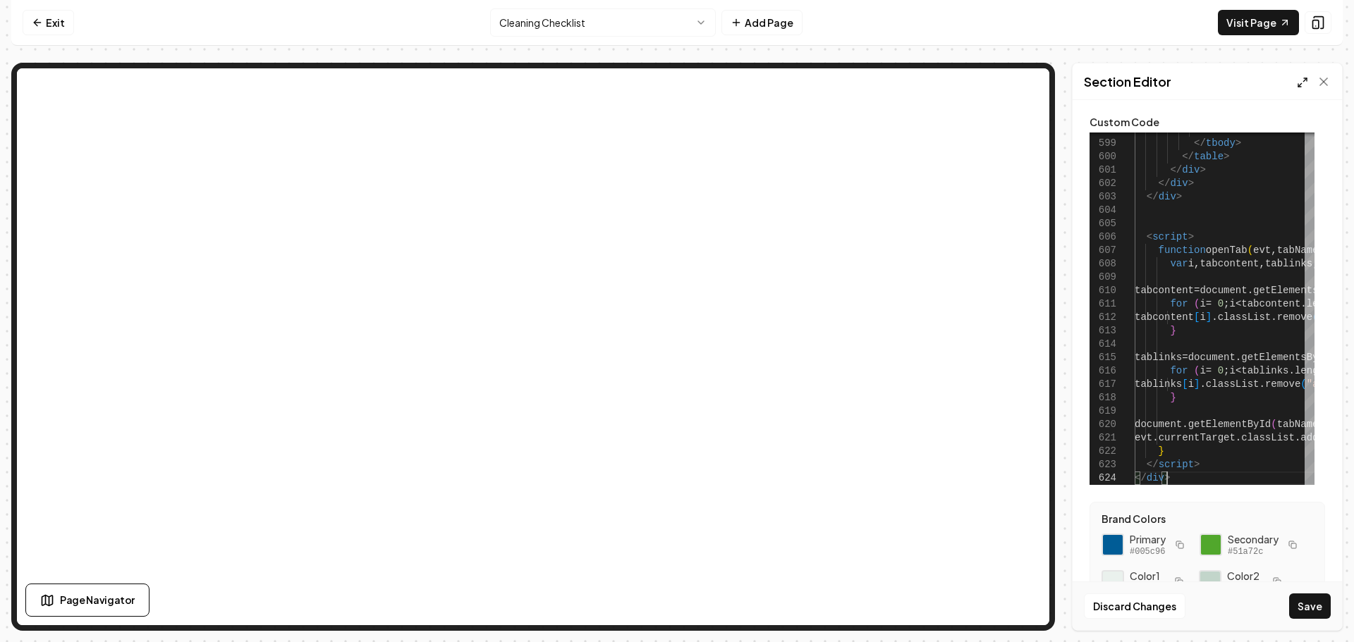
click at [1302, 84] on icon at bounding box center [1302, 82] width 11 height 11
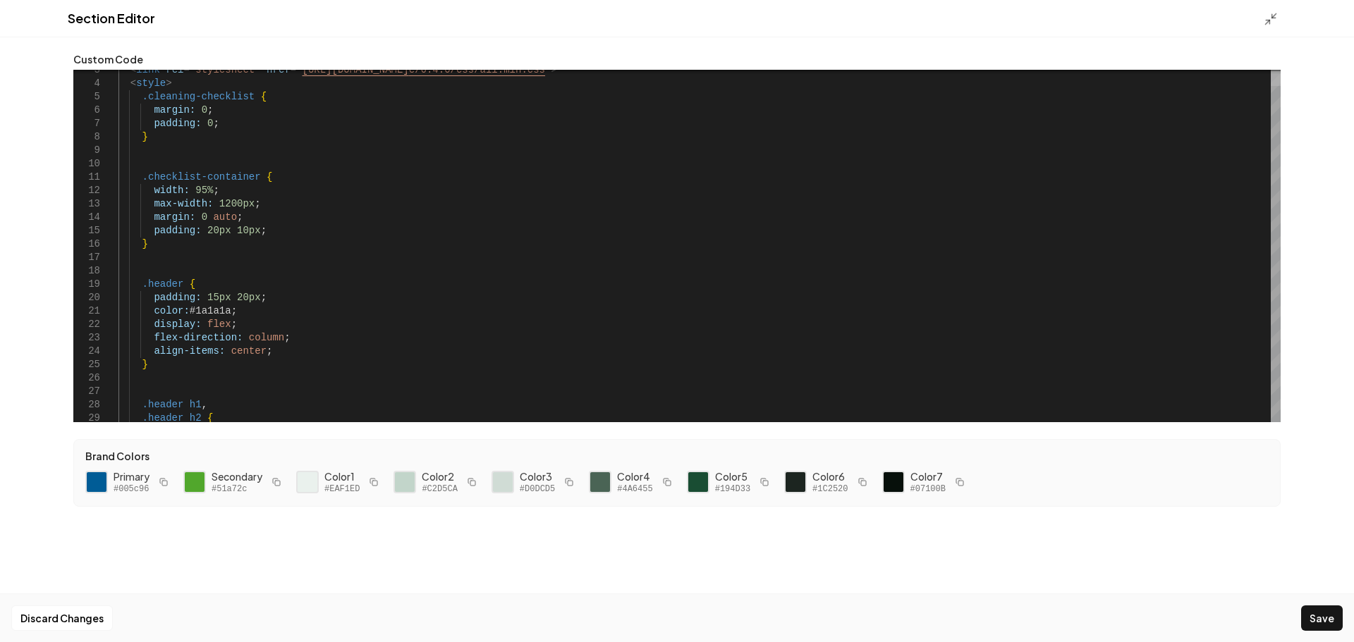
click at [1271, 79] on div at bounding box center [1276, 78] width 10 height 15
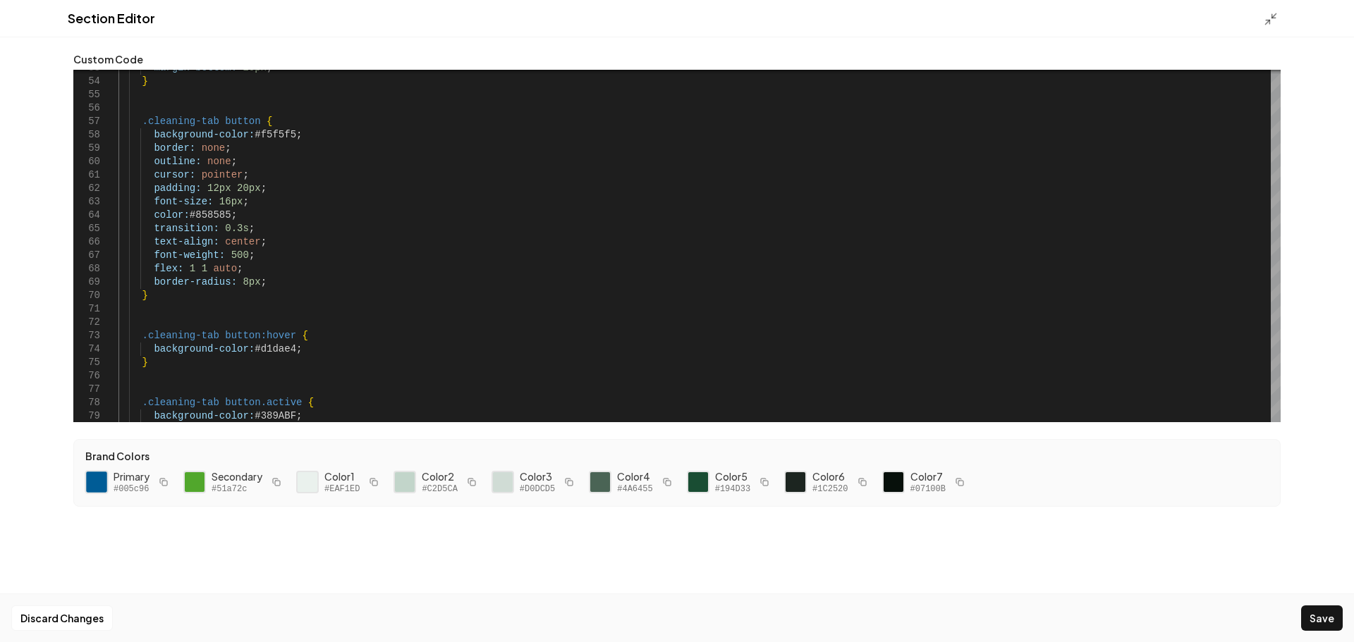
click at [97, 484] on div at bounding box center [97, 482] width 24 height 24
drag, startPoint x: 286, startPoint y: 133, endPoint x: 250, endPoint y: 133, distance: 36.7
drag, startPoint x: 226, startPoint y: 216, endPoint x: 195, endPoint y: 216, distance: 31.0
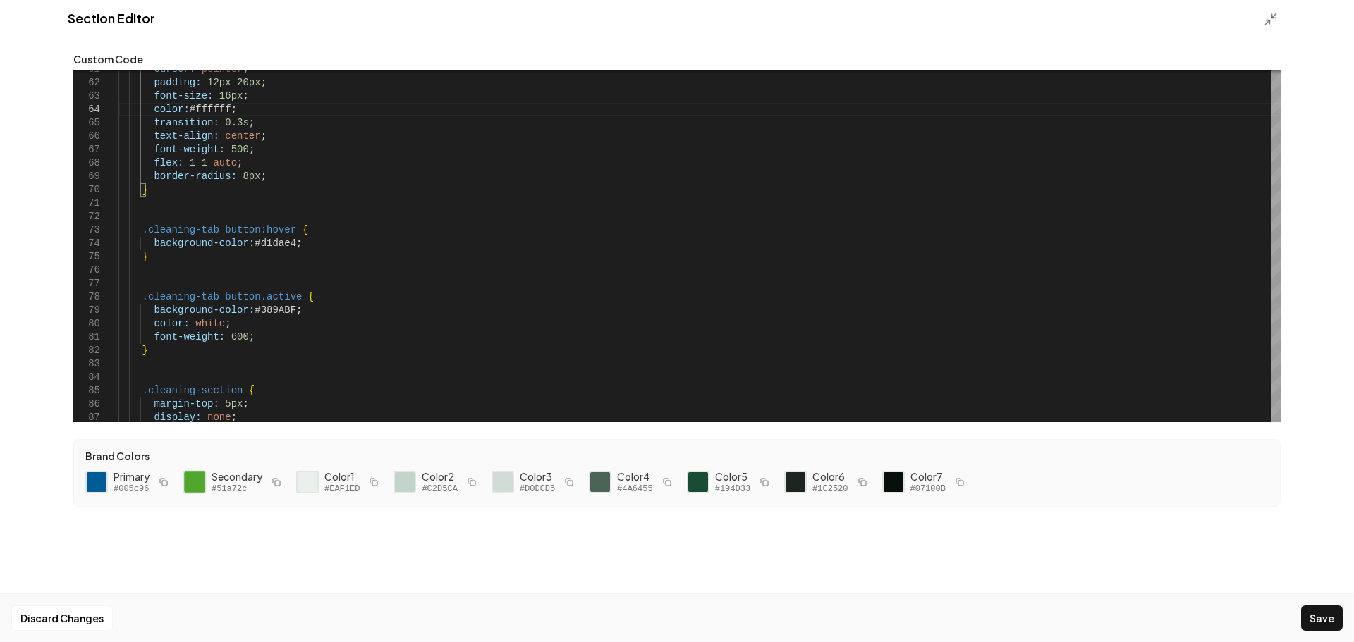
click at [195, 477] on div at bounding box center [195, 482] width 24 height 24
drag, startPoint x: 284, startPoint y: 244, endPoint x: 250, endPoint y: 247, distance: 34.0
drag, startPoint x: 286, startPoint y: 307, endPoint x: 251, endPoint y: 309, distance: 34.6
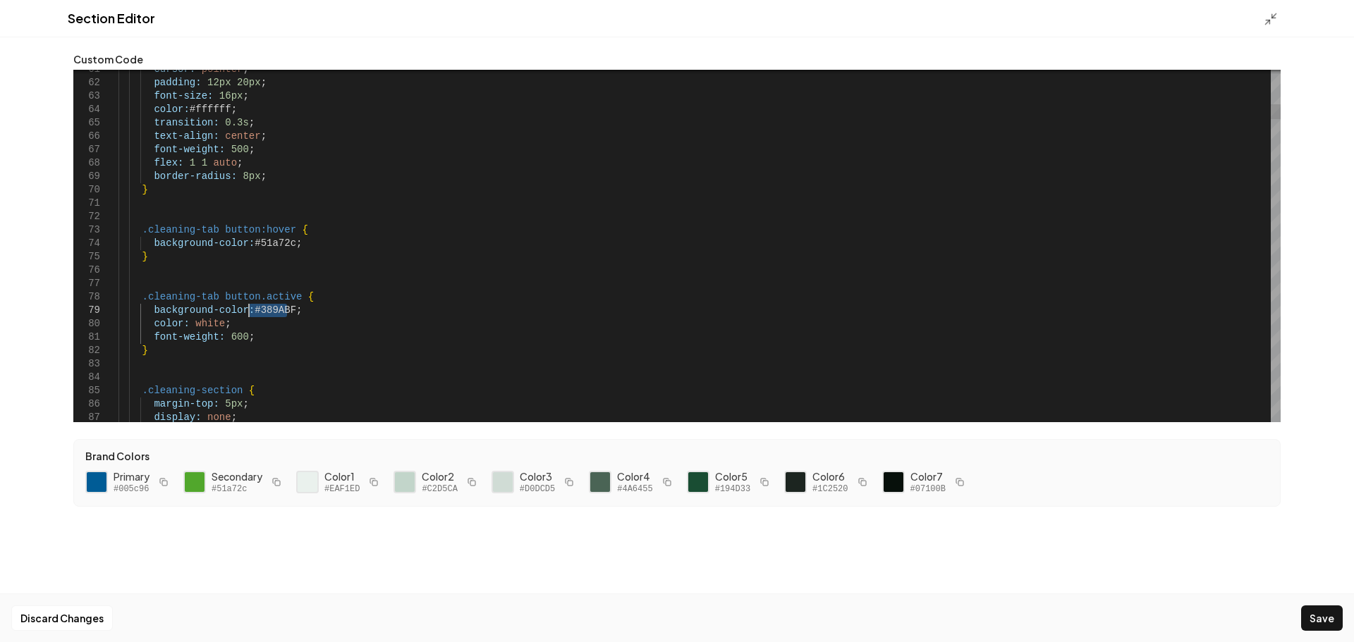
type textarea "**********"
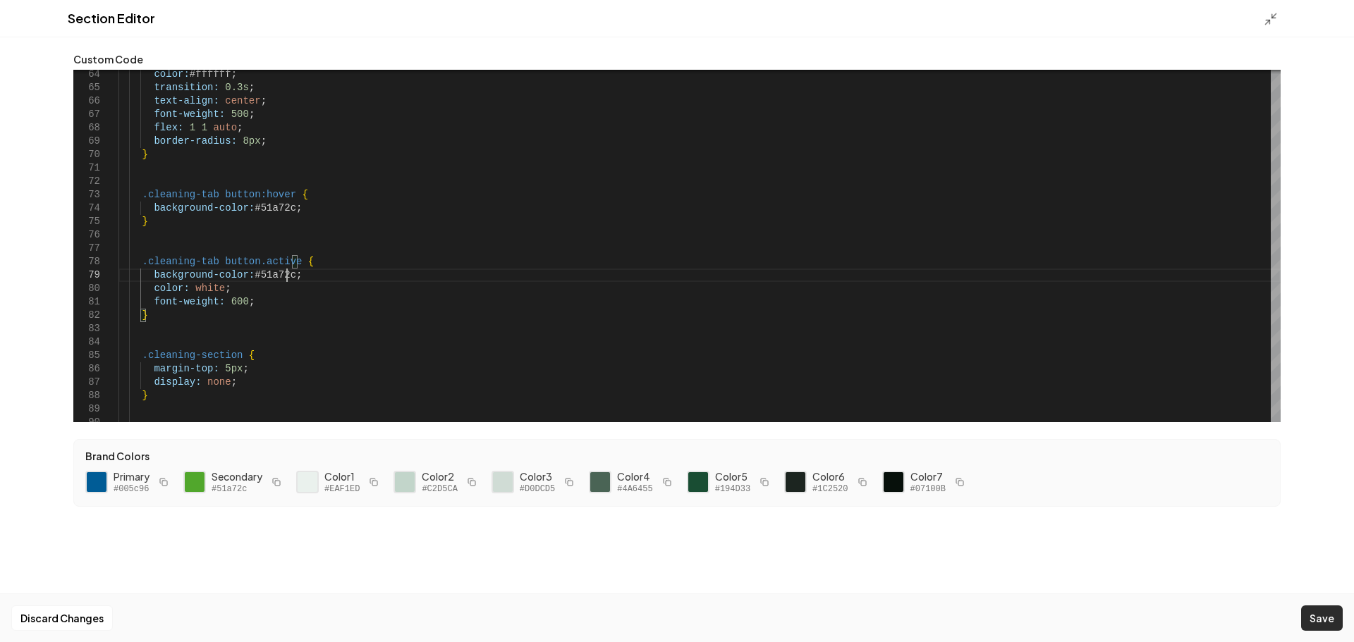
click at [1318, 613] on button "Save" at bounding box center [1322, 618] width 42 height 25
click at [1267, 20] on icon at bounding box center [1271, 19] width 14 height 14
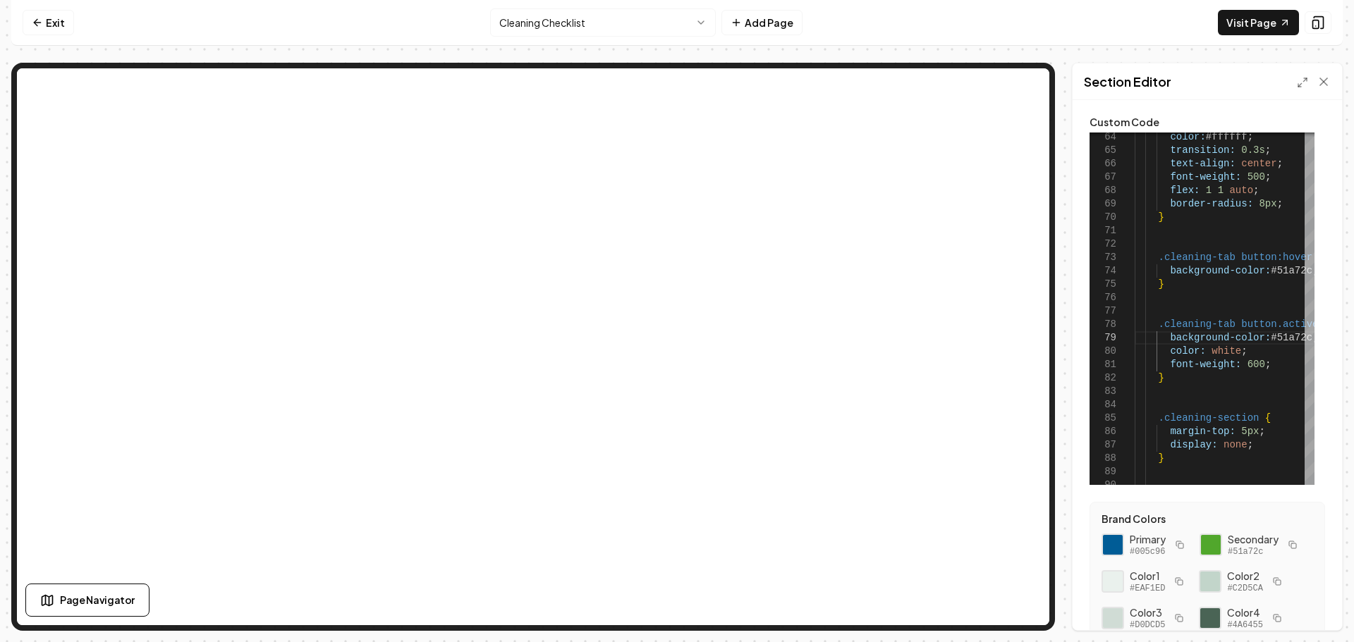
click at [595, 27] on html "Computer Required This feature is only available on a computer. Please switch t…" at bounding box center [677, 321] width 1354 height 642
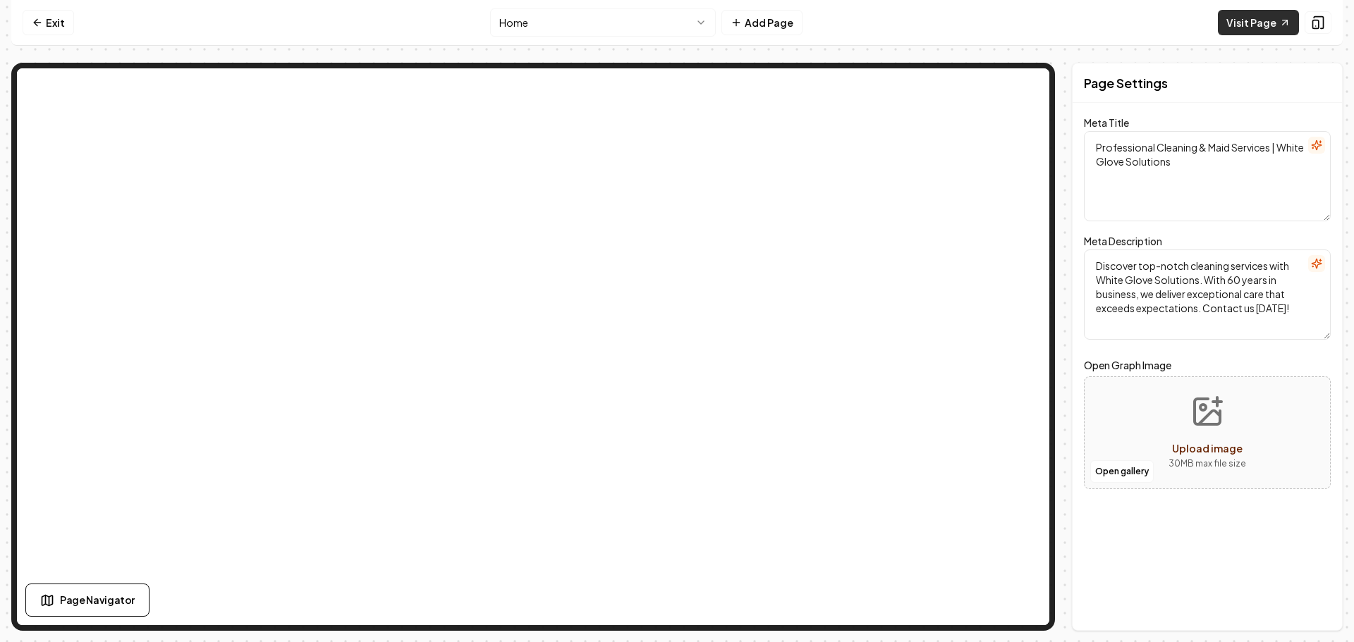
click at [1267, 22] on link "Visit Page" at bounding box center [1258, 22] width 81 height 25
